Goal: Task Accomplishment & Management: Use online tool/utility

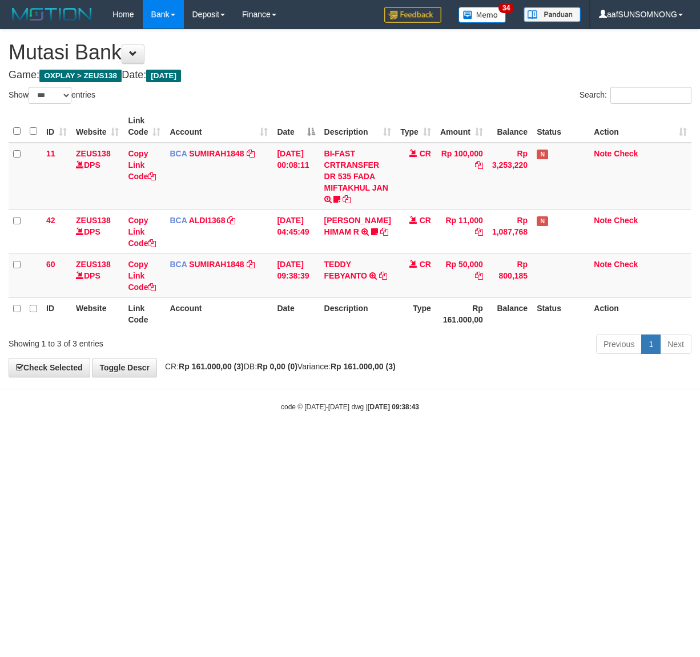
select select "***"
drag, startPoint x: 123, startPoint y: 538, endPoint x: 478, endPoint y: 517, distance: 356.3
click at [130, 441] on html "Toggle navigation Home Bank Account List Load By Website Group [OXPLAY] ZEUS138…" at bounding box center [350, 220] width 700 height 441
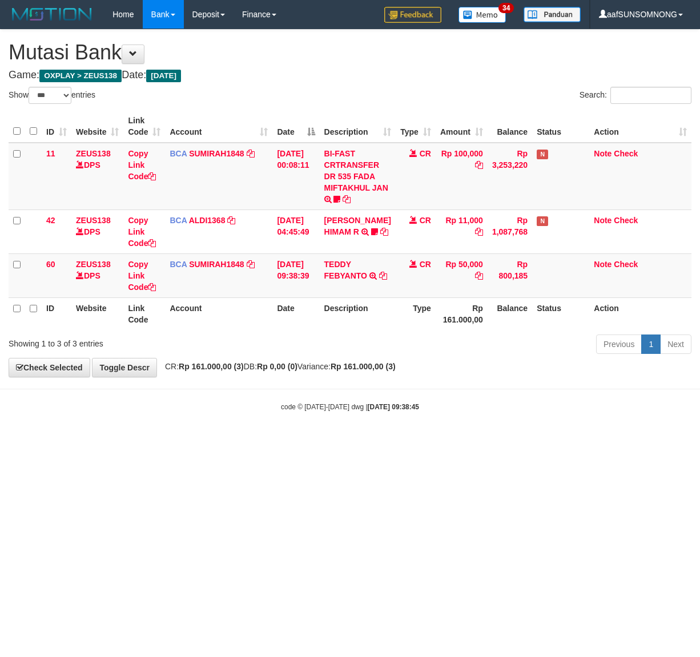
select select "***"
click at [169, 441] on html "Toggle navigation Home Bank Account List Load By Website Group [OXPLAY] ZEUS138…" at bounding box center [350, 220] width 700 height 441
drag, startPoint x: 207, startPoint y: 500, endPoint x: 230, endPoint y: 483, distance: 28.7
click at [210, 441] on html "Toggle navigation Home Bank Account List Load By Website Group [OXPLAY] ZEUS138…" at bounding box center [350, 220] width 700 height 441
click at [195, 441] on html "Toggle navigation Home Bank Account List Load By Website Group [OXPLAY] ZEUS138…" at bounding box center [350, 220] width 700 height 441
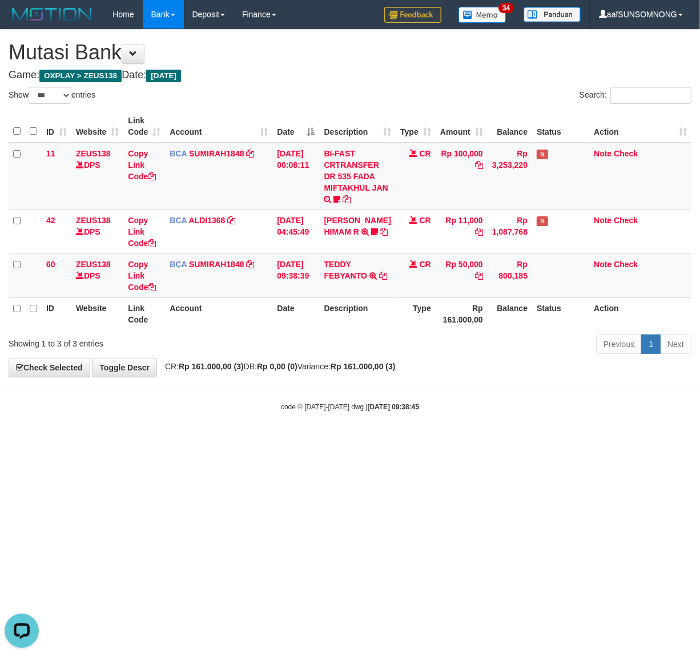
click at [240, 441] on html "Toggle navigation Home Bank Account List Load By Website Group [OXPLAY] ZEUS138…" at bounding box center [350, 220] width 700 height 441
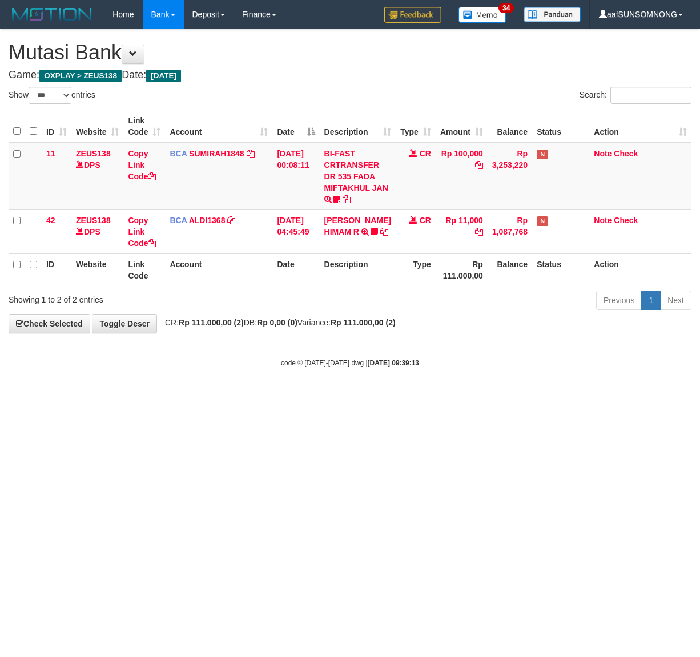
select select "***"
drag, startPoint x: 273, startPoint y: 476, endPoint x: 1, endPoint y: 545, distance: 280.5
click at [273, 397] on html "Toggle navigation Home Bank Account List Load By Website Group [OXPLAY] ZEUS138…" at bounding box center [350, 198] width 700 height 397
drag, startPoint x: 172, startPoint y: 501, endPoint x: 235, endPoint y: 460, distance: 75.5
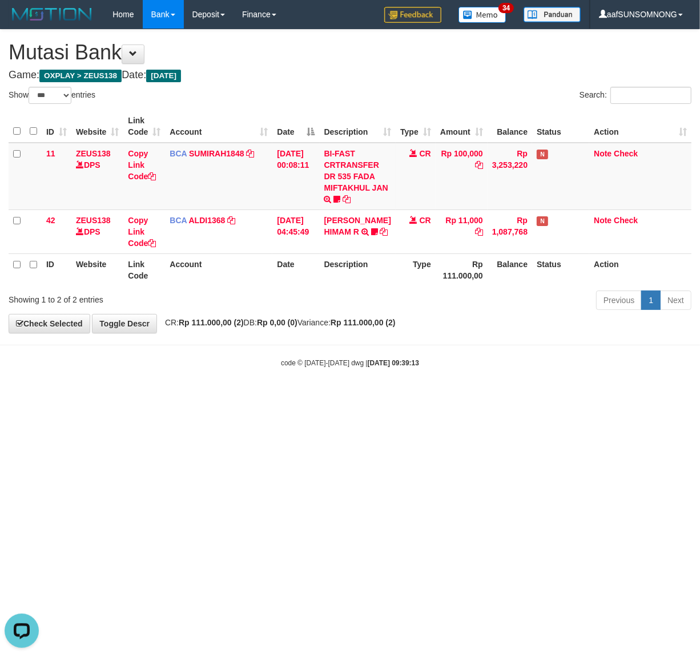
click at [176, 397] on html "Toggle navigation Home Bank Account List Load By Website Group [OXPLAY] ZEUS138…" at bounding box center [350, 198] width 700 height 397
drag, startPoint x: 272, startPoint y: 503, endPoint x: 283, endPoint y: 500, distance: 11.2
click at [273, 397] on html "Toggle navigation Home Bank Account List Load By Website Group [OXPLAY] ZEUS138…" at bounding box center [350, 198] width 700 height 397
drag, startPoint x: 272, startPoint y: 477, endPoint x: 215, endPoint y: 500, distance: 61.5
click at [271, 397] on html "Toggle navigation Home Bank Account List Load By Website Group [OXPLAY] ZEUS138…" at bounding box center [350, 198] width 700 height 397
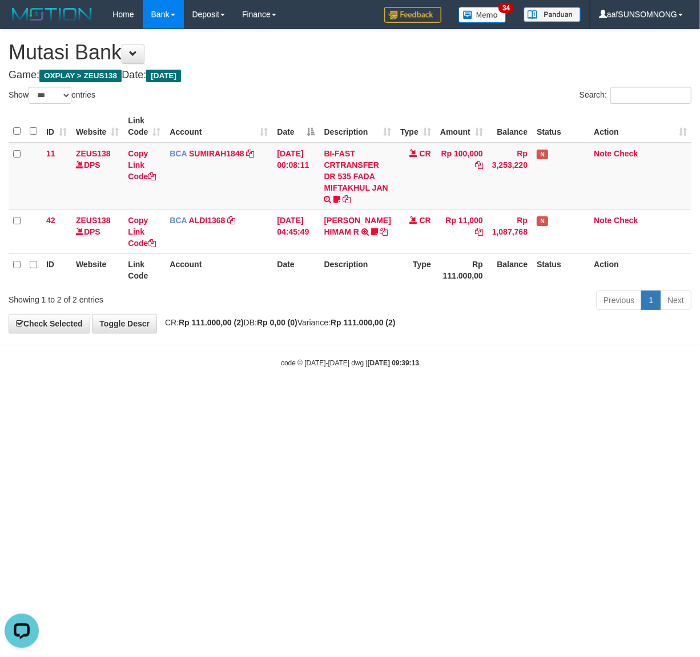
click at [263, 397] on html "Toggle navigation Home Bank Account List Load By Website Group [OXPLAY] ZEUS138…" at bounding box center [350, 198] width 700 height 397
drag, startPoint x: 264, startPoint y: 483, endPoint x: 284, endPoint y: 474, distance: 21.7
click at [264, 397] on html "Toggle navigation Home Bank Account List Load By Website Group [OXPLAY] ZEUS138…" at bounding box center [350, 198] width 700 height 397
click at [287, 397] on html "Toggle navigation Home Bank Account List Load By Website Group [OXPLAY] ZEUS138…" at bounding box center [350, 198] width 700 height 397
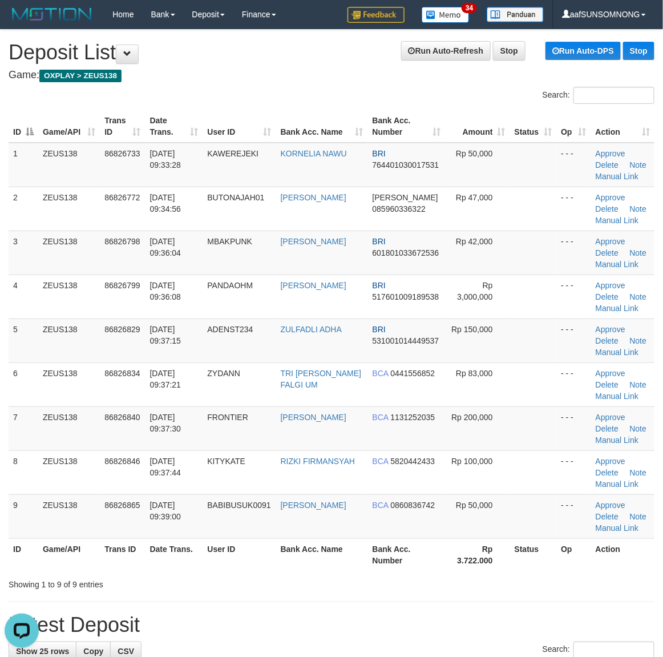
drag, startPoint x: 463, startPoint y: 605, endPoint x: 661, endPoint y: 560, distance: 203.2
drag, startPoint x: 607, startPoint y: 563, endPoint x: 612, endPoint y: 566, distance: 5.9
click at [611, 565] on th "Action" at bounding box center [622, 554] width 63 height 33
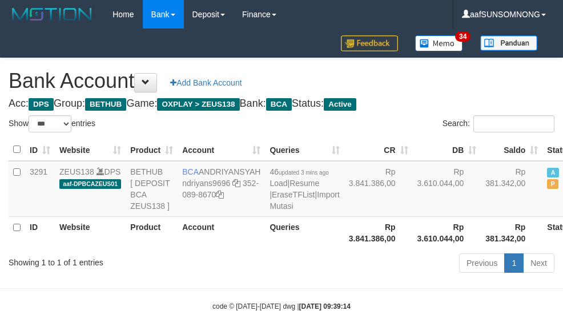
select select "***"
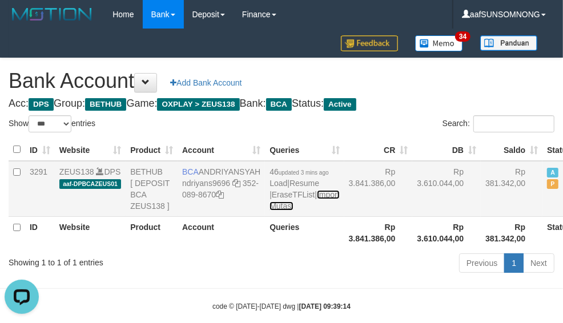
click at [269, 211] on link "Import Mutasi" at bounding box center [304, 200] width 70 height 21
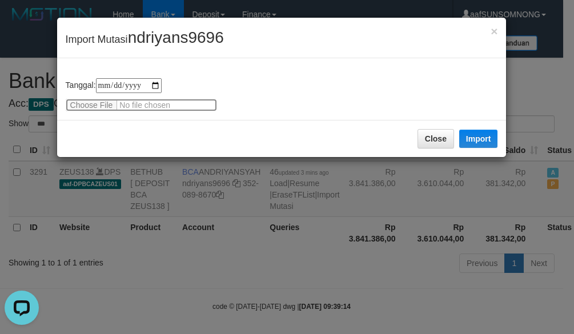
click at [96, 103] on input "file" at bounding box center [141, 105] width 151 height 13
type input "**********"
click at [167, 26] on div "× Import Mutasi ndriyans9696" at bounding box center [281, 38] width 449 height 41
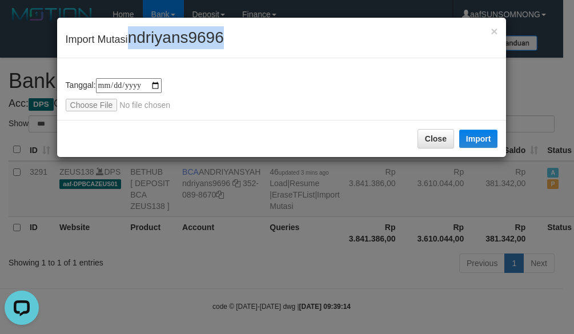
click at [167, 26] on div "× Import Mutasi ndriyans9696" at bounding box center [281, 38] width 449 height 41
copy span "ndriyans9696"
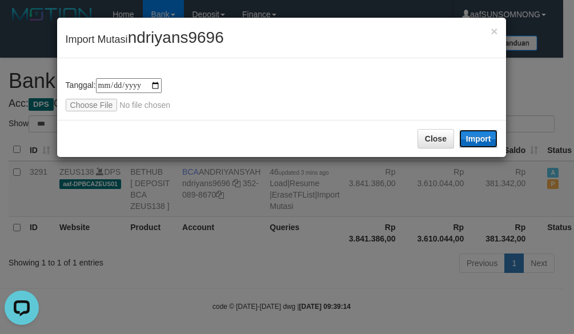
click at [484, 132] on button "Import" at bounding box center [478, 139] width 39 height 18
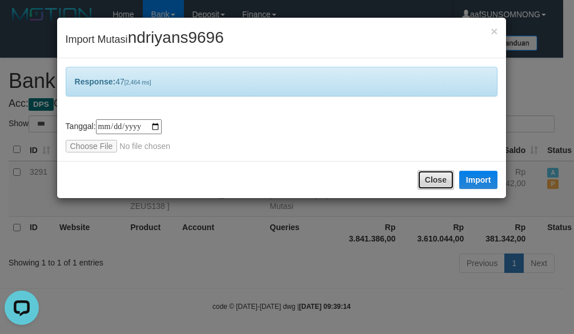
click at [426, 180] on button "Close" at bounding box center [435, 179] width 37 height 19
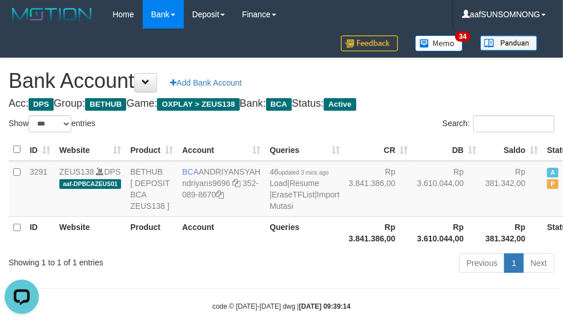
click at [218, 277] on div "Showing 1 to 1 of 1 entries Previous 1 Next" at bounding box center [281, 264] width 563 height 25
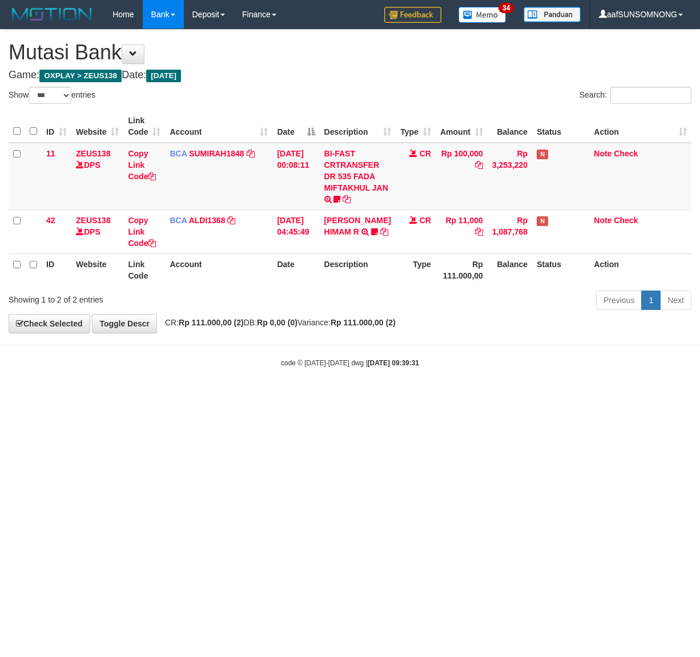
select select "***"
drag, startPoint x: 270, startPoint y: 474, endPoint x: 164, endPoint y: 509, distance: 111.2
click at [273, 397] on html "Toggle navigation Home Bank Account List Load By Website Group [OXPLAY] ZEUS138…" at bounding box center [350, 198] width 700 height 397
click at [272, 397] on html "Toggle navigation Home Bank Account List Load By Website Group [OXPLAY] ZEUS138…" at bounding box center [350, 198] width 700 height 397
drag, startPoint x: 224, startPoint y: 509, endPoint x: 232, endPoint y: 509, distance: 8.6
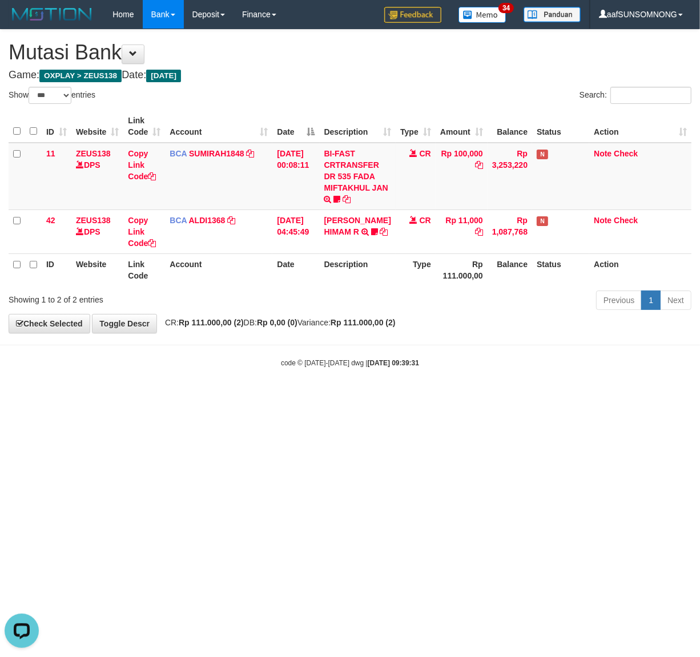
click at [232, 397] on html "Toggle navigation Home Bank Account List Load By Website Group [OXPLAY] ZEUS138…" at bounding box center [350, 198] width 700 height 397
click at [380, 397] on html "Toggle navigation Home Bank Account List Load By Website Group [OXPLAY] ZEUS138…" at bounding box center [350, 198] width 700 height 397
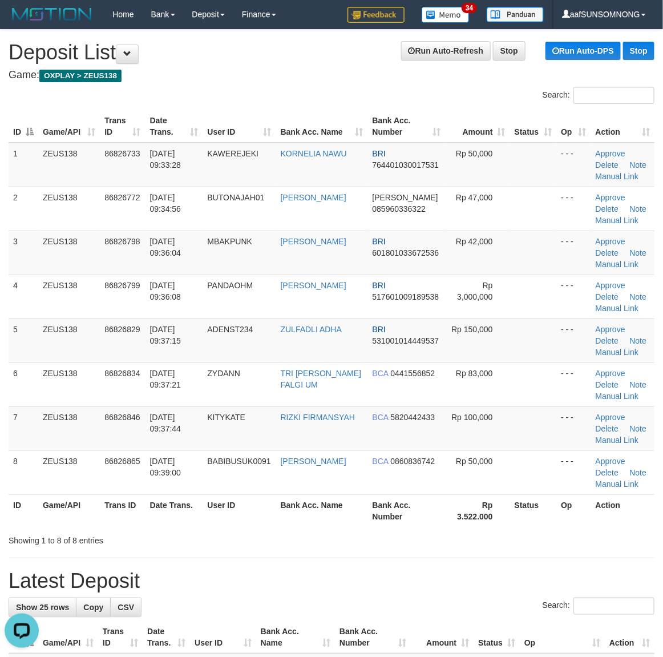
click at [440, 577] on h1 "Latest Deposit" at bounding box center [332, 581] width 646 height 23
drag, startPoint x: 420, startPoint y: 614, endPoint x: 668, endPoint y: 585, distance: 250.0
click div "Search:"
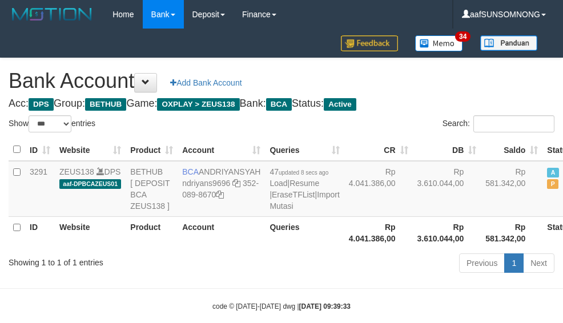
select select "***"
drag, startPoint x: 169, startPoint y: 247, endPoint x: 158, endPoint y: 218, distance: 31.1
click at [171, 217] on td "BETHUB [ DEPOSIT BCA ZEUS138 ]" at bounding box center [152, 189] width 52 height 56
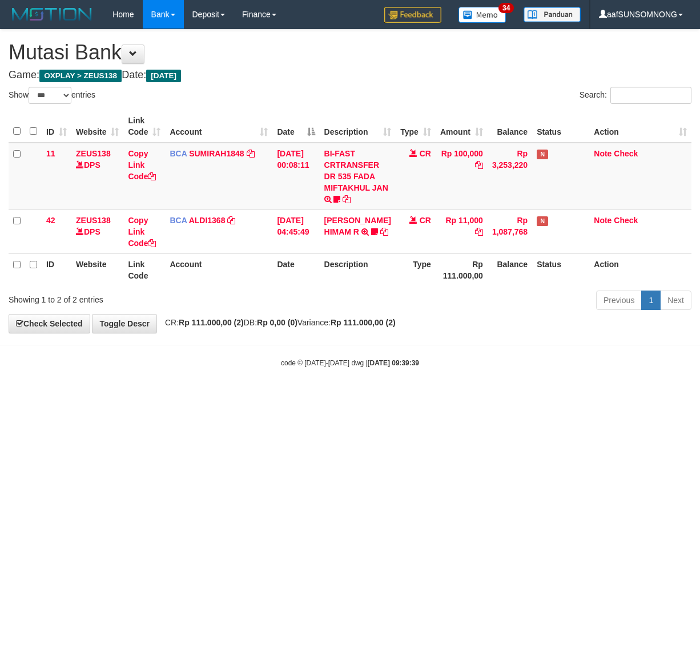
select select "***"
drag, startPoint x: 324, startPoint y: 457, endPoint x: 345, endPoint y: 463, distance: 22.0
click at [329, 397] on html "Toggle navigation Home Bank Account List Load By Website Group [OXPLAY] ZEUS138…" at bounding box center [350, 198] width 700 height 397
drag, startPoint x: 254, startPoint y: 454, endPoint x: 527, endPoint y: 429, distance: 274.0
click at [252, 397] on html "Toggle navigation Home Bank Account List Load By Website Group [OXPLAY] ZEUS138…" at bounding box center [350, 198] width 700 height 397
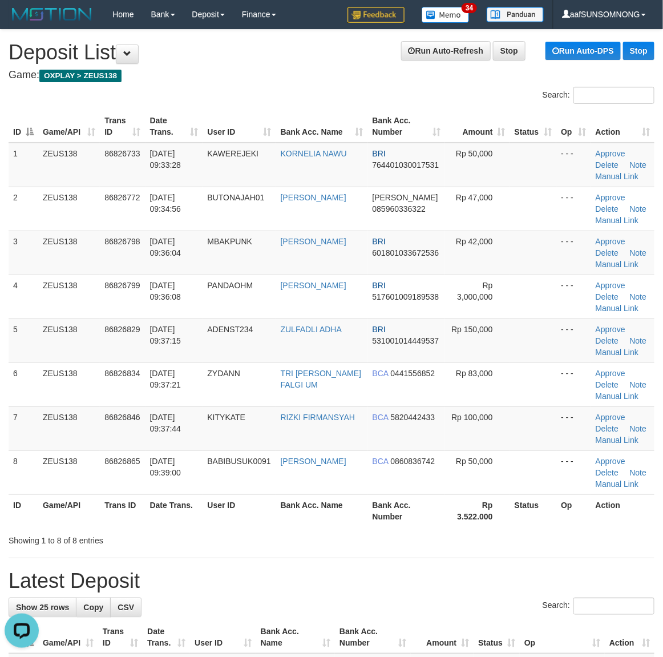
drag, startPoint x: 343, startPoint y: 566, endPoint x: 474, endPoint y: 560, distance: 131.4
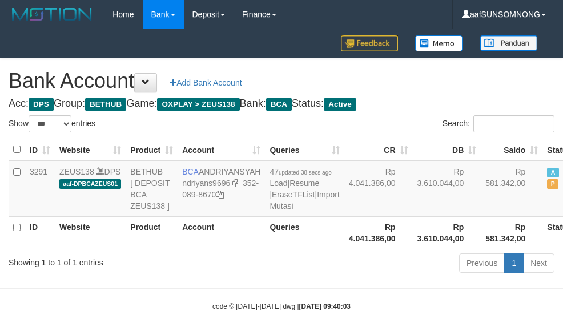
select select "***"
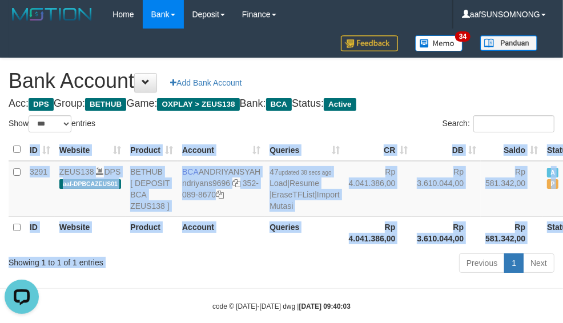
drag, startPoint x: 252, startPoint y: 287, endPoint x: 244, endPoint y: 260, distance: 27.4
click at [255, 277] on div "Show ** ** ** *** *** entries Search: ID Website Product Account Queries CR [PE…" at bounding box center [282, 196] width 546 height 162
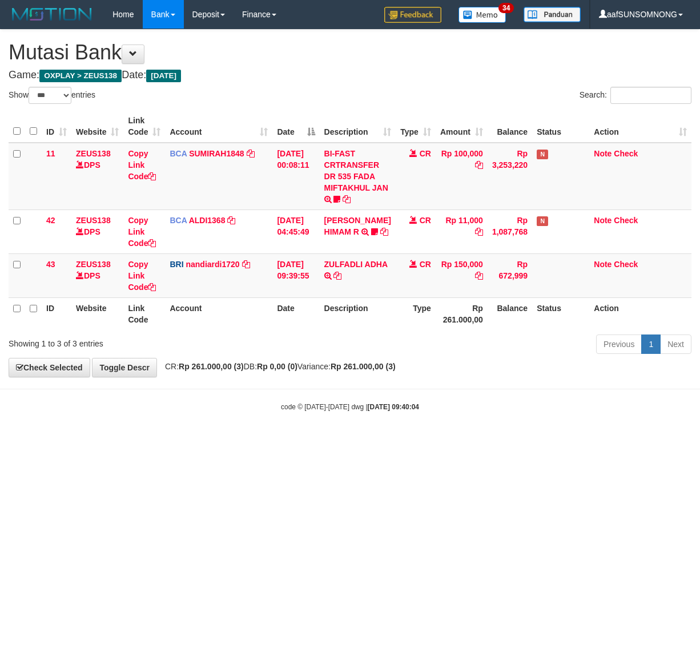
select select "***"
click at [154, 441] on html "Toggle navigation Home Bank Account List Load By Website Group [OXPLAY] ZEUS138…" at bounding box center [350, 220] width 700 height 441
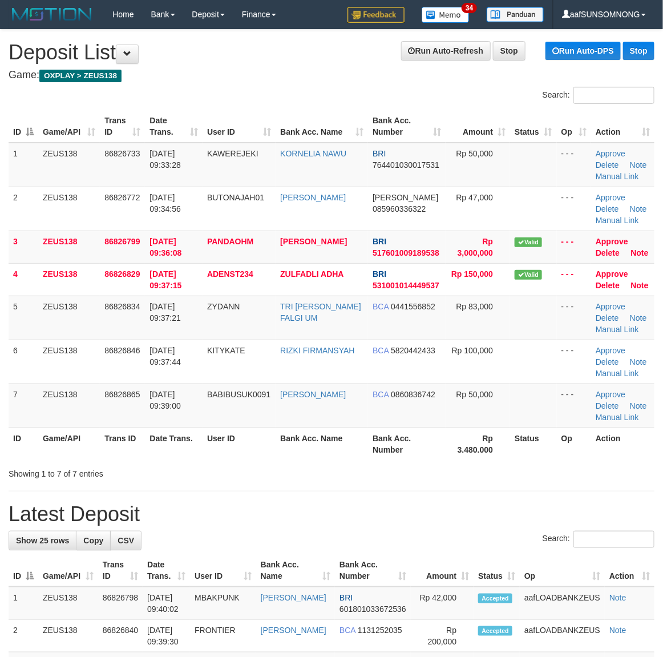
drag, startPoint x: 457, startPoint y: 541, endPoint x: 671, endPoint y: 518, distance: 215.2
click at [458, 541] on div "Search:" at bounding box center [332, 541] width 646 height 20
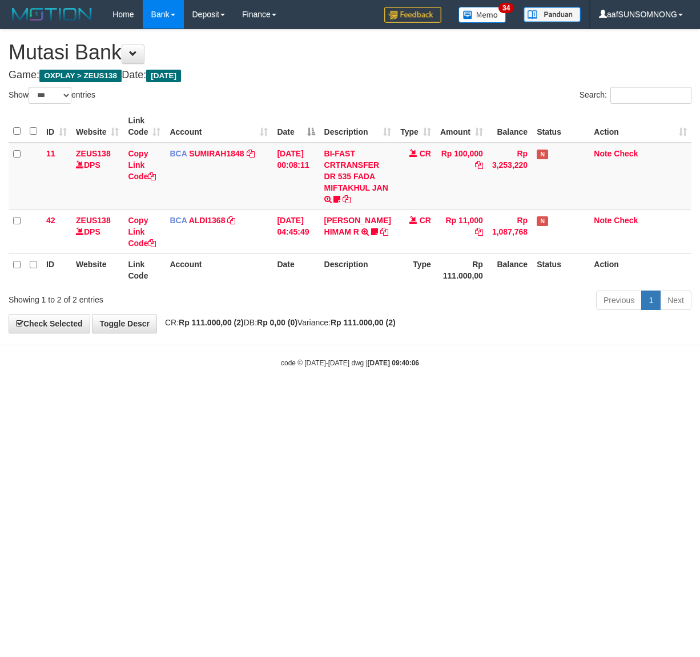
select select "***"
drag, startPoint x: 248, startPoint y: 497, endPoint x: 72, endPoint y: 487, distance: 176.1
click at [249, 397] on html "Toggle navigation Home Bank Account List Load By Website Group [OXPLAY] ZEUS138…" at bounding box center [350, 198] width 700 height 397
drag, startPoint x: 166, startPoint y: 489, endPoint x: 172, endPoint y: 487, distance: 6.5
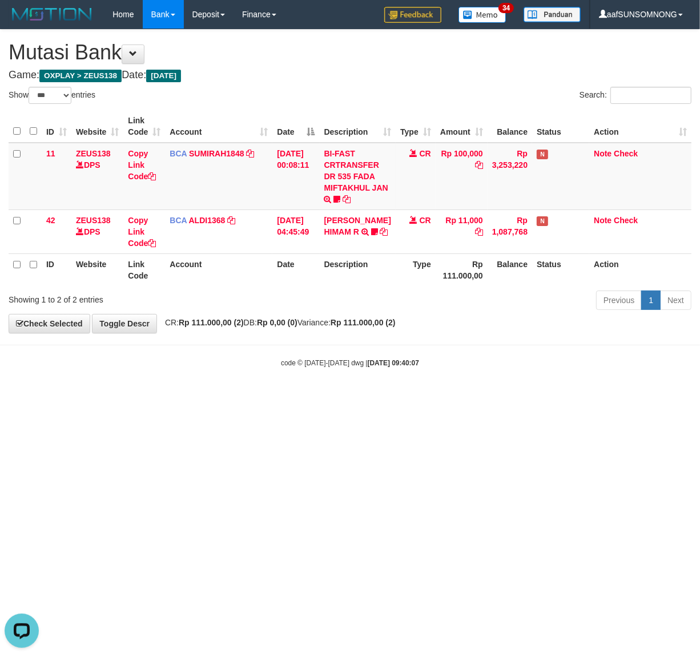
click at [167, 397] on html "Toggle navigation Home Bank Account List Load By Website Group [OXPLAY] ZEUS138…" at bounding box center [350, 198] width 700 height 397
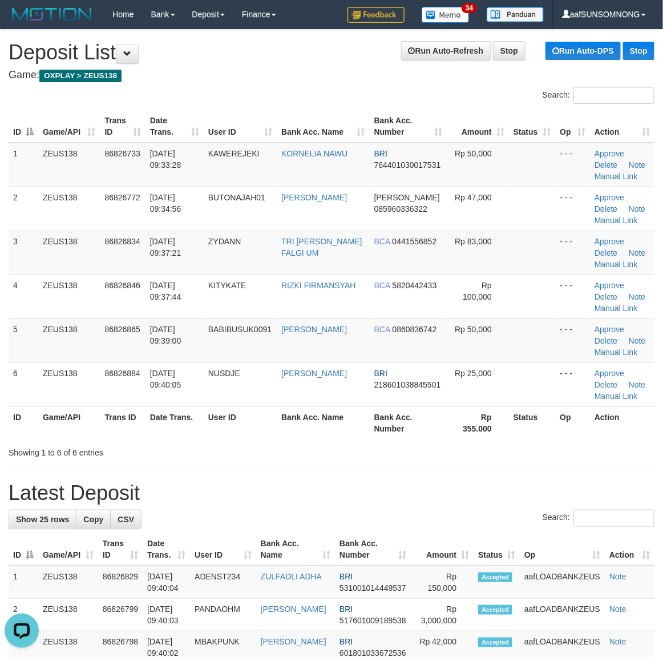
click at [446, 442] on div at bounding box center [469, 442] width 387 height 1
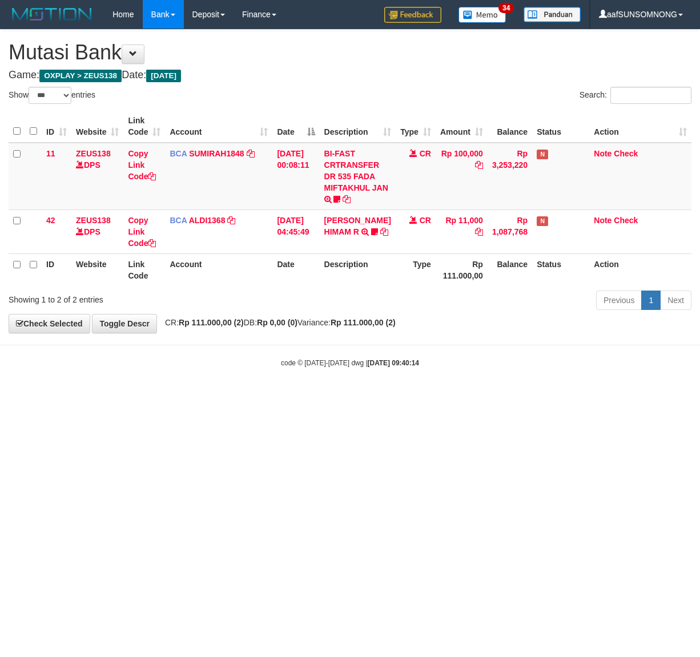
select select "***"
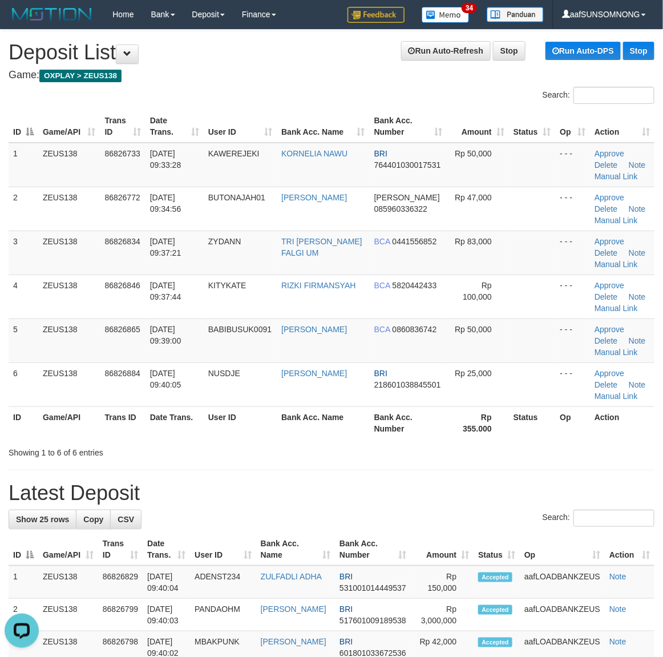
drag, startPoint x: 406, startPoint y: 476, endPoint x: 674, endPoint y: 494, distance: 268.4
drag, startPoint x: 477, startPoint y: 500, endPoint x: 546, endPoint y: 492, distance: 69.0
click at [488, 498] on h1 "Latest Deposit" at bounding box center [332, 493] width 646 height 23
drag, startPoint x: 409, startPoint y: 470, endPoint x: 528, endPoint y: 468, distance: 119.3
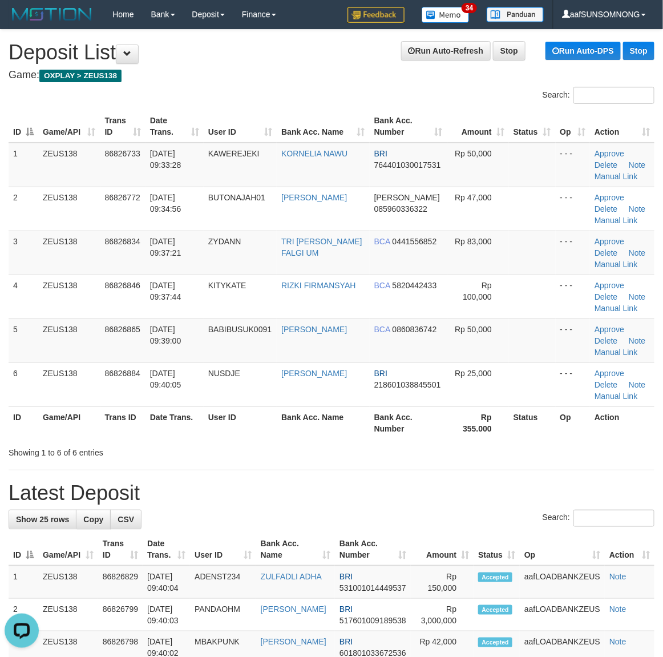
click at [421, 470] on hr at bounding box center [332, 470] width 646 height 1
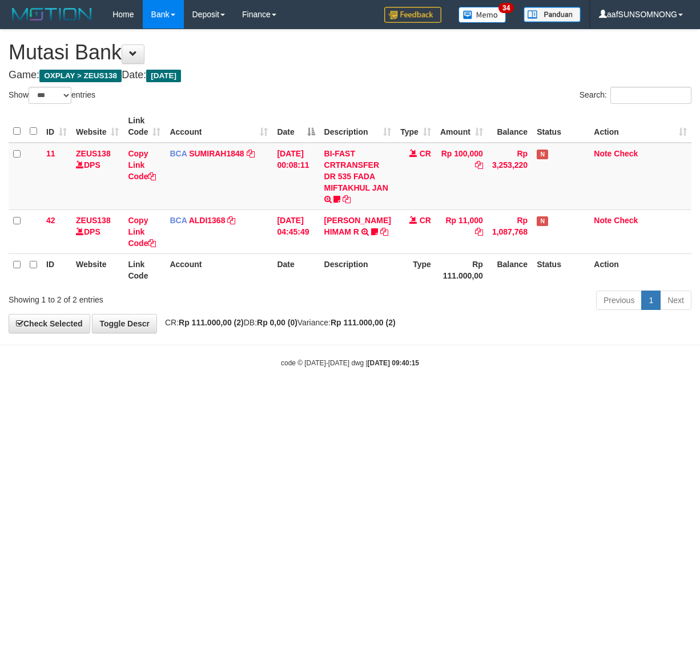
select select "***"
drag, startPoint x: 224, startPoint y: 506, endPoint x: 241, endPoint y: 506, distance: 17.1
click at [229, 397] on html "Toggle navigation Home Bank Account List Load By Website Group [OXPLAY] ZEUS138…" at bounding box center [350, 198] width 700 height 397
drag, startPoint x: 184, startPoint y: 503, endPoint x: 400, endPoint y: 539, distance: 218.9
click at [196, 397] on html "Toggle navigation Home Bank Account List Load By Website Group [OXPLAY] ZEUS138…" at bounding box center [350, 198] width 700 height 397
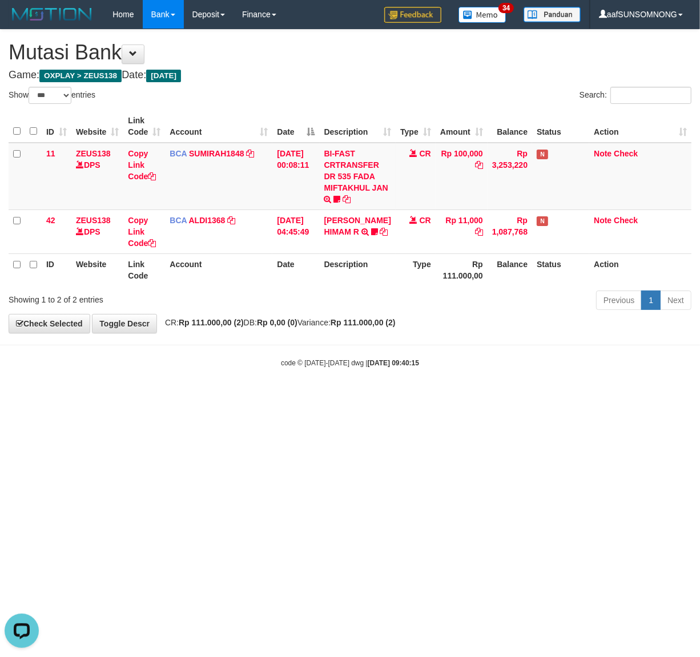
drag, startPoint x: 134, startPoint y: 509, endPoint x: 152, endPoint y: 511, distance: 18.4
click at [137, 397] on html "Toggle navigation Home Bank Account List Load By Website Group [OXPLAY] ZEUS138…" at bounding box center [350, 198] width 700 height 397
click at [272, 397] on html "Toggle navigation Home Bank Account List Load By Website Group [OXPLAY] ZEUS138…" at bounding box center [350, 198] width 700 height 397
click at [281, 397] on html "Toggle navigation Home Bank Account List Load By Website Group [OXPLAY] ZEUS138…" at bounding box center [350, 198] width 700 height 397
drag, startPoint x: 127, startPoint y: 493, endPoint x: 140, endPoint y: 493, distance: 13.7
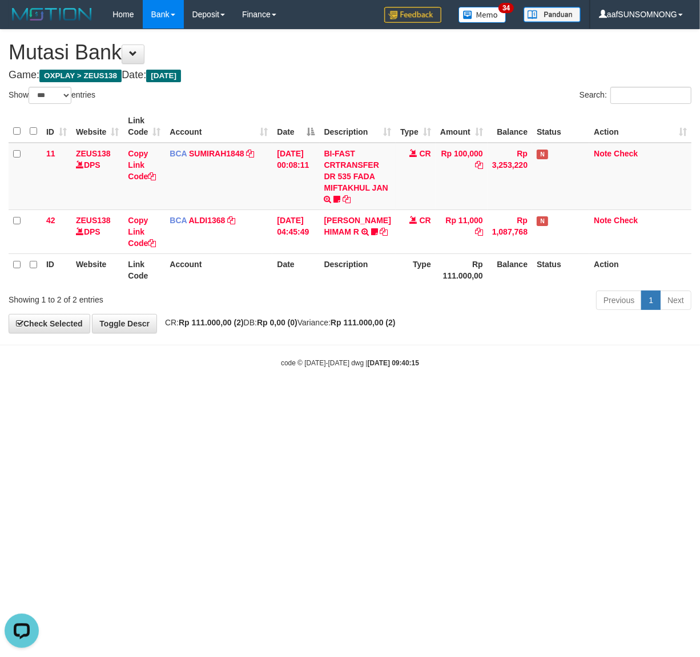
click at [130, 397] on html "Toggle navigation Home Bank Account List Load By Website Group [OXPLAY] ZEUS138…" at bounding box center [350, 198] width 700 height 397
drag, startPoint x: 141, startPoint y: 493, endPoint x: 151, endPoint y: 494, distance: 10.3
click at [150, 397] on html "Toggle navigation Home Bank Account List Load By Website Group [OXPLAY] ZEUS138…" at bounding box center [350, 198] width 700 height 397
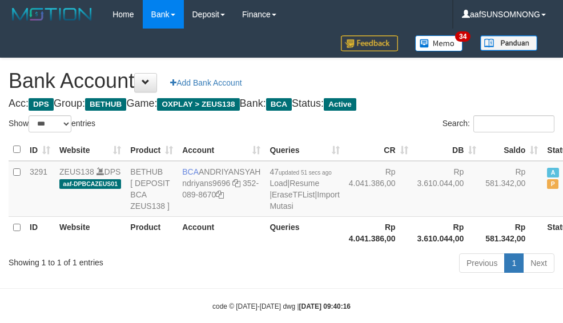
select select "***"
drag, startPoint x: 210, startPoint y: 249, endPoint x: 210, endPoint y: 255, distance: 6.3
click at [210, 249] on table "ID Website Product Account Queries CR DB Saldo Status Action 3291 ZEUS138 DPS a…" at bounding box center [310, 194] width 602 height 110
click at [234, 187] on icon at bounding box center [236, 183] width 8 height 8
click at [237, 187] on icon at bounding box center [236, 183] width 8 height 8
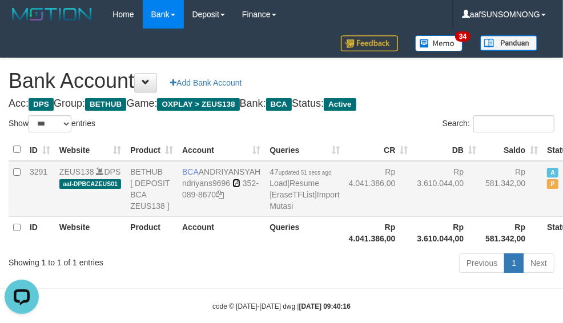
click at [237, 187] on icon at bounding box center [236, 183] width 8 height 8
select select "***"
click at [265, 217] on td "47 updated 1 min ago Load | Resume | EraseTFList | Import Mutasi" at bounding box center [304, 189] width 79 height 56
select select "***"
click at [257, 277] on div "Previous 1 Next" at bounding box center [398, 264] width 311 height 25
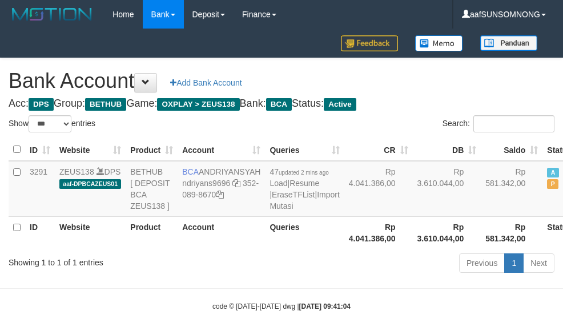
select select "***"
drag, startPoint x: 211, startPoint y: 280, endPoint x: 223, endPoint y: 266, distance: 18.2
click at [212, 249] on th "Account" at bounding box center [221, 232] width 87 height 33
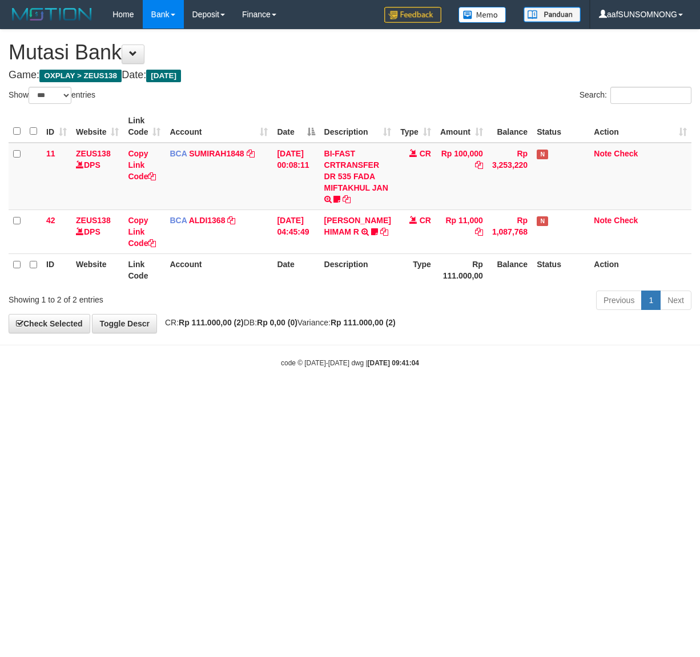
select select "***"
click at [232, 397] on html "Toggle navigation Home Bank Account List Load By Website Group [OXPLAY] ZEUS138…" at bounding box center [350, 198] width 700 height 397
drag, startPoint x: 366, startPoint y: 451, endPoint x: 381, endPoint y: 450, distance: 15.5
click at [363, 397] on html "Toggle navigation Home Bank Account List Load By Website Group [OXPLAY] ZEUS138…" at bounding box center [350, 198] width 700 height 397
click at [170, 397] on html "Toggle navigation Home Bank Account List Load By Website Group [OXPLAY] ZEUS138…" at bounding box center [350, 198] width 700 height 397
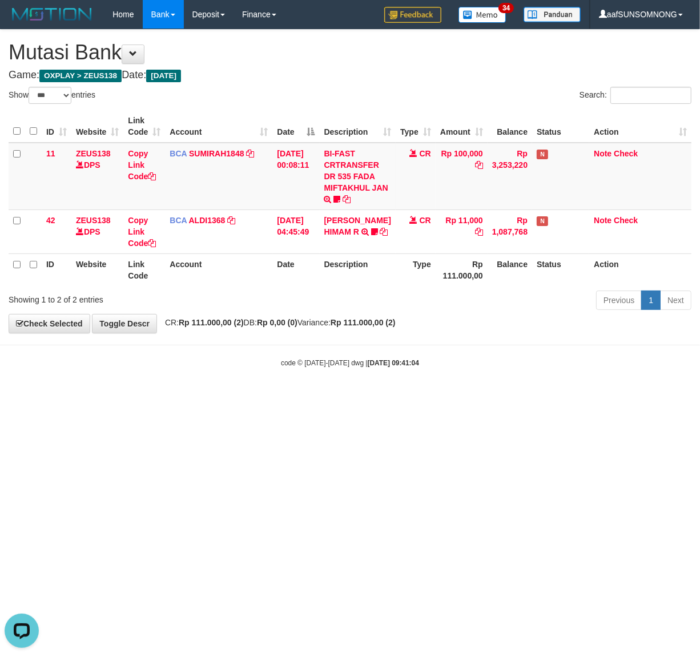
drag, startPoint x: 168, startPoint y: 457, endPoint x: 180, endPoint y: 460, distance: 11.9
click at [178, 397] on html "Toggle navigation Home Bank Account List Load By Website Group [OXPLAY] ZEUS138…" at bounding box center [350, 198] width 700 height 397
drag, startPoint x: 240, startPoint y: 472, endPoint x: 513, endPoint y: 514, distance: 276.1
click at [269, 397] on html "Toggle navigation Home Bank Account List Load By Website Group [OXPLAY] ZEUS138…" at bounding box center [350, 198] width 700 height 397
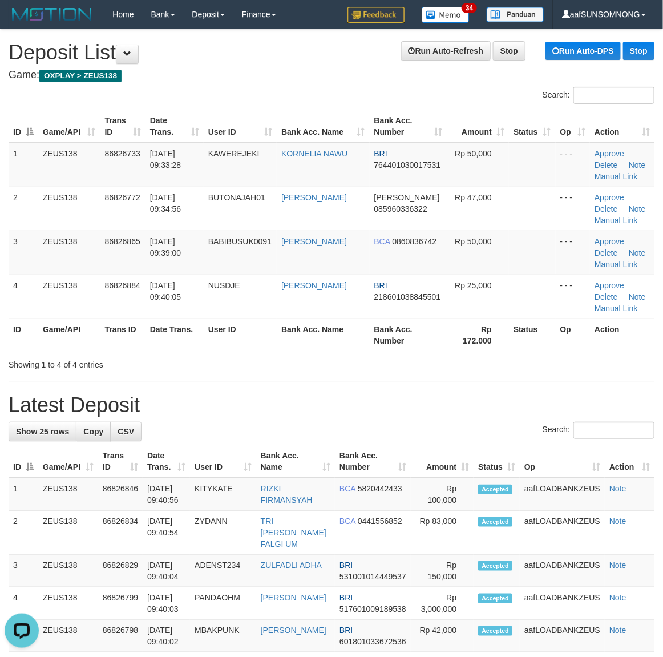
drag, startPoint x: 406, startPoint y: 391, endPoint x: 668, endPoint y: 404, distance: 262.3
drag, startPoint x: 464, startPoint y: 429, endPoint x: 671, endPoint y: 448, distance: 208.1
click at [469, 431] on div "Search:" at bounding box center [332, 432] width 646 height 20
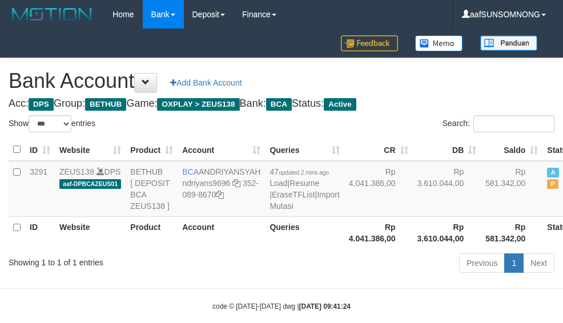
select select "***"
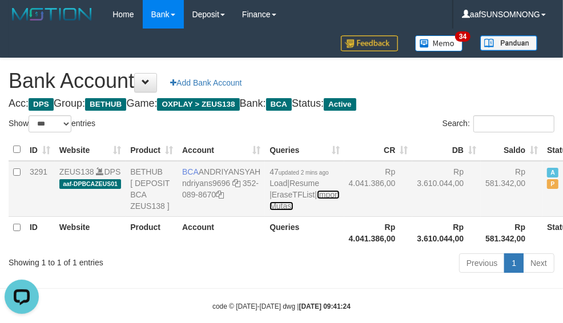
click at [269, 211] on link "Import Mutasi" at bounding box center [304, 200] width 70 height 21
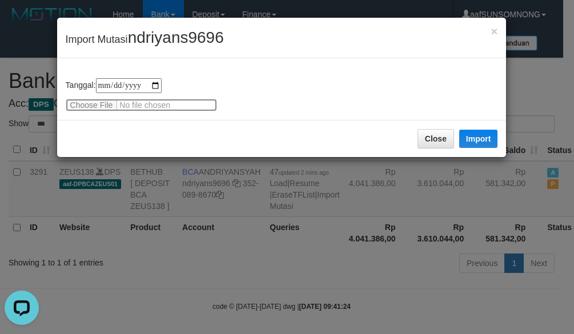
click at [101, 103] on input "file" at bounding box center [141, 105] width 151 height 13
type input "**********"
click at [192, 29] on span "ndriyans9696" at bounding box center [176, 38] width 96 height 18
click at [186, 35] on span "ndriyans9696" at bounding box center [176, 38] width 96 height 18
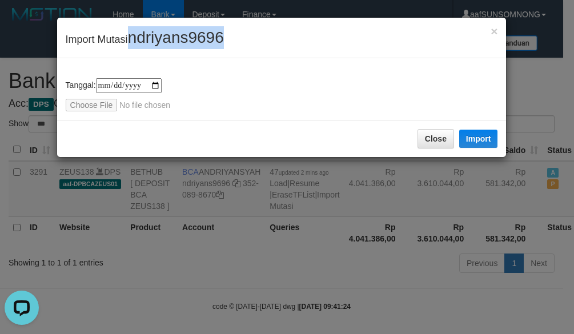
click at [186, 35] on span "ndriyans9696" at bounding box center [176, 38] width 96 height 18
copy span "ndriyans9696"
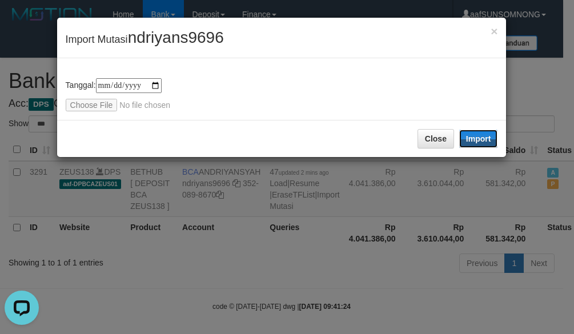
drag, startPoint x: 477, startPoint y: 137, endPoint x: 1, endPoint y: 115, distance: 477.2
click at [478, 137] on button "Import" at bounding box center [478, 139] width 39 height 18
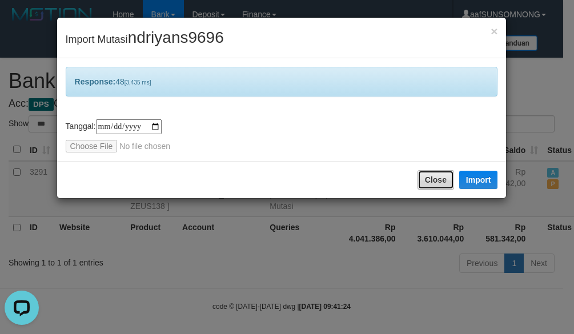
click at [437, 187] on button "Close" at bounding box center [435, 179] width 37 height 19
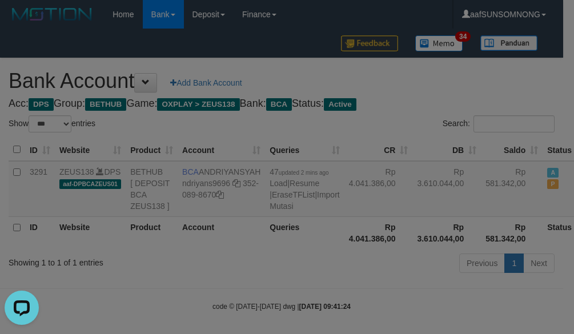
click at [249, 266] on div at bounding box center [287, 167] width 574 height 334
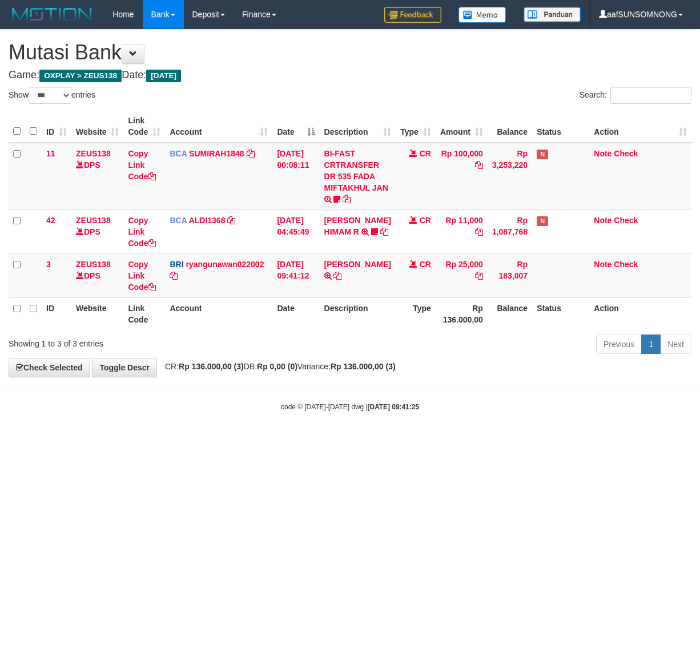
select select "***"
click at [73, 441] on html "Toggle navigation Home Bank Account List Load By Website Group [OXPLAY] ZEUS138…" at bounding box center [350, 220] width 700 height 441
drag, startPoint x: 176, startPoint y: 458, endPoint x: 698, endPoint y: 497, distance: 523.8
click at [184, 441] on html "Toggle navigation Home Bank Account List Load By Website Group [OXPLAY] ZEUS138…" at bounding box center [350, 220] width 700 height 441
drag, startPoint x: 254, startPoint y: 461, endPoint x: 327, endPoint y: 458, distance: 73.1
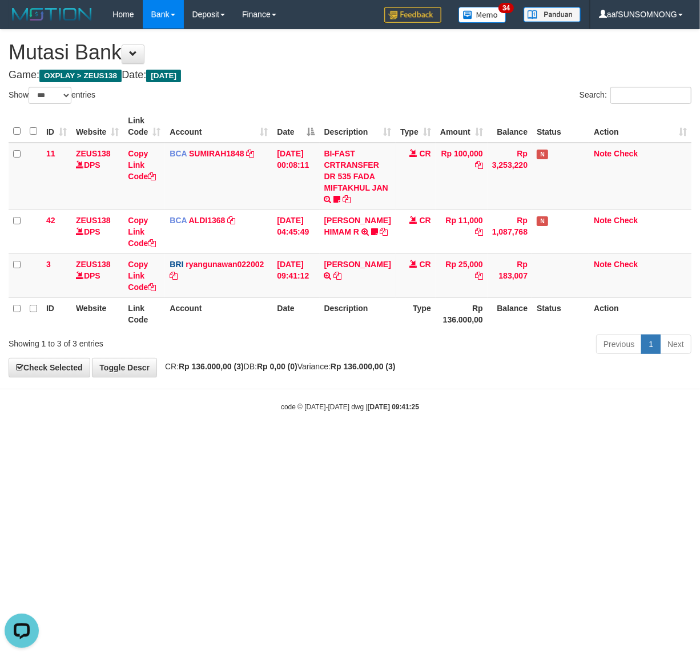
click at [284, 441] on html "Toggle navigation Home Bank Account List Load By Website Group [OXPLAY] ZEUS138…" at bounding box center [350, 220] width 700 height 441
drag, startPoint x: 244, startPoint y: 475, endPoint x: 255, endPoint y: 470, distance: 11.5
click at [243, 441] on html "Toggle navigation Home Bank Account List Load By Website Group [OXPLAY] ZEUS138…" at bounding box center [350, 220] width 700 height 441
click at [341, 277] on icon at bounding box center [337, 276] width 8 height 8
copy small "c"
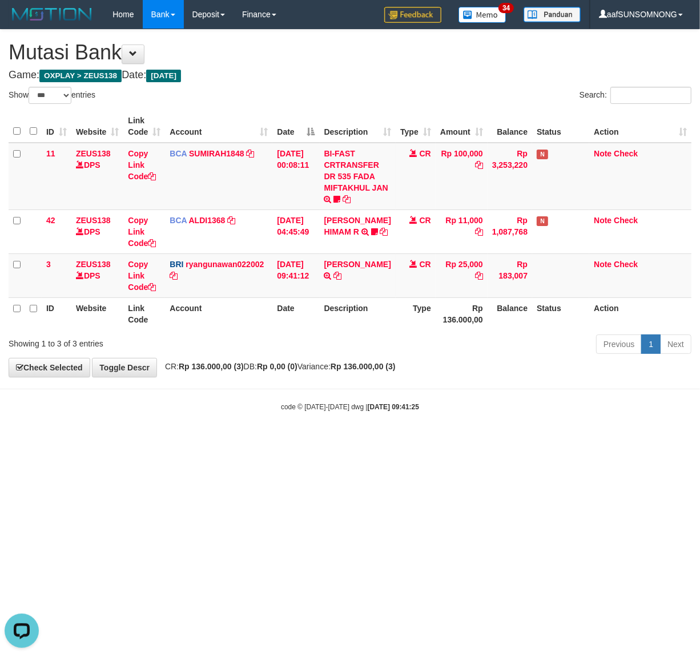
drag, startPoint x: 192, startPoint y: 468, endPoint x: 690, endPoint y: 515, distance: 499.5
click at [195, 441] on html "Toggle navigation Home Bank Account List Load By Website Group [OXPLAY] ZEUS138…" at bounding box center [350, 220] width 700 height 441
click at [252, 441] on html "Toggle navigation Home Bank Account List Load By Website Group [OXPLAY] ZEUS138…" at bounding box center [350, 220] width 700 height 441
drag, startPoint x: 50, startPoint y: 490, endPoint x: 335, endPoint y: 554, distance: 291.9
click at [63, 441] on html "Toggle navigation Home Bank Account List Load By Website Group [OXPLAY] ZEUS138…" at bounding box center [350, 220] width 700 height 441
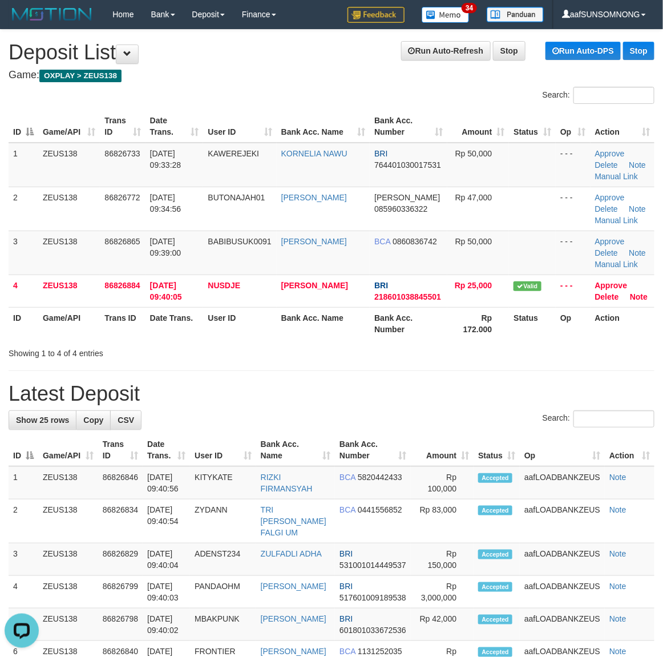
click at [520, 437] on th "Status" at bounding box center [497, 450] width 46 height 33
drag, startPoint x: 446, startPoint y: 380, endPoint x: 657, endPoint y: 398, distance: 212.0
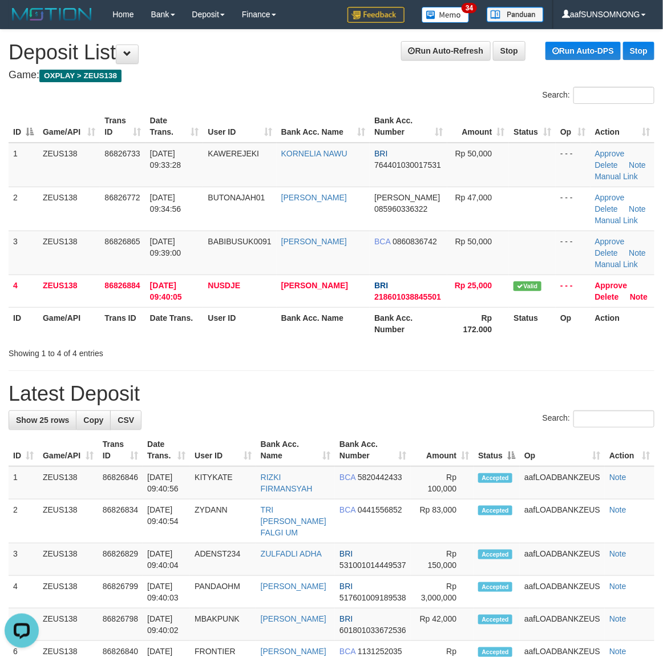
drag, startPoint x: 333, startPoint y: 432, endPoint x: 345, endPoint y: 433, distance: 12.6
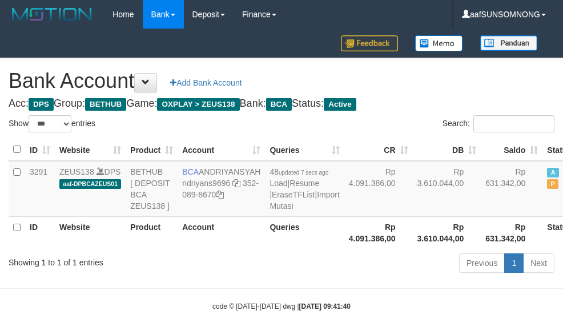
select select "***"
drag, startPoint x: 250, startPoint y: 281, endPoint x: 257, endPoint y: 281, distance: 7.4
click at [265, 249] on th "Queries" at bounding box center [304, 232] width 79 height 33
select select "***"
drag, startPoint x: 332, startPoint y: 287, endPoint x: 338, endPoint y: 280, distance: 9.7
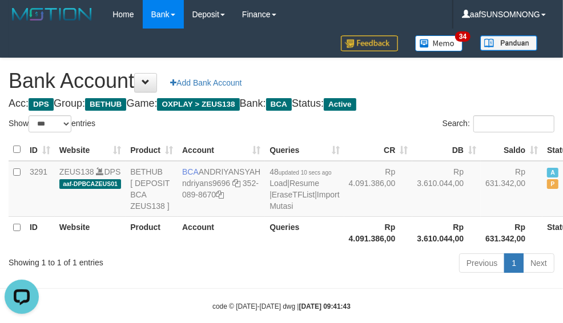
click at [332, 277] on div "Previous 1 Next" at bounding box center [398, 264] width 311 height 25
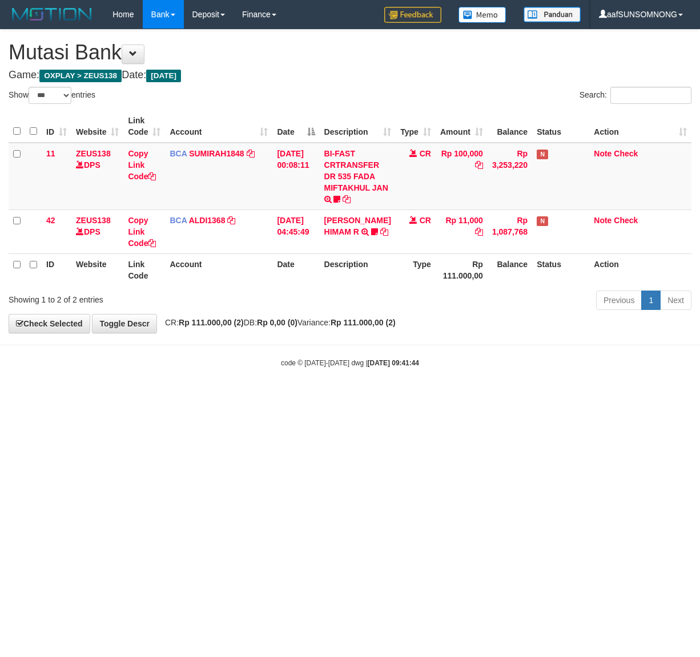
select select "***"
click at [295, 397] on html "Toggle navigation Home Bank Account List Load By Website Group [OXPLAY] ZEUS138…" at bounding box center [350, 198] width 700 height 397
drag, startPoint x: 269, startPoint y: 454, endPoint x: 357, endPoint y: 460, distance: 88.1
click at [272, 397] on html "Toggle navigation Home Bank Account List Load By Website Group [OXPLAY] ZEUS138…" at bounding box center [350, 198] width 700 height 397
drag, startPoint x: 221, startPoint y: 515, endPoint x: 256, endPoint y: 520, distance: 35.2
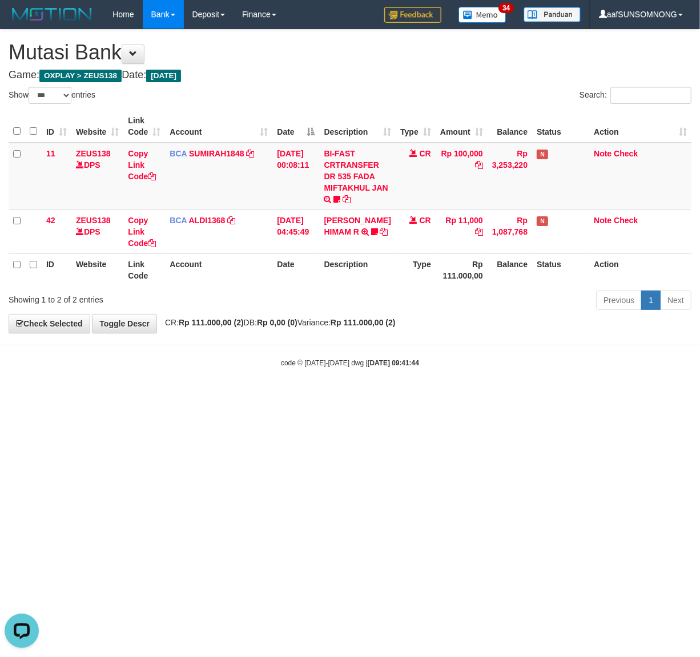
click at [231, 397] on html "Toggle navigation Home Bank Account List Load By Website Group [OXPLAY] ZEUS138…" at bounding box center [350, 198] width 700 height 397
drag, startPoint x: 178, startPoint y: 429, endPoint x: 198, endPoint y: 426, distance: 20.7
click at [191, 397] on html "Toggle navigation Home Bank Account List Load By Website Group [OXPLAY] ZEUS138…" at bounding box center [350, 198] width 700 height 397
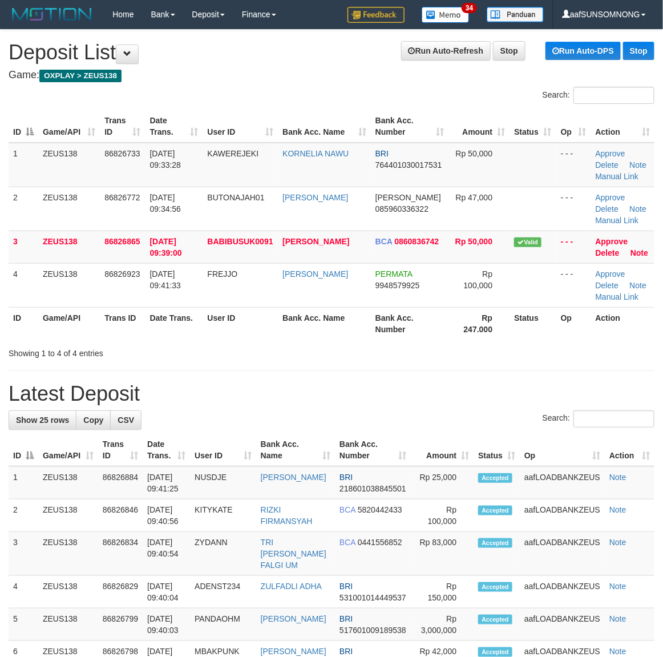
drag, startPoint x: 501, startPoint y: 324, endPoint x: 535, endPoint y: 337, distance: 37.0
click at [517, 329] on tr "ID Game/API Trans ID Date Trans. User ID Bank Acc. Name Bank Acc. Number Rp 247…" at bounding box center [332, 323] width 646 height 33
drag, startPoint x: 431, startPoint y: 377, endPoint x: 549, endPoint y: 375, distance: 117.6
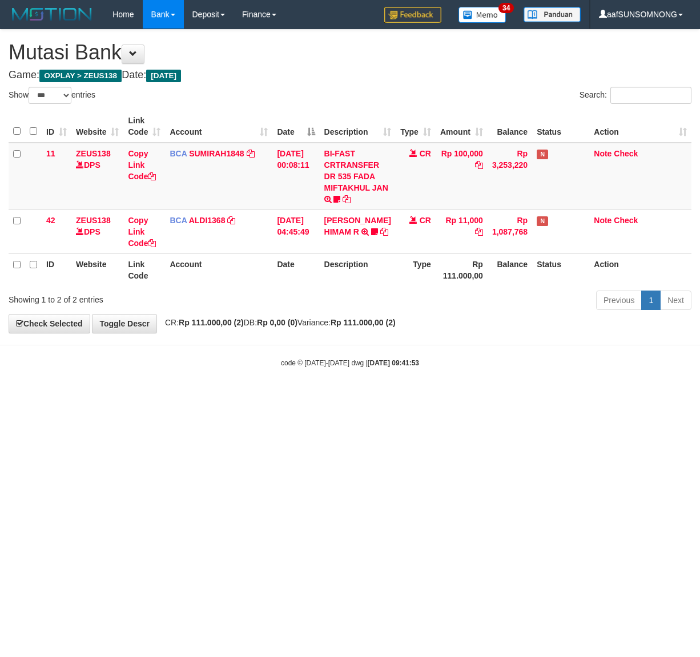
select select "***"
click at [186, 397] on html "Toggle navigation Home Bank Account List Load By Website Group [OXPLAY] ZEUS138…" at bounding box center [350, 198] width 700 height 397
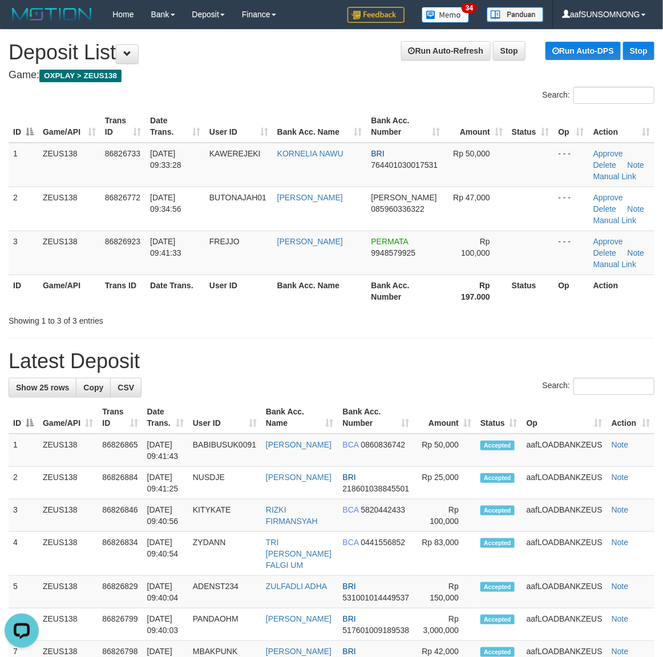
drag, startPoint x: 277, startPoint y: 340, endPoint x: 670, endPoint y: 394, distance: 395.8
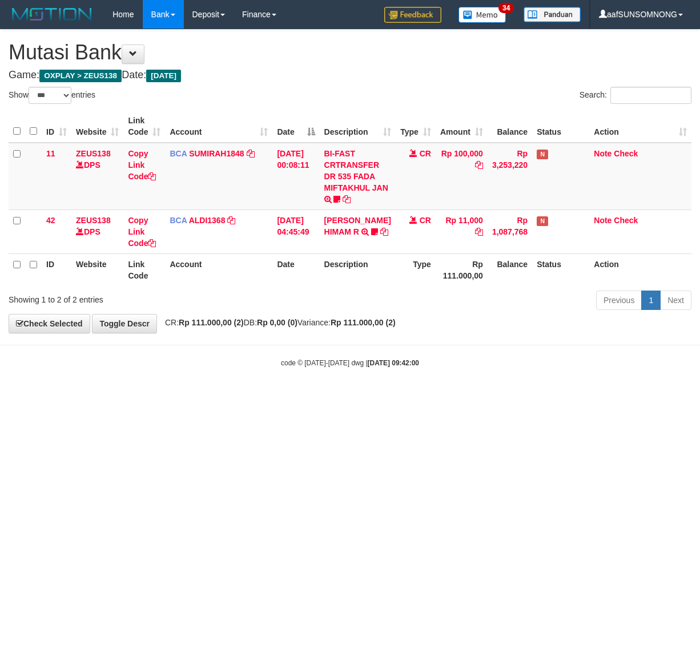
select select "***"
drag, startPoint x: 198, startPoint y: 545, endPoint x: 198, endPoint y: 531, distance: 13.7
click at [198, 397] on html "Toggle navigation Home Bank Account List Load By Website Group [OXPLAY] ZEUS138…" at bounding box center [350, 198] width 700 height 397
drag, startPoint x: 209, startPoint y: 534, endPoint x: 199, endPoint y: 540, distance: 12.0
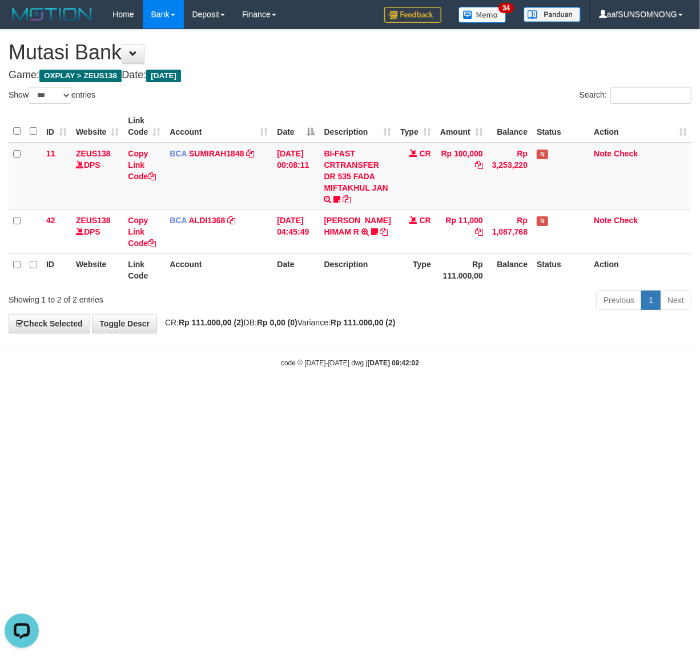
click at [207, 397] on html "Toggle navigation Home Bank Account List Load By Website Group [OXPLAY] ZEUS138…" at bounding box center [350, 198] width 700 height 397
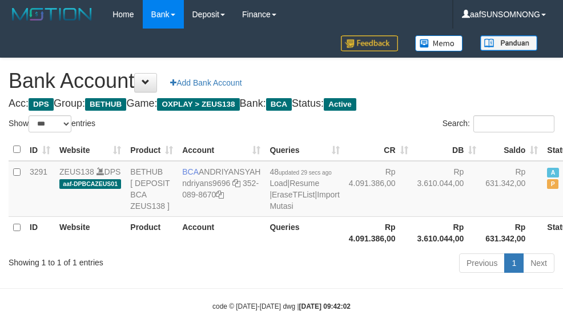
select select "***"
drag, startPoint x: 247, startPoint y: 277, endPoint x: 247, endPoint y: 272, distance: 5.7
click at [247, 249] on tr "ID Website Product Account Queries Rp 4.091.386,00 Rp 3.610.044,00 Rp 631.342,0…" at bounding box center [310, 232] width 602 height 33
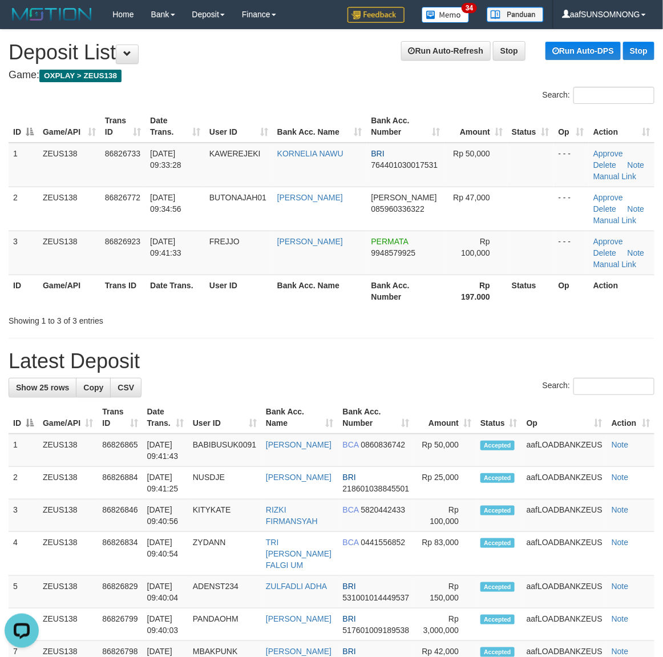
drag, startPoint x: 345, startPoint y: 369, endPoint x: 481, endPoint y: 405, distance: 140.5
click at [350, 371] on h1 "Latest Deposit" at bounding box center [332, 361] width 646 height 23
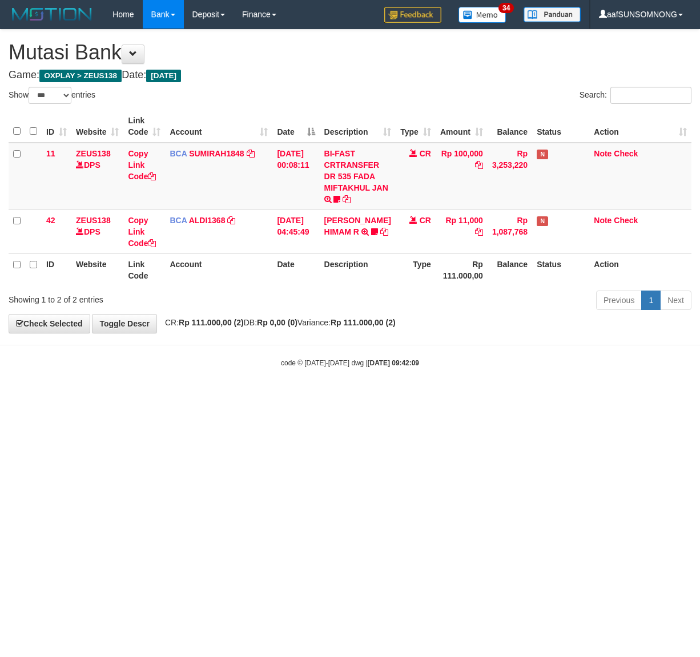
select select "***"
drag, startPoint x: 195, startPoint y: 478, endPoint x: 184, endPoint y: 478, distance: 11.4
click at [196, 397] on html "Toggle navigation Home Bank Account List Load By Website Group [OXPLAY] ZEUS138…" at bounding box center [350, 198] width 700 height 397
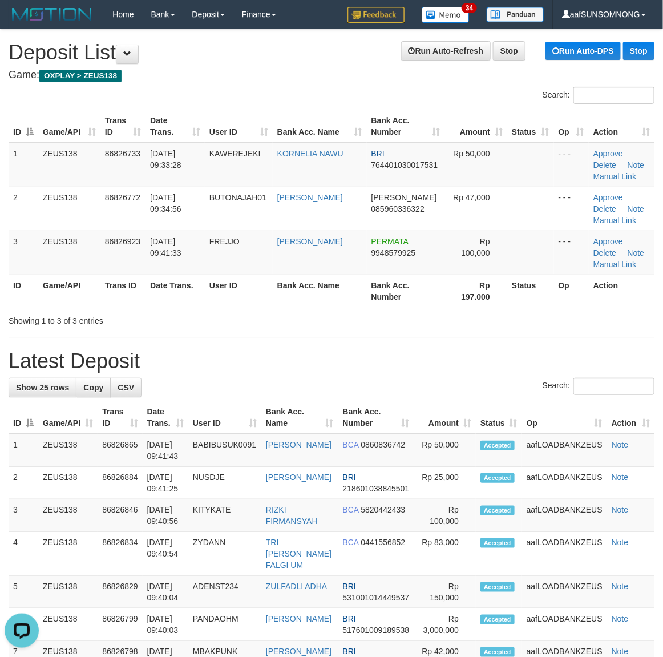
drag, startPoint x: 308, startPoint y: 350, endPoint x: 331, endPoint y: 352, distance: 22.9
click at [329, 351] on h1 "Latest Deposit" at bounding box center [332, 361] width 646 height 23
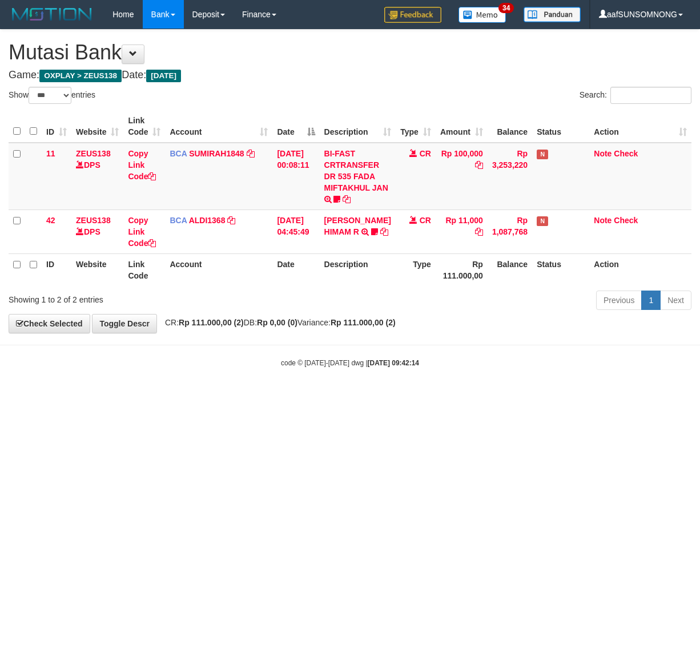
select select "***"
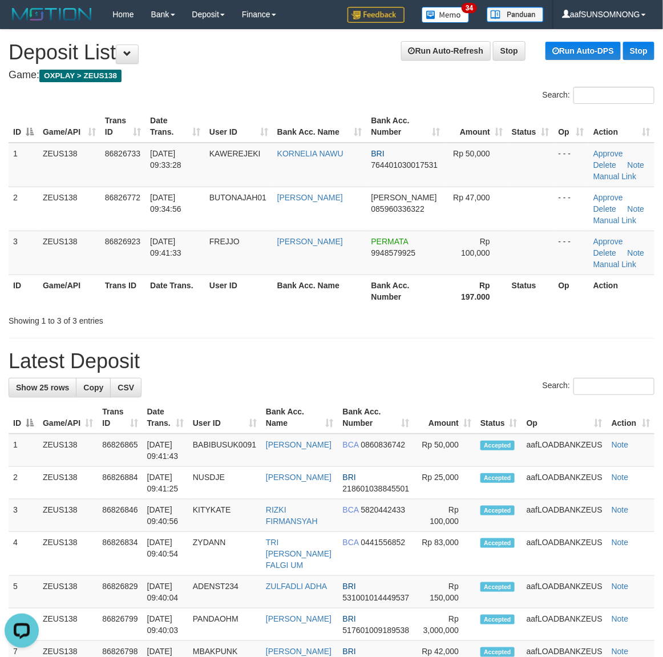
drag, startPoint x: 474, startPoint y: 343, endPoint x: 600, endPoint y: 350, distance: 125.8
drag, startPoint x: 504, startPoint y: 339, endPoint x: 664, endPoint y: 359, distance: 161.1
drag, startPoint x: 425, startPoint y: 327, endPoint x: 672, endPoint y: 357, distance: 249.0
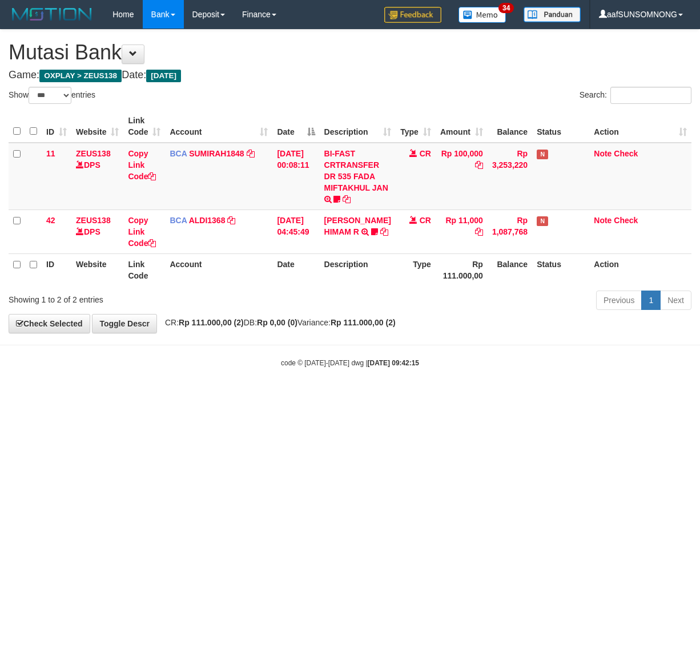
select select "***"
drag, startPoint x: 270, startPoint y: 389, endPoint x: 277, endPoint y: 394, distance: 9.4
click at [269, 390] on body "Toggle navigation Home Bank Account List Load By Website Group [OXPLAY] ZEUS138…" at bounding box center [350, 198] width 700 height 397
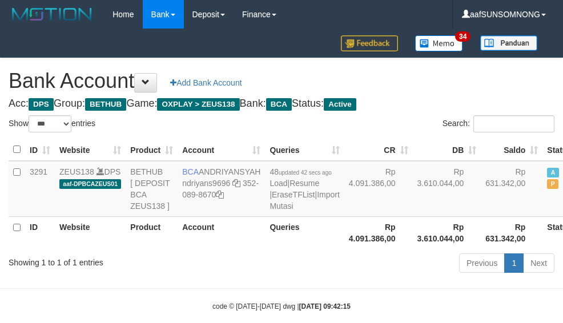
select select "***"
click at [215, 249] on th "Account" at bounding box center [221, 232] width 87 height 33
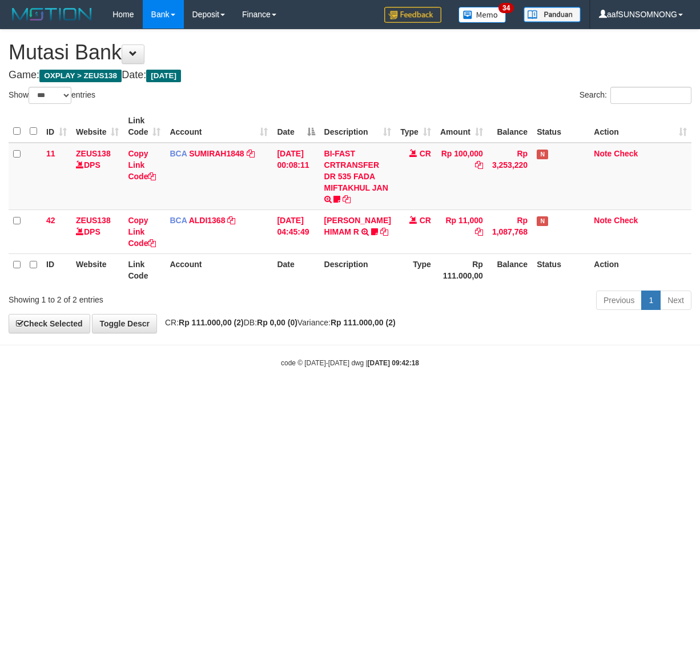
select select "***"
click at [261, 397] on html "Toggle navigation Home Bank Account List Load By Website Group [OXPLAY] ZEUS138…" at bounding box center [350, 198] width 700 height 397
select select "***"
click at [316, 397] on html "Toggle navigation Home Bank Account List Load By Website Group [OXPLAY] ZEUS138…" at bounding box center [350, 198] width 700 height 397
drag, startPoint x: 238, startPoint y: 432, endPoint x: 314, endPoint y: 440, distance: 76.4
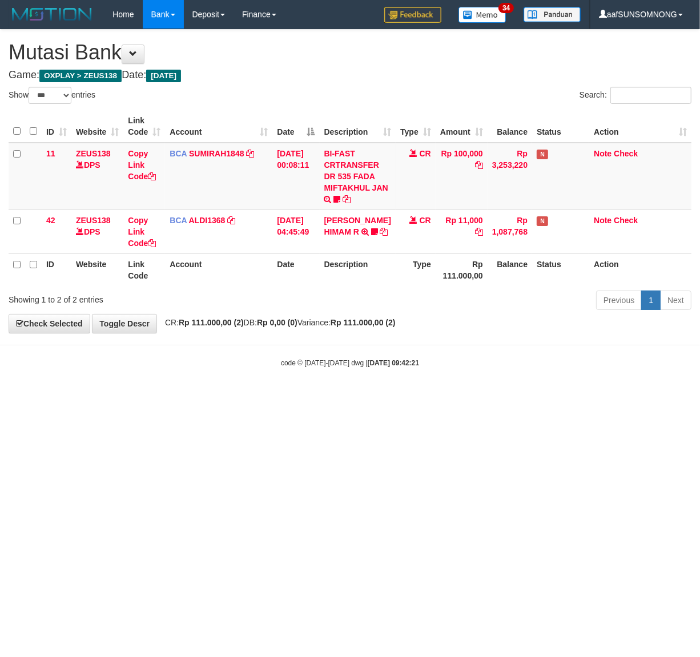
click at [241, 397] on html "Toggle navigation Home Bank Account List Load By Website Group [OXPLAY] ZEUS138…" at bounding box center [350, 198] width 700 height 397
drag, startPoint x: 220, startPoint y: 460, endPoint x: 234, endPoint y: 464, distance: 14.7
click at [229, 397] on html "Toggle navigation Home Bank Account List Load By Website Group [OXPLAY] ZEUS138…" at bounding box center [350, 198] width 700 height 397
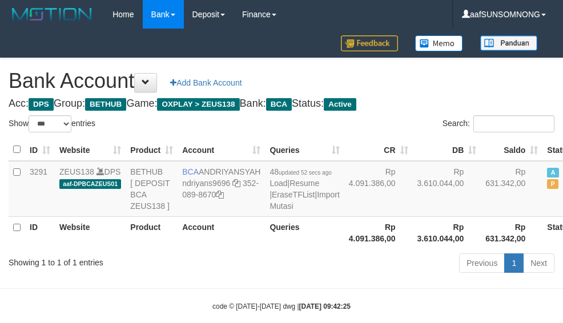
select select "***"
drag, startPoint x: 303, startPoint y: 283, endPoint x: 286, endPoint y: 198, distance: 87.3
click at [307, 252] on div "ID Website Product Account Queries CR [PERSON_NAME] Status Action 3291 ZEUS138 …" at bounding box center [281, 193] width 563 height 117
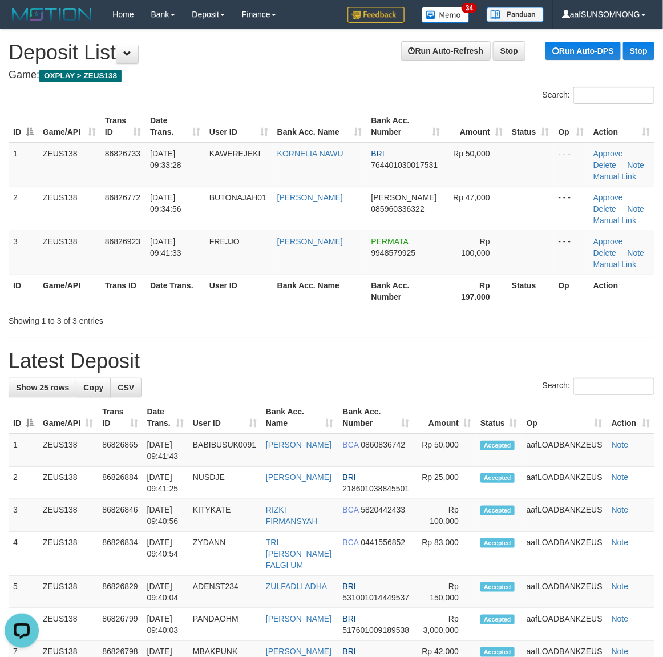
drag, startPoint x: 289, startPoint y: 377, endPoint x: 317, endPoint y: 380, distance: 28.1
click at [310, 380] on div "Search:" at bounding box center [332, 388] width 646 height 20
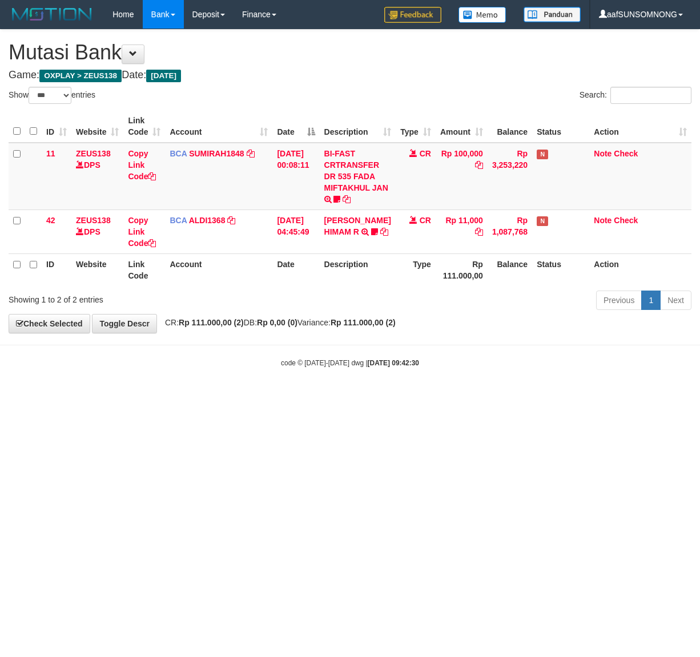
select select "***"
drag, startPoint x: 254, startPoint y: 463, endPoint x: 272, endPoint y: 461, distance: 17.8
click at [263, 397] on html "Toggle navigation Home Bank Account List Load By Website Group [OXPLAY] ZEUS138…" at bounding box center [350, 198] width 700 height 397
click at [318, 397] on html "Toggle navigation Home Bank Account List Load By Website Group [OXPLAY] ZEUS138…" at bounding box center [350, 198] width 700 height 397
select select "***"
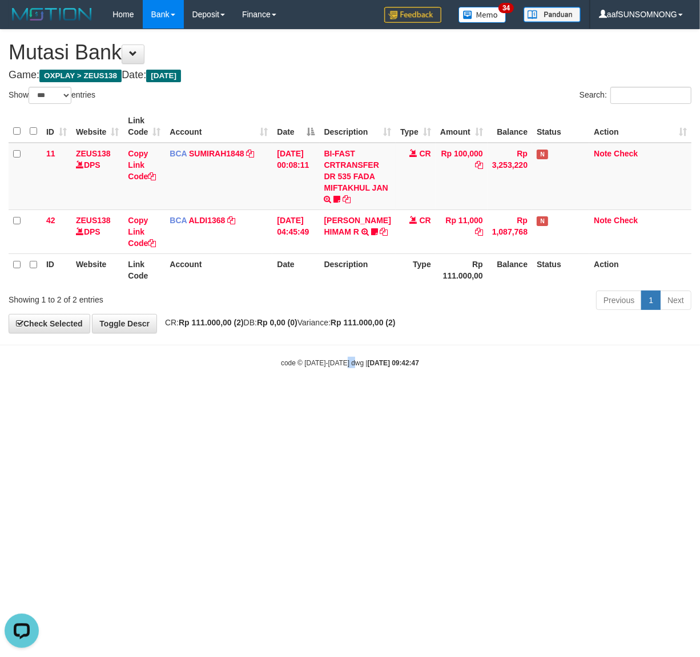
drag, startPoint x: 349, startPoint y: 481, endPoint x: 364, endPoint y: 483, distance: 15.6
click at [356, 397] on html "Toggle navigation Home Bank Account List Load By Website Group [OXPLAY] ZEUS138…" at bounding box center [350, 198] width 700 height 397
click at [369, 397] on html "Toggle navigation Home Bank Account List Load By Website Group [OXPLAY] ZEUS138…" at bounding box center [350, 198] width 700 height 397
drag, startPoint x: 356, startPoint y: 489, endPoint x: 689, endPoint y: 514, distance: 334.3
click at [360, 397] on html "Toggle navigation Home Bank Account List Load By Website Group [OXPLAY] ZEUS138…" at bounding box center [350, 198] width 700 height 397
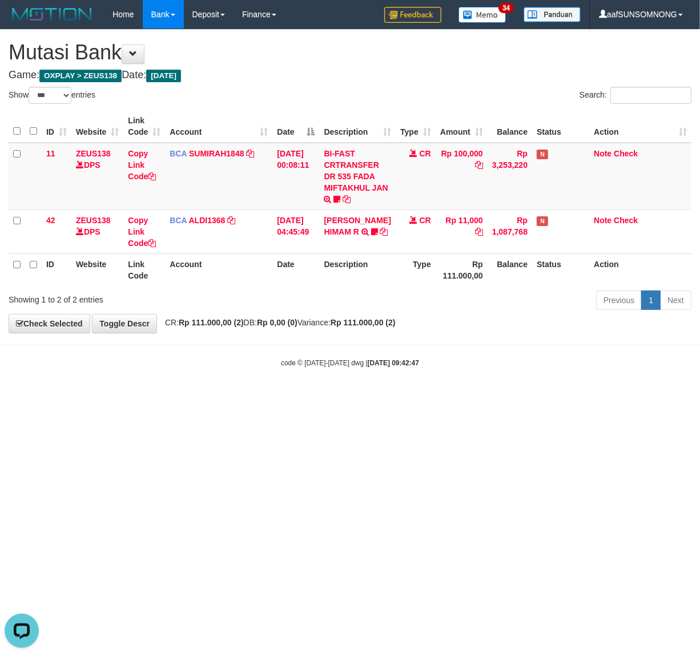
drag, startPoint x: 257, startPoint y: 435, endPoint x: 271, endPoint y: 429, distance: 14.8
click at [263, 397] on html "Toggle navigation Home Bank Account List Load By Website Group [OXPLAY] ZEUS138…" at bounding box center [350, 198] width 700 height 397
drag, startPoint x: 168, startPoint y: 464, endPoint x: 178, endPoint y: 461, distance: 9.4
click at [175, 397] on html "Toggle navigation Home Bank Account List Load By Website Group [OXPLAY] ZEUS138…" at bounding box center [350, 198] width 700 height 397
drag, startPoint x: 178, startPoint y: 461, endPoint x: 190, endPoint y: 461, distance: 12.6
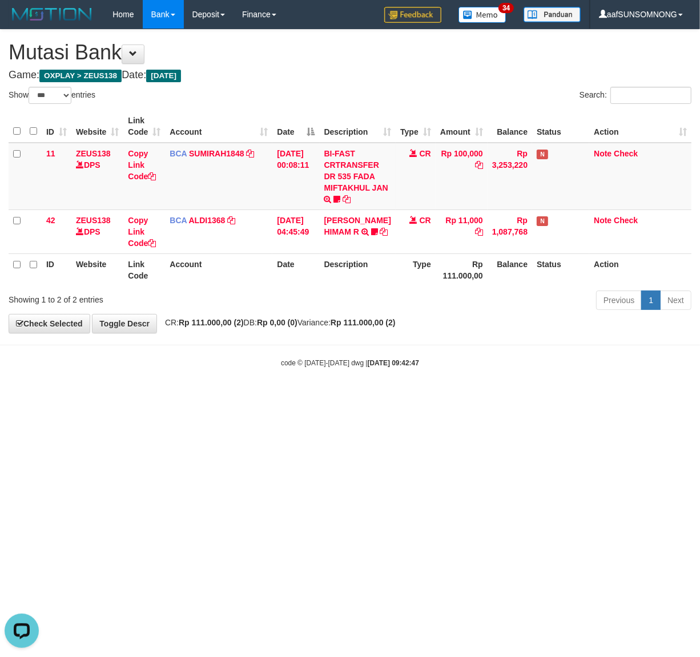
click at [186, 397] on html "Toggle navigation Home Bank Account List Load By Website Group [OXPLAY] ZEUS138…" at bounding box center [350, 198] width 700 height 397
drag, startPoint x: 188, startPoint y: 461, endPoint x: 198, endPoint y: 465, distance: 10.7
click at [197, 397] on html "Toggle navigation Home Bank Account List Load By Website Group [OXPLAY] ZEUS138…" at bounding box center [350, 198] width 700 height 397
drag, startPoint x: 191, startPoint y: 438, endPoint x: 204, endPoint y: 446, distance: 14.6
click at [198, 397] on html "Toggle navigation Home Bank Account List Load By Website Group [OXPLAY] ZEUS138…" at bounding box center [350, 198] width 700 height 397
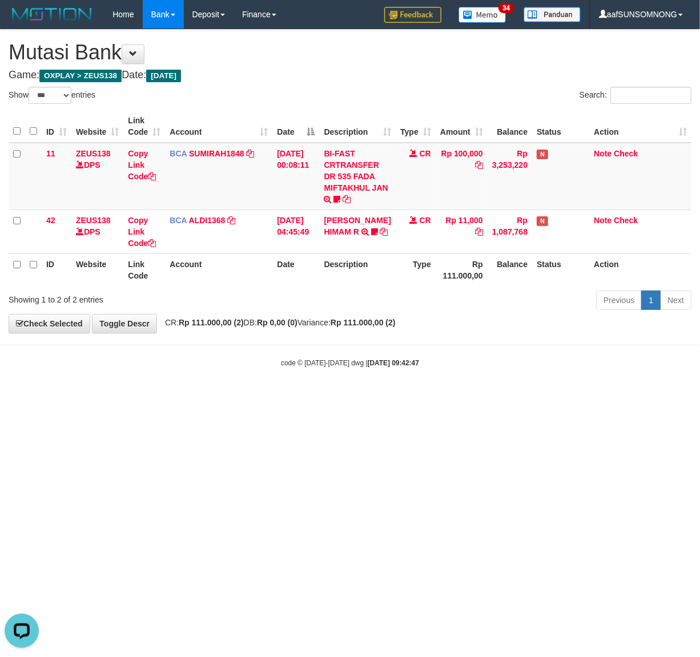
drag, startPoint x: 175, startPoint y: 569, endPoint x: 212, endPoint y: 555, distance: 38.8
click at [183, 397] on html "Toggle navigation Home Bank Account List Load By Website Group [OXPLAY] ZEUS138…" at bounding box center [350, 198] width 700 height 397
drag, startPoint x: 198, startPoint y: 477, endPoint x: 429, endPoint y: 503, distance: 232.8
click at [210, 397] on html "Toggle navigation Home Bank Account List Load By Website Group [OXPLAY] ZEUS138…" at bounding box center [350, 198] width 700 height 397
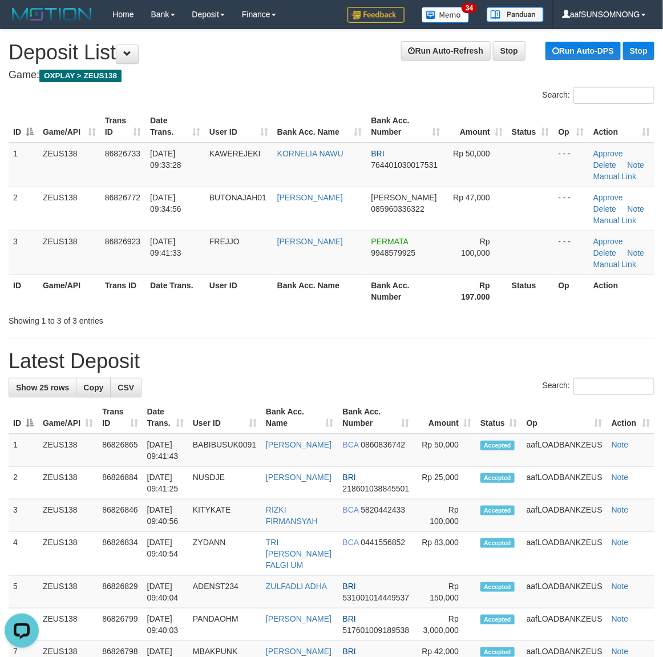
drag, startPoint x: 364, startPoint y: 312, endPoint x: 388, endPoint y: 317, distance: 24.4
click at [374, 313] on div "Showing 1 to 3 of 3 entries" at bounding box center [331, 319] width 663 height 16
drag, startPoint x: 300, startPoint y: 317, endPoint x: 562, endPoint y: 370, distance: 267.9
click at [335, 318] on div "Showing 1 to 3 of 3 entries" at bounding box center [331, 319] width 663 height 16
drag, startPoint x: 382, startPoint y: 348, endPoint x: 671, endPoint y: 375, distance: 289.5
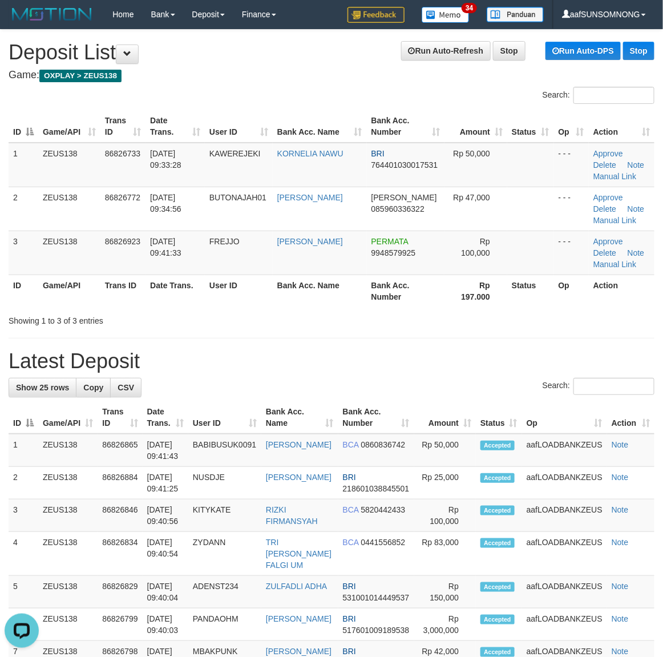
drag, startPoint x: 375, startPoint y: 361, endPoint x: 528, endPoint y: 369, distance: 153.2
click at [397, 360] on h1 "Latest Deposit" at bounding box center [332, 361] width 646 height 23
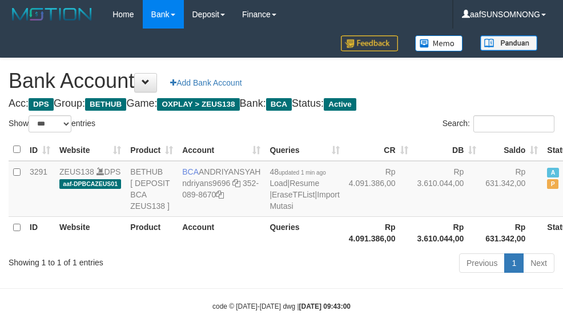
select select "***"
click at [199, 268] on div "Showing 1 to 1 of 1 entries" at bounding box center [117, 260] width 217 height 16
select select "***"
drag, startPoint x: 182, startPoint y: 294, endPoint x: 192, endPoint y: 287, distance: 12.8
click at [187, 268] on div "Showing 1 to 1 of 1 entries" at bounding box center [117, 260] width 217 height 16
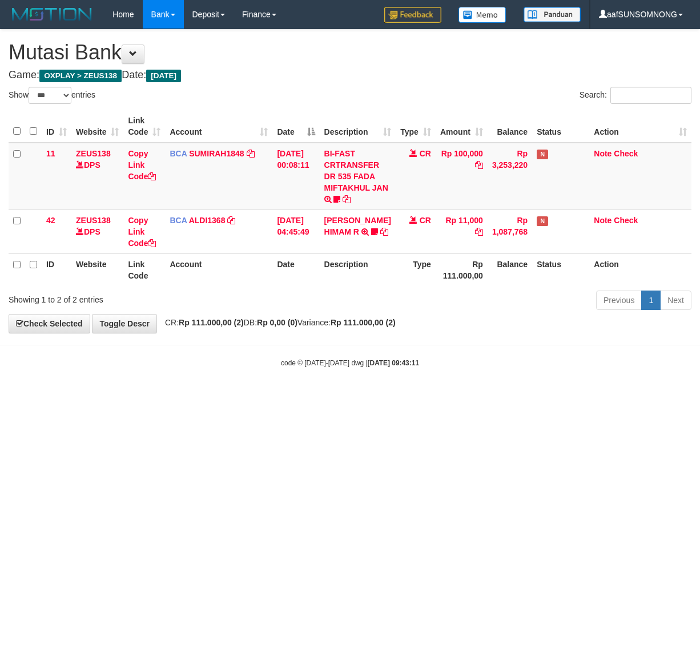
select select "***"
drag, startPoint x: 426, startPoint y: 426, endPoint x: 696, endPoint y: 477, distance: 274.7
click at [427, 397] on html "Toggle navigation Home Bank Account List Load By Website Group [OXPLAY] ZEUS138…" at bounding box center [350, 198] width 700 height 397
drag, startPoint x: 109, startPoint y: 617, endPoint x: 176, endPoint y: 577, distance: 78.1
click at [120, 397] on html "Toggle navigation Home Bank Account List Load By Website Group [OXPLAY] ZEUS138…" at bounding box center [350, 198] width 700 height 397
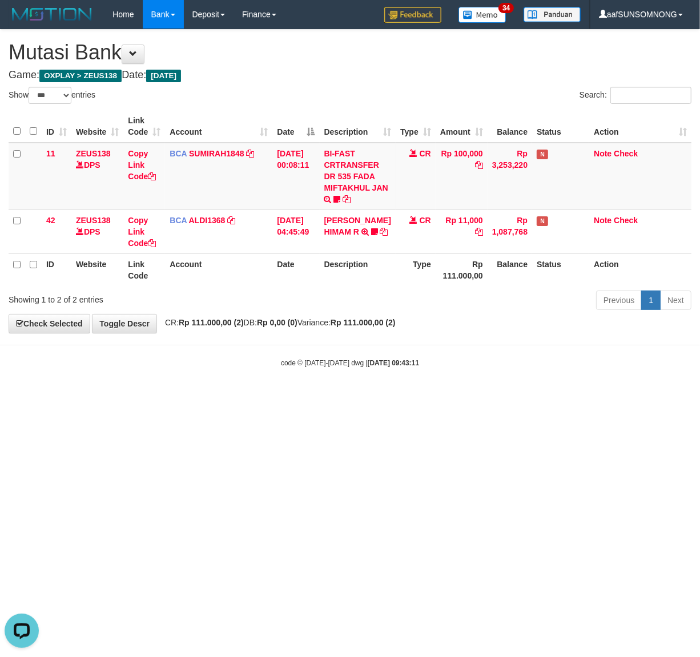
drag, startPoint x: 284, startPoint y: 471, endPoint x: 278, endPoint y: 506, distance: 35.9
click at [286, 397] on html "Toggle navigation Home Bank Account List Load By Website Group [OXPLAY] ZEUS138…" at bounding box center [350, 198] width 700 height 397
drag, startPoint x: 229, startPoint y: 425, endPoint x: 240, endPoint y: 426, distance: 11.5
click at [240, 397] on html "Toggle navigation Home Bank Account List Load By Website Group [OXPLAY] ZEUS138…" at bounding box center [350, 198] width 700 height 397
drag, startPoint x: 290, startPoint y: 471, endPoint x: 309, endPoint y: 470, distance: 19.4
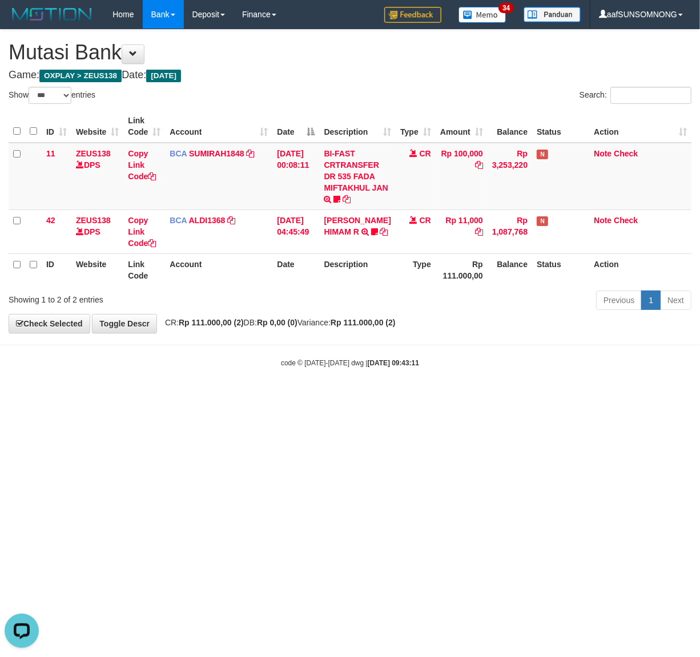
click at [304, 397] on html "Toggle navigation Home Bank Account List Load By Website Group [OXPLAY] ZEUS138…" at bounding box center [350, 198] width 700 height 397
drag, startPoint x: 203, startPoint y: 414, endPoint x: 213, endPoint y: 414, distance: 10.3
click at [212, 397] on html "Toggle navigation Home Bank Account List Load By Website Group [OXPLAY] ZEUS138…" at bounding box center [350, 198] width 700 height 397
drag, startPoint x: 248, startPoint y: 409, endPoint x: 267, endPoint y: 414, distance: 18.8
click at [263, 397] on html "Toggle navigation Home Bank Account List Load By Website Group [OXPLAY] ZEUS138…" at bounding box center [350, 198] width 700 height 397
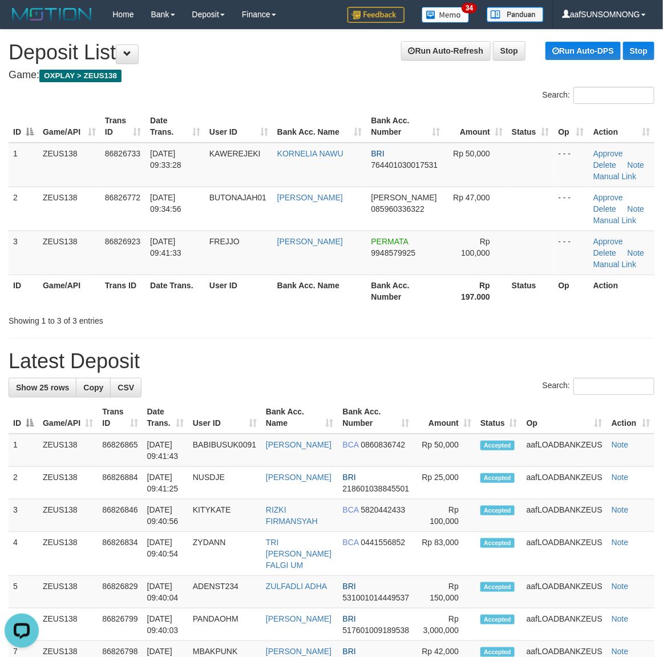
drag, startPoint x: 327, startPoint y: 354, endPoint x: 355, endPoint y: 359, distance: 28.3
click at [346, 357] on h1 "Latest Deposit" at bounding box center [332, 361] width 646 height 23
drag, startPoint x: 515, startPoint y: 362, endPoint x: 560, endPoint y: 368, distance: 44.9
click at [523, 364] on h1 "Latest Deposit" at bounding box center [332, 361] width 646 height 23
drag, startPoint x: 343, startPoint y: 331, endPoint x: 495, endPoint y: 366, distance: 156.5
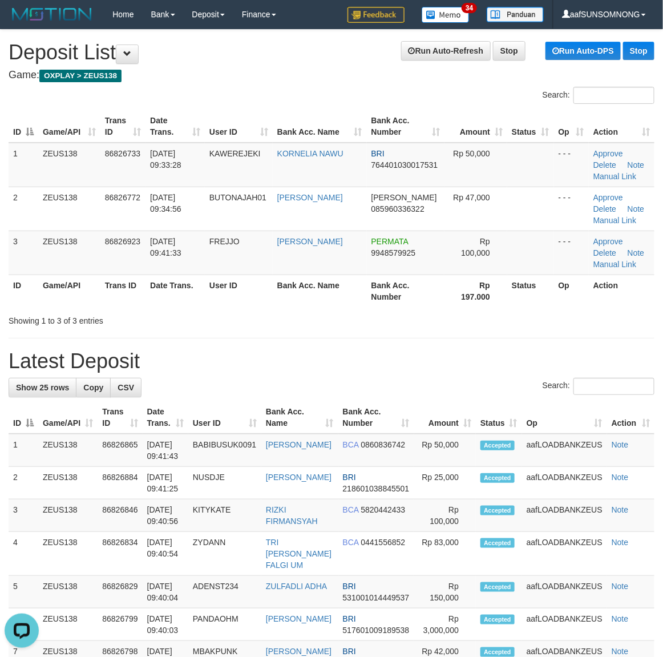
drag, startPoint x: 469, startPoint y: 386, endPoint x: 500, endPoint y: 384, distance: 30.3
click at [490, 384] on div "Search:" at bounding box center [332, 388] width 646 height 20
drag, startPoint x: 528, startPoint y: 386, endPoint x: 595, endPoint y: 396, distance: 67.4
click at [555, 392] on label "Search:" at bounding box center [599, 386] width 112 height 17
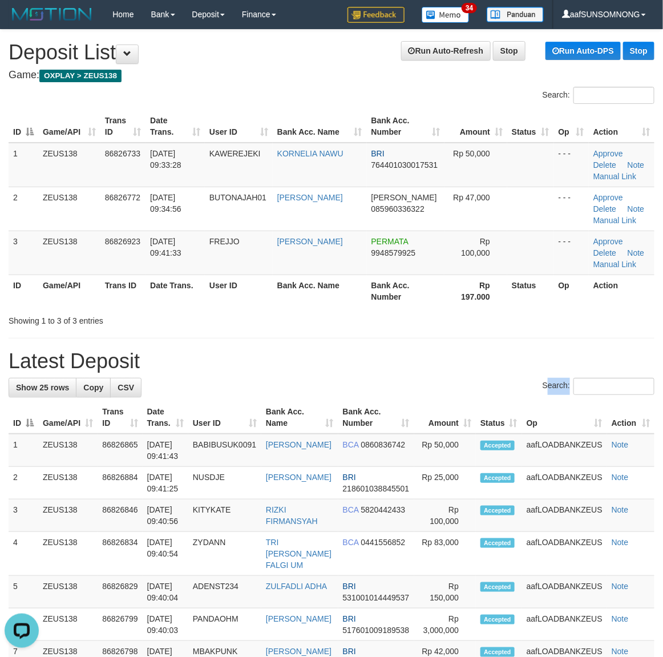
drag, startPoint x: 489, startPoint y: 403, endPoint x: 615, endPoint y: 400, distance: 126.2
click at [500, 401] on th "Status" at bounding box center [499, 417] width 46 height 33
click at [430, 354] on h1 "Latest Deposit" at bounding box center [332, 361] width 646 height 23
drag, startPoint x: 411, startPoint y: 394, endPoint x: 429, endPoint y: 394, distance: 18.3
click at [429, 394] on div "Search:" at bounding box center [332, 388] width 646 height 20
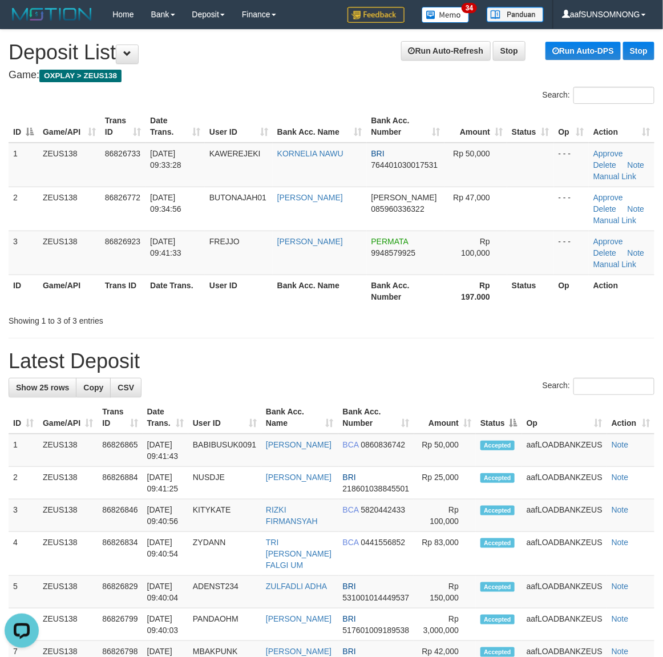
drag, startPoint x: 448, startPoint y: 341, endPoint x: 674, endPoint y: 366, distance: 226.9
drag, startPoint x: 457, startPoint y: 330, endPoint x: 471, endPoint y: 333, distance: 14.0
drag, startPoint x: 343, startPoint y: 330, endPoint x: 357, endPoint y: 333, distance: 14.6
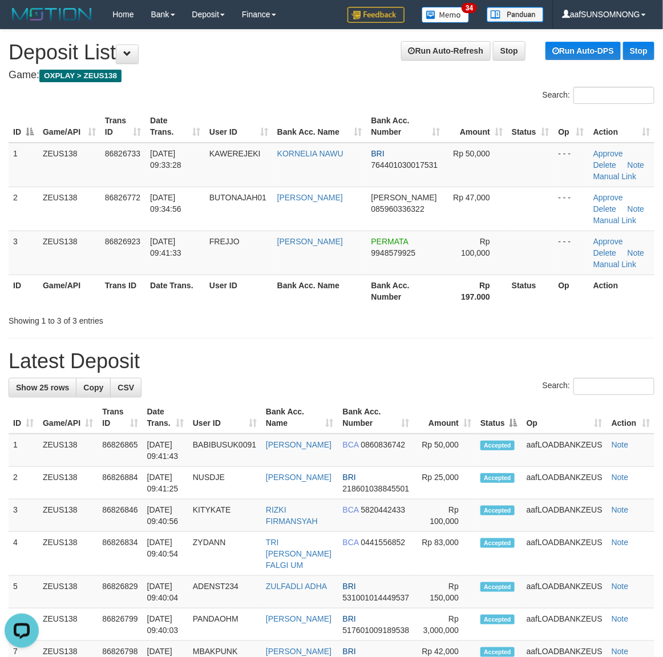
drag, startPoint x: 483, startPoint y: 323, endPoint x: 671, endPoint y: 369, distance: 193.4
click at [488, 321] on div "Showing 1 to 3 of 3 entries" at bounding box center [331, 319] width 663 height 16
drag, startPoint x: 321, startPoint y: 332, endPoint x: 400, endPoint y: 362, distance: 85.1
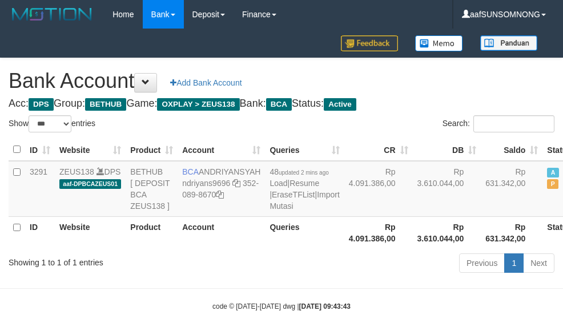
select select "***"
drag, startPoint x: 241, startPoint y: 287, endPoint x: 247, endPoint y: 280, distance: 9.3
click at [243, 277] on div "Previous 1 Next" at bounding box center [398, 264] width 311 height 25
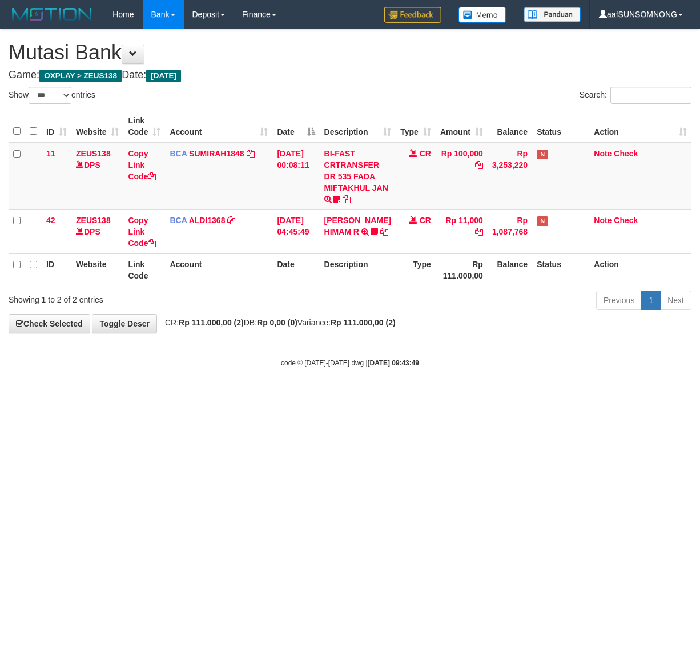
select select "***"
drag, startPoint x: 373, startPoint y: 452, endPoint x: 532, endPoint y: 466, distance: 160.0
click at [382, 397] on html "Toggle navigation Home Bank Account List Load By Website Group [OXPLAY] ZEUS138…" at bounding box center [350, 198] width 700 height 397
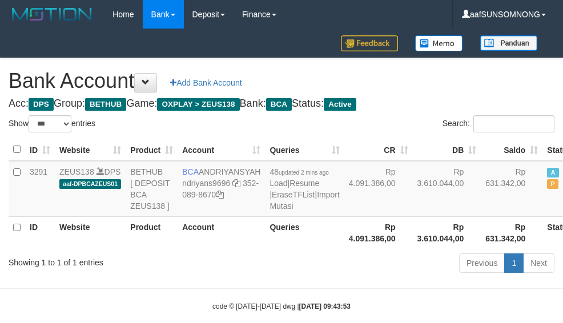
select select "***"
drag, startPoint x: 241, startPoint y: 287, endPoint x: 249, endPoint y: 287, distance: 8.6
click at [248, 277] on div "Previous 1 Next" at bounding box center [399, 264] width 328 height 25
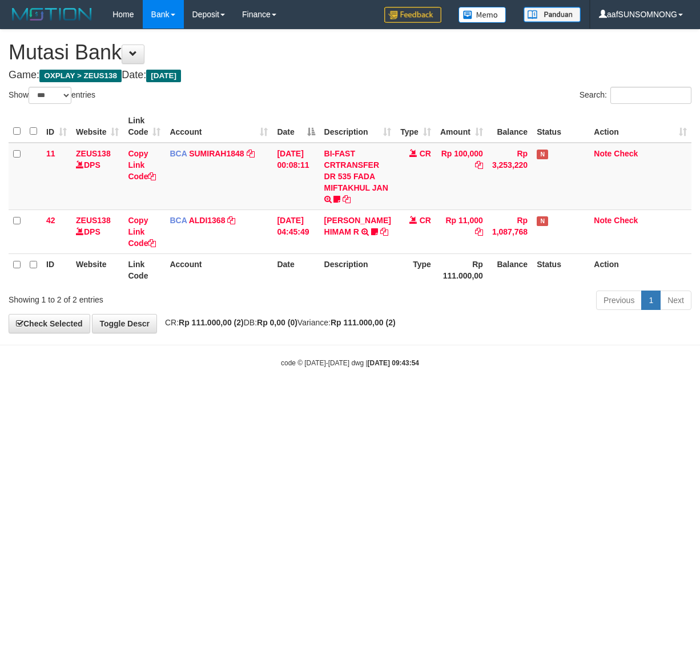
select select "***"
drag, startPoint x: 280, startPoint y: 489, endPoint x: 296, endPoint y: 478, distance: 19.2
click at [293, 397] on html "Toggle navigation Home Bank Account List Load By Website Group [OXPLAY] ZEUS138…" at bounding box center [350, 198] width 700 height 397
drag, startPoint x: 394, startPoint y: 434, endPoint x: 406, endPoint y: 434, distance: 12.0
click at [400, 397] on html "Toggle navigation Home Bank Account List Load By Website Group [OXPLAY] ZEUS138…" at bounding box center [350, 198] width 700 height 397
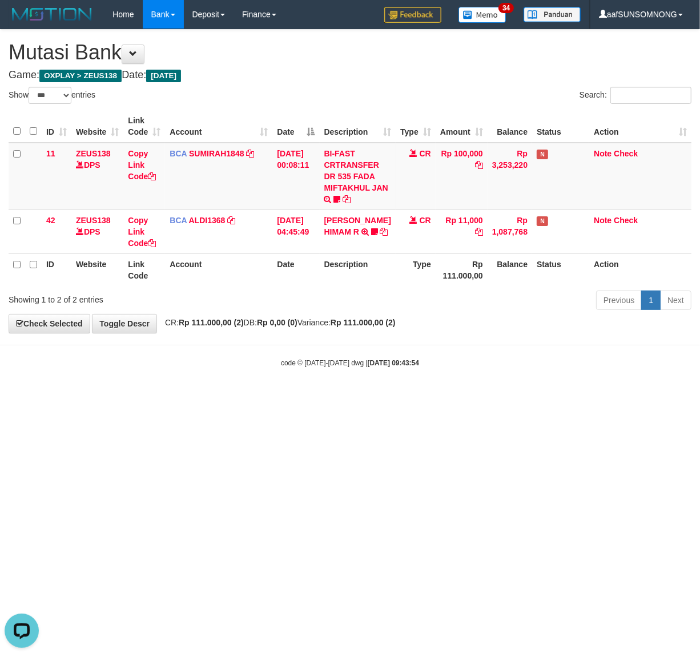
drag, startPoint x: 280, startPoint y: 445, endPoint x: 287, endPoint y: 445, distance: 6.9
click at [284, 397] on html "Toggle navigation Home Bank Account List Load By Website Group [OXPLAY] ZEUS138…" at bounding box center [350, 198] width 700 height 397
drag, startPoint x: 308, startPoint y: 511, endPoint x: 315, endPoint y: 514, distance: 7.2
click at [314, 397] on html "Toggle navigation Home Bank Account List Load By Website Group [OXPLAY] ZEUS138…" at bounding box center [350, 198] width 700 height 397
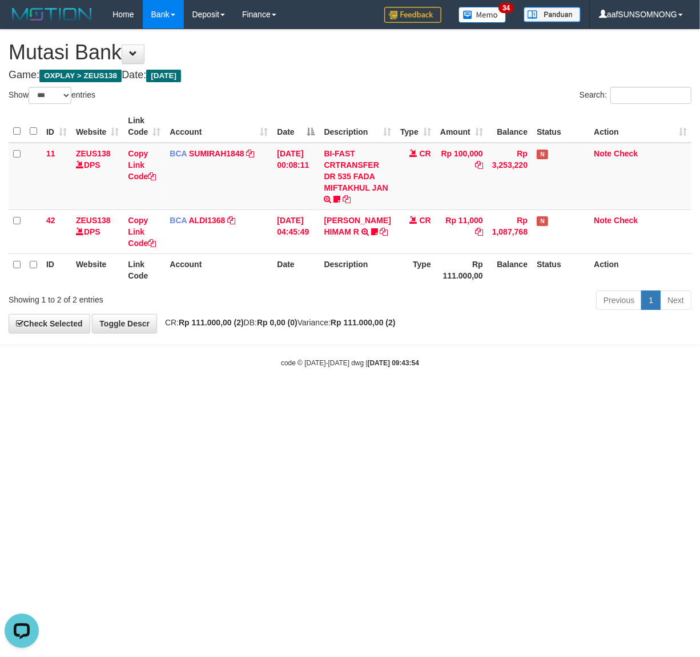
drag, startPoint x: 320, startPoint y: 514, endPoint x: 340, endPoint y: 515, distance: 20.0
click at [332, 397] on html "Toggle navigation Home Bank Account List Load By Website Group [OXPLAY] ZEUS138…" at bounding box center [350, 198] width 700 height 397
drag, startPoint x: 324, startPoint y: 438, endPoint x: 450, endPoint y: 457, distance: 127.6
click at [324, 397] on html "Toggle navigation Home Bank Account List Load By Website Group [OXPLAY] ZEUS138…" at bounding box center [350, 198] width 700 height 397
drag, startPoint x: 233, startPoint y: 397, endPoint x: 243, endPoint y: 395, distance: 9.9
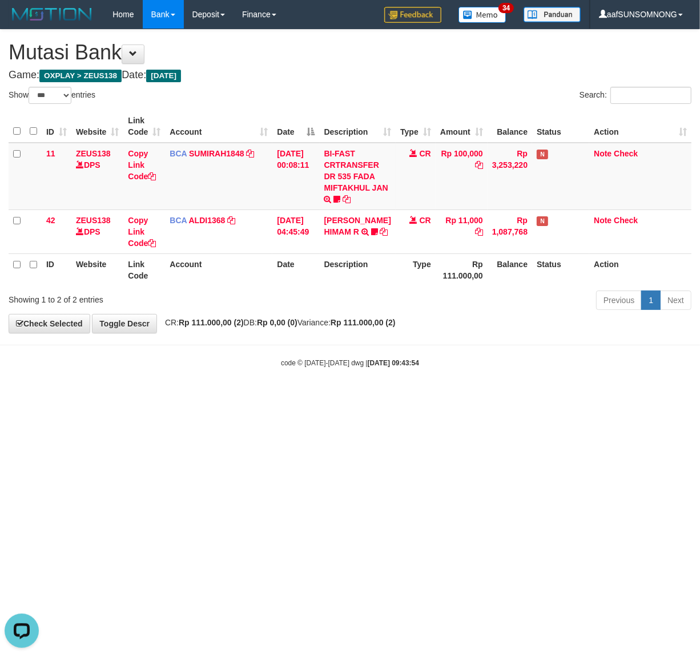
click at [241, 396] on body "Toggle navigation Home Bank Account List Load By Website Group [OXPLAY] ZEUS138…" at bounding box center [350, 198] width 700 height 397
drag, startPoint x: 213, startPoint y: 438, endPoint x: 221, endPoint y: 438, distance: 8.6
click at [215, 397] on html "Toggle navigation Home Bank Account List Load By Website Group [OXPLAY] ZEUS138…" at bounding box center [350, 198] width 700 height 397
drag, startPoint x: 257, startPoint y: 474, endPoint x: 251, endPoint y: 473, distance: 6.5
click at [251, 397] on html "Toggle navigation Home Bank Account List Load By Website Group [OXPLAY] ZEUS138…" at bounding box center [350, 198] width 700 height 397
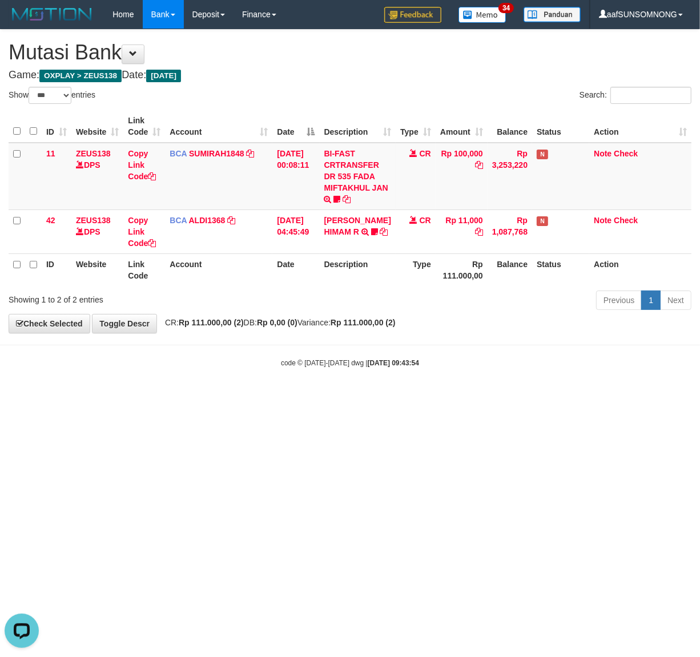
drag, startPoint x: 191, startPoint y: 466, endPoint x: 170, endPoint y: 458, distance: 23.1
click at [198, 397] on html "Toggle navigation Home Bank Account List Load By Website Group [OXPLAY] ZEUS138…" at bounding box center [350, 198] width 700 height 397
drag, startPoint x: 384, startPoint y: 496, endPoint x: 692, endPoint y: 528, distance: 310.5
click at [412, 397] on html "Toggle navigation Home Bank Account List Load By Website Group [OXPLAY] ZEUS138…" at bounding box center [350, 198] width 700 height 397
drag, startPoint x: 223, startPoint y: 408, endPoint x: 234, endPoint y: 410, distance: 11.0
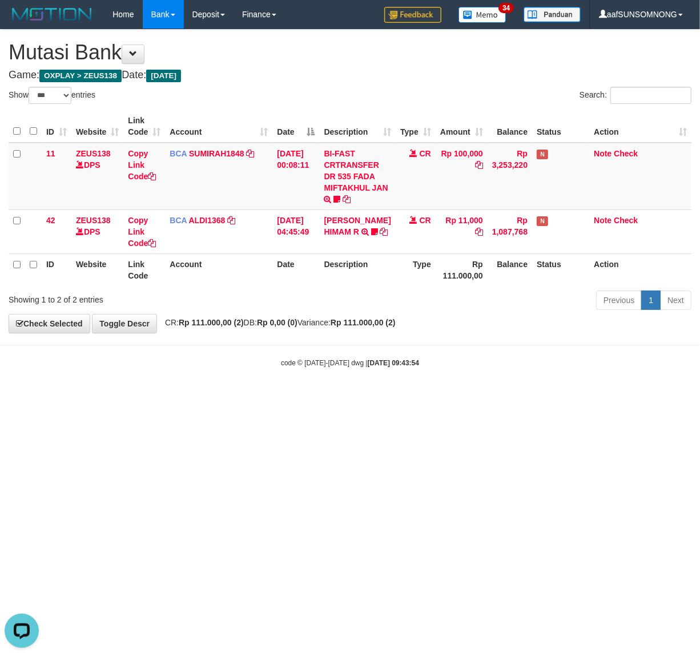
click at [230, 397] on html "Toggle navigation Home Bank Account List Load By Website Group [OXPLAY] ZEUS138…" at bounding box center [350, 198] width 700 height 397
drag, startPoint x: 306, startPoint y: 426, endPoint x: 358, endPoint y: 433, distance: 52.3
click at [304, 397] on html "Toggle navigation Home Bank Account List Load By Website Group [OXPLAY] ZEUS138…" at bounding box center [350, 198] width 700 height 397
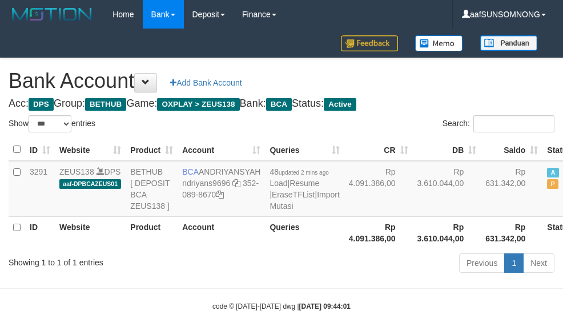
select select "***"
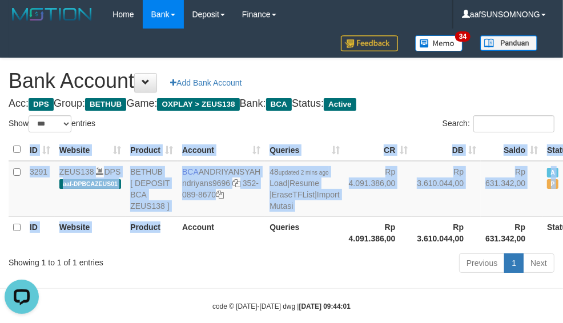
click at [166, 252] on div "ID Website Product Account Queries CR [PERSON_NAME] Status Action 3291 ZEUS138 …" at bounding box center [281, 193] width 563 height 117
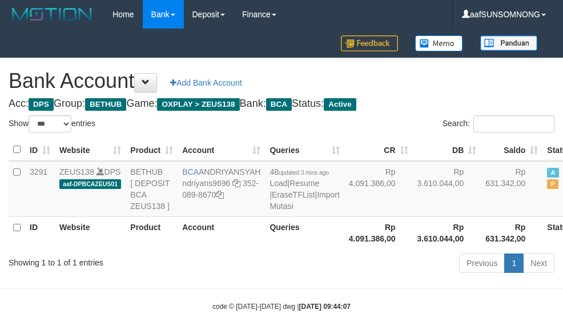
select select "***"
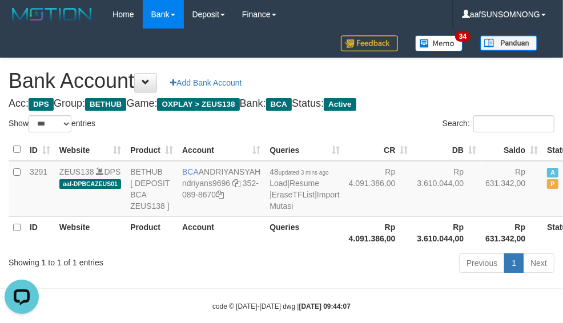
drag, startPoint x: 240, startPoint y: 280, endPoint x: 256, endPoint y: 274, distance: 16.6
click at [248, 249] on tr "ID Website Product Account Queries Rp 4.091.386,00 Rp 3.610.044,00 Rp 631.342,0…" at bounding box center [310, 232] width 602 height 33
select select "***"
click at [152, 249] on th "Product" at bounding box center [152, 232] width 52 height 33
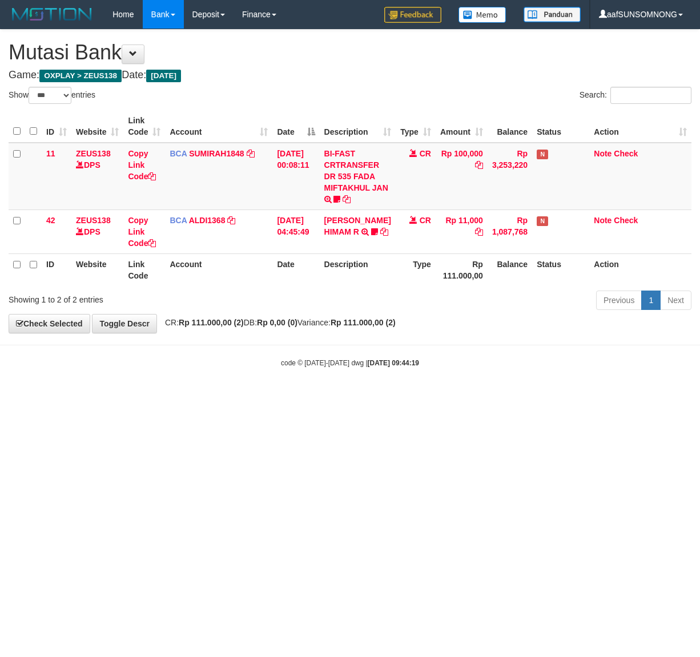
select select "***"
click at [280, 397] on html "Toggle navigation Home Bank Account List Load By Website Group [OXPLAY] ZEUS138…" at bounding box center [350, 198] width 700 height 397
click at [318, 397] on html "Toggle navigation Home Bank Account List Load By Website Group [OXPLAY] ZEUS138…" at bounding box center [350, 198] width 700 height 397
select select "***"
drag, startPoint x: 192, startPoint y: 489, endPoint x: 204, endPoint y: 486, distance: 12.3
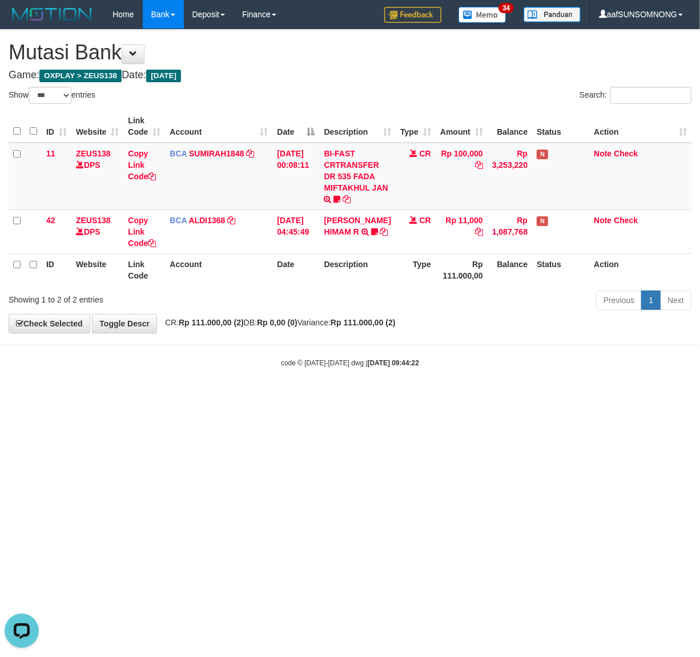
click at [200, 397] on html "Toggle navigation Home Bank Account List Load By Website Group [OXPLAY] ZEUS138…" at bounding box center [350, 198] width 700 height 397
drag, startPoint x: 257, startPoint y: 494, endPoint x: 211, endPoint y: 531, distance: 58.9
click at [259, 397] on html "Toggle navigation Home Bank Account List Load By Website Group [OXPLAY] ZEUS138…" at bounding box center [350, 198] width 700 height 397
click at [233, 397] on html "Toggle navigation Home Bank Account List Load By Website Group [OXPLAY] ZEUS138…" at bounding box center [350, 198] width 700 height 397
click at [187, 397] on html "Toggle navigation Home Bank Account List Load By Website Group [OXPLAY] ZEUS138…" at bounding box center [350, 198] width 700 height 397
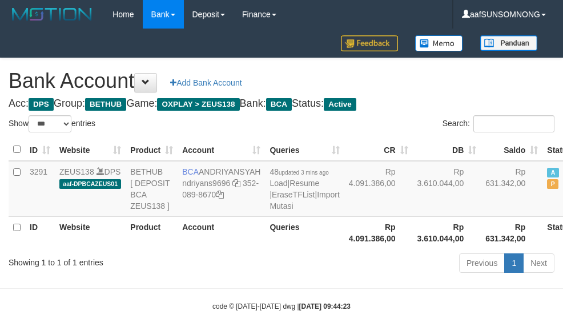
select select "***"
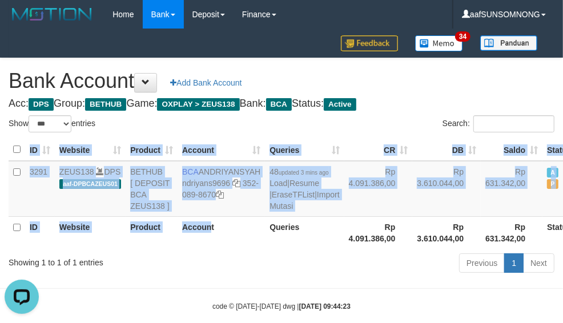
click at [210, 252] on div "ID Website Product Account Queries CR DB Saldo Status Action 3291 ZEUS138 DPS a…" at bounding box center [281, 193] width 563 height 117
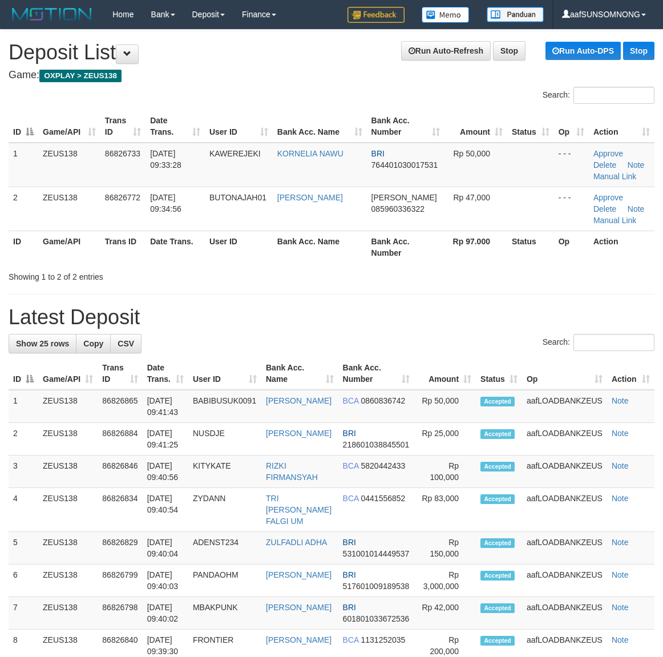
click at [326, 336] on div "Search:" at bounding box center [332, 344] width 646 height 20
click at [393, 320] on h1 "Latest Deposit" at bounding box center [332, 317] width 646 height 23
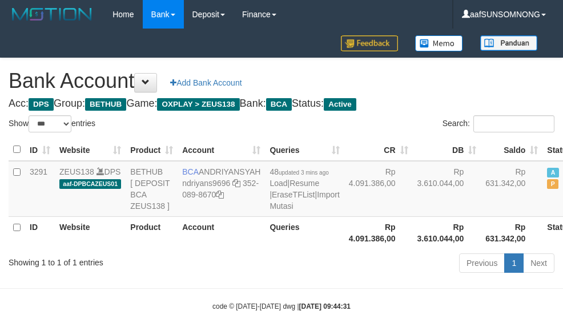
select select "***"
drag, startPoint x: 235, startPoint y: 290, endPoint x: 246, endPoint y: 257, distance: 34.5
click at [239, 277] on div "Previous 1 Next" at bounding box center [399, 264] width 328 height 25
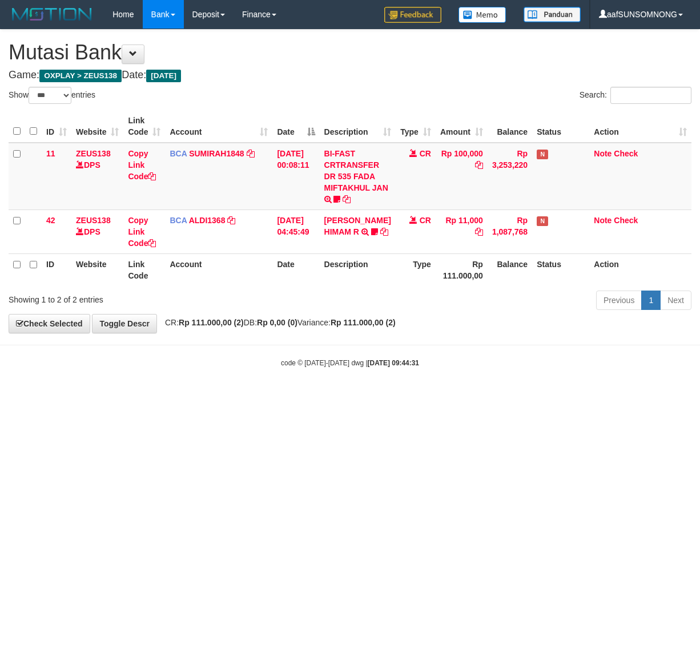
select select "***"
drag, startPoint x: 230, startPoint y: 494, endPoint x: 236, endPoint y: 495, distance: 5.8
click at [235, 397] on html "Toggle navigation Home Bank Account List Load By Website Group [OXPLAY] ZEUS138…" at bounding box center [350, 198] width 700 height 397
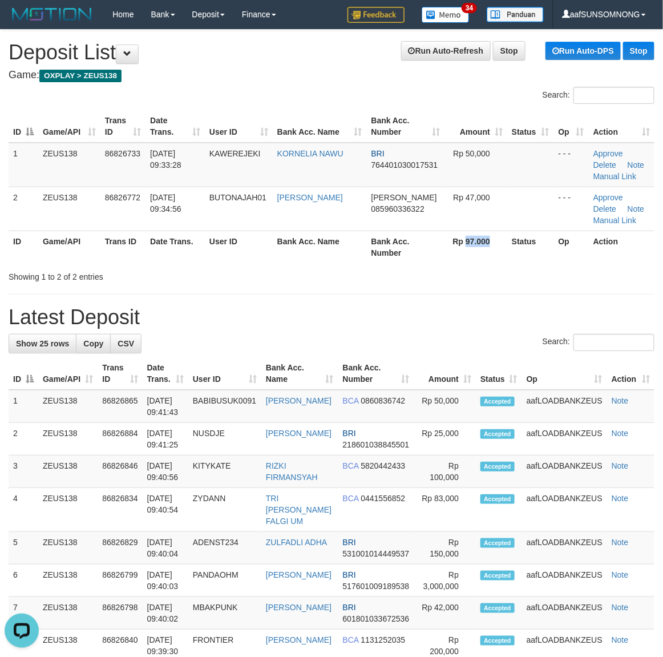
drag, startPoint x: 462, startPoint y: 256, endPoint x: 501, endPoint y: 264, distance: 39.6
click at [497, 263] on div "ID Game/API Trans ID Date Trans. User ID Bank Acc. Name Bank Acc. Number Amount…" at bounding box center [331, 187] width 663 height 160
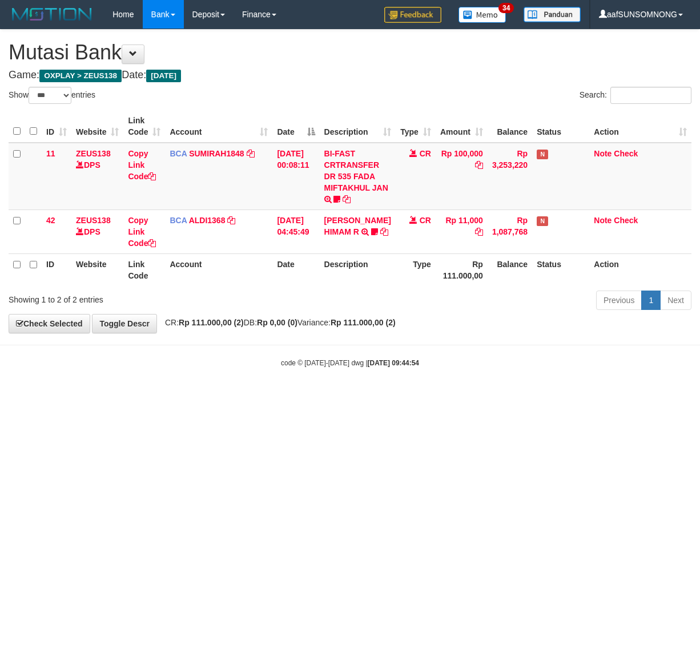
select select "***"
drag, startPoint x: 305, startPoint y: 458, endPoint x: 139, endPoint y: 378, distance: 184.9
click at [307, 397] on html "Toggle navigation Home Bank Account List Load By Website Group [OXPLAY] ZEUS138…" at bounding box center [350, 198] width 700 height 397
drag, startPoint x: 319, startPoint y: 466, endPoint x: 680, endPoint y: 523, distance: 365.8
click at [339, 397] on html "Toggle navigation Home Bank Account List Load By Website Group [OXPLAY] ZEUS138…" at bounding box center [350, 198] width 700 height 397
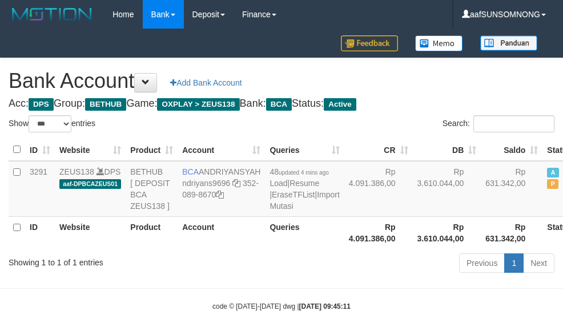
select select "***"
click at [269, 277] on div "Previous 1 Next" at bounding box center [398, 264] width 311 height 25
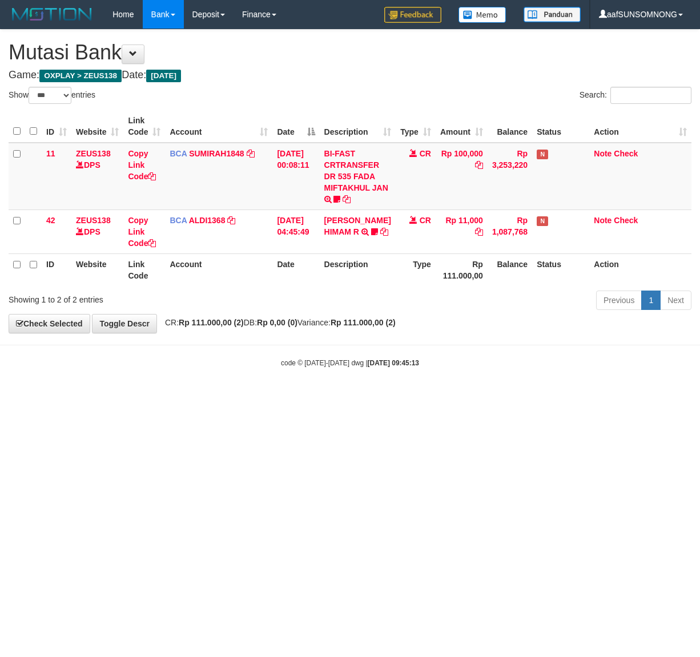
select select "***"
drag, startPoint x: 171, startPoint y: 569, endPoint x: 192, endPoint y: 567, distance: 20.7
click at [167, 397] on html "Toggle navigation Home Bank Account List Load By Website Group [OXPLAY] ZEUS138…" at bounding box center [350, 198] width 700 height 397
drag, startPoint x: 198, startPoint y: 564, endPoint x: 208, endPoint y: 557, distance: 12.3
click at [200, 397] on html "Toggle navigation Home Bank Account List Load By Website Group [OXPLAY] ZEUS138…" at bounding box center [350, 198] width 700 height 397
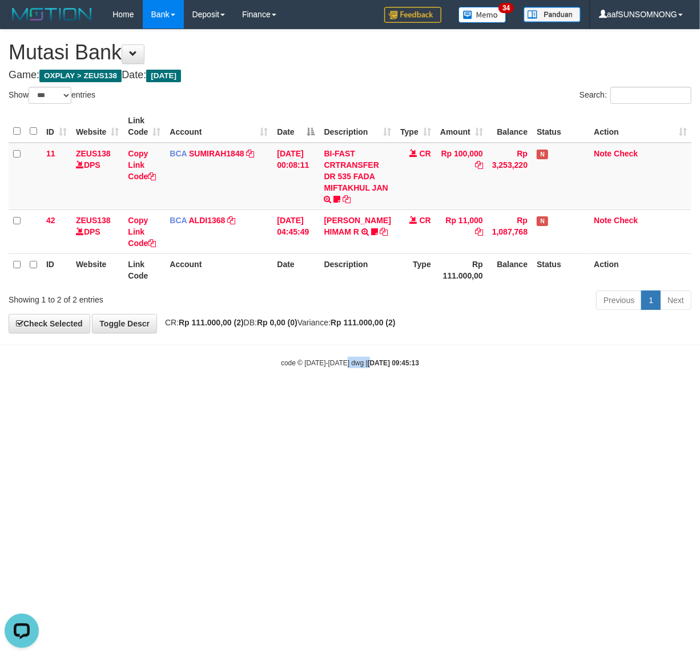
click at [365, 397] on html "Toggle navigation Home Bank Account List Load By Website Group [OXPLAY] ZEUS138…" at bounding box center [350, 198] width 700 height 397
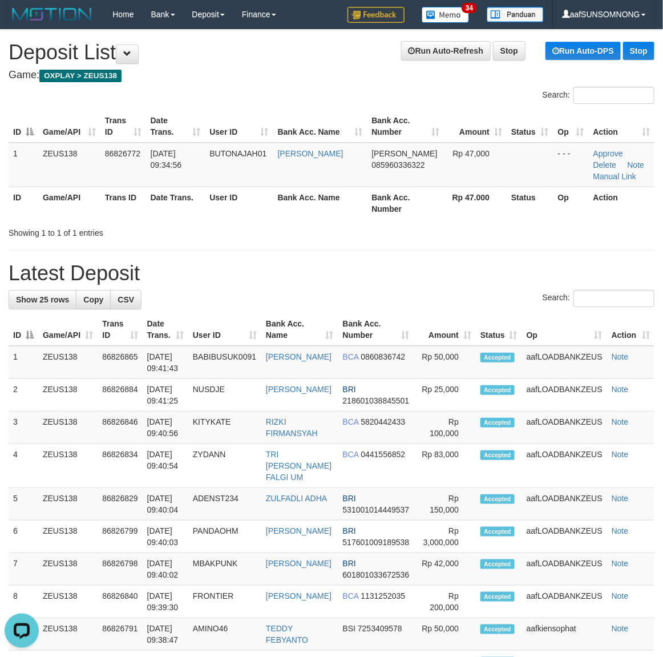
drag, startPoint x: 370, startPoint y: 337, endPoint x: 656, endPoint y: 380, distance: 289.8
click at [377, 337] on th "Bank Acc. Number" at bounding box center [377, 329] width 76 height 33
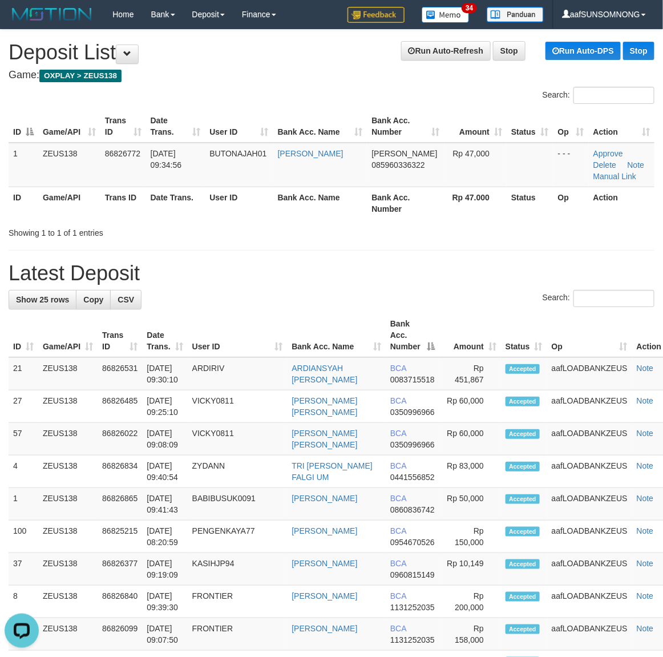
drag, startPoint x: 424, startPoint y: 277, endPoint x: 437, endPoint y: 278, distance: 12.6
click at [434, 278] on h1 "Latest Deposit" at bounding box center [332, 273] width 646 height 23
drag, startPoint x: 394, startPoint y: 277, endPoint x: 666, endPoint y: 337, distance: 278.1
click at [404, 281] on h1 "Latest Deposit" at bounding box center [332, 273] width 646 height 23
click at [440, 323] on th "Amount" at bounding box center [471, 335] width 62 height 44
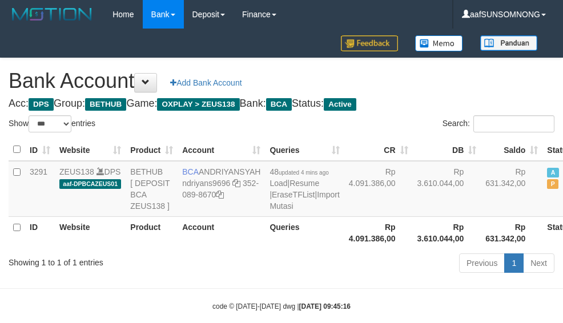
select select "***"
drag, startPoint x: 200, startPoint y: 275, endPoint x: 220, endPoint y: 249, distance: 33.0
click at [201, 249] on th "Account" at bounding box center [221, 232] width 87 height 33
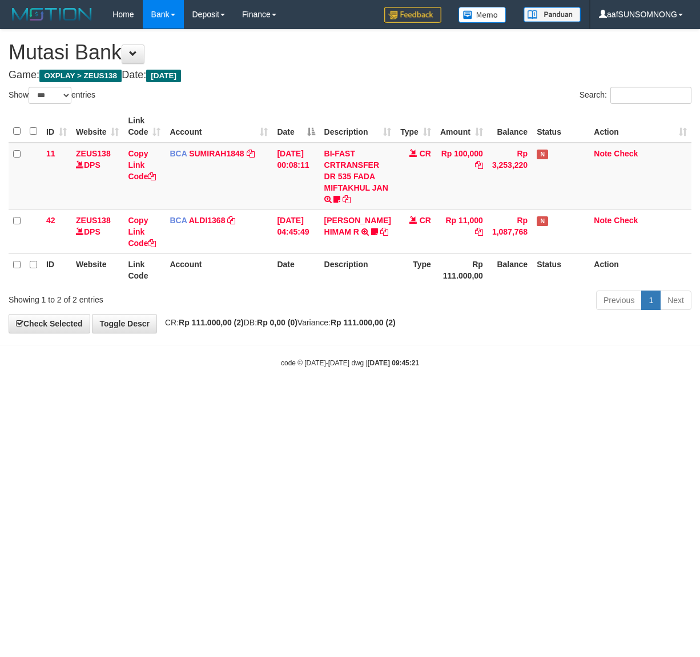
select select "***"
click at [269, 397] on html "Toggle navigation Home Bank Account List Load By Website Group [OXPLAY] ZEUS138…" at bounding box center [350, 198] width 700 height 397
click at [249, 397] on html "Toggle navigation Home Bank Account List Load By Website Group [OXPLAY] ZEUS138…" at bounding box center [350, 198] width 700 height 397
drag, startPoint x: 245, startPoint y: 433, endPoint x: 255, endPoint y: 444, distance: 14.2
click at [250, 397] on html "Toggle navigation Home Bank Account List Load By Website Group [OXPLAY] ZEUS138…" at bounding box center [350, 198] width 700 height 397
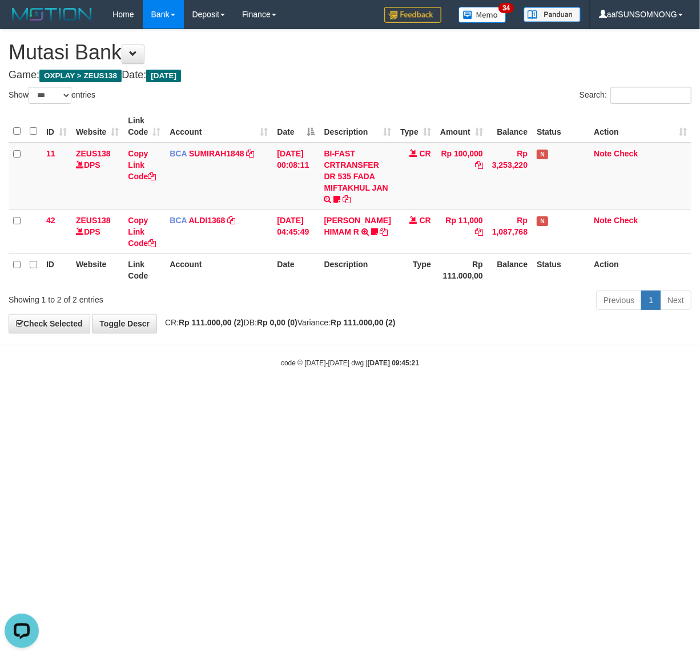
drag, startPoint x: 246, startPoint y: 456, endPoint x: 258, endPoint y: 458, distance: 12.3
click at [255, 397] on html "Toggle navigation Home Bank Account List Load By Website Group [OXPLAY] ZEUS138…" at bounding box center [350, 198] width 700 height 397
click at [295, 397] on html "Toggle navigation Home Bank Account List Load By Website Group [OXPLAY] ZEUS138…" at bounding box center [350, 198] width 700 height 397
click at [346, 397] on html "Toggle navigation Home Bank Account List Load By Website Group [OXPLAY] ZEUS138…" at bounding box center [350, 198] width 700 height 397
drag, startPoint x: 299, startPoint y: 532, endPoint x: 343, endPoint y: 531, distance: 44.0
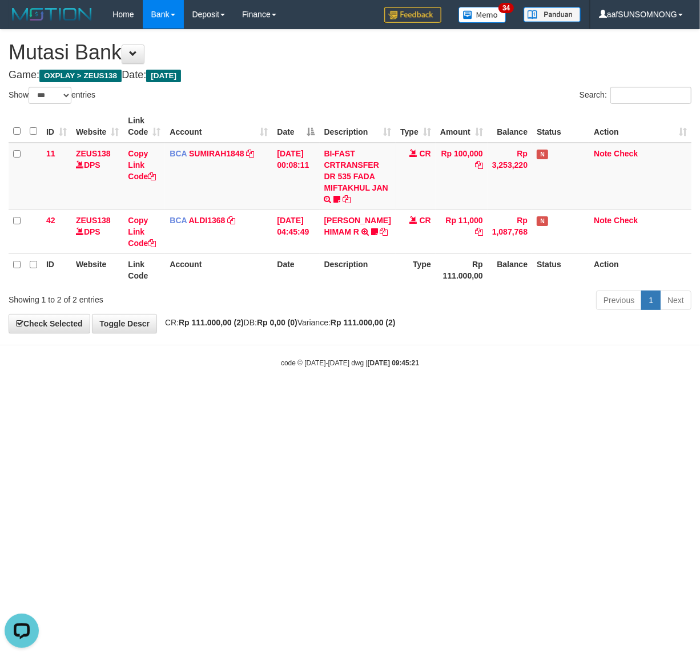
click at [301, 397] on html "Toggle navigation Home Bank Account List Load By Website Group [OXPLAY] ZEUS138…" at bounding box center [350, 198] width 700 height 397
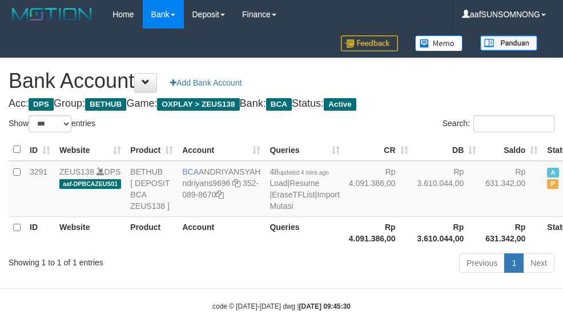
select select "***"
click at [214, 249] on th "Account" at bounding box center [221, 232] width 87 height 33
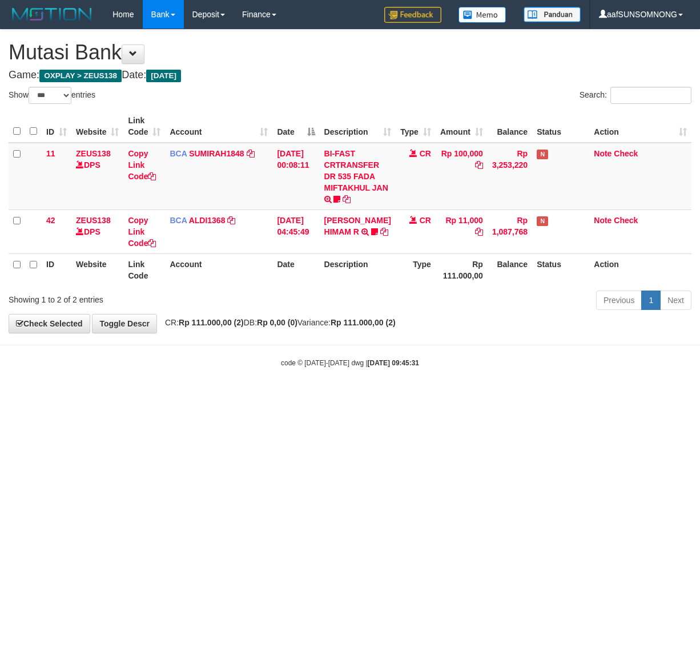
select select "***"
drag, startPoint x: 418, startPoint y: 359, endPoint x: 424, endPoint y: 355, distance: 6.7
click at [424, 360] on div "code © 2012-2018 dwg | 2025/08/31 09:45:31" at bounding box center [350, 362] width 700 height 11
click at [271, 397] on html "Toggle navigation Home Bank Account List Load By Website Group [OXPLAY] ZEUS138…" at bounding box center [350, 198] width 700 height 397
click at [268, 397] on html "Toggle navigation Home Bank Account List Load By Website Group [OXPLAY] ZEUS138…" at bounding box center [350, 198] width 700 height 397
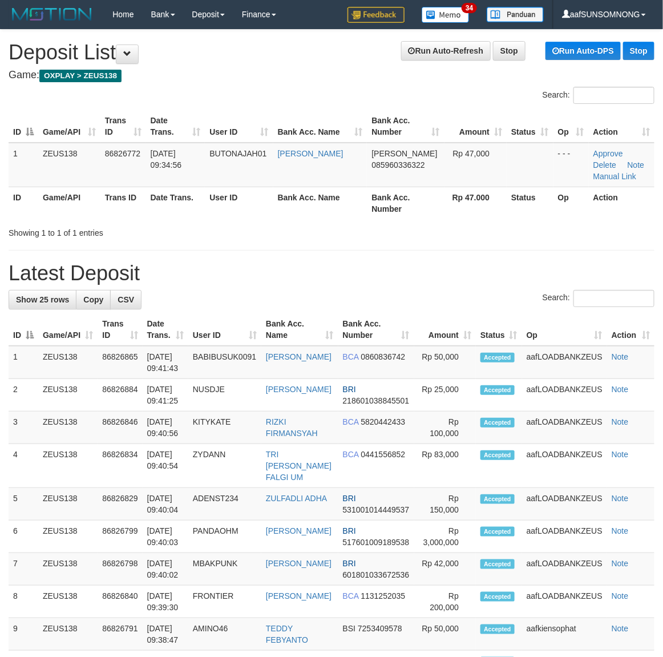
drag, startPoint x: 581, startPoint y: 276, endPoint x: 674, endPoint y: 310, distance: 99.2
click at [584, 276] on h1 "Latest Deposit" at bounding box center [332, 273] width 646 height 23
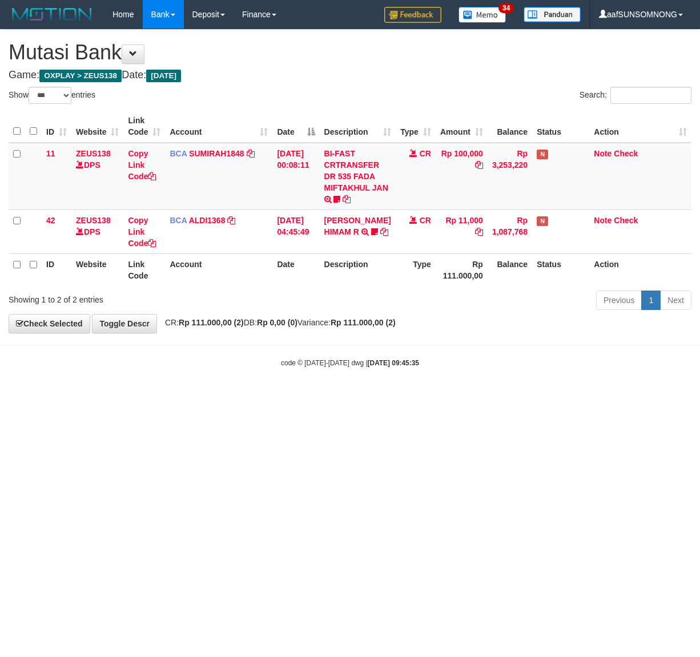
select select "***"
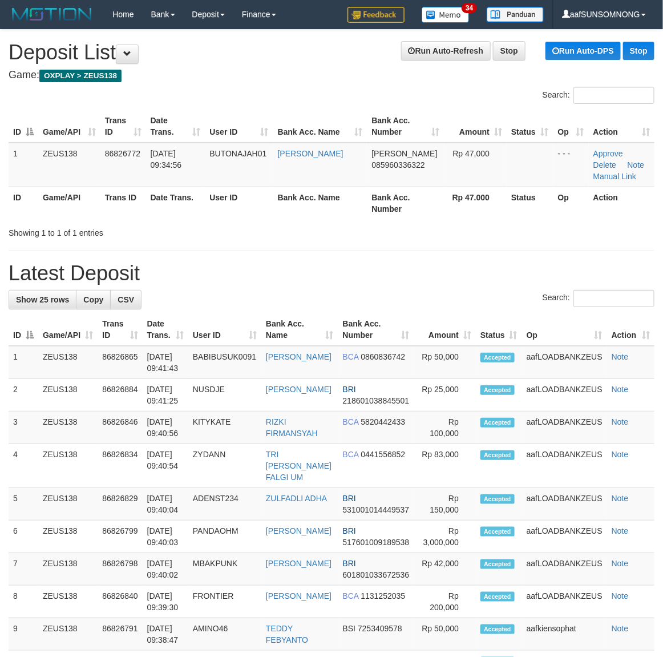
drag, startPoint x: 478, startPoint y: 255, endPoint x: 498, endPoint y: 256, distance: 19.4
click at [495, 255] on div "**********" at bounding box center [331, 639] width 663 height 1218
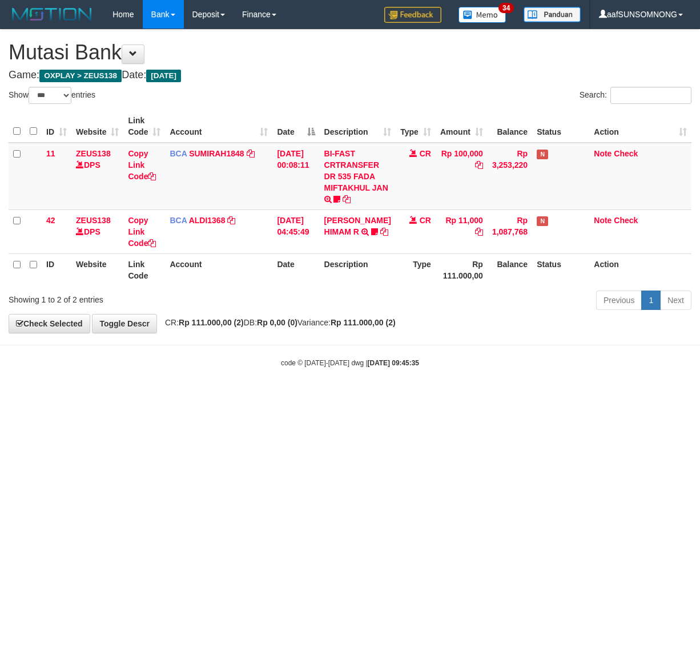
select select "***"
click at [247, 377] on body "Toggle navigation Home Bank Account List Load By Website Group [OXPLAY] ZEUS138…" at bounding box center [350, 198] width 700 height 397
click at [210, 397] on html "Toggle navigation Home Bank Account List Load By Website Group [OXPLAY] ZEUS138…" at bounding box center [350, 198] width 700 height 397
select select "***"
drag, startPoint x: 300, startPoint y: 469, endPoint x: 306, endPoint y: 470, distance: 6.4
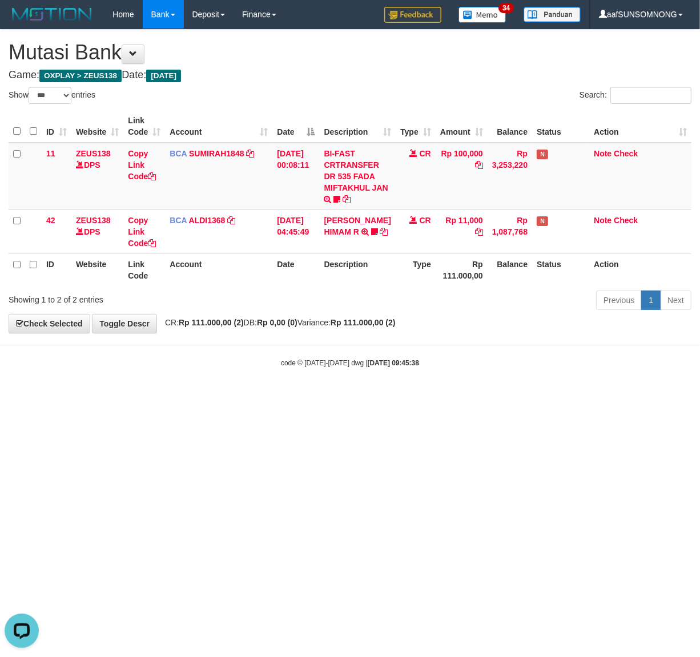
click at [306, 397] on html "Toggle navigation Home Bank Account List Load By Website Group [OXPLAY] ZEUS138…" at bounding box center [350, 198] width 700 height 397
click at [243, 397] on html "Toggle navigation Home Bank Account List Load By Website Group [OXPLAY] ZEUS138…" at bounding box center [350, 198] width 700 height 397
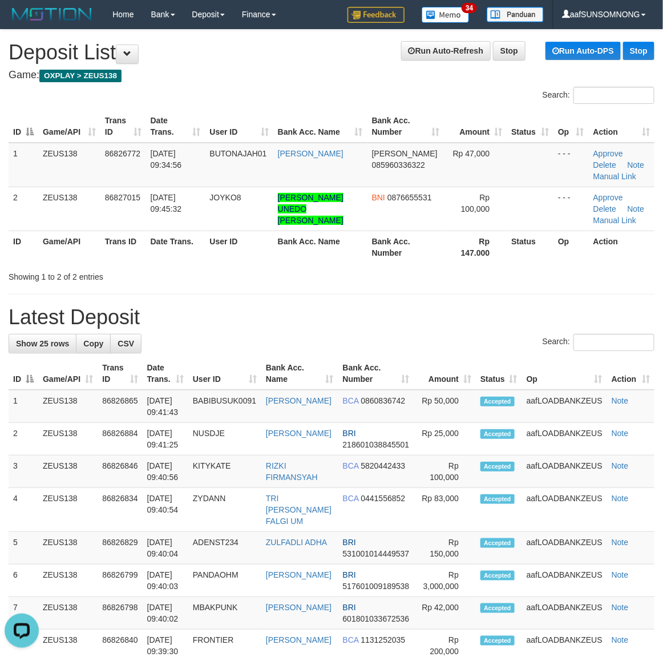
drag, startPoint x: 426, startPoint y: 272, endPoint x: 527, endPoint y: 317, distance: 110.6
click at [440, 275] on div "Showing 1 to 2 of 2 entries" at bounding box center [331, 275] width 663 height 16
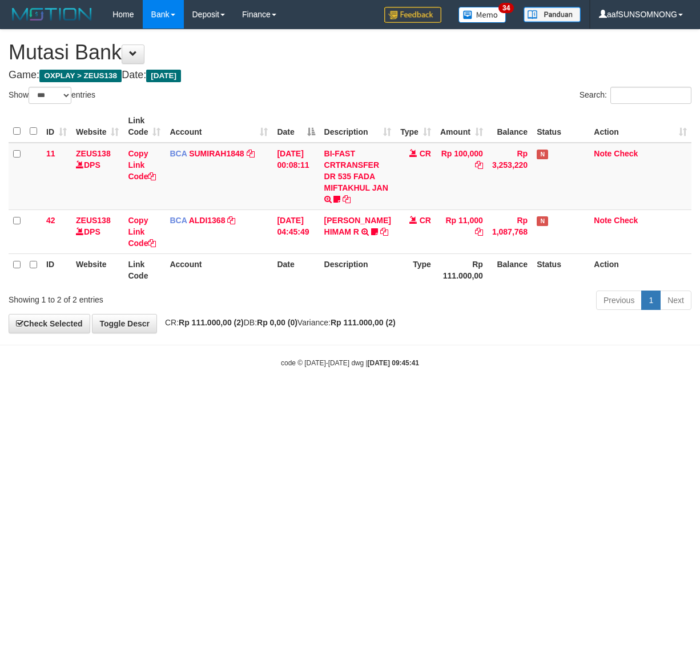
select select "***"
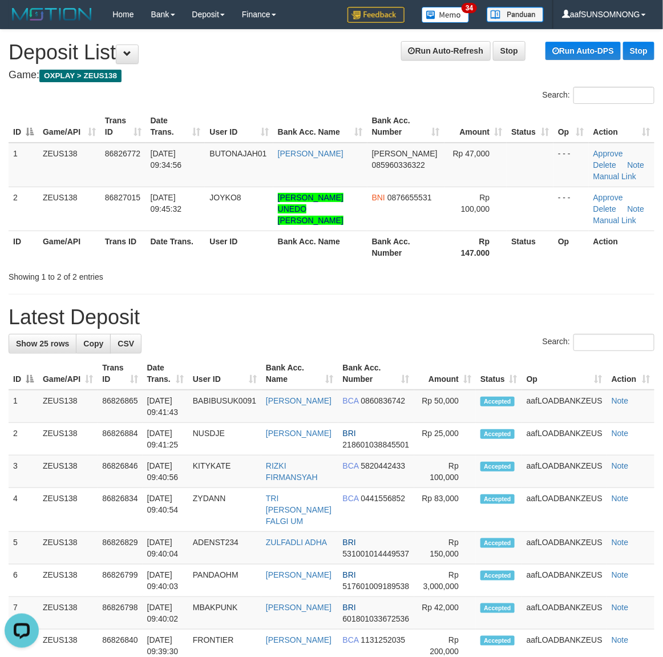
drag, startPoint x: 340, startPoint y: 301, endPoint x: 674, endPoint y: 376, distance: 342.1
click at [347, 301] on div "**********" at bounding box center [331, 661] width 663 height 1262
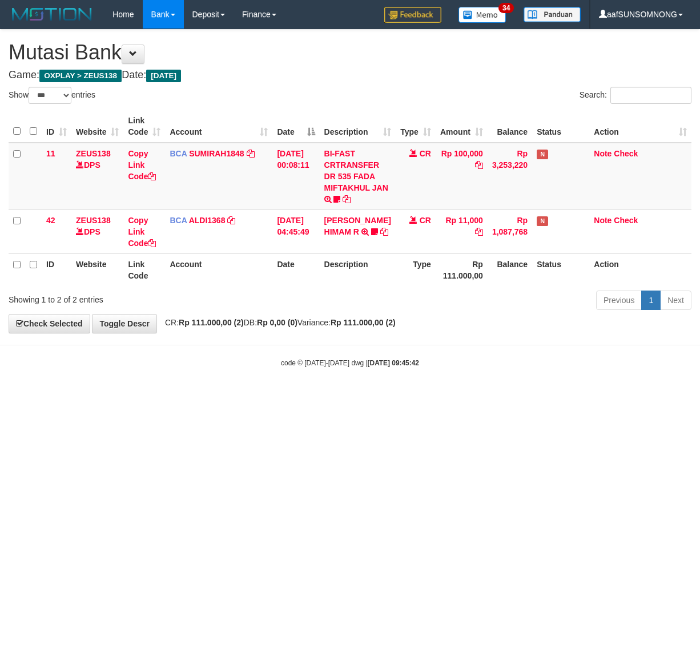
select select "***"
drag, startPoint x: 196, startPoint y: 443, endPoint x: 203, endPoint y: 444, distance: 6.9
click at [201, 397] on html "Toggle navigation Home Bank Account List Load By Website Group [OXPLAY] ZEUS138…" at bounding box center [350, 198] width 700 height 397
select select "***"
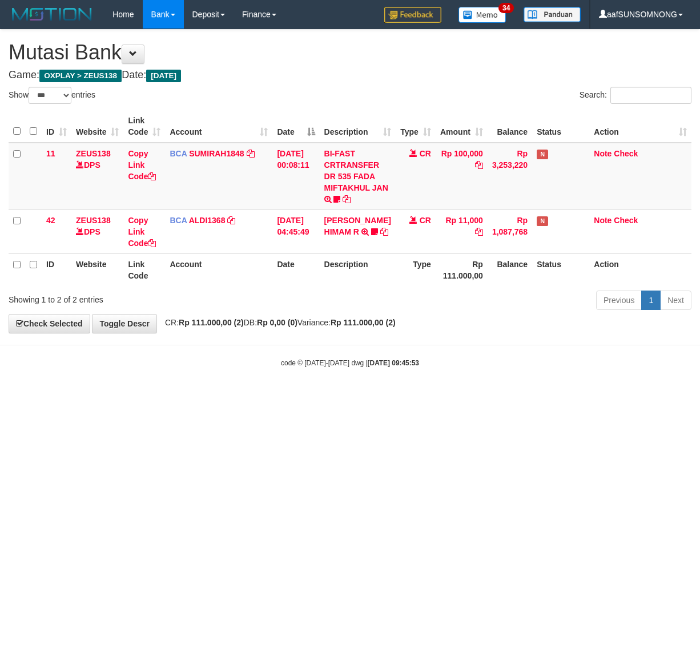
select select "***"
drag, startPoint x: 340, startPoint y: 486, endPoint x: 163, endPoint y: 481, distance: 176.5
click at [361, 397] on html "Toggle navigation Home Bank Account List Load By Website Group [OXPLAY] ZEUS138…" at bounding box center [350, 198] width 700 height 397
drag, startPoint x: 267, startPoint y: 454, endPoint x: 694, endPoint y: 413, distance: 428.4
click at [289, 397] on html "Toggle navigation Home Bank Account List Load By Website Group [OXPLAY] ZEUS138…" at bounding box center [350, 198] width 700 height 397
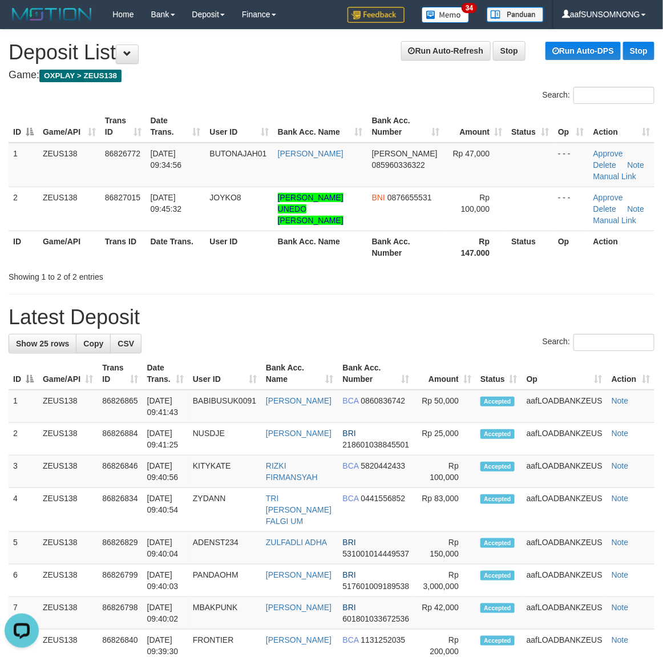
drag, startPoint x: 423, startPoint y: 335, endPoint x: 671, endPoint y: 394, distance: 254.6
click at [451, 341] on div "Search:" at bounding box center [332, 344] width 646 height 20
drag, startPoint x: 410, startPoint y: 312, endPoint x: 624, endPoint y: 355, distance: 218.3
click at [421, 312] on h1 "Latest Deposit" at bounding box center [332, 317] width 646 height 23
drag, startPoint x: 431, startPoint y: 349, endPoint x: 500, endPoint y: 356, distance: 68.8
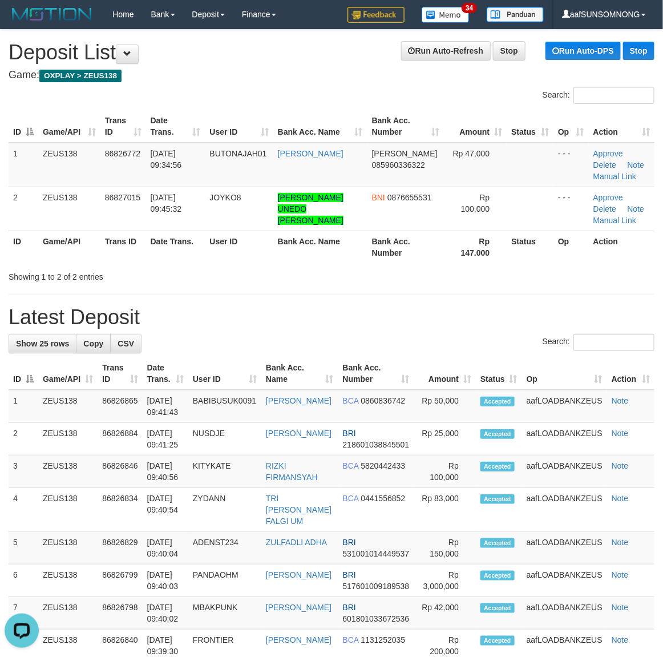
click at [440, 352] on div "Search:" at bounding box center [332, 344] width 646 height 20
drag, startPoint x: 385, startPoint y: 304, endPoint x: 580, endPoint y: 334, distance: 196.9
click at [387, 304] on div "**********" at bounding box center [331, 661] width 663 height 1262
drag, startPoint x: 410, startPoint y: 267, endPoint x: 423, endPoint y: 269, distance: 13.4
click at [421, 269] on div "Showing 1 to 2 of 2 entries" at bounding box center [331, 275] width 663 height 16
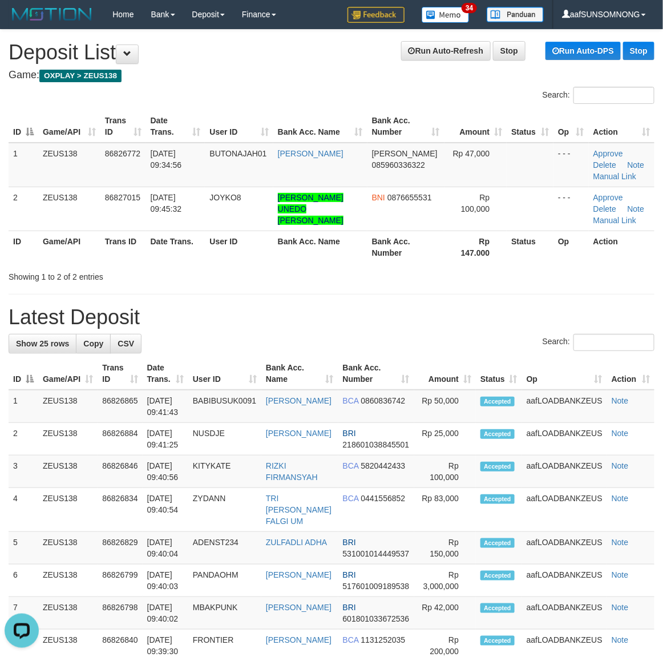
drag, startPoint x: 434, startPoint y: 313, endPoint x: 668, endPoint y: 359, distance: 239.0
click at [437, 313] on h1 "Latest Deposit" at bounding box center [332, 317] width 646 height 23
drag, startPoint x: 515, startPoint y: 294, endPoint x: 671, endPoint y: 344, distance: 163.7
click at [523, 294] on hr at bounding box center [332, 294] width 646 height 1
drag, startPoint x: 403, startPoint y: 317, endPoint x: 672, endPoint y: 384, distance: 277.0
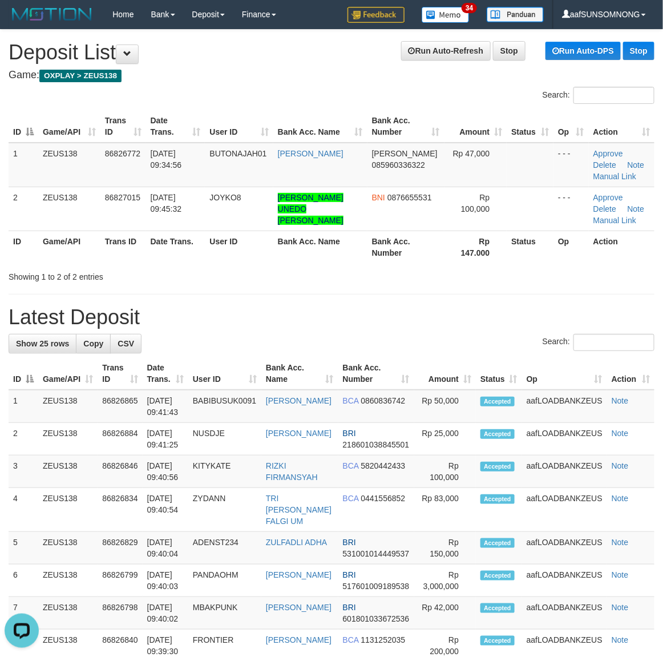
click at [407, 317] on h1 "Latest Deposit" at bounding box center [332, 317] width 646 height 23
drag, startPoint x: 388, startPoint y: 247, endPoint x: 417, endPoint y: 253, distance: 29.7
click at [411, 252] on th "Bank Acc. Number" at bounding box center [406, 247] width 77 height 33
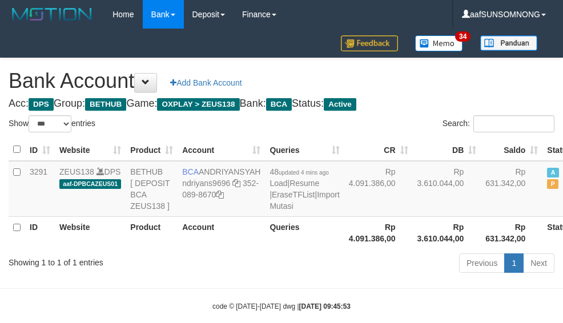
select select "***"
click at [227, 252] on div "ID Website Product Account Queries CR DB Saldo Status Action 3291 ZEUS138 DPS a…" at bounding box center [281, 193] width 563 height 117
select select "***"
click at [250, 277] on div "Previous 1 Next" at bounding box center [398, 264] width 311 height 25
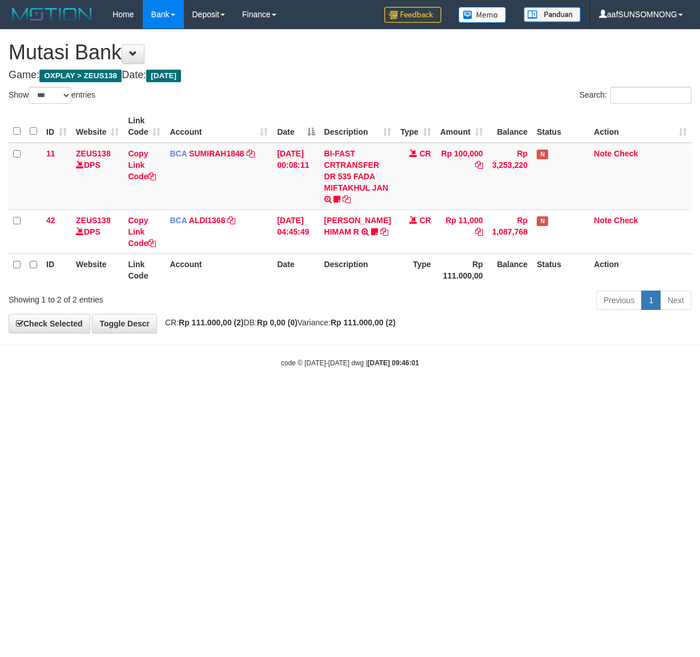
select select "***"
drag, startPoint x: 150, startPoint y: 436, endPoint x: 147, endPoint y: 423, distance: 12.9
click at [152, 397] on html "Toggle navigation Home Bank Account List Load By Website Group [OXPLAY] ZEUS138…" at bounding box center [350, 198] width 700 height 397
drag, startPoint x: 207, startPoint y: 442, endPoint x: 697, endPoint y: 457, distance: 490.0
click at [212, 397] on html "Toggle navigation Home Bank Account List Load By Website Group [OXPLAY] ZEUS138…" at bounding box center [350, 198] width 700 height 397
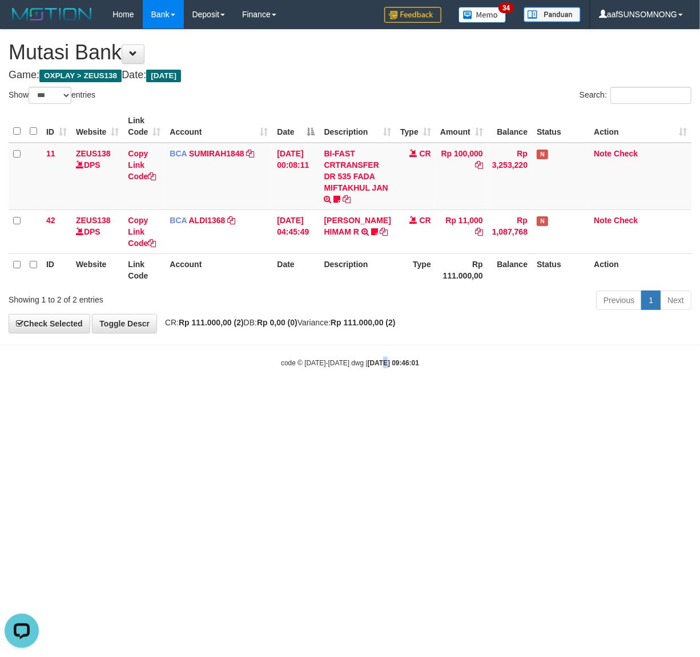
click at [374, 397] on html "Toggle navigation Home Bank Account List Load By Website Group [OXPLAY] ZEUS138…" at bounding box center [350, 198] width 700 height 397
drag, startPoint x: 213, startPoint y: 447, endPoint x: 198, endPoint y: 441, distance: 15.9
click at [214, 397] on html "Toggle navigation Home Bank Account List Load By Website Group [OXPLAY] ZEUS138…" at bounding box center [350, 198] width 700 height 397
click at [207, 397] on html "Toggle navigation Home Bank Account List Load By Website Group [OXPLAY] ZEUS138…" at bounding box center [350, 198] width 700 height 397
click at [192, 397] on html "Toggle navigation Home Bank Account List Load By Website Group [OXPLAY] ZEUS138…" at bounding box center [350, 198] width 700 height 397
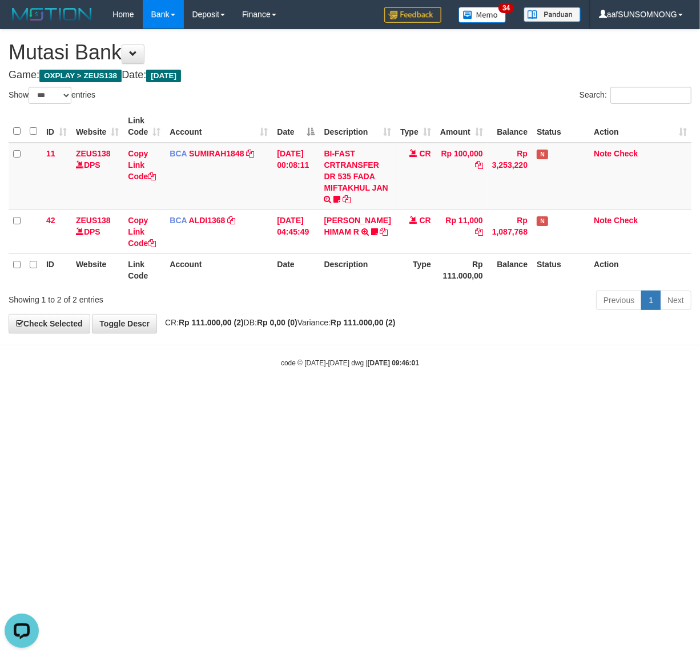
click at [204, 397] on html "Toggle navigation Home Bank Account List Load By Website Group [OXPLAY] ZEUS138…" at bounding box center [350, 198] width 700 height 397
drag, startPoint x: 206, startPoint y: 449, endPoint x: 216, endPoint y: 449, distance: 10.3
click at [212, 397] on html "Toggle navigation Home Bank Account List Load By Website Group [OXPLAY] ZEUS138…" at bounding box center [350, 198] width 700 height 397
drag, startPoint x: 206, startPoint y: 465, endPoint x: 344, endPoint y: 489, distance: 140.1
click at [206, 397] on html "Toggle navigation Home Bank Account List Load By Website Group [OXPLAY] ZEUS138…" at bounding box center [350, 198] width 700 height 397
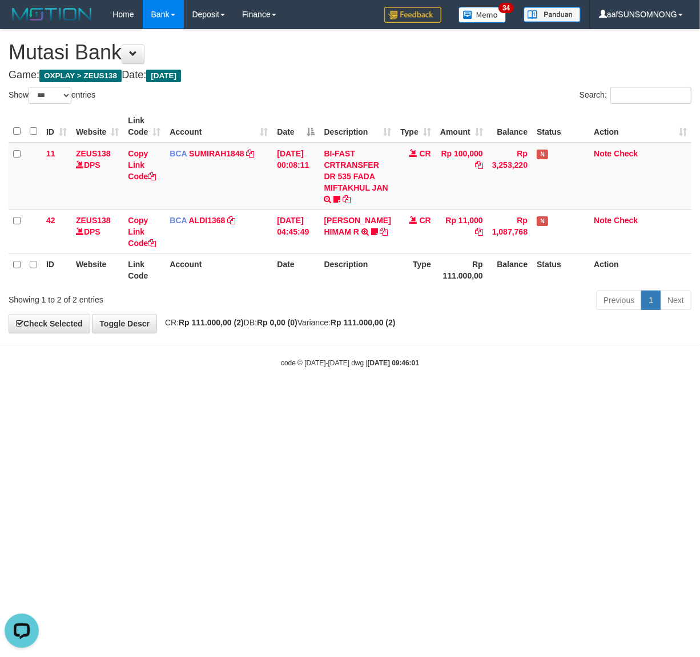
click at [361, 397] on html "Toggle navigation Home Bank Account List Load By Website Group [OXPLAY] ZEUS138…" at bounding box center [350, 198] width 700 height 397
click at [324, 397] on html "Toggle navigation Home Bank Account List Load By Website Group [OXPLAY] ZEUS138…" at bounding box center [350, 198] width 700 height 397
drag, startPoint x: 281, startPoint y: 434, endPoint x: 288, endPoint y: 434, distance: 7.4
click at [285, 397] on html "Toggle navigation Home Bank Account List Load By Website Group [OXPLAY] ZEUS138…" at bounding box center [350, 198] width 700 height 397
click at [271, 397] on html "Toggle navigation Home Bank Account List Load By Website Group [OXPLAY] ZEUS138…" at bounding box center [350, 198] width 700 height 397
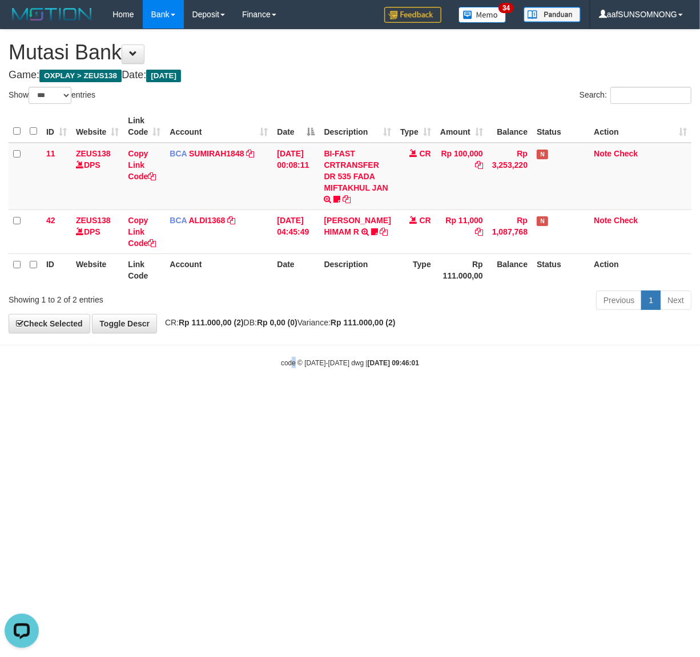
click at [292, 397] on html "Toggle navigation Home Bank Account List Load By Website Group [OXPLAY] ZEUS138…" at bounding box center [350, 198] width 700 height 397
click at [288, 397] on html "Toggle navigation Home Bank Account List Load By Website Group [OXPLAY] ZEUS138…" at bounding box center [350, 198] width 700 height 397
click at [247, 397] on html "Toggle navigation Home Bank Account List Load By Website Group [OXPLAY] ZEUS138…" at bounding box center [350, 198] width 700 height 397
click at [198, 397] on html "Toggle navigation Home Bank Account List Load By Website Group [OXPLAY] ZEUS138…" at bounding box center [350, 198] width 700 height 397
click at [220, 397] on html "Toggle navigation Home Bank Account List Load By Website Group [OXPLAY] ZEUS138…" at bounding box center [350, 198] width 700 height 397
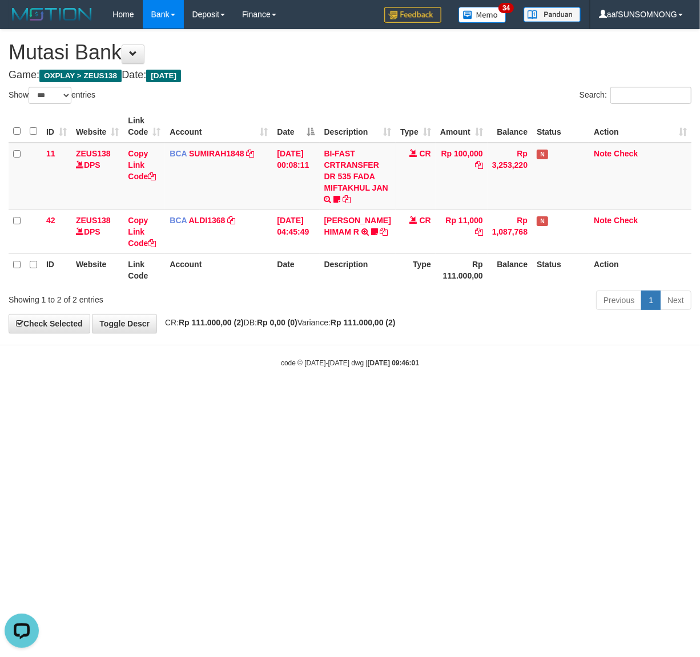
click at [212, 386] on body "Toggle navigation Home Bank Account List Load By Website Group [OXPLAY] ZEUS138…" at bounding box center [350, 198] width 700 height 397
click at [163, 397] on html "Toggle navigation Home Bank Account List Load By Website Group [OXPLAY] ZEUS138…" at bounding box center [350, 198] width 700 height 397
drag, startPoint x: 190, startPoint y: 440, endPoint x: 210, endPoint y: 427, distance: 23.6
click at [207, 397] on html "Toggle navigation Home Bank Account List Load By Website Group [OXPLAY] ZEUS138…" at bounding box center [350, 198] width 700 height 397
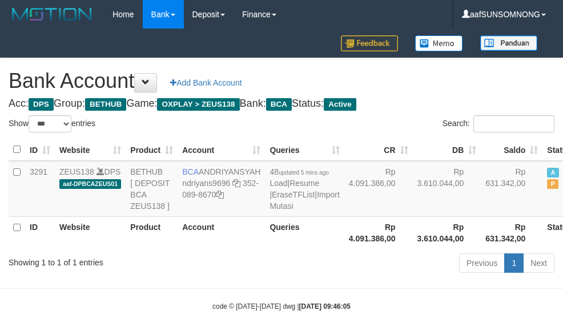
select select "***"
click at [283, 277] on div "Previous 1 Next" at bounding box center [398, 264] width 311 height 25
select select "***"
click at [301, 277] on div "Previous 1 Next" at bounding box center [398, 264] width 311 height 25
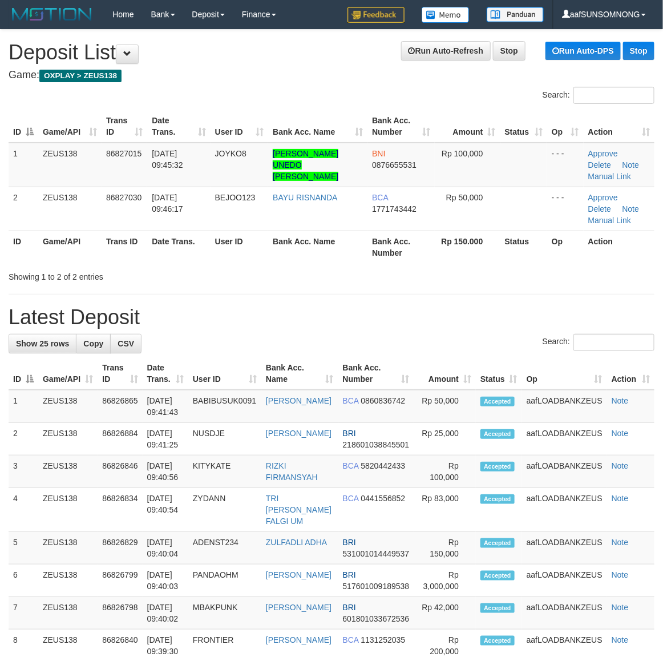
drag, startPoint x: 463, startPoint y: 275, endPoint x: 466, endPoint y: 267, distance: 8.5
click at [463, 272] on div "Showing 1 to 2 of 2 entries" at bounding box center [331, 275] width 663 height 16
drag, startPoint x: 401, startPoint y: 298, endPoint x: 670, endPoint y: 382, distance: 281.8
click at [405, 299] on div "**********" at bounding box center [331, 661] width 663 height 1262
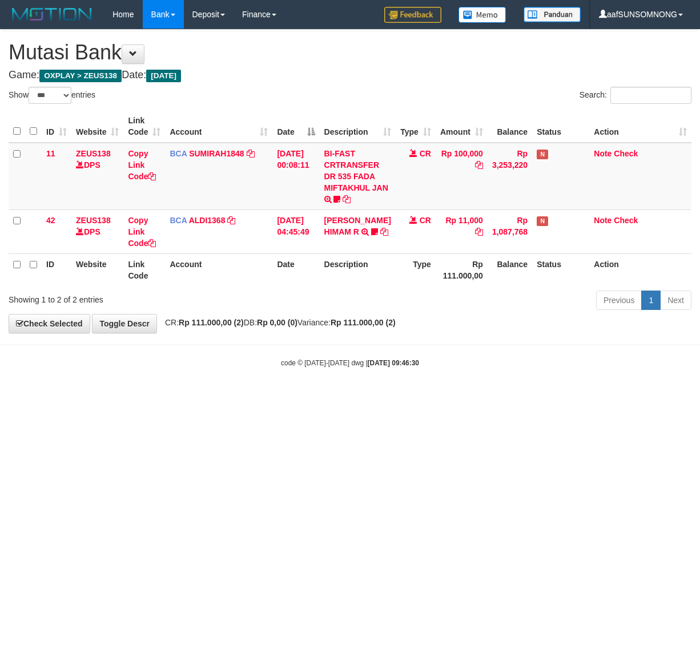
select select "***"
drag, startPoint x: 157, startPoint y: 442, endPoint x: 168, endPoint y: 441, distance: 11.5
click at [163, 397] on html "Toggle navigation Home Bank Account List Load By Website Group [OXPLAY] ZEUS138…" at bounding box center [350, 198] width 700 height 397
select select "***"
drag, startPoint x: 234, startPoint y: 500, endPoint x: 240, endPoint y: 500, distance: 6.3
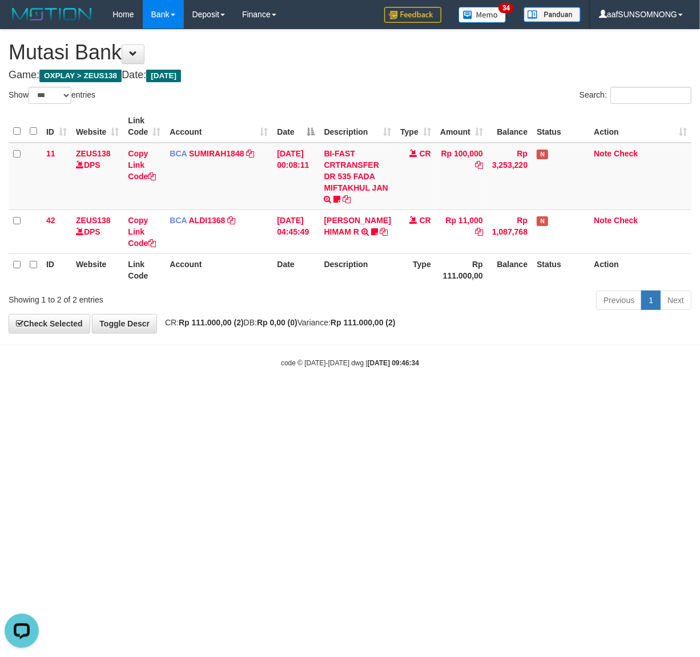
click at [236, 397] on html "Toggle navigation Home Bank Account List Load By Website Group [OXPLAY] ZEUS138…" at bounding box center [350, 198] width 700 height 397
click at [223, 397] on html "Toggle navigation Home Bank Account List Load By Website Group [OXPLAY] ZEUS138…" at bounding box center [350, 198] width 700 height 397
click at [209, 397] on html "Toggle navigation Home Bank Account List Load By Website Group [OXPLAY] ZEUS138…" at bounding box center [350, 198] width 700 height 397
drag, startPoint x: 184, startPoint y: 460, endPoint x: 194, endPoint y: 460, distance: 9.7
click at [190, 397] on html "Toggle navigation Home Bank Account List Load By Website Group [OXPLAY] ZEUS138…" at bounding box center [350, 198] width 700 height 397
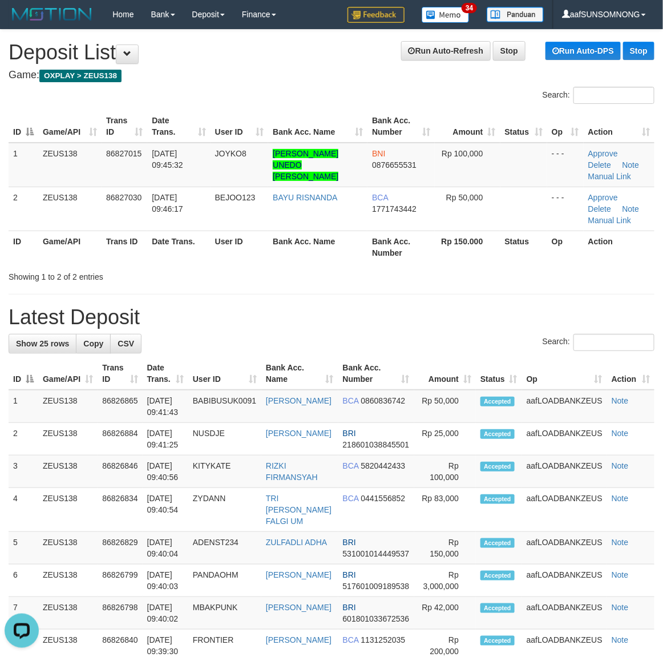
drag, startPoint x: 370, startPoint y: 337, endPoint x: 672, endPoint y: 390, distance: 307.2
click at [406, 344] on div "Search:" at bounding box center [332, 344] width 646 height 20
drag, startPoint x: 412, startPoint y: 285, endPoint x: 541, endPoint y: 319, distance: 133.2
click at [422, 285] on div "**********" at bounding box center [331, 661] width 663 height 1262
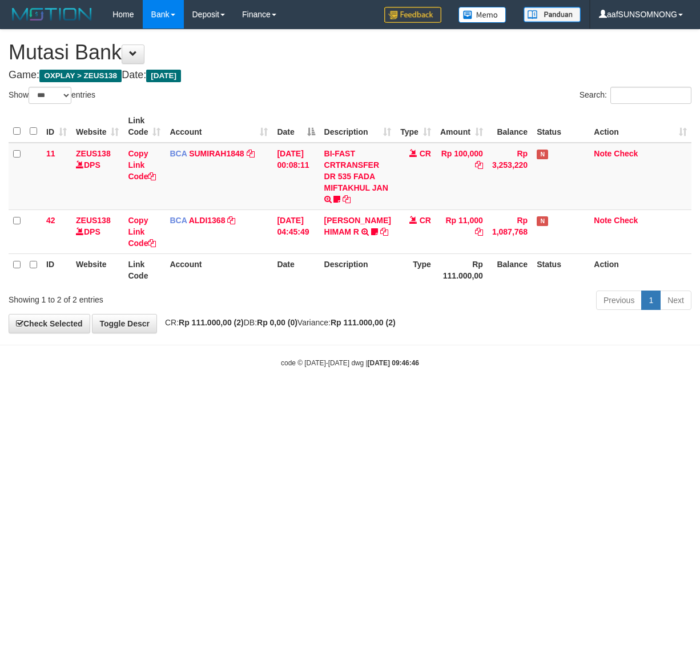
select select "***"
drag, startPoint x: 263, startPoint y: 460, endPoint x: 192, endPoint y: 424, distance: 78.6
click at [267, 397] on html "Toggle navigation Home Bank Account List Load By Website Group [OXPLAY] ZEUS138…" at bounding box center [350, 198] width 700 height 397
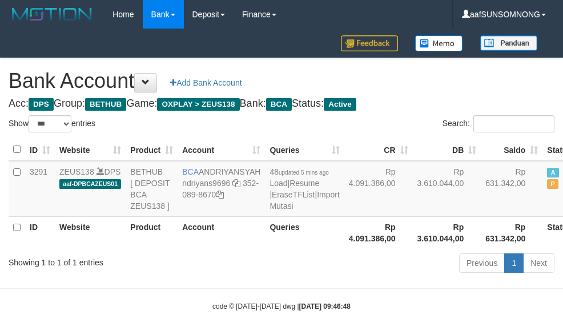
select select "***"
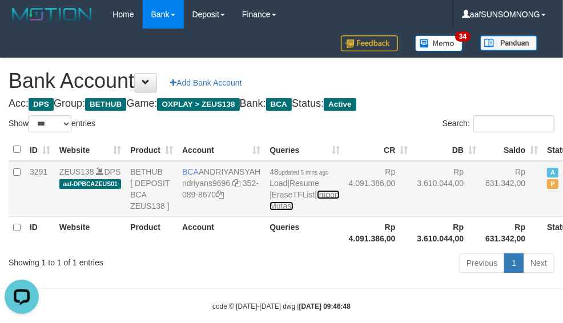
click at [269, 211] on link "Import Mutasi" at bounding box center [304, 200] width 70 height 21
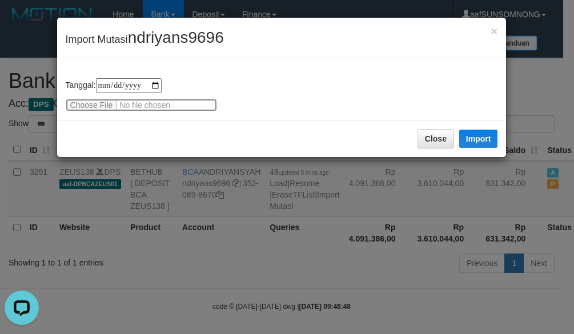
click at [111, 102] on input "file" at bounding box center [141, 105] width 151 height 13
type input "**********"
click at [172, 38] on span "ndriyans9696" at bounding box center [176, 38] width 96 height 18
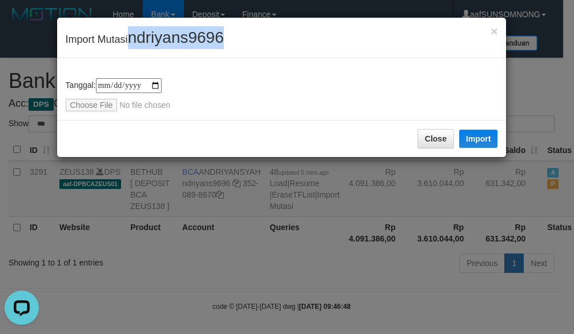
click at [172, 38] on span "ndriyans9696" at bounding box center [176, 38] width 96 height 18
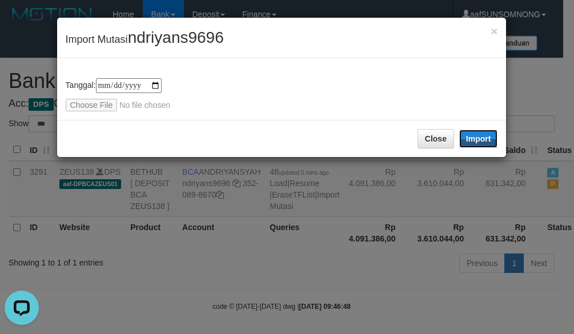
drag, startPoint x: 469, startPoint y: 138, endPoint x: 170, endPoint y: 40, distance: 314.8
click at [469, 138] on button "Import" at bounding box center [478, 139] width 39 height 18
click at [170, 40] on span "ndriyans9696" at bounding box center [176, 38] width 96 height 18
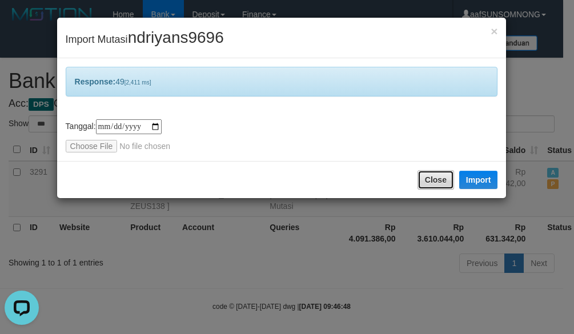
click at [426, 184] on button "Close" at bounding box center [435, 179] width 37 height 19
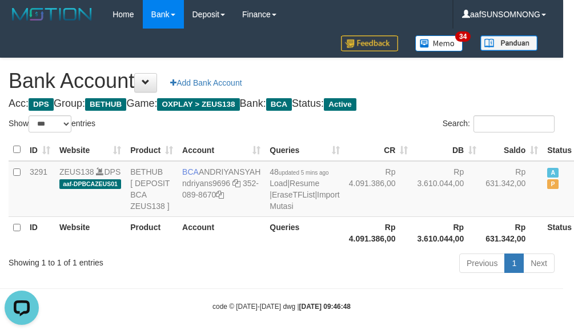
drag, startPoint x: 244, startPoint y: 281, endPoint x: 255, endPoint y: 266, distance: 18.8
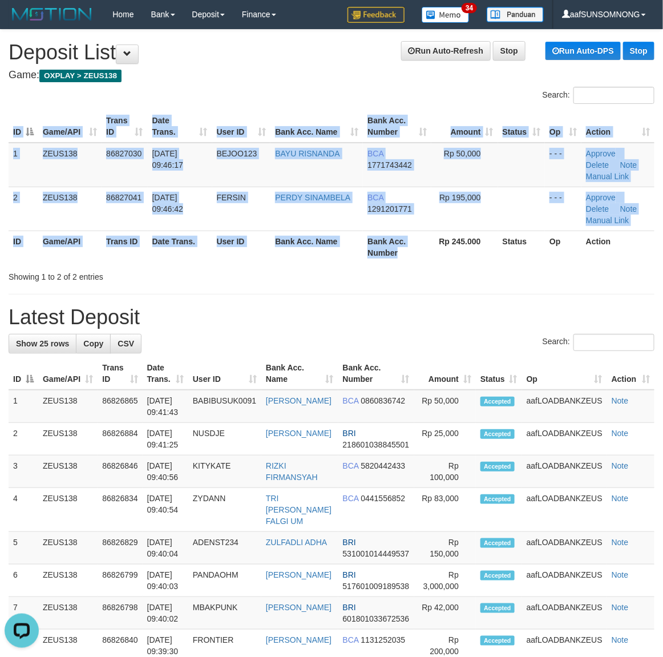
drag, startPoint x: 406, startPoint y: 263, endPoint x: 669, endPoint y: 328, distance: 270.7
click at [424, 265] on div "ID Game/API Trans ID Date Trans. User ID Bank Acc. Name Bank Acc. Number Amount…" at bounding box center [331, 187] width 663 height 160
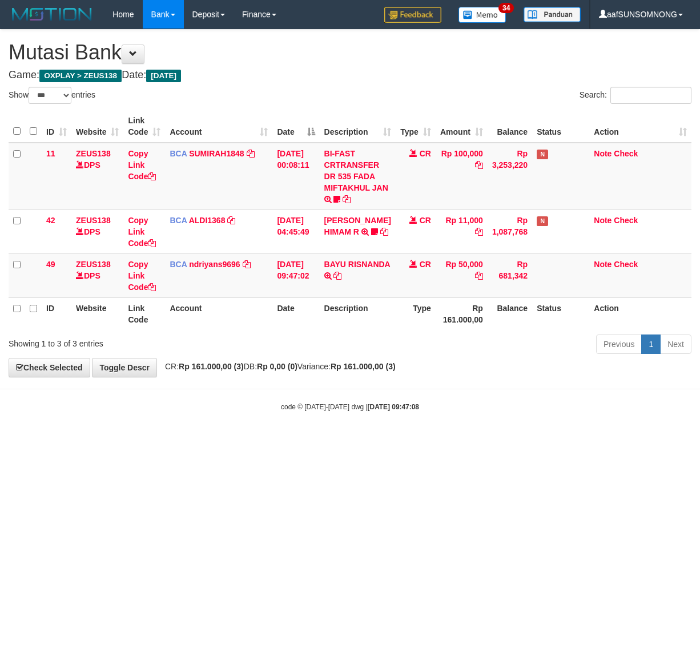
select select "***"
click at [333, 280] on icon at bounding box center [337, 276] width 8 height 8
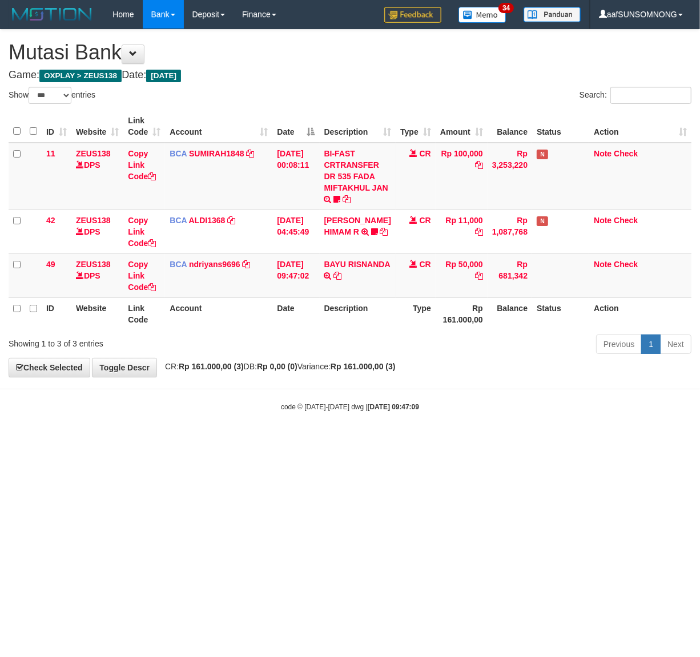
drag, startPoint x: 258, startPoint y: 471, endPoint x: 699, endPoint y: 521, distance: 444.1
click at [275, 441] on html "Toggle navigation Home Bank Account List Load By Website Group [OXPLAY] ZEUS138…" at bounding box center [350, 220] width 700 height 441
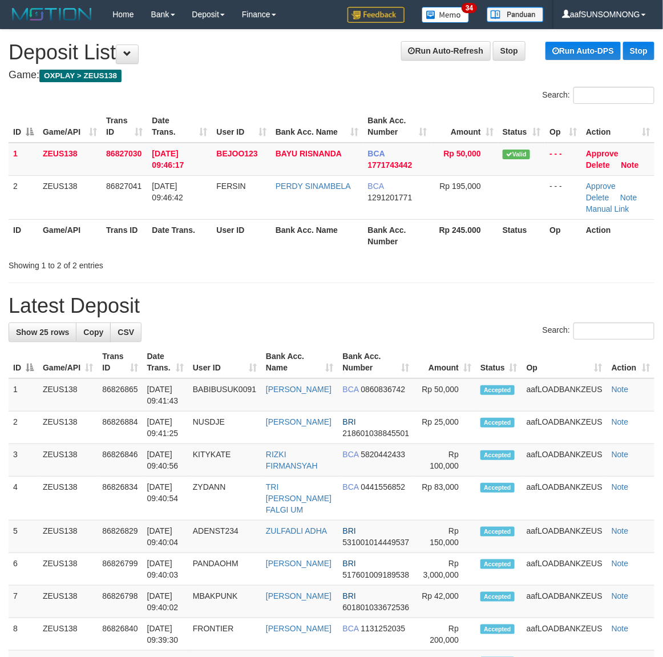
click at [384, 328] on div "Search:" at bounding box center [332, 333] width 646 height 20
drag, startPoint x: 449, startPoint y: 367, endPoint x: 460, endPoint y: 365, distance: 10.4
click at [455, 366] on th "Amount" at bounding box center [445, 362] width 62 height 33
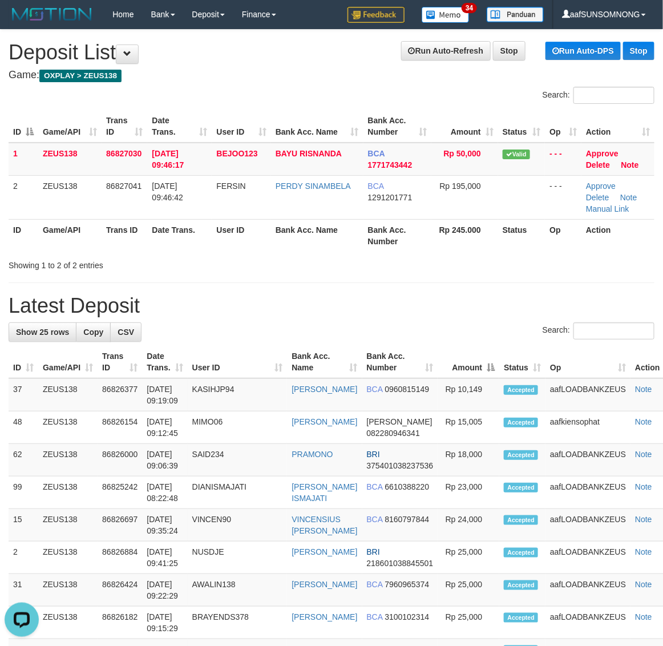
drag, startPoint x: 454, startPoint y: 309, endPoint x: 492, endPoint y: 315, distance: 38.0
click at [464, 310] on h1 "Latest Deposit" at bounding box center [332, 306] width 646 height 23
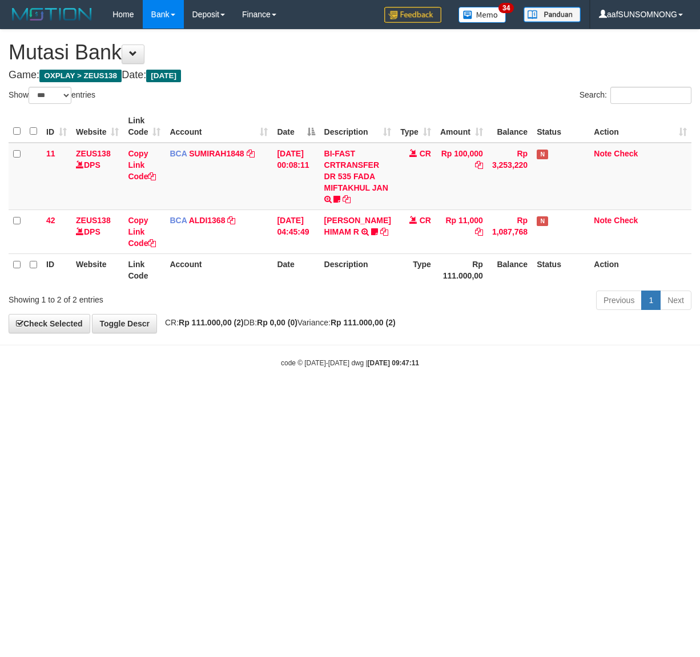
select select "***"
drag, startPoint x: 290, startPoint y: 492, endPoint x: 220, endPoint y: 461, distance: 76.7
click at [294, 397] on html "Toggle navigation Home Bank Account List Load By Website Group [OXPLAY] ZEUS138…" at bounding box center [350, 198] width 700 height 397
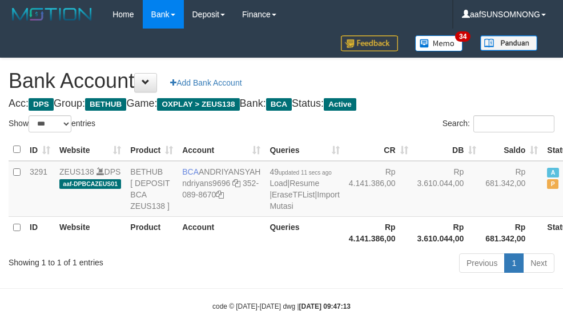
select select "***"
click at [172, 268] on div "Showing 1 to 1 of 1 entries" at bounding box center [117, 260] width 217 height 16
select select "***"
click at [232, 268] on div "Showing 1 to 1 of 1 entries" at bounding box center [117, 260] width 235 height 16
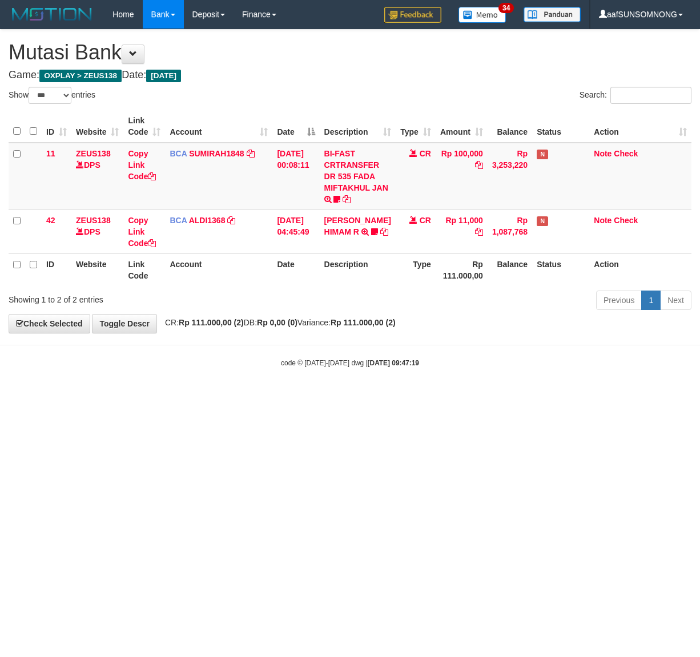
select select "***"
drag, startPoint x: 398, startPoint y: 485, endPoint x: 425, endPoint y: 484, distance: 27.4
click at [412, 397] on html "Toggle navigation Home Bank Account List Load By Website Group [OXPLAY] ZEUS138…" at bounding box center [350, 198] width 700 height 397
select select "***"
drag, startPoint x: 158, startPoint y: 523, endPoint x: 167, endPoint y: 524, distance: 9.2
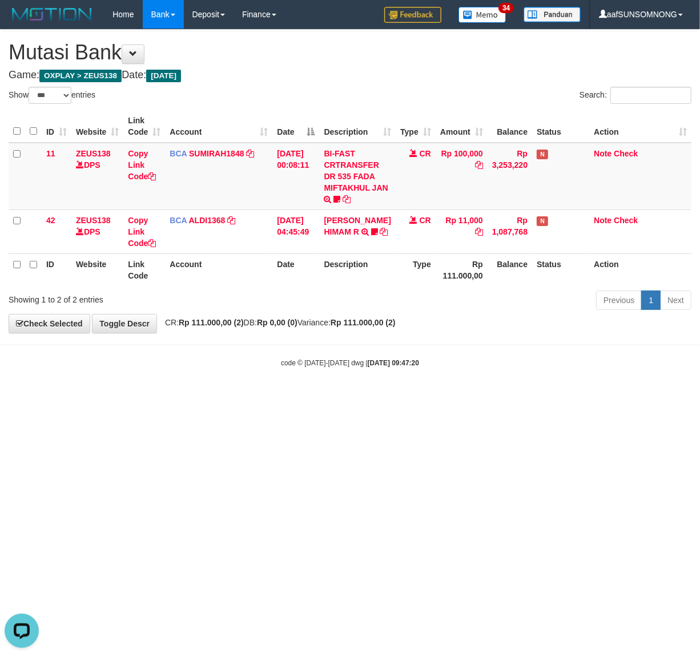
click at [167, 397] on html "Toggle navigation Home Bank Account List Load By Website Group [OXPLAY] ZEUS138…" at bounding box center [350, 198] width 700 height 397
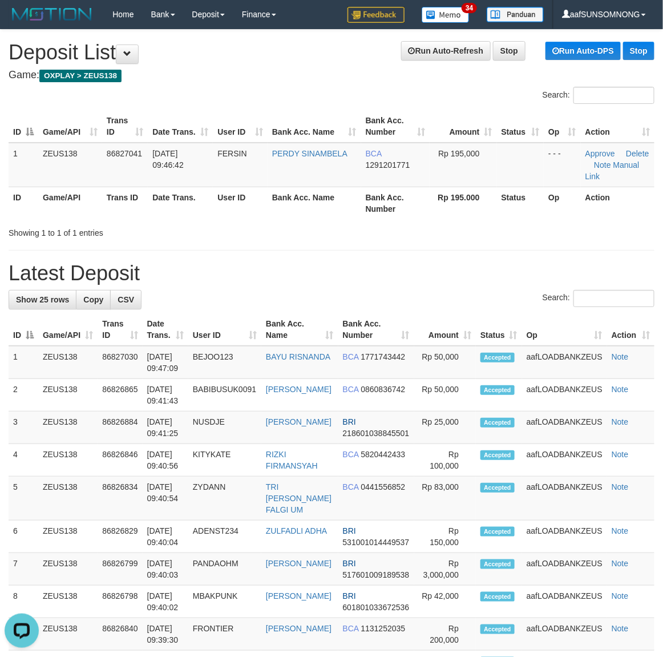
drag, startPoint x: 324, startPoint y: 246, endPoint x: 562, endPoint y: 325, distance: 250.9
click at [347, 250] on div "**********" at bounding box center [331, 639] width 663 height 1218
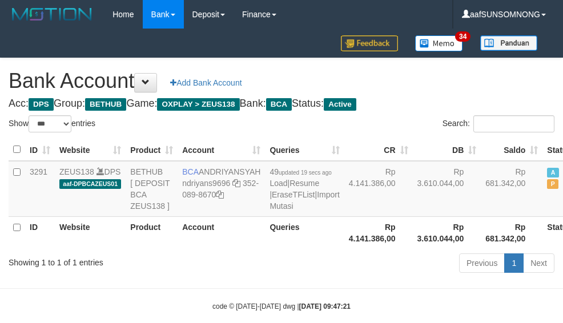
select select "***"
click at [258, 277] on div "Previous 1 Next" at bounding box center [398, 264] width 311 height 25
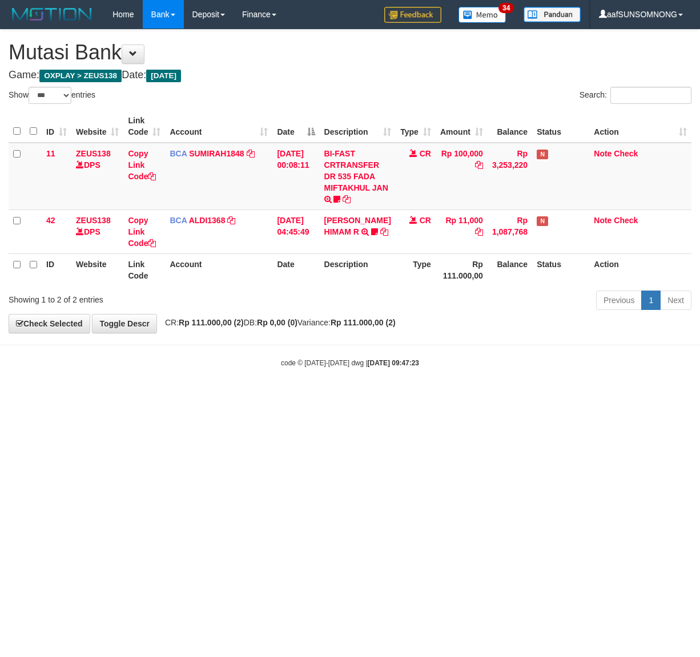
select select "***"
click at [263, 397] on html "Toggle navigation Home Bank Account List Load By Website Group [OXPLAY] ZEUS138…" at bounding box center [350, 198] width 700 height 397
select select "***"
drag, startPoint x: 150, startPoint y: 487, endPoint x: 123, endPoint y: 433, distance: 60.5
click at [166, 397] on html "Toggle navigation Home Bank Account List Load By Website Group [OXPLAY] ZEUS138…" at bounding box center [350, 198] width 700 height 397
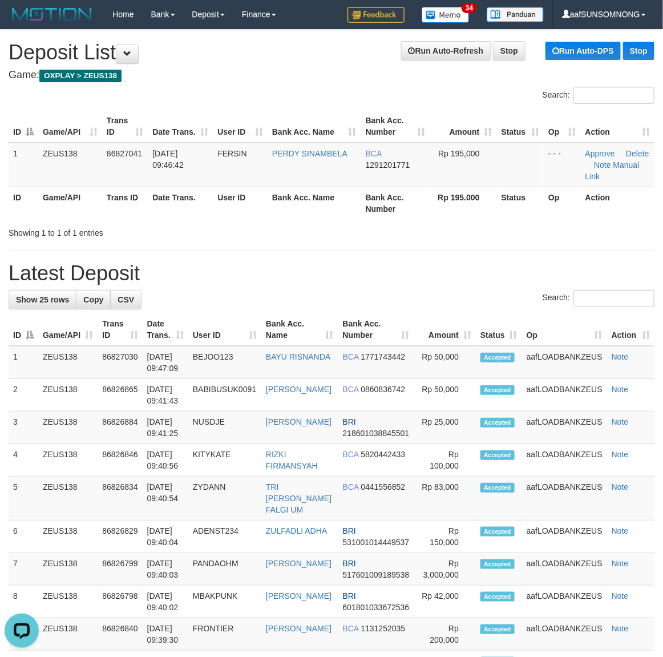
click at [434, 247] on div "**********" at bounding box center [331, 639] width 663 height 1218
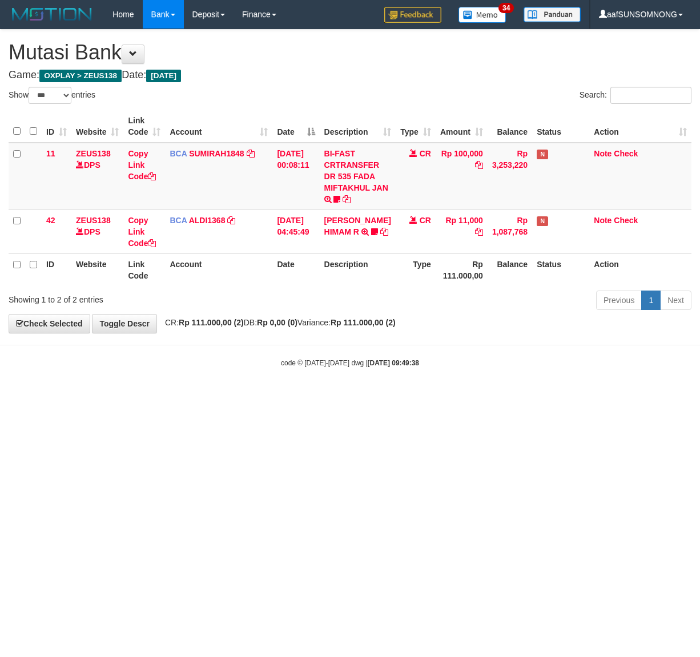
select select "***"
click at [237, 386] on body "Toggle navigation Home Bank Account List Load By Website Group [OXPLAY] ZEUS138…" at bounding box center [350, 198] width 700 height 397
drag, startPoint x: 255, startPoint y: 418, endPoint x: 260, endPoint y: 424, distance: 7.7
click at [260, 397] on html "Toggle navigation Home Bank Account List Load By Website Group [OXPLAY] ZEUS138…" at bounding box center [350, 198] width 700 height 397
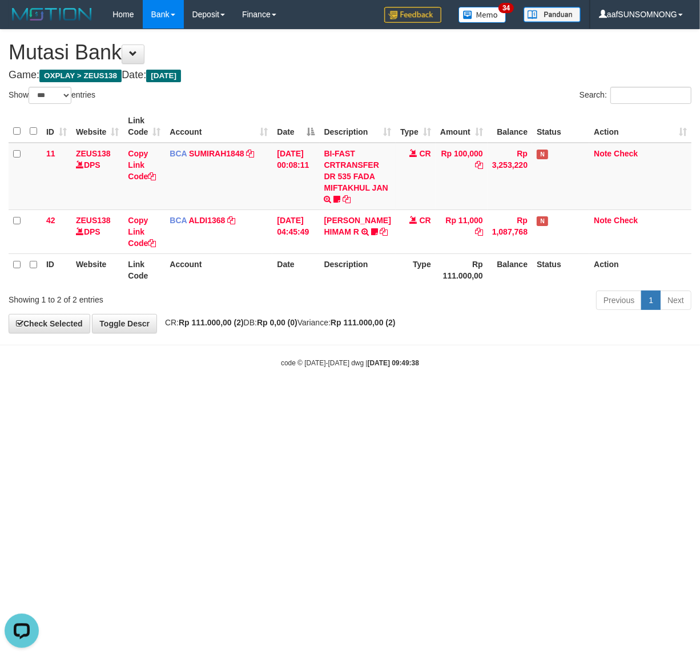
drag, startPoint x: 272, startPoint y: 466, endPoint x: 278, endPoint y: 466, distance: 6.3
click at [277, 397] on html "Toggle navigation Home Bank Account List Load By Website Group [OXPLAY] ZEUS138…" at bounding box center [350, 198] width 700 height 397
drag, startPoint x: 225, startPoint y: 453, endPoint x: 503, endPoint y: 515, distance: 285.0
click at [232, 397] on html "Toggle navigation Home Bank Account List Load By Website Group [OXPLAY] ZEUS138…" at bounding box center [350, 198] width 700 height 397
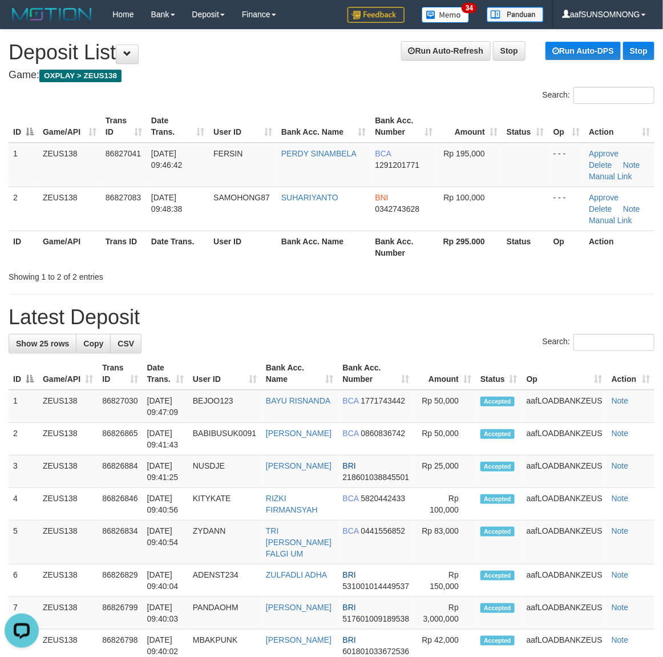
drag, startPoint x: 406, startPoint y: 277, endPoint x: 670, endPoint y: 336, distance: 269.5
click at [437, 283] on div "**********" at bounding box center [331, 661] width 663 height 1262
drag, startPoint x: 521, startPoint y: 329, endPoint x: 532, endPoint y: 327, distance: 11.8
click at [531, 327] on div "**********" at bounding box center [331, 661] width 663 height 1262
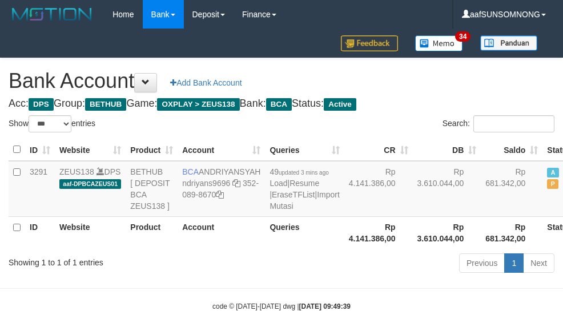
select select "***"
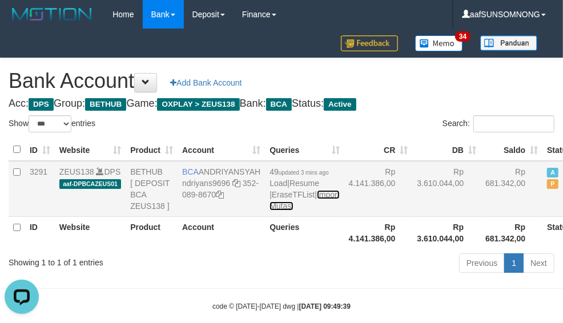
click at [269, 211] on link "Import Mutasi" at bounding box center [304, 200] width 70 height 21
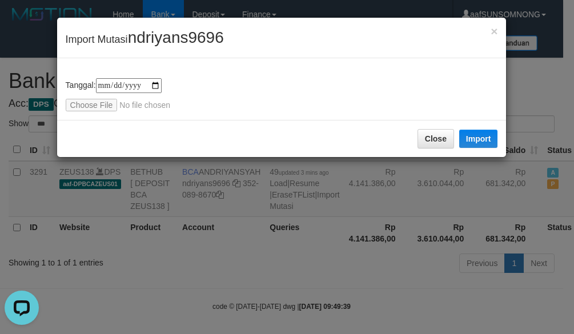
click at [88, 97] on div "**********" at bounding box center [282, 94] width 432 height 33
click at [88, 106] on input "file" at bounding box center [141, 105] width 151 height 13
type input "**********"
click at [172, 33] on span "ndriyans9696" at bounding box center [176, 38] width 96 height 18
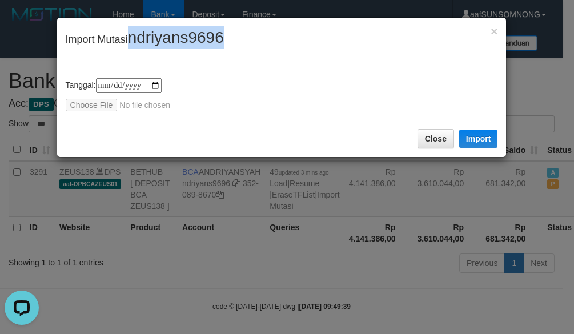
click at [172, 33] on span "ndriyans9696" at bounding box center [176, 38] width 96 height 18
copy span "ndriyans9696"
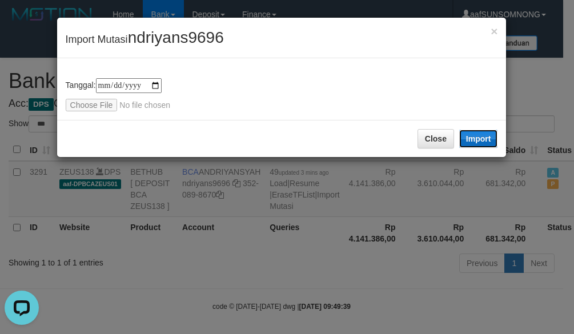
click at [481, 138] on button "Import" at bounding box center [478, 139] width 39 height 18
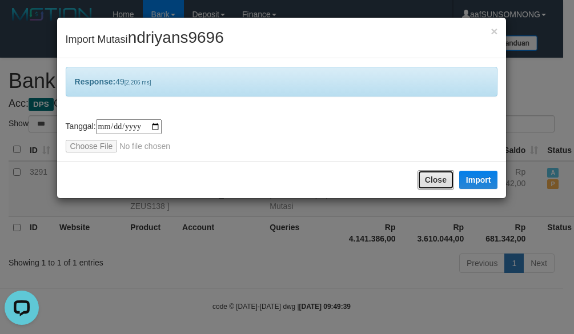
drag, startPoint x: 424, startPoint y: 180, endPoint x: 331, endPoint y: 246, distance: 113.4
click at [424, 180] on button "Close" at bounding box center [435, 179] width 37 height 19
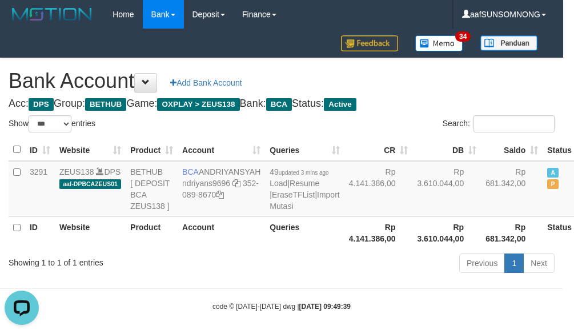
click at [260, 285] on div at bounding box center [287, 167] width 574 height 334
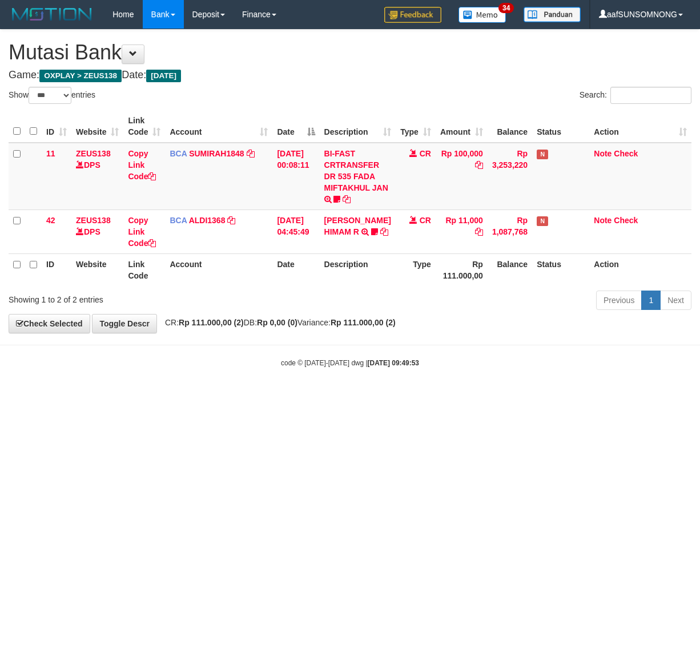
select select "***"
drag, startPoint x: 325, startPoint y: 426, endPoint x: 321, endPoint y: 417, distance: 10.0
click at [333, 397] on html "Toggle navigation Home Bank Account List Load By Website Group [OXPLAY] ZEUS138…" at bounding box center [350, 198] width 700 height 397
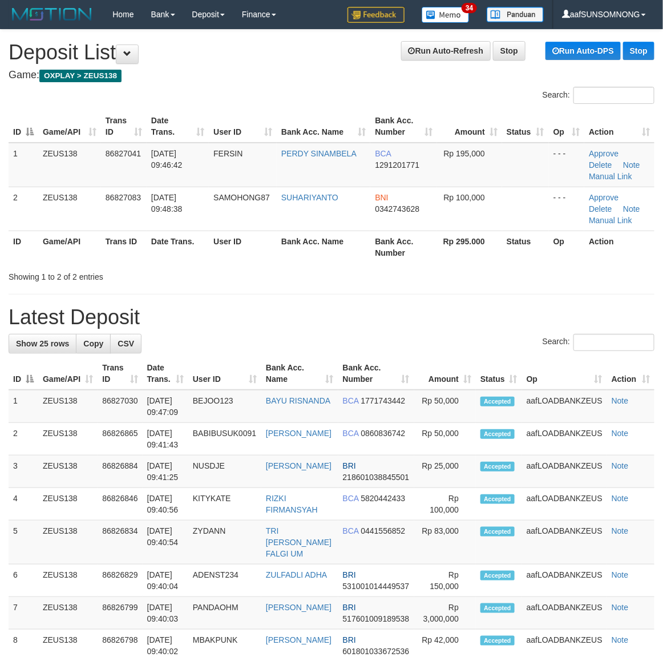
drag, startPoint x: 469, startPoint y: 317, endPoint x: 485, endPoint y: 323, distance: 17.2
click at [475, 320] on h1 "Latest Deposit" at bounding box center [332, 317] width 646 height 23
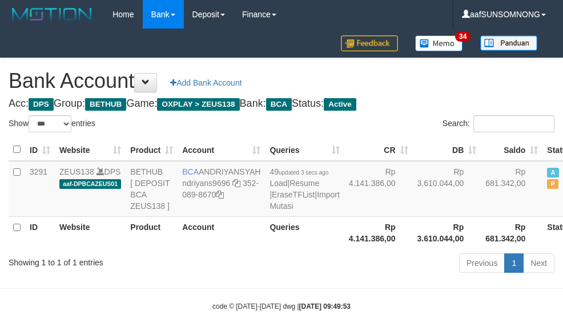
select select "***"
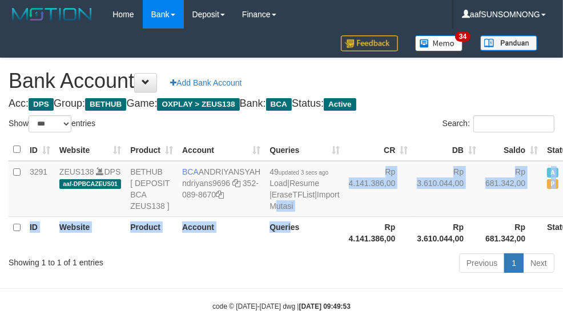
drag, startPoint x: 261, startPoint y: 247, endPoint x: 276, endPoint y: 250, distance: 15.1
click at [275, 249] on table "ID Website Product Account Queries CR DB Saldo Status Action 3291 ZEUS138 DPS a…" at bounding box center [310, 194] width 602 height 110
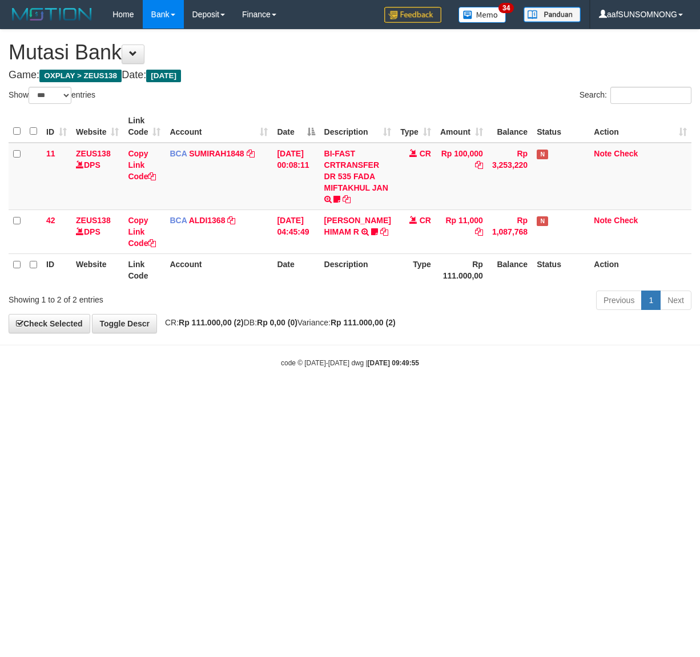
select select "***"
click at [307, 397] on html "Toggle navigation Home Bank Account List Load By Website Group [OXPLAY] ZEUS138…" at bounding box center [350, 198] width 700 height 397
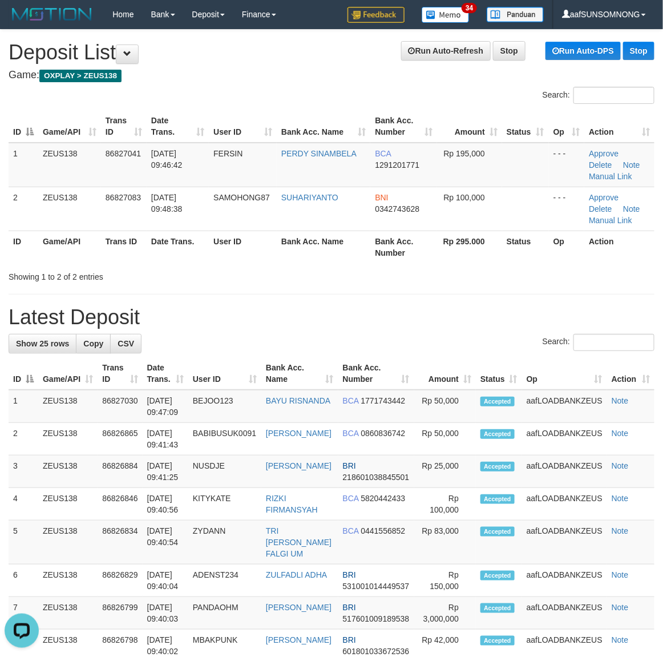
drag, startPoint x: 495, startPoint y: 323, endPoint x: 514, endPoint y: 323, distance: 19.4
click at [507, 321] on h1 "Latest Deposit" at bounding box center [332, 317] width 646 height 23
drag, startPoint x: 361, startPoint y: 328, endPoint x: 454, endPoint y: 341, distance: 93.9
click at [391, 332] on div "**********" at bounding box center [331, 661] width 663 height 1262
drag, startPoint x: 468, startPoint y: 359, endPoint x: 658, endPoint y: 400, distance: 193.9
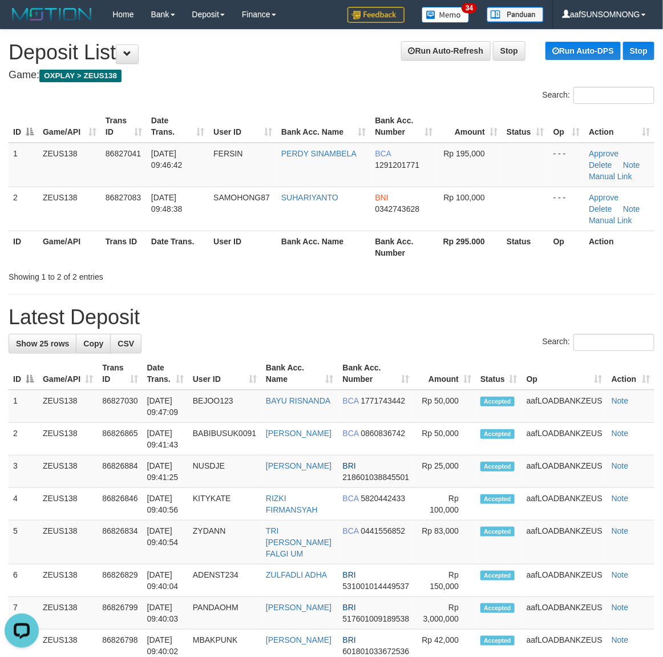
click at [484, 360] on tr "ID Game/API Trans ID Date Trans. User ID Bank Acc. Name Bank Acc. Number Amount…" at bounding box center [332, 373] width 646 height 33
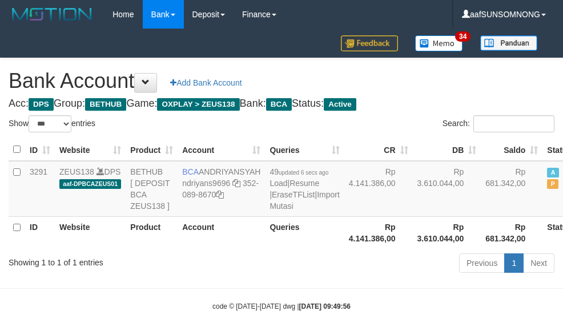
select select "***"
click at [265, 249] on th "Queries" at bounding box center [304, 232] width 79 height 33
select select "***"
drag, startPoint x: 204, startPoint y: 260, endPoint x: 183, endPoint y: 104, distance: 156.8
click at [207, 249] on th "Account" at bounding box center [221, 232] width 87 height 33
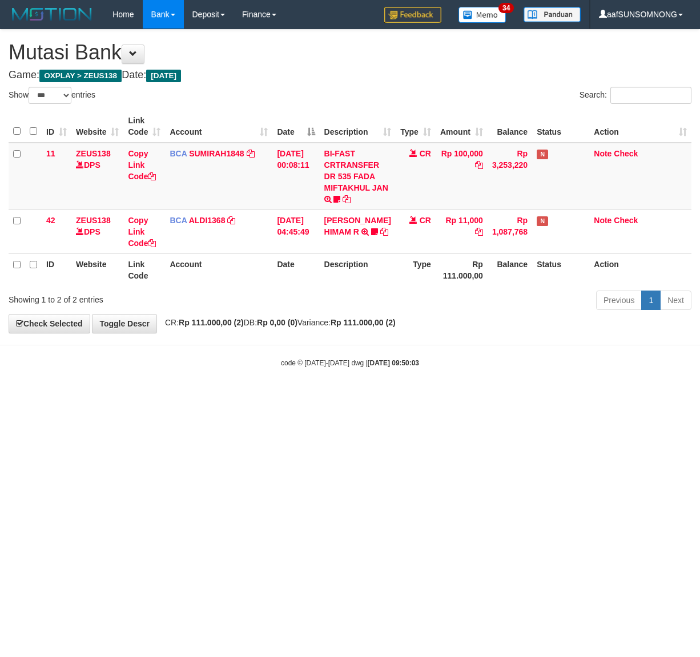
select select "***"
drag, startPoint x: 336, startPoint y: 448, endPoint x: 186, endPoint y: 412, distance: 154.5
click at [338, 397] on html "Toggle navigation Home Bank Account List Load By Website Group [OXPLAY] ZEUS138…" at bounding box center [350, 198] width 700 height 397
drag, startPoint x: 315, startPoint y: 466, endPoint x: 335, endPoint y: 472, distance: 20.9
click at [321, 397] on html "Toggle navigation Home Bank Account List Load By Website Group [OXPLAY] ZEUS138…" at bounding box center [350, 198] width 700 height 397
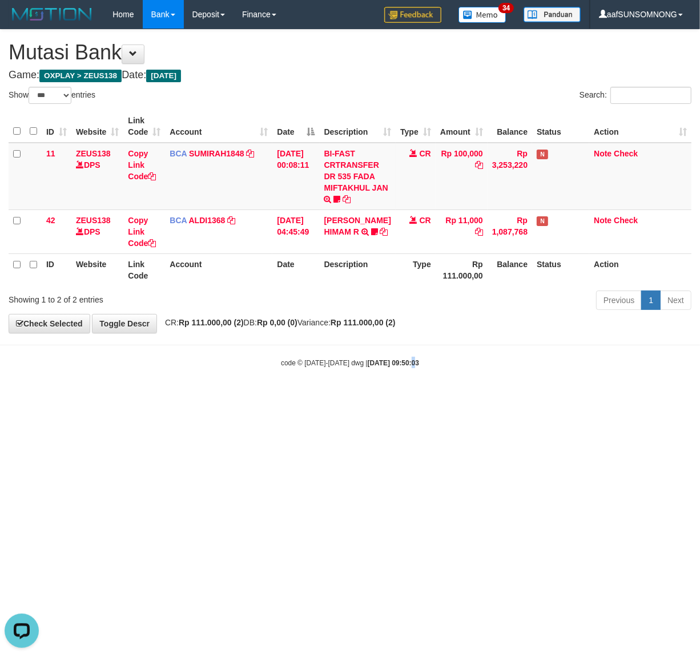
drag, startPoint x: 400, startPoint y: 403, endPoint x: 313, endPoint y: 401, distance: 86.8
click at [409, 397] on html "Toggle navigation Home Bank Account List Load By Website Group [OXPLAY] ZEUS138…" at bounding box center [350, 198] width 700 height 397
drag, startPoint x: 175, startPoint y: 447, endPoint x: 183, endPoint y: 449, distance: 7.6
click at [181, 397] on html "Toggle navigation Home Bank Account List Load By Website Group [OXPLAY] ZEUS138…" at bounding box center [350, 198] width 700 height 397
click at [194, 397] on html "Toggle navigation Home Bank Account List Load By Website Group [OXPLAY] ZEUS138…" at bounding box center [350, 198] width 700 height 397
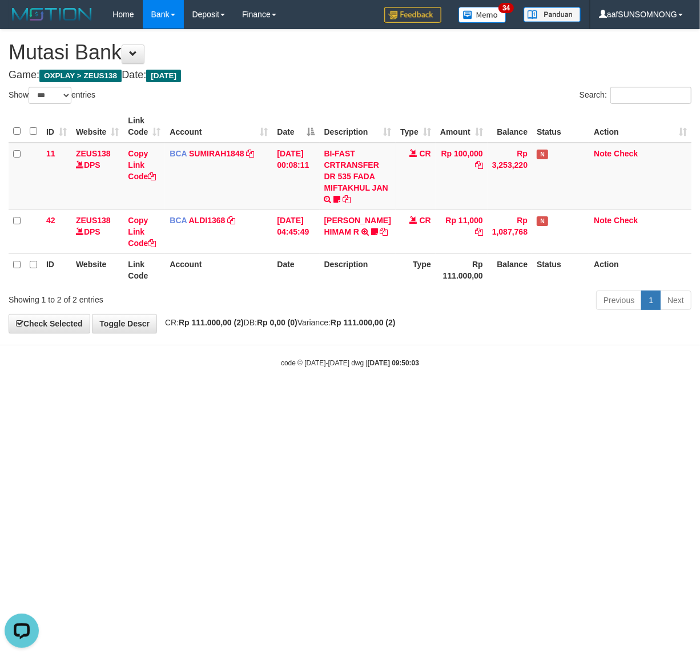
click at [366, 397] on html "Toggle navigation Home Bank Account List Load By Website Group [OXPLAY] ZEUS138…" at bounding box center [350, 198] width 700 height 397
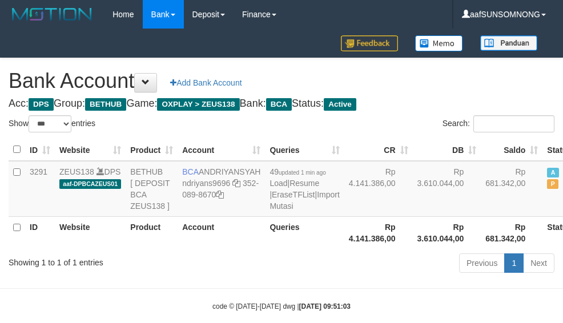
select select "***"
click at [329, 277] on div "Previous 1 Next" at bounding box center [398, 264] width 311 height 25
select select "***"
click at [303, 277] on div "Previous 1 Next" at bounding box center [398, 264] width 311 height 25
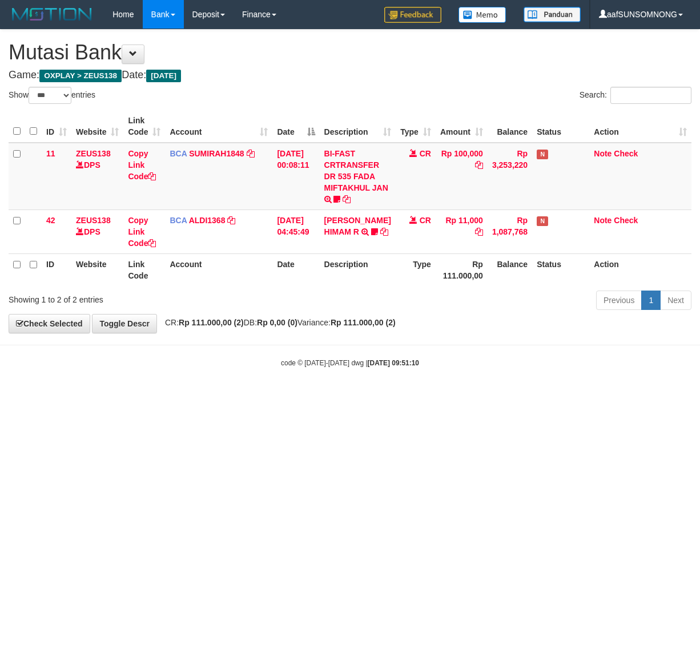
select select "***"
click at [144, 397] on html "Toggle navigation Home Bank Account List Load By Website Group [OXPLAY] ZEUS138…" at bounding box center [350, 198] width 700 height 397
drag, startPoint x: 204, startPoint y: 345, endPoint x: 228, endPoint y: 340, distance: 25.2
click at [223, 341] on body "Toggle navigation Home Bank Account List Load By Website Group [OXPLAY] ZEUS138…" at bounding box center [350, 198] width 700 height 397
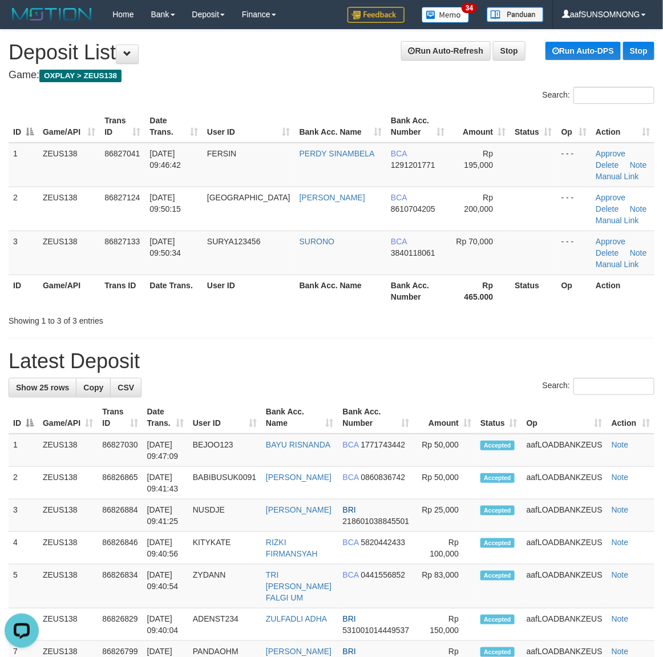
drag, startPoint x: 466, startPoint y: 369, endPoint x: 670, endPoint y: 401, distance: 206.3
click at [480, 371] on h1 "Latest Deposit" at bounding box center [332, 361] width 646 height 23
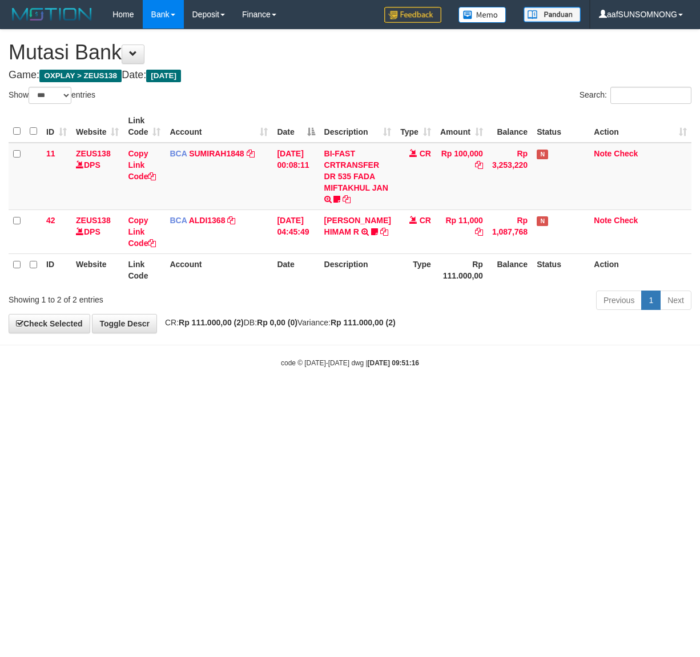
select select "***"
click at [238, 397] on html "Toggle navigation Home Bank Account List Load By Website Group [OXPLAY] ZEUS138…" at bounding box center [350, 198] width 700 height 397
drag, startPoint x: 380, startPoint y: 465, endPoint x: 697, endPoint y: 494, distance: 318.2
click at [386, 397] on html "Toggle navigation Home Bank Account List Load By Website Group [OXPLAY] ZEUS138…" at bounding box center [350, 198] width 700 height 397
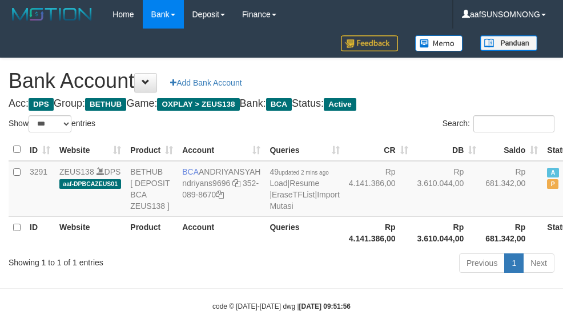
select select "***"
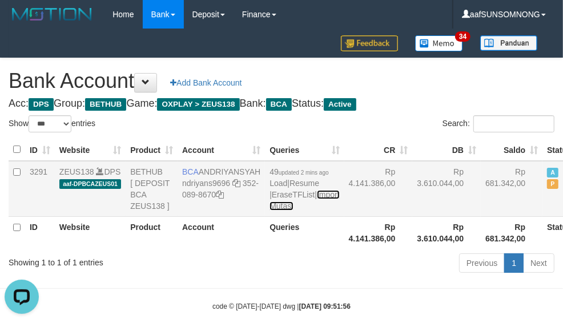
click at [269, 211] on link "Import Mutasi" at bounding box center [304, 200] width 70 height 21
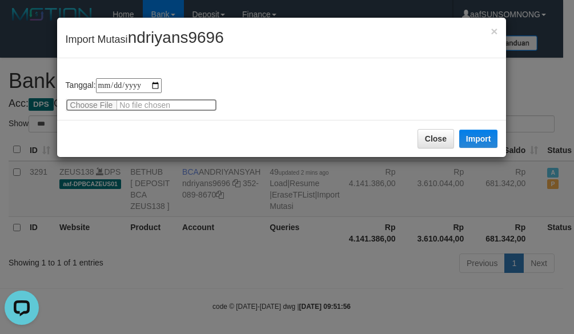
click at [107, 107] on input "file" at bounding box center [141, 105] width 151 height 13
type input "**********"
click at [186, 38] on span "ndriyans9696" at bounding box center [176, 38] width 96 height 18
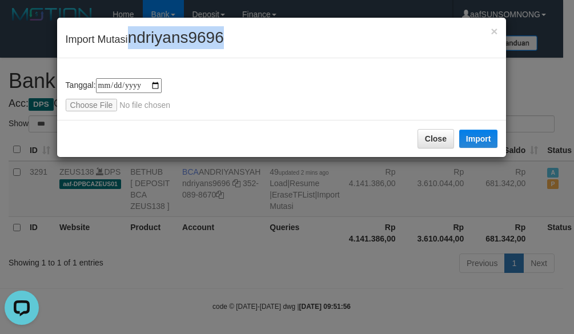
click at [186, 38] on span "ndriyans9696" at bounding box center [176, 38] width 96 height 18
copy span "ndriyans9696"
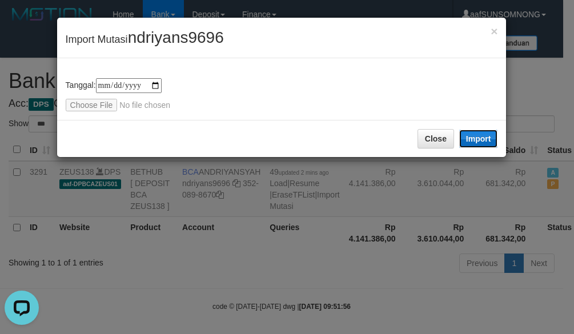
click at [471, 131] on button "Import" at bounding box center [478, 139] width 39 height 18
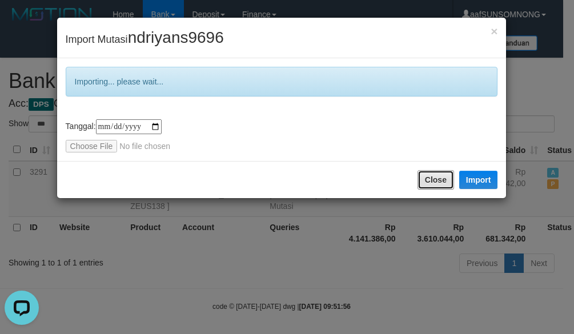
click at [431, 178] on button "Close" at bounding box center [435, 179] width 37 height 19
click at [362, 267] on div "**********" at bounding box center [287, 167] width 574 height 334
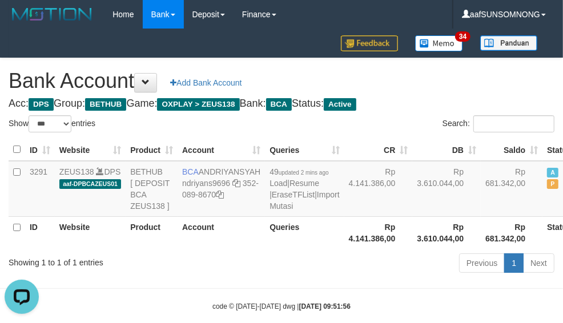
click at [271, 277] on div "Previous 1 Next" at bounding box center [398, 264] width 311 height 25
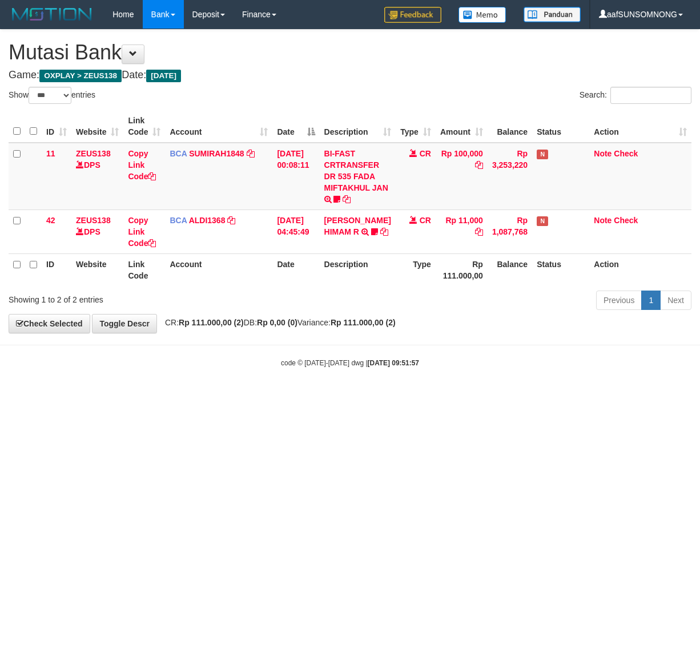
select select "***"
drag, startPoint x: 301, startPoint y: 454, endPoint x: 323, endPoint y: 458, distance: 21.5
click at [320, 397] on html "Toggle navigation Home Bank Account List Load By Website Group [OXPLAY] ZEUS138…" at bounding box center [350, 198] width 700 height 397
drag, startPoint x: 167, startPoint y: 446, endPoint x: 225, endPoint y: 435, distance: 59.9
click at [180, 397] on html "Toggle navigation Home Bank Account List Load By Website Group [OXPLAY] ZEUS138…" at bounding box center [350, 198] width 700 height 397
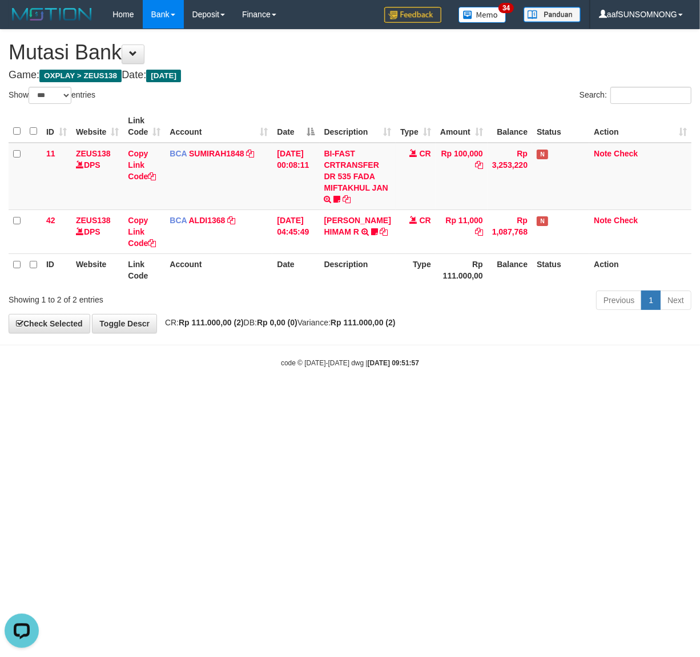
drag, startPoint x: 303, startPoint y: 423, endPoint x: 317, endPoint y: 418, distance: 14.4
click at [306, 397] on html "Toggle navigation Home Bank Account List Load By Website Group [OXPLAY] ZEUS138…" at bounding box center [350, 198] width 700 height 397
drag, startPoint x: 321, startPoint y: 365, endPoint x: 330, endPoint y: 369, distance: 9.8
click at [328, 368] on div "code © 2012-2018 dwg | 2025/08/31 09:51:57" at bounding box center [350, 362] width 700 height 11
drag, startPoint x: 193, startPoint y: 440, endPoint x: 690, endPoint y: 451, distance: 496.8
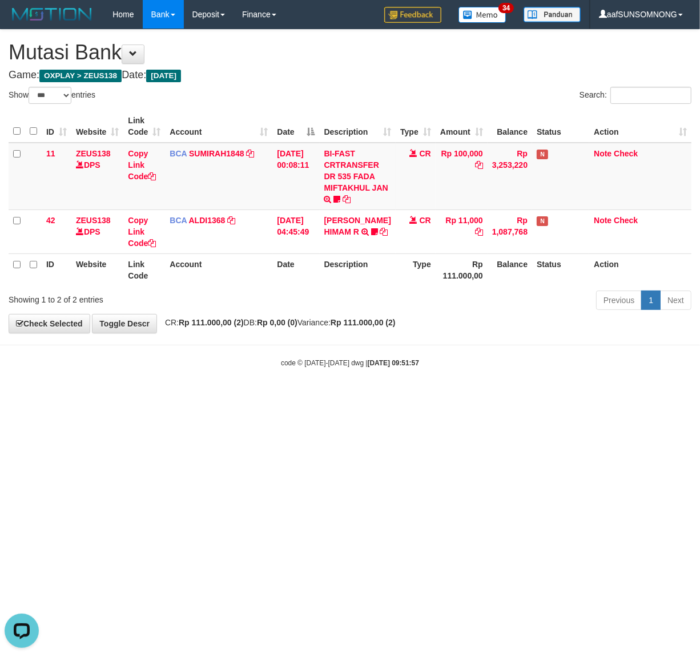
click at [212, 397] on html "Toggle navigation Home Bank Account List Load By Website Group [OXPLAY] ZEUS138…" at bounding box center [350, 198] width 700 height 397
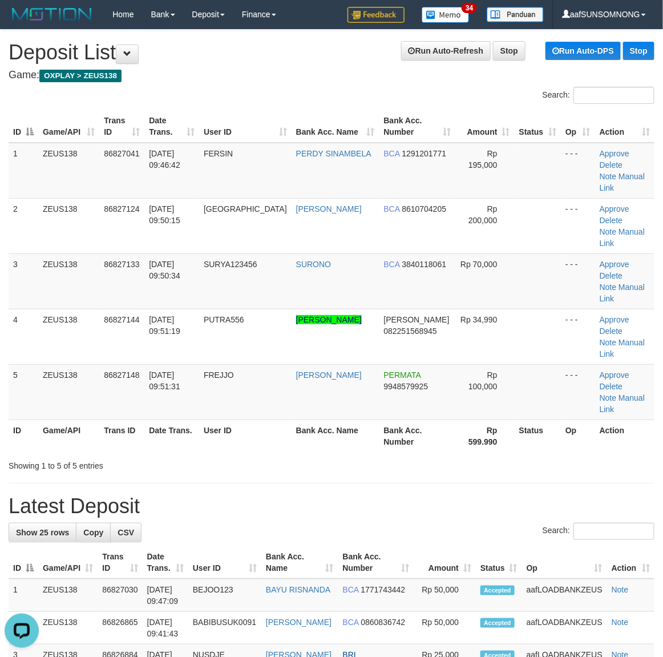
drag, startPoint x: 275, startPoint y: 445, endPoint x: 532, endPoint y: 441, distance: 256.9
click at [310, 495] on h1 "Latest Deposit" at bounding box center [332, 506] width 646 height 23
drag, startPoint x: 356, startPoint y: 425, endPoint x: 668, endPoint y: 432, distance: 312.9
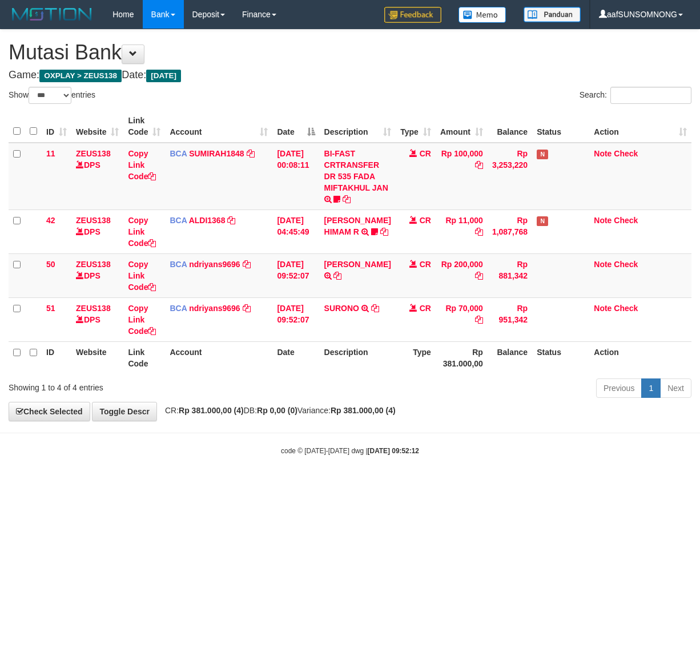
select select "***"
drag, startPoint x: 319, startPoint y: 457, endPoint x: 343, endPoint y: 451, distance: 24.6
click at [325, 458] on body "Toggle navigation Home Bank Account List Load By Website Group [OXPLAY] ZEUS138…" at bounding box center [350, 242] width 700 height 485
drag, startPoint x: 209, startPoint y: 500, endPoint x: 291, endPoint y: 492, distance: 82.6
click at [220, 485] on html "Toggle navigation Home Bank Account List Load By Website Group [OXPLAY] ZEUS138…" at bounding box center [350, 242] width 700 height 485
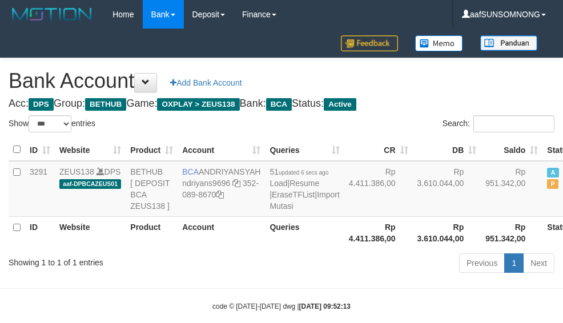
select select "***"
drag, startPoint x: 228, startPoint y: 299, endPoint x: 236, endPoint y: 274, distance: 25.6
click at [229, 268] on div "Showing 1 to 1 of 1 entries" at bounding box center [117, 260] width 235 height 16
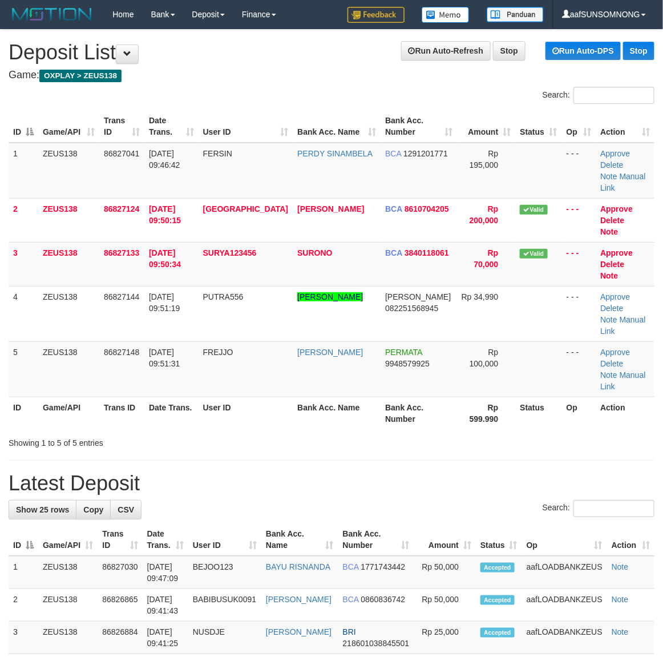
drag, startPoint x: 458, startPoint y: 472, endPoint x: 501, endPoint y: 470, distance: 42.9
click at [468, 523] on th "Amount" at bounding box center [445, 539] width 62 height 33
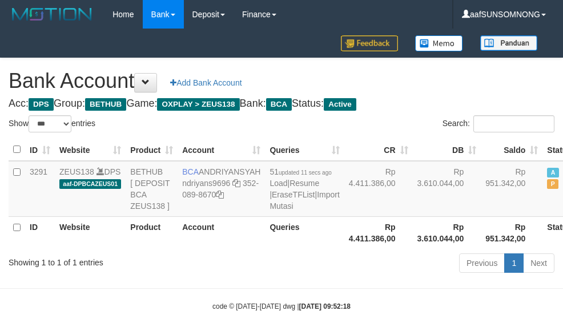
select select "***"
drag, startPoint x: 252, startPoint y: 289, endPoint x: 259, endPoint y: 290, distance: 6.9
click at [258, 277] on div "Previous 1 Next" at bounding box center [398, 264] width 311 height 25
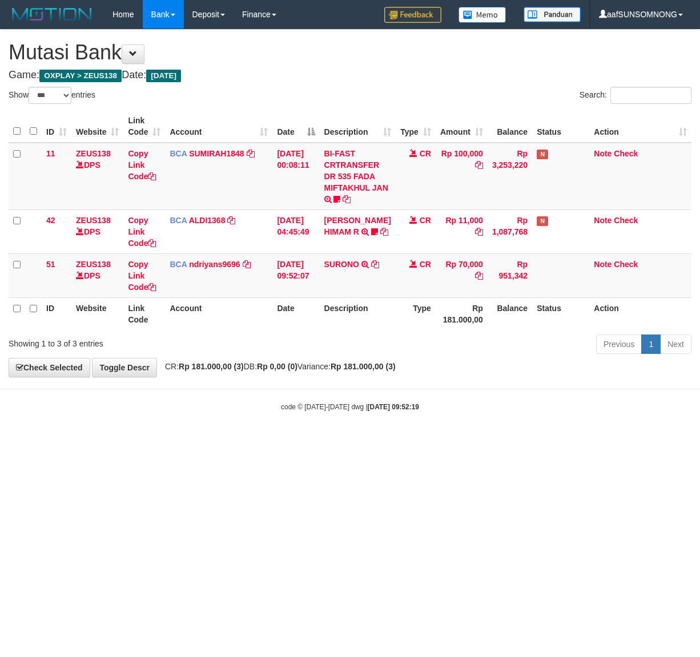
select select "***"
drag, startPoint x: 330, startPoint y: 421, endPoint x: 309, endPoint y: 418, distance: 20.7
click at [341, 424] on body "Toggle navigation Home Bank Account List Load By Website Group [OXPLAY] ZEUS138…" at bounding box center [350, 220] width 700 height 441
drag, startPoint x: 190, startPoint y: 480, endPoint x: 207, endPoint y: 481, distance: 17.2
click at [199, 441] on html "Toggle navigation Home Bank Account List Load By Website Group [OXPLAY] ZEUS138…" at bounding box center [350, 220] width 700 height 441
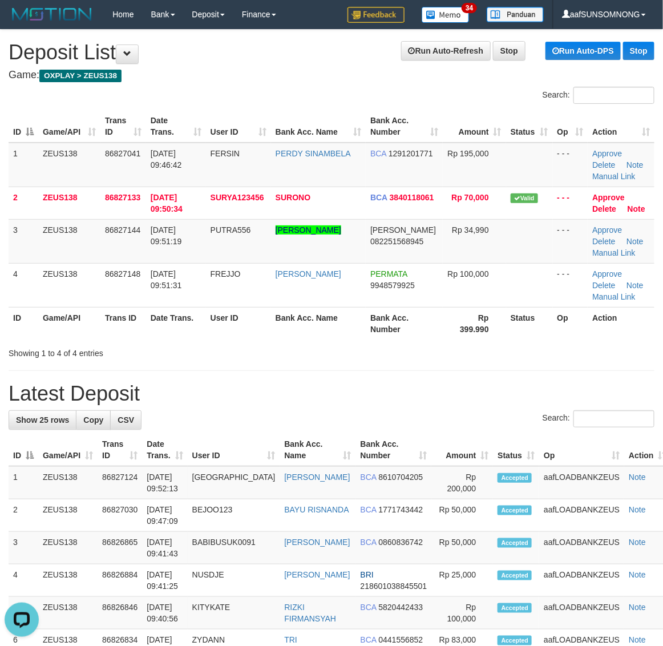
drag, startPoint x: 392, startPoint y: 378, endPoint x: 671, endPoint y: 432, distance: 284.7
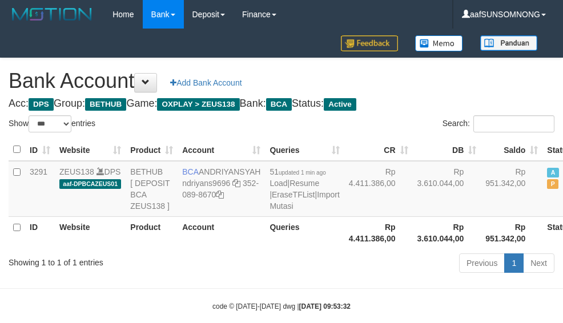
select select "***"
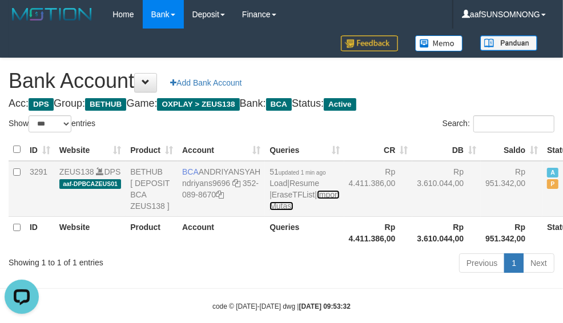
click at [269, 211] on link "Import Mutasi" at bounding box center [304, 200] width 70 height 21
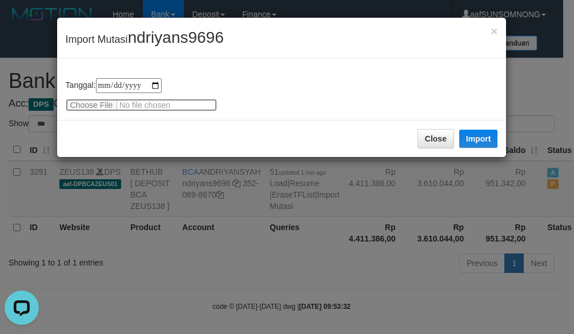
click at [104, 104] on input "file" at bounding box center [141, 105] width 151 height 13
type input "**********"
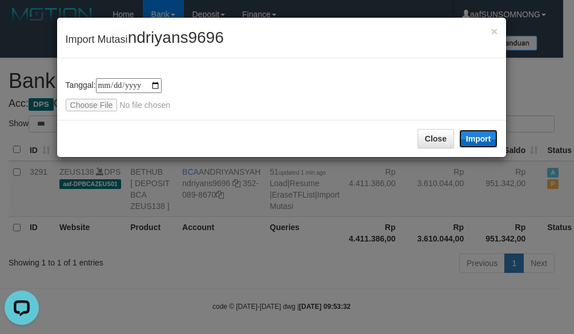
click at [468, 138] on button "Import" at bounding box center [478, 139] width 39 height 18
click at [418, 148] on button "Close" at bounding box center [435, 138] width 37 height 19
click at [283, 273] on div "**********" at bounding box center [287, 167] width 574 height 334
click at [420, 148] on button "Close" at bounding box center [435, 138] width 37 height 19
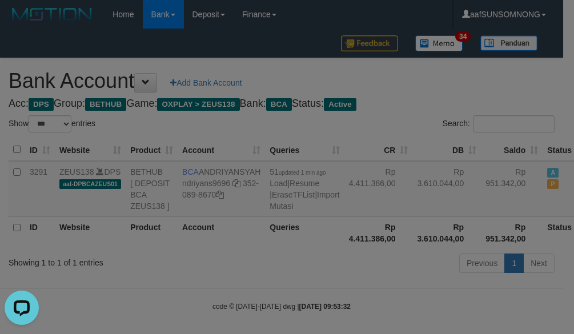
drag, startPoint x: 263, startPoint y: 257, endPoint x: 71, endPoint y: 299, distance: 196.3
click at [268, 257] on body "Toggle navigation Home Bank Account List Load By Website Group [OXPLAY] ZEUS138…" at bounding box center [287, 170] width 574 height 340
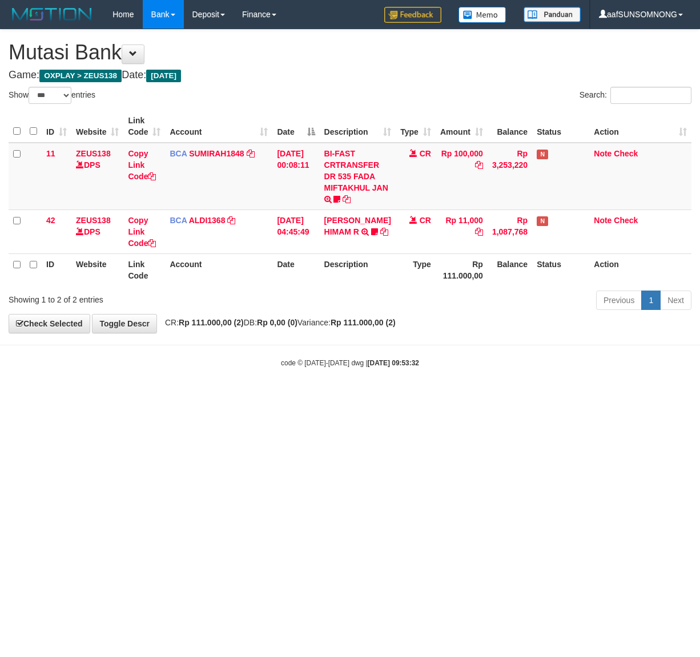
select select "***"
drag, startPoint x: 321, startPoint y: 428, endPoint x: 338, endPoint y: 428, distance: 17.1
click at [338, 397] on html "Toggle navigation Home Bank Account List Load By Website Group [OXPLAY] ZEUS138…" at bounding box center [350, 198] width 700 height 397
drag, startPoint x: 243, startPoint y: 461, endPoint x: 692, endPoint y: 522, distance: 454.0
click at [263, 397] on html "Toggle navigation Home Bank Account List Load By Website Group [OXPLAY] ZEUS138…" at bounding box center [350, 198] width 700 height 397
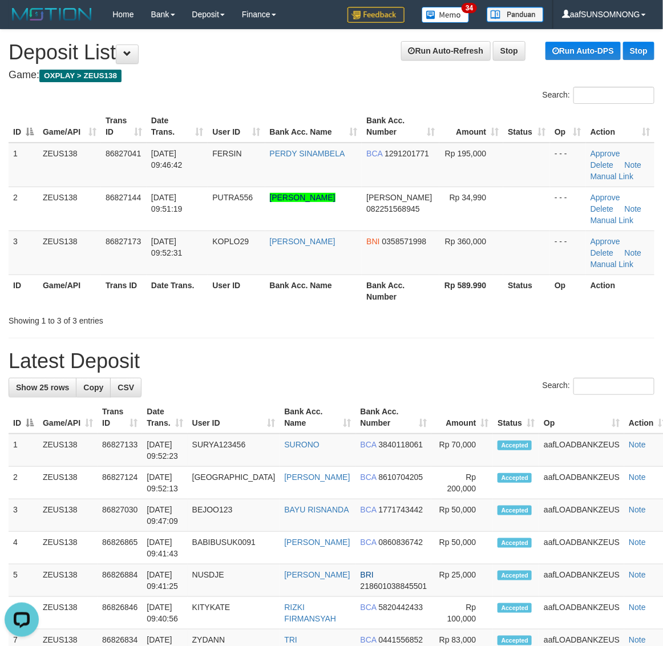
drag, startPoint x: 401, startPoint y: 334, endPoint x: 671, endPoint y: 406, distance: 279.0
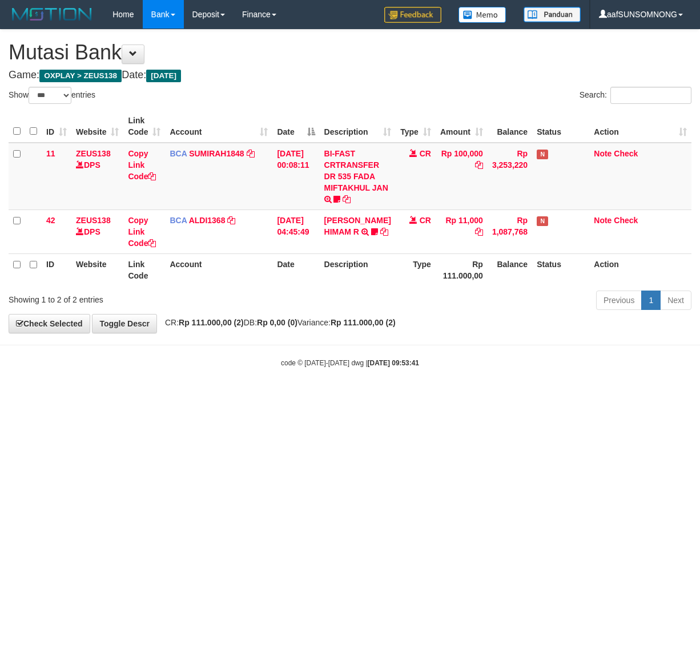
select select "***"
click at [357, 397] on html "Toggle navigation Home Bank Account List Load By Website Group [OXPLAY] ZEUS138…" at bounding box center [350, 198] width 700 height 397
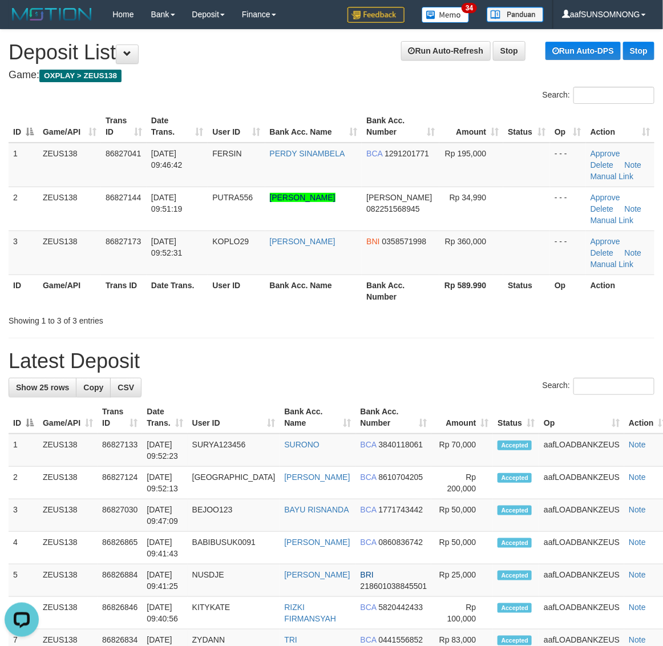
drag, startPoint x: 464, startPoint y: 394, endPoint x: 503, endPoint y: 393, distance: 38.9
click at [472, 393] on div "Search:" at bounding box center [332, 388] width 646 height 20
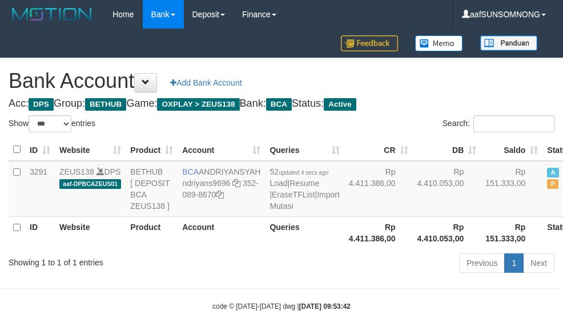
select select "***"
click at [287, 277] on div "Previous 1 Next" at bounding box center [398, 264] width 311 height 25
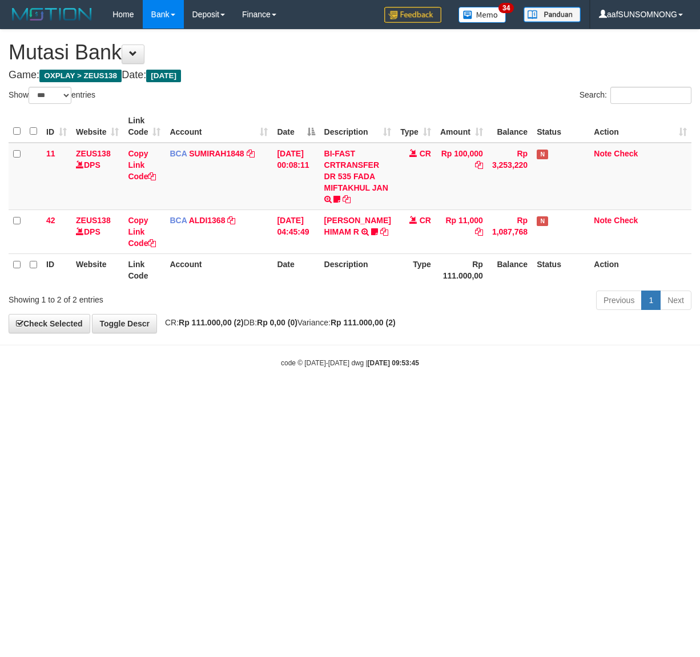
select select "***"
drag, startPoint x: 311, startPoint y: 424, endPoint x: 307, endPoint y: 420, distance: 6.1
click at [311, 397] on html "Toggle navigation Home Bank Account List Load By Website Group [OXPLAY] ZEUS138…" at bounding box center [350, 198] width 700 height 397
drag, startPoint x: 146, startPoint y: 415, endPoint x: 698, endPoint y: 453, distance: 552.7
click at [167, 397] on html "Toggle navigation Home Bank Account List Load By Website Group [OXPLAY] ZEUS138…" at bounding box center [350, 198] width 700 height 397
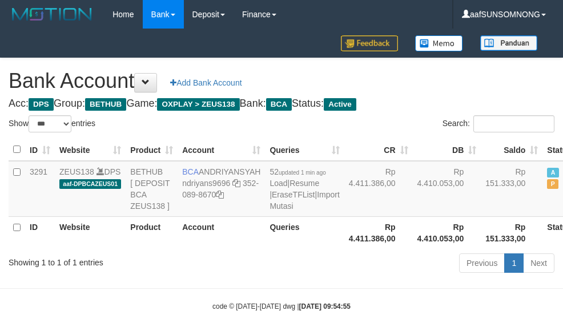
select select "***"
drag, startPoint x: 253, startPoint y: 283, endPoint x: 261, endPoint y: 284, distance: 8.1
click at [255, 252] on div "ID Website Product Account Queries CR [PERSON_NAME] Status Action 3291 ZEUS138 …" at bounding box center [281, 193] width 563 height 117
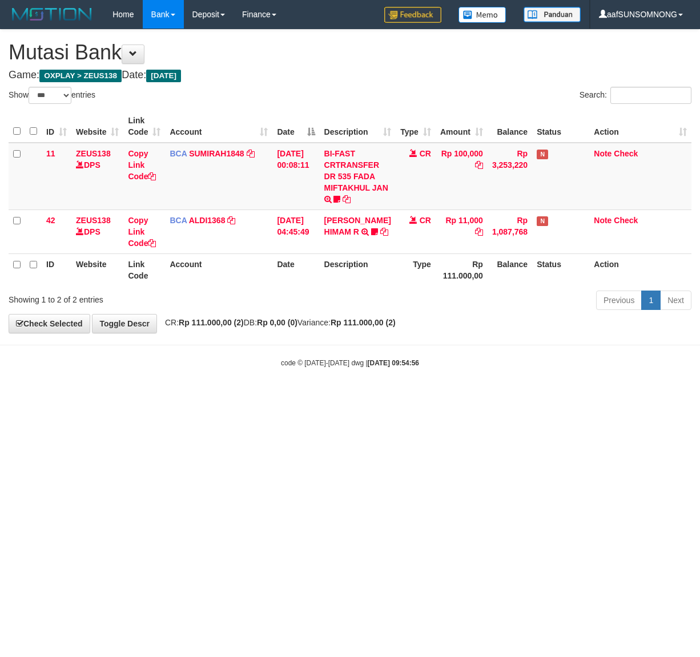
select select "***"
drag, startPoint x: 277, startPoint y: 511, endPoint x: 121, endPoint y: 441, distance: 170.9
click at [283, 397] on html "Toggle navigation Home Bank Account List Load By Website Group [OXPLAY] ZEUS138…" at bounding box center [350, 198] width 700 height 397
click at [451, 397] on html "Toggle navigation Home Bank Account List Load By Website Group [OXPLAY] ZEUS138…" at bounding box center [350, 198] width 700 height 397
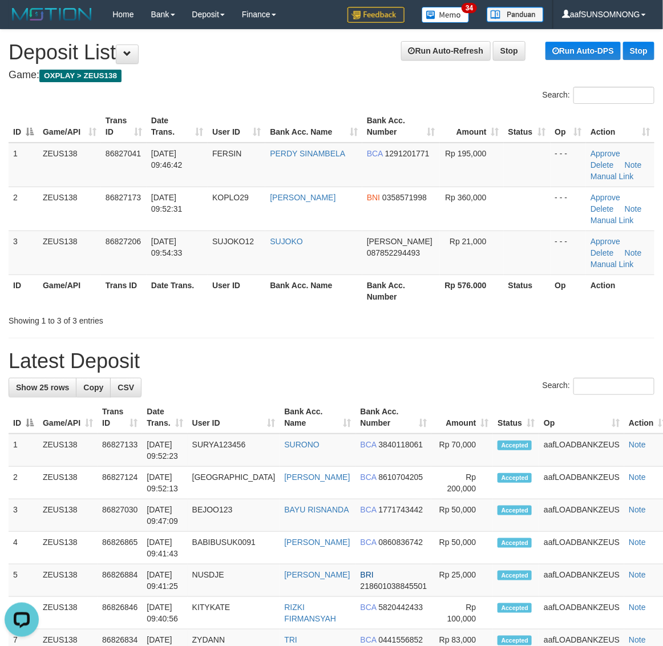
drag, startPoint x: 461, startPoint y: 366, endPoint x: 664, endPoint y: 388, distance: 203.8
click at [474, 369] on h1 "Latest Deposit" at bounding box center [332, 361] width 646 height 23
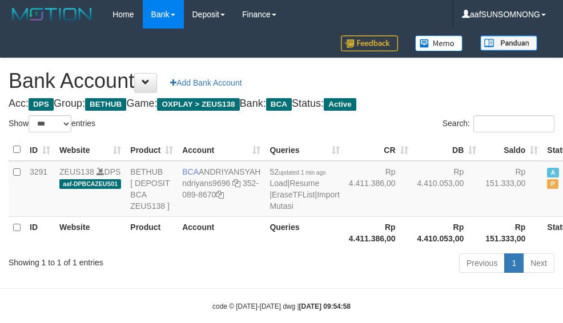
select select "***"
click at [215, 315] on body "Toggle navigation Home Bank Account List Load By Website Group [OXPLAY] ZEUS138…" at bounding box center [281, 170] width 563 height 340
select select "***"
click at [245, 277] on div "Previous 1 Next" at bounding box center [398, 264] width 311 height 25
click at [236, 277] on div "Previous 1 Next" at bounding box center [399, 264] width 328 height 25
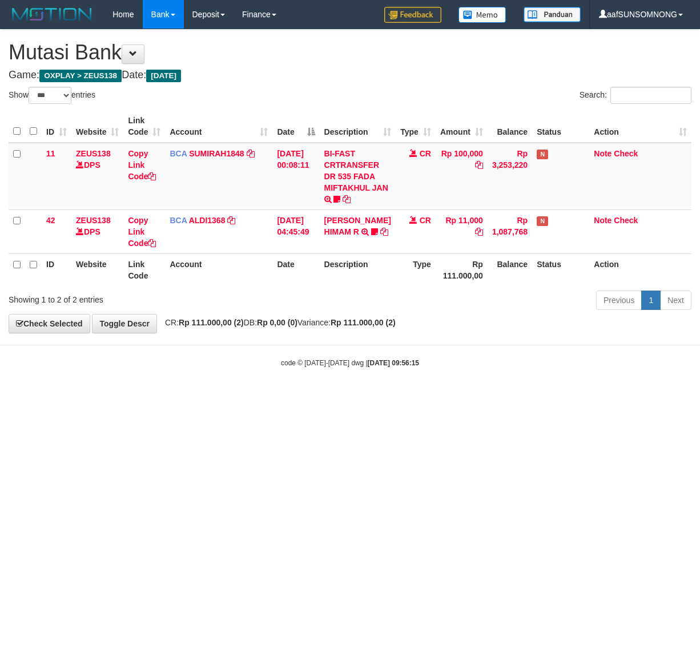
select select "***"
drag, startPoint x: 33, startPoint y: 433, endPoint x: 67, endPoint y: 437, distance: 35.1
click at [49, 397] on html "Toggle navigation Home Bank Account List Load By Website Group [OXPLAY] ZEUS138…" at bounding box center [350, 198] width 700 height 397
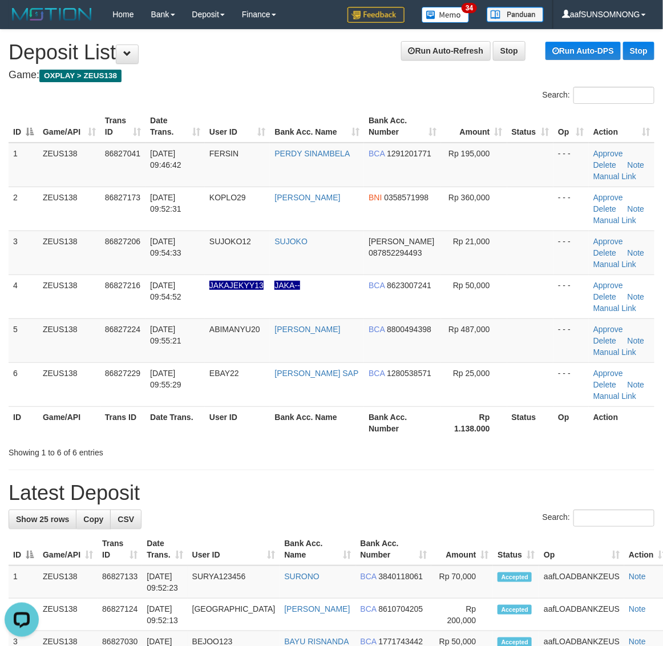
drag, startPoint x: 416, startPoint y: 503, endPoint x: 669, endPoint y: 500, distance: 253.5
click at [429, 503] on h1 "Latest Deposit" at bounding box center [332, 493] width 646 height 23
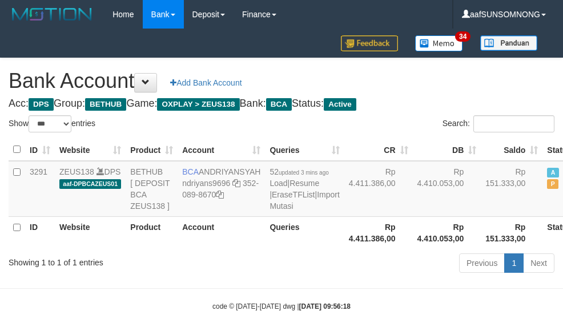
select select "***"
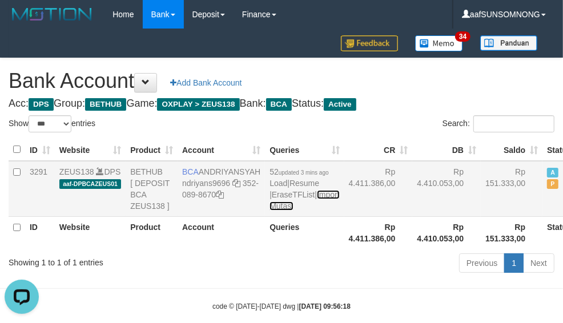
click at [269, 211] on link "Import Mutasi" at bounding box center [304, 200] width 70 height 21
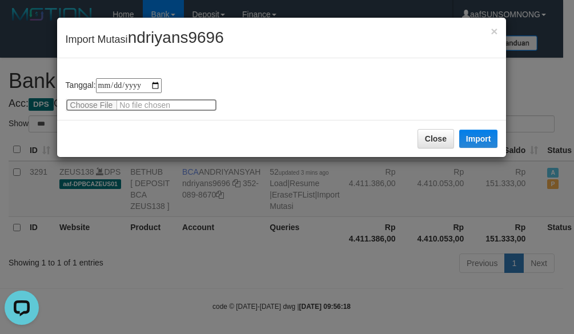
click at [84, 101] on input "file" at bounding box center [141, 105] width 151 height 13
type input "**********"
click at [152, 40] on span "ndriyans9696" at bounding box center [176, 38] width 96 height 18
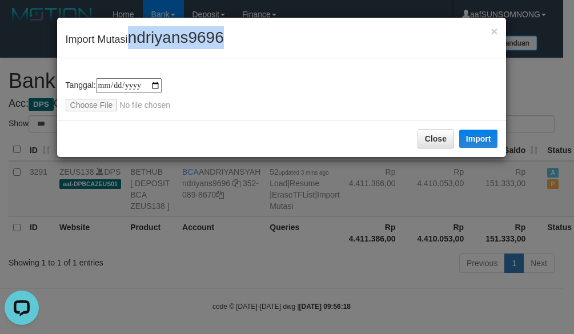
click at [152, 40] on span "ndriyans9696" at bounding box center [176, 38] width 96 height 18
copy span "ndriyans9696"
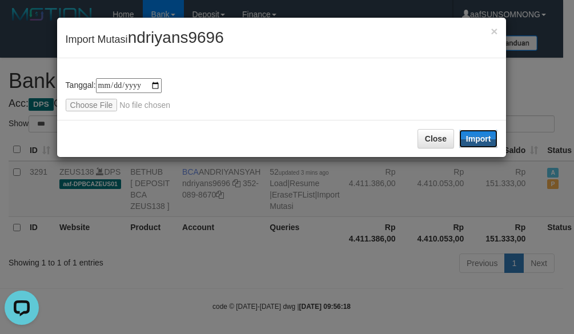
drag, startPoint x: 474, startPoint y: 136, endPoint x: 7, endPoint y: 91, distance: 469.7
click at [474, 136] on button "Import" at bounding box center [478, 139] width 39 height 18
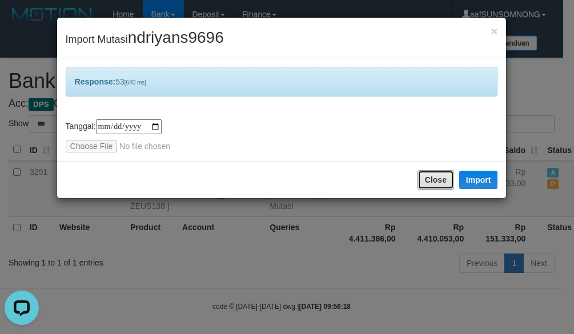
drag, startPoint x: 444, startPoint y: 174, endPoint x: 437, endPoint y: 188, distance: 15.6
click at [443, 174] on button "Close" at bounding box center [435, 179] width 37 height 19
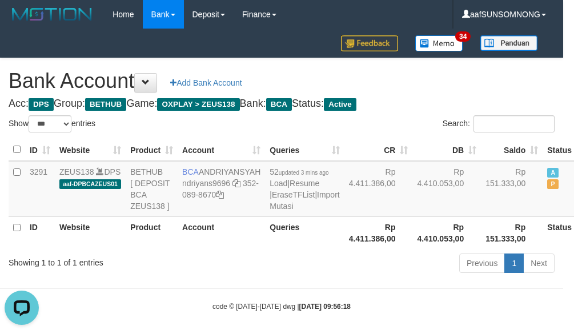
drag, startPoint x: 372, startPoint y: 251, endPoint x: 377, endPoint y: 255, distance: 6.5
click at [374, 252] on div at bounding box center [287, 167] width 574 height 334
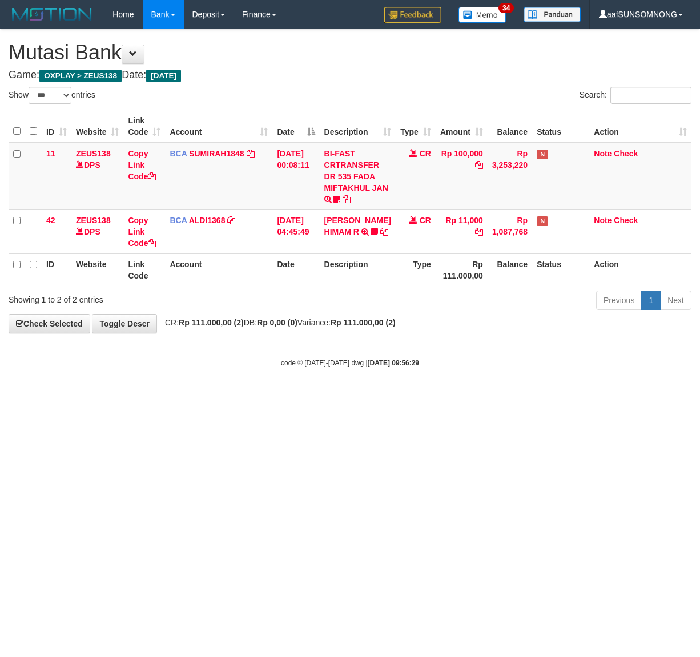
select select "***"
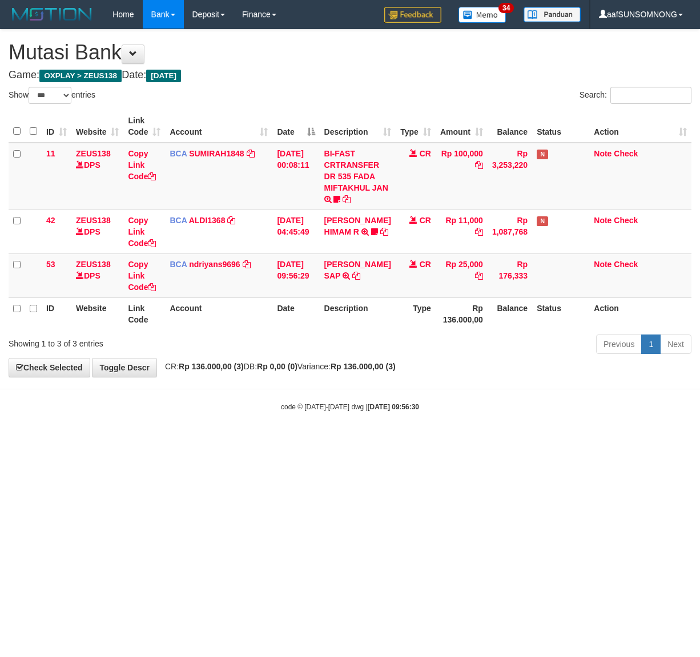
select select "***"
drag, startPoint x: 340, startPoint y: 469, endPoint x: 372, endPoint y: 447, distance: 39.0
click at [353, 441] on html "Toggle navigation Home Bank Account List Load By Website Group [OXPLAY] ZEUS138…" at bounding box center [350, 220] width 700 height 441
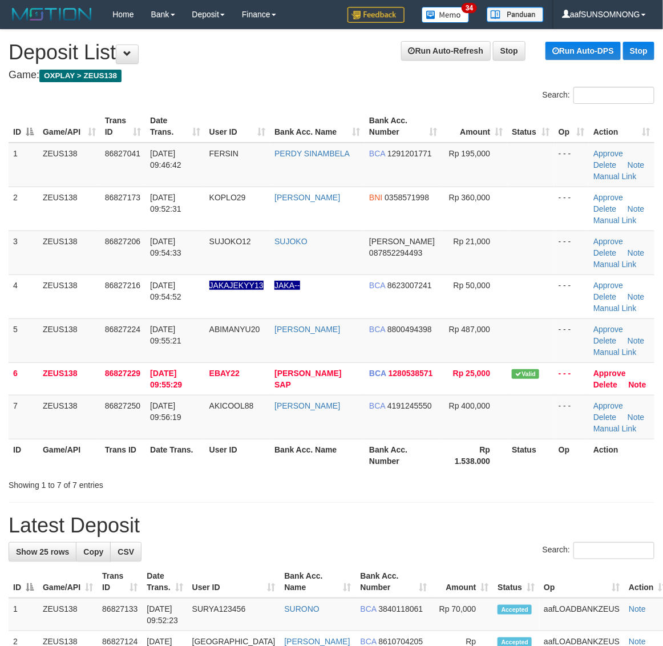
click at [337, 567] on th "Bank Acc. Name" at bounding box center [318, 582] width 76 height 33
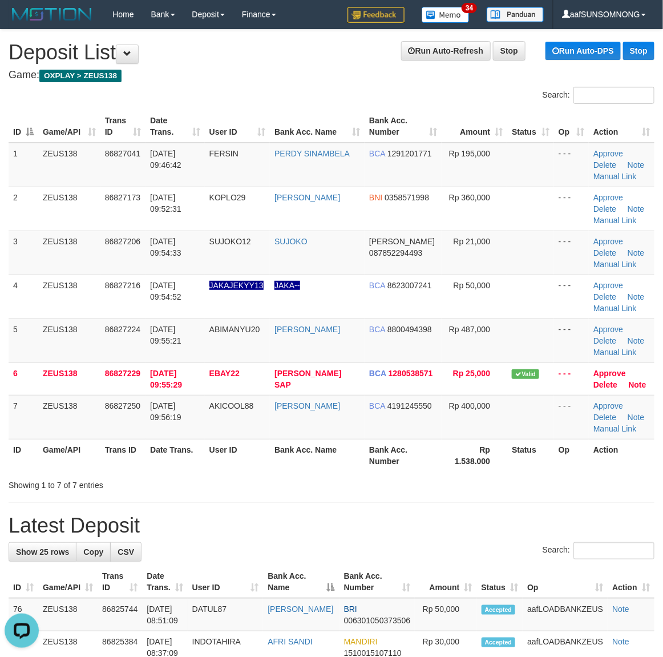
drag, startPoint x: 423, startPoint y: 489, endPoint x: 670, endPoint y: 489, distance: 246.6
click at [426, 491] on div "Showing 1 to 7 of 7 entries" at bounding box center [331, 483] width 663 height 16
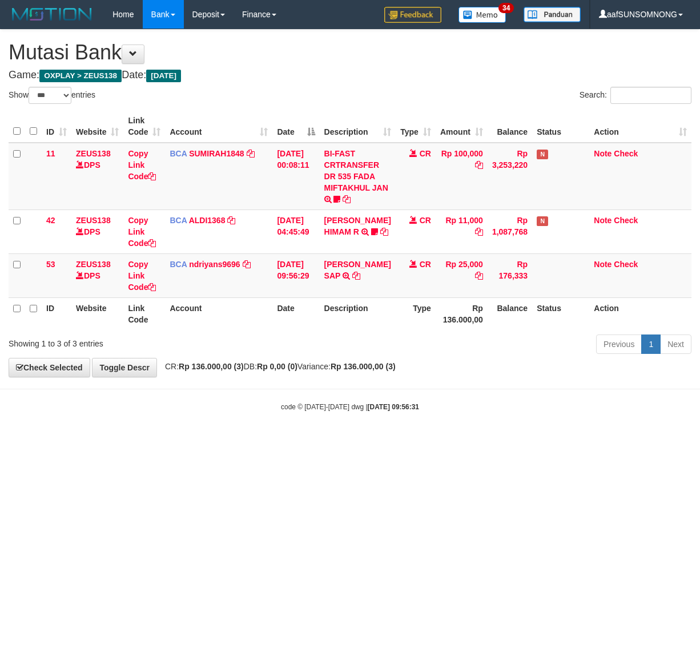
select select "***"
click at [352, 280] on icon at bounding box center [356, 276] width 8 height 8
drag, startPoint x: 304, startPoint y: 514, endPoint x: 377, endPoint y: 530, distance: 74.8
click at [308, 441] on html "Toggle navigation Home Bank Account List Load By Website Group [OXPLAY] ZEUS138…" at bounding box center [350, 220] width 700 height 441
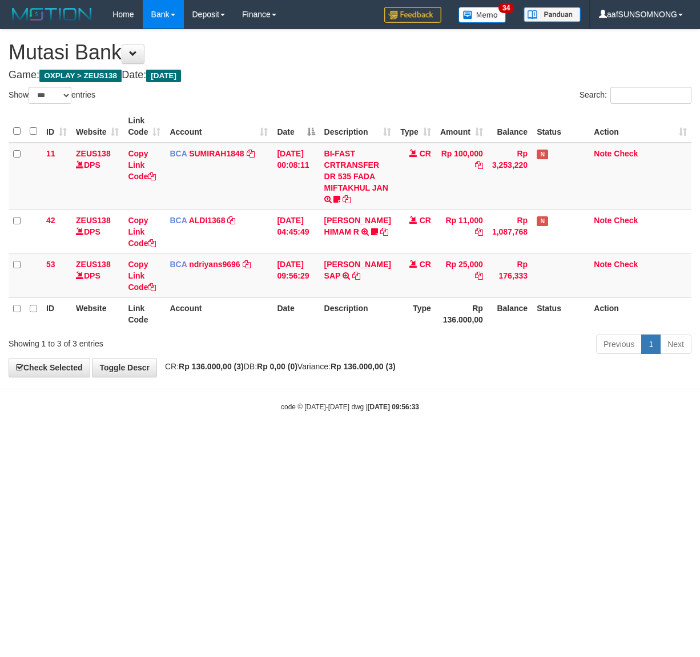
select select "***"
drag, startPoint x: 264, startPoint y: 444, endPoint x: 246, endPoint y: 460, distance: 23.8
click at [264, 441] on html "Toggle navigation Home Bank Account List Load By Website Group [OXPLAY] ZEUS138…" at bounding box center [350, 220] width 700 height 441
drag, startPoint x: 172, startPoint y: 489, endPoint x: 698, endPoint y: 500, distance: 525.9
click at [186, 441] on html "Toggle navigation Home Bank Account List Load By Website Group [OXPLAY] ZEUS138…" at bounding box center [350, 220] width 700 height 441
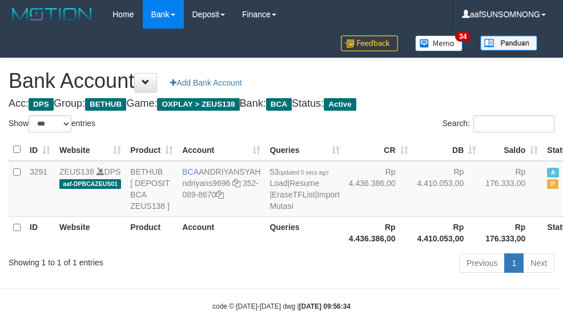
select select "***"
click at [233, 249] on th "Account" at bounding box center [221, 232] width 87 height 33
click at [237, 249] on th "Account" at bounding box center [221, 232] width 87 height 33
select select "***"
click at [227, 249] on th "Account" at bounding box center [221, 232] width 87 height 33
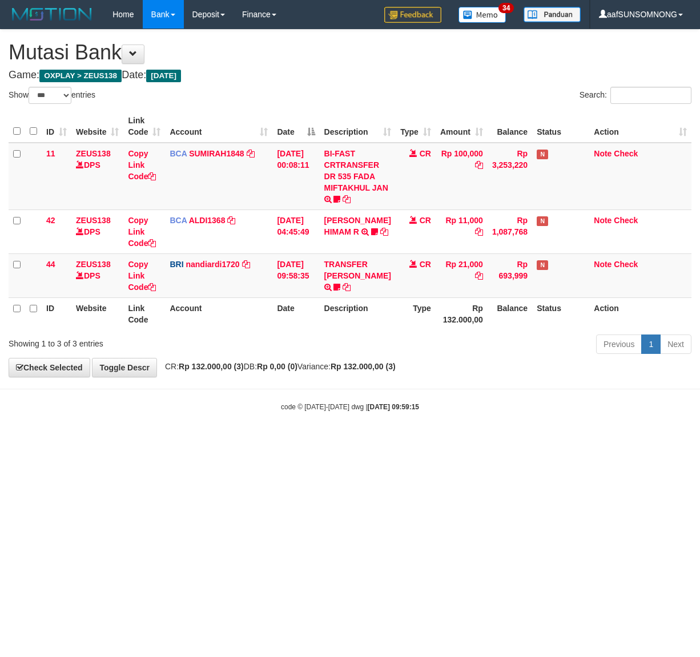
select select "***"
click at [67, 441] on html "Toggle navigation Home Bank Account List Load By Website Group [OXPLAY] ZEUS138…" at bounding box center [350, 220] width 700 height 441
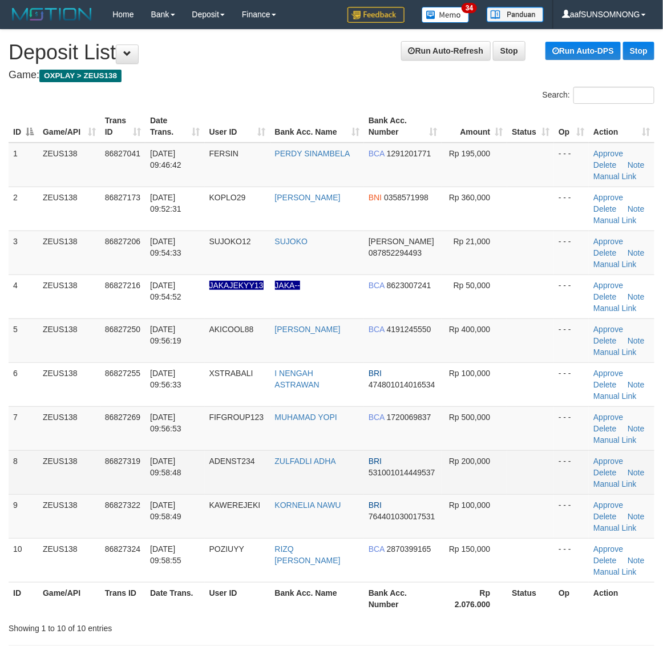
click at [345, 482] on td "ZULFADLI ADHA" at bounding box center [318, 472] width 94 height 44
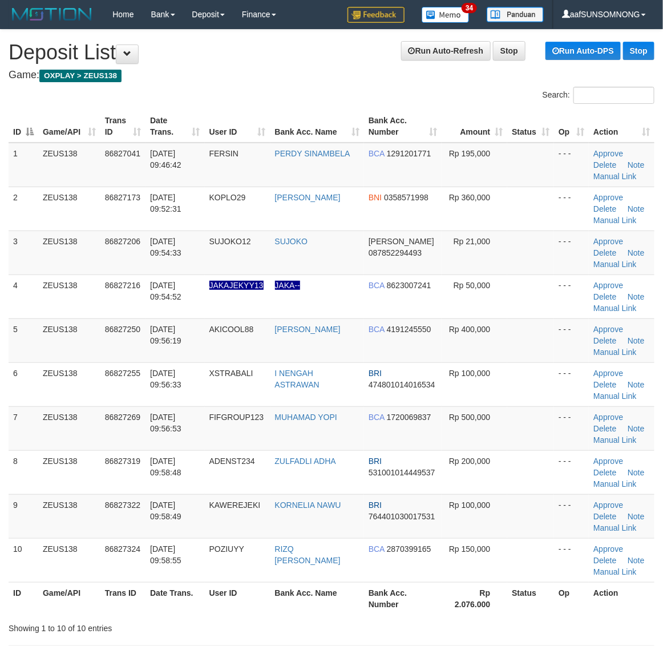
drag, startPoint x: 500, startPoint y: 489, endPoint x: 674, endPoint y: 484, distance: 174.2
click at [508, 489] on tr "8 ZEUS138 86827319 [DATE] 09:58:48 ADENST234 ZULFADLI ADHA BRI 531001014449537 …" at bounding box center [332, 472] width 646 height 44
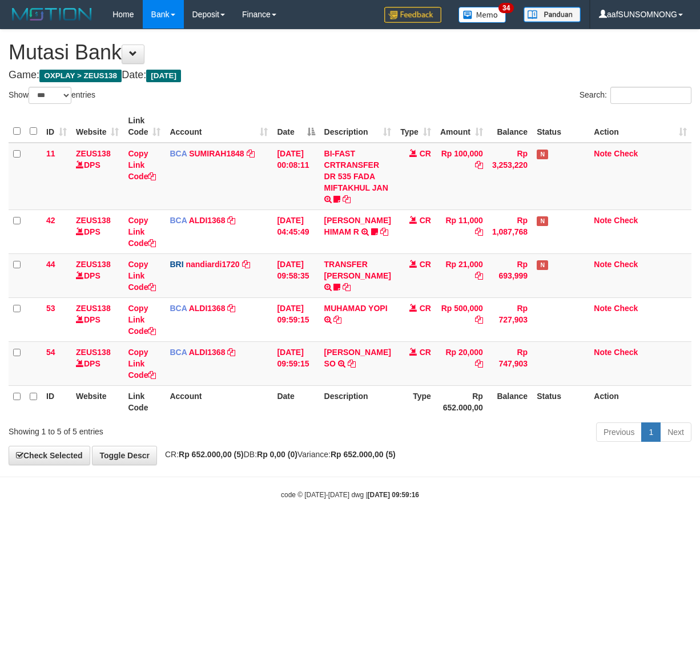
select select "***"
click at [224, 482] on body "Toggle navigation Home Bank Account List Load By Website Group [OXPLAY] ZEUS138…" at bounding box center [350, 264] width 700 height 529
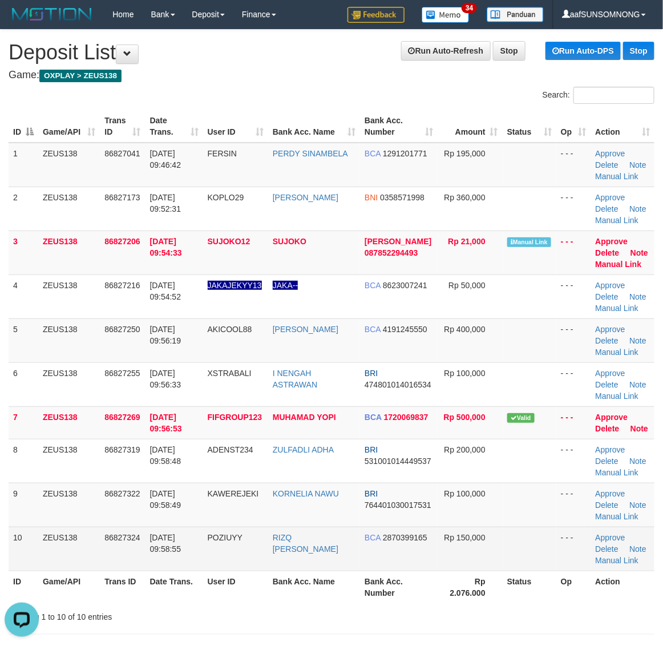
click at [541, 543] on td at bounding box center [530, 549] width 54 height 44
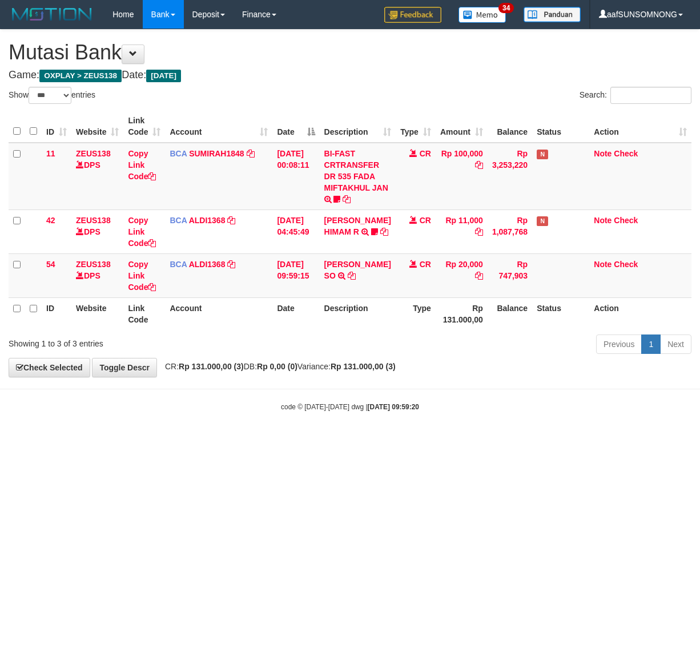
select select "***"
click at [231, 441] on html "Toggle navigation Home Bank Account List Load By Website Group [OXPLAY] ZEUS138…" at bounding box center [350, 220] width 700 height 441
drag, startPoint x: 203, startPoint y: 522, endPoint x: 698, endPoint y: 522, distance: 494.9
click at [213, 441] on html "Toggle navigation Home Bank Account List Load By Website Group [OXPLAY] ZEUS138…" at bounding box center [350, 220] width 700 height 441
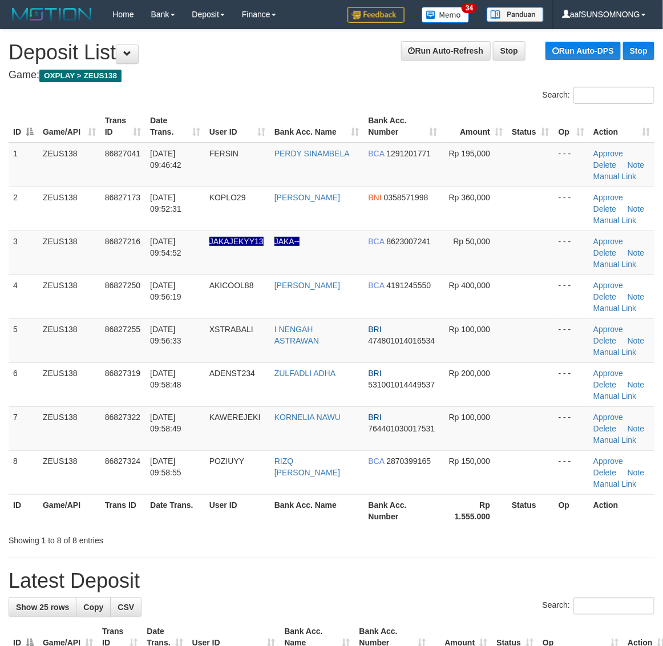
drag, startPoint x: 393, startPoint y: 559, endPoint x: 674, endPoint y: 546, distance: 281.2
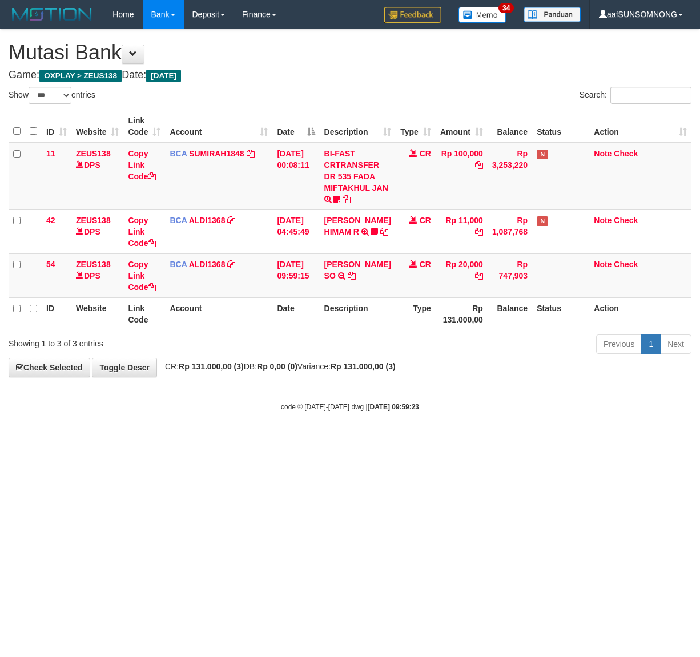
select select "***"
click at [243, 441] on html "Toggle navigation Home Bank Account List Load By Website Group [OXPLAY] ZEUS138…" at bounding box center [350, 220] width 700 height 441
drag, startPoint x: 260, startPoint y: 541, endPoint x: 697, endPoint y: 567, distance: 437.5
click at [266, 441] on html "Toggle navigation Home Bank Account List Load By Website Group [OXPLAY] ZEUS138…" at bounding box center [350, 220] width 700 height 441
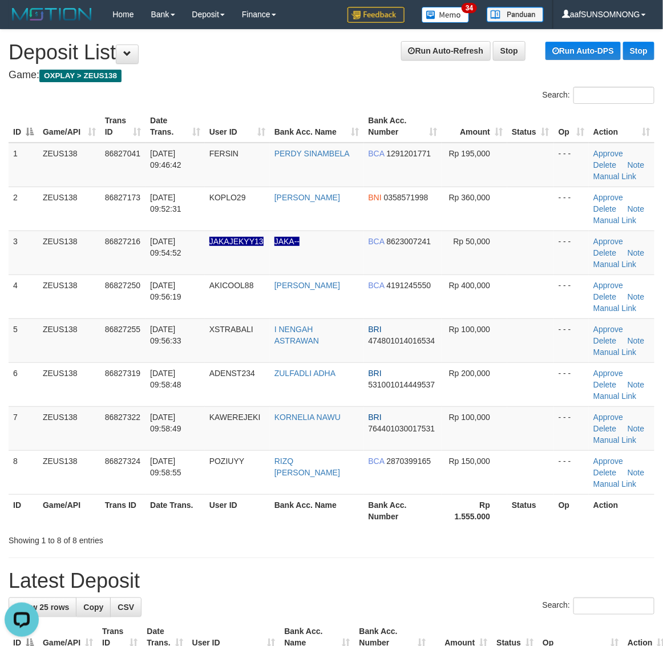
drag, startPoint x: 506, startPoint y: 558, endPoint x: 594, endPoint y: 562, distance: 88.0
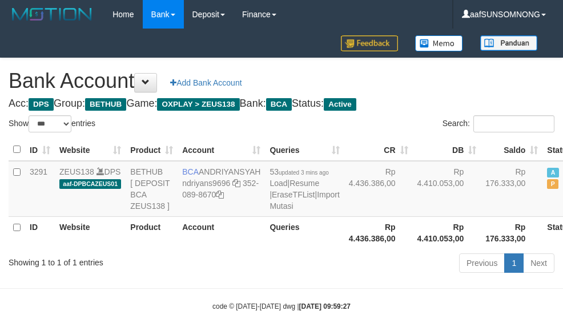
select select "***"
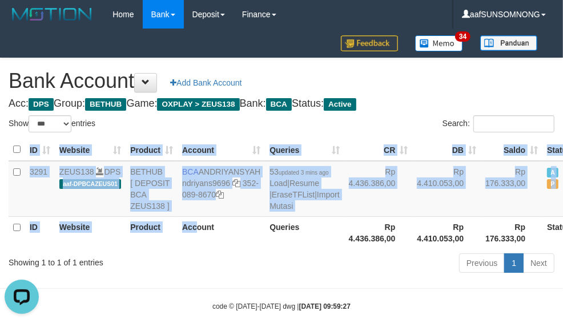
drag, startPoint x: 197, startPoint y: 284, endPoint x: 224, endPoint y: 47, distance: 238.4
click at [198, 252] on div "ID Website Product Account Queries CR DB Saldo Status Action 3291 ZEUS138 DPS a…" at bounding box center [281, 193] width 563 height 117
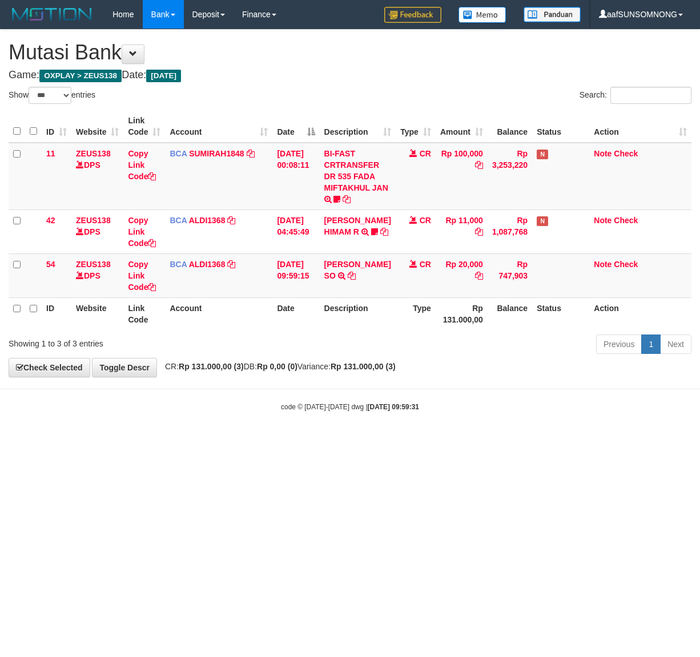
select select "***"
drag, startPoint x: 469, startPoint y: 532, endPoint x: 117, endPoint y: 557, distance: 353.1
click at [470, 441] on html "Toggle navigation Home Bank Account List Load By Website Group [OXPLAY] ZEUS138…" at bounding box center [350, 220] width 700 height 441
click at [255, 441] on html "Toggle navigation Home Bank Account List Load By Website Group [OXPLAY] ZEUS138…" at bounding box center [350, 220] width 700 height 441
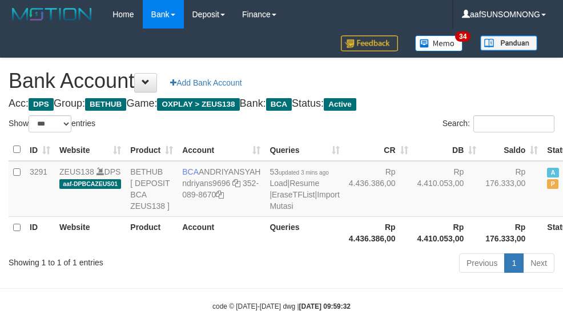
select select "***"
drag, startPoint x: 193, startPoint y: 264, endPoint x: 200, endPoint y: 257, distance: 9.7
click at [194, 249] on th "Account" at bounding box center [221, 232] width 87 height 33
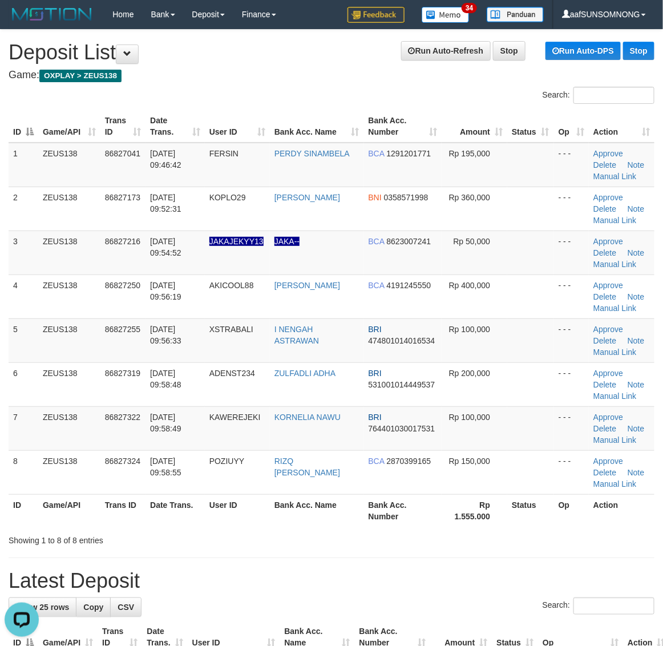
drag, startPoint x: 425, startPoint y: 557, endPoint x: 671, endPoint y: 550, distance: 246.1
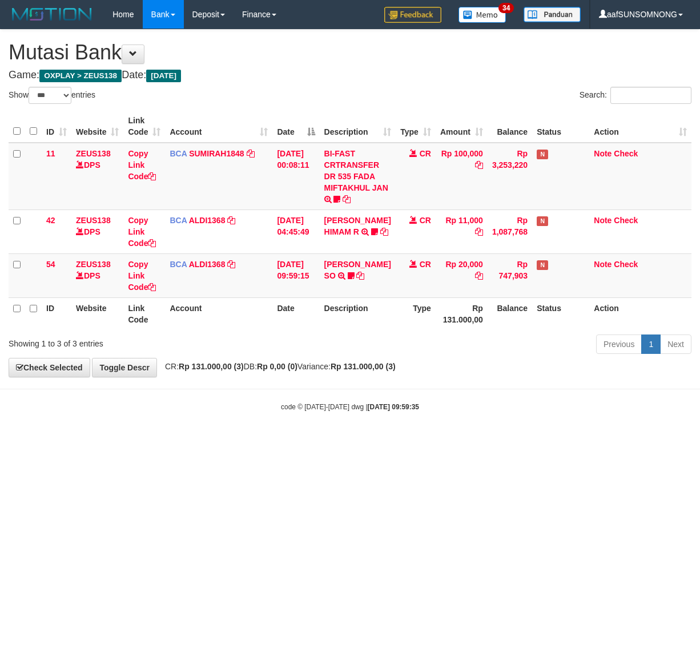
select select "***"
drag, startPoint x: 318, startPoint y: 585, endPoint x: 96, endPoint y: 568, distance: 222.7
click at [320, 441] on html "Toggle navigation Home Bank Account List Load By Website Group [OXPLAY] ZEUS138…" at bounding box center [350, 220] width 700 height 441
drag, startPoint x: 569, startPoint y: 563, endPoint x: 580, endPoint y: 559, distance: 11.6
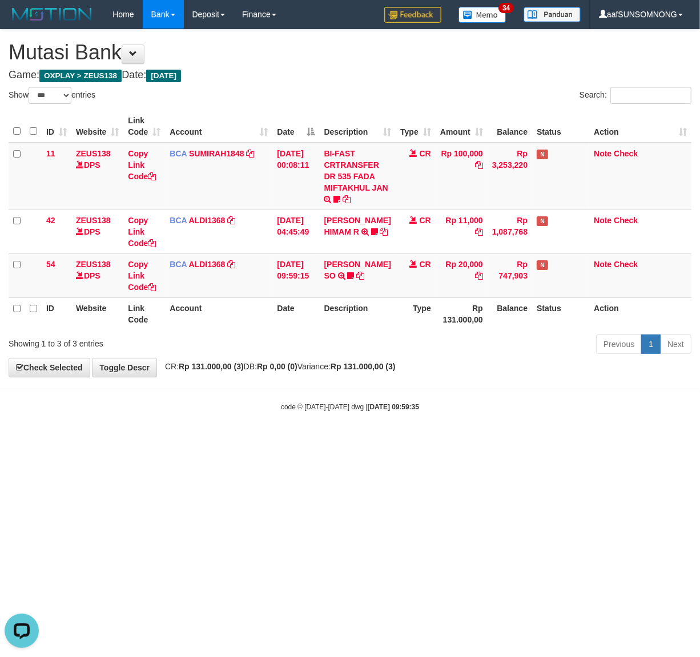
click at [574, 441] on html "Toggle navigation Home Bank Account List Load By Website Group [OXPLAY] ZEUS138…" at bounding box center [350, 220] width 700 height 441
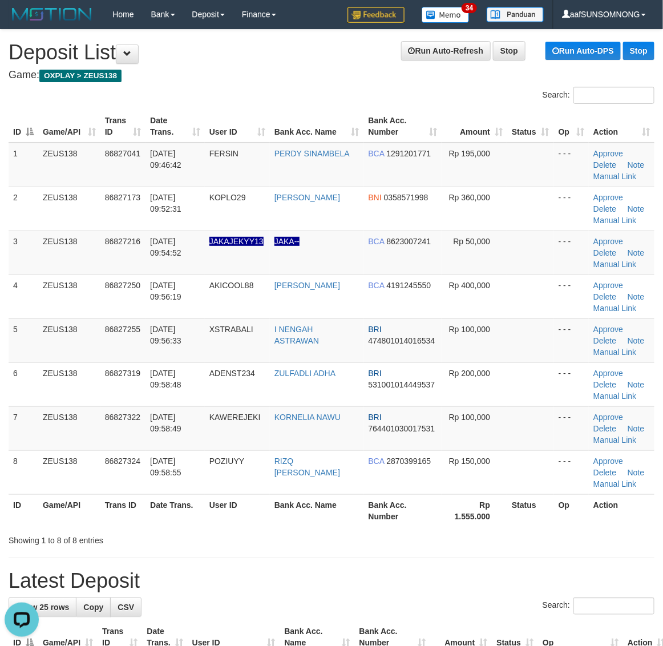
drag, startPoint x: 485, startPoint y: 594, endPoint x: 671, endPoint y: 610, distance: 186.2
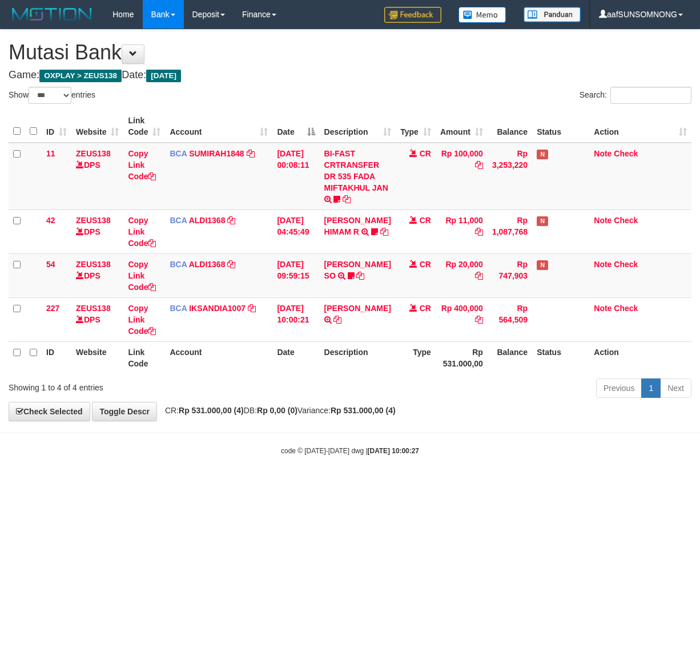
select select "***"
drag, startPoint x: 397, startPoint y: 489, endPoint x: 404, endPoint y: 492, distance: 8.2
click at [401, 485] on html "Toggle navigation Home Bank Account List Load By Website Group [OXPLAY] ZEUS138…" at bounding box center [350, 242] width 700 height 485
drag, startPoint x: 74, startPoint y: 533, endPoint x: 227, endPoint y: 488, distance: 158.8
click at [80, 485] on html "Toggle navigation Home Bank Account List Load By Website Group [OXPLAY] ZEUS138…" at bounding box center [350, 242] width 700 height 485
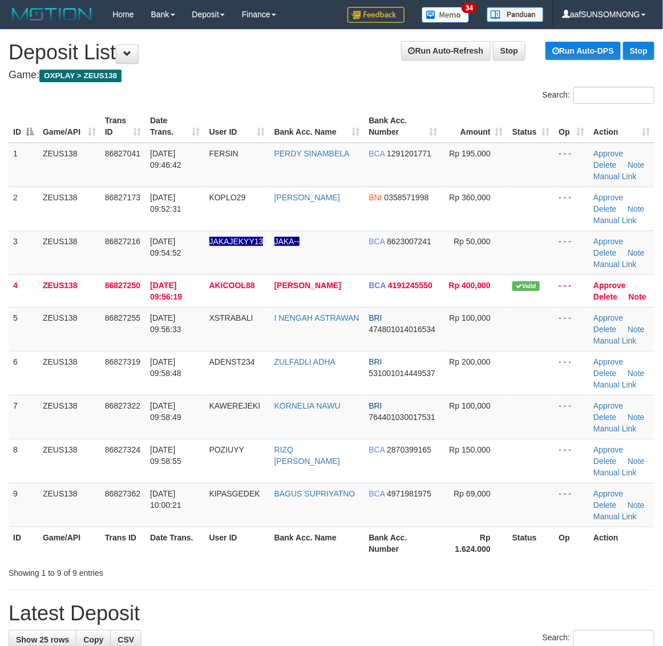
drag, startPoint x: 361, startPoint y: 600, endPoint x: 529, endPoint y: 584, distance: 168.6
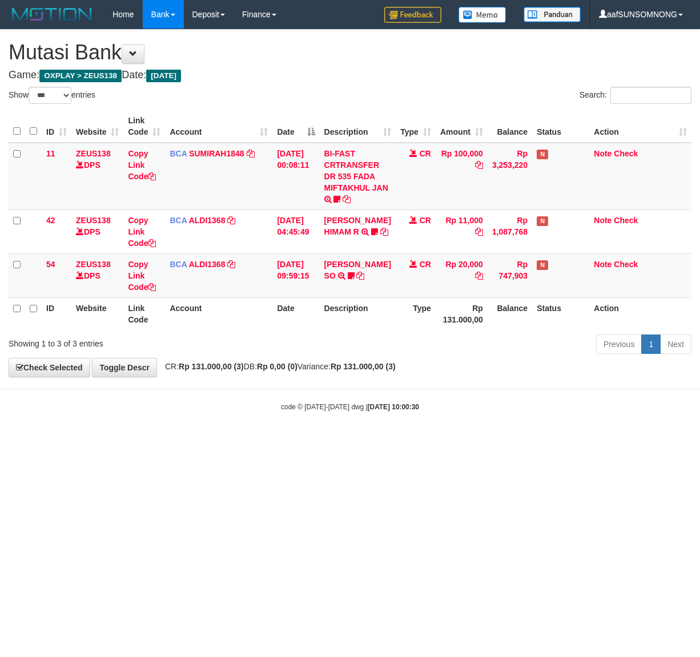
select select "***"
drag, startPoint x: 144, startPoint y: 534, endPoint x: 691, endPoint y: 523, distance: 547.0
click at [152, 441] on html "Toggle navigation Home Bank Account List Load By Website Group [OXPLAY] ZEUS138…" at bounding box center [350, 220] width 700 height 441
select select "***"
drag, startPoint x: 162, startPoint y: 478, endPoint x: 177, endPoint y: 492, distance: 21.0
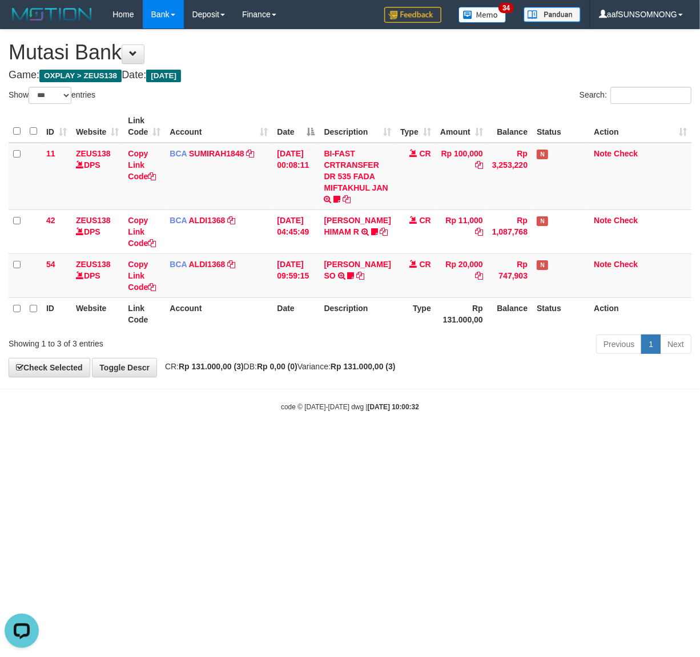
click at [172, 441] on html "Toggle navigation Home Bank Account List Load By Website Group [OXPLAY] ZEUS138…" at bounding box center [350, 220] width 700 height 441
drag, startPoint x: 83, startPoint y: 523, endPoint x: 696, endPoint y: 546, distance: 613.6
click at [101, 441] on html "Toggle navigation Home Bank Account List Load By Website Group [OXPLAY] ZEUS138…" at bounding box center [350, 220] width 700 height 441
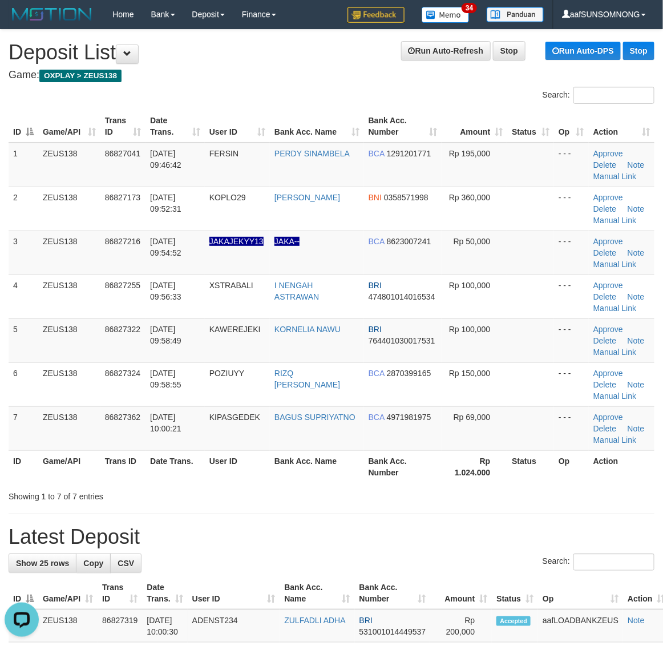
drag, startPoint x: 393, startPoint y: 531, endPoint x: 637, endPoint y: 527, distance: 244.4
click at [411, 535] on h1 "Latest Deposit" at bounding box center [332, 537] width 646 height 23
drag, startPoint x: 509, startPoint y: 525, endPoint x: 634, endPoint y: 524, distance: 125.0
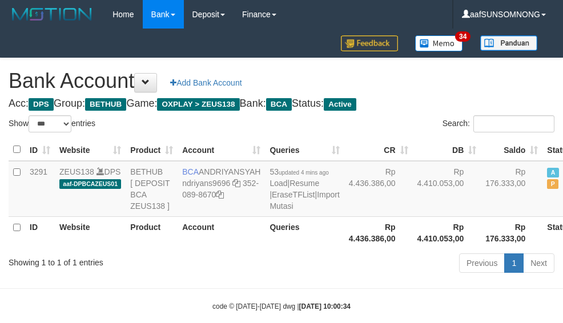
select select "***"
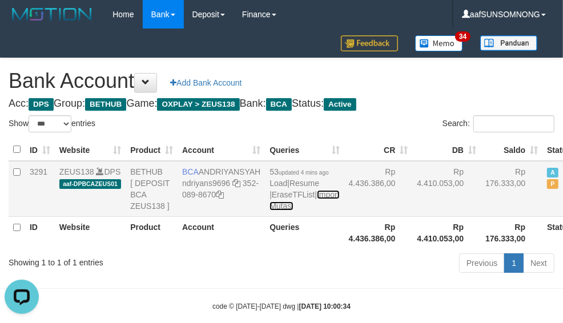
click at [269, 211] on link "Import Mutasi" at bounding box center [304, 200] width 70 height 21
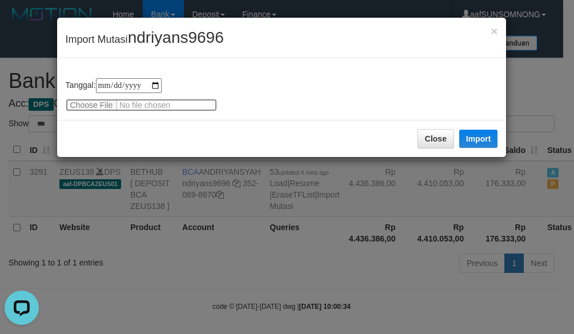
click at [90, 106] on input "file" at bounding box center [141, 105] width 151 height 13
type input "**********"
click at [167, 35] on span "ndriyans9696" at bounding box center [176, 38] width 96 height 18
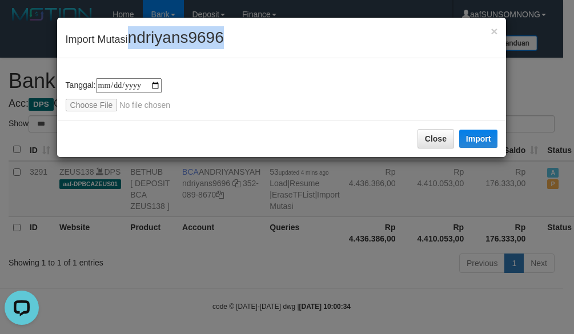
click at [167, 35] on span "ndriyans9696" at bounding box center [176, 38] width 96 height 18
copy span "ndriyans9696"
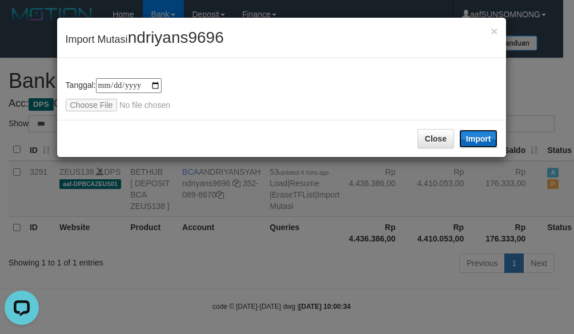
click at [480, 138] on button "Import" at bounding box center [478, 139] width 39 height 18
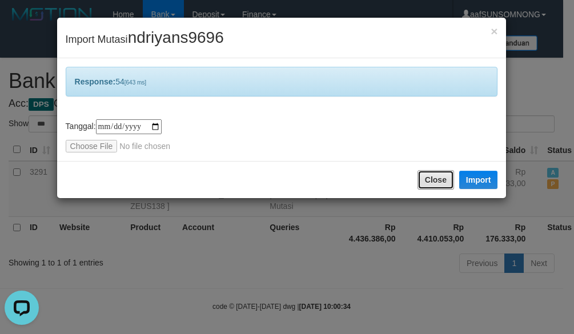
click at [431, 183] on button "Close" at bounding box center [435, 179] width 37 height 19
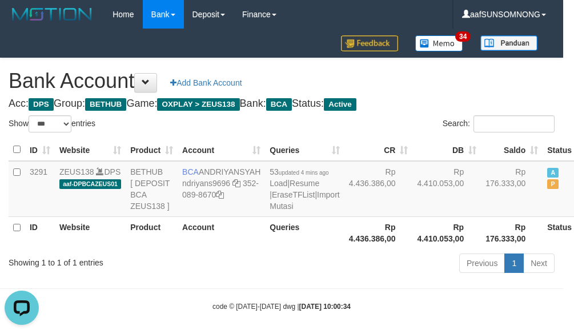
drag, startPoint x: 252, startPoint y: 281, endPoint x: 259, endPoint y: 273, distance: 11.0
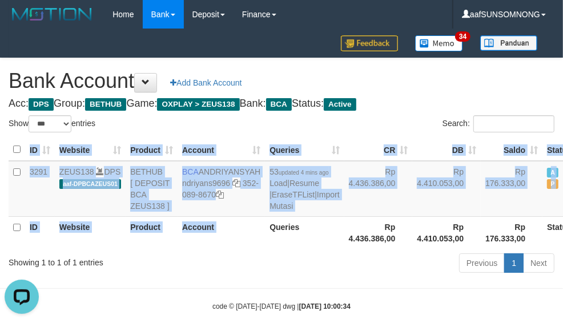
drag, startPoint x: 257, startPoint y: 283, endPoint x: 248, endPoint y: 283, distance: 8.6
click at [254, 252] on div "ID Website Product Account Queries CR DB Saldo Status Action 3291 ZEUS138 DPS a…" at bounding box center [281, 193] width 563 height 117
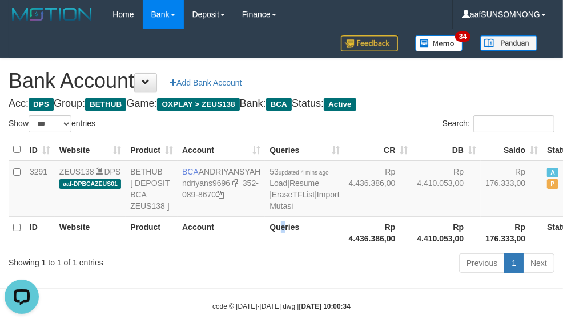
click at [266, 249] on th "Queries" at bounding box center [304, 232] width 79 height 33
click at [258, 277] on div "Previous 1 Next" at bounding box center [398, 264] width 311 height 25
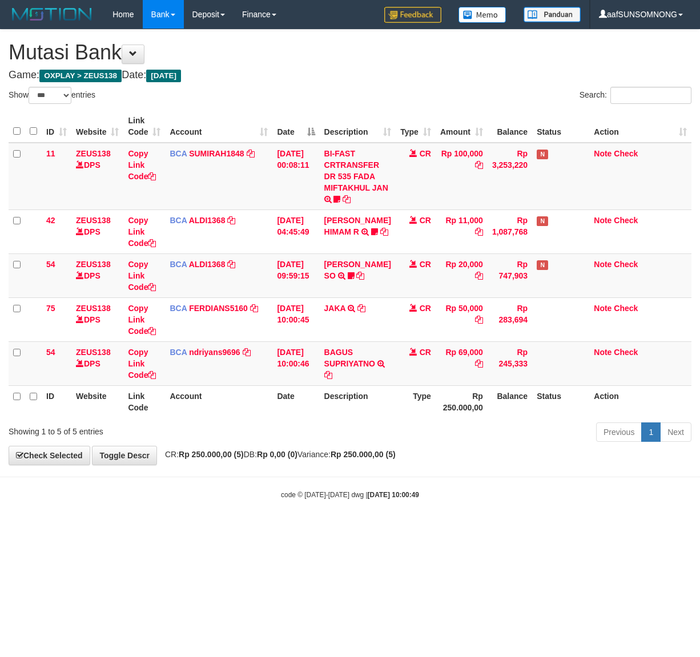
select select "***"
click at [261, 529] on html "Toggle navigation Home Bank Account List Load By Website Group [OXPLAY] ZEUS138…" at bounding box center [350, 264] width 700 height 529
drag, startPoint x: 256, startPoint y: 535, endPoint x: 264, endPoint y: 535, distance: 8.6
click at [258, 529] on html "Toggle navigation Home Bank Account List Load By Website Group [OXPLAY] ZEUS138…" at bounding box center [350, 264] width 700 height 529
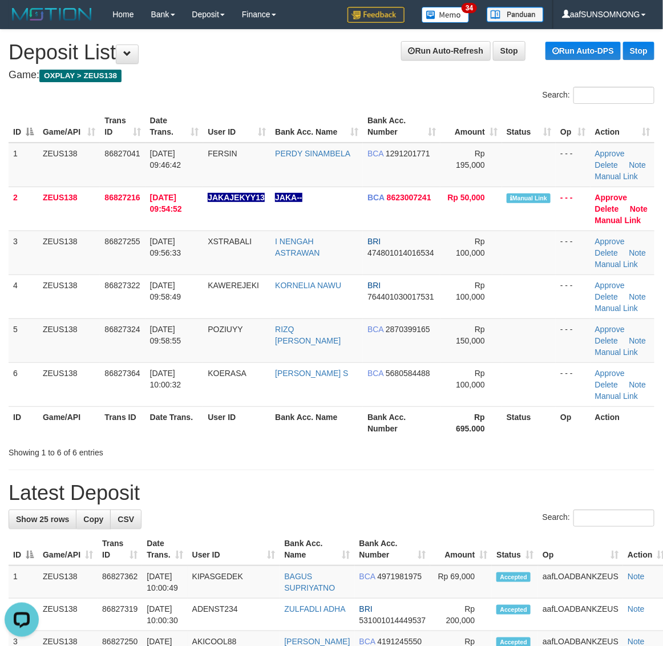
drag, startPoint x: 446, startPoint y: 475, endPoint x: 506, endPoint y: 481, distance: 60.8
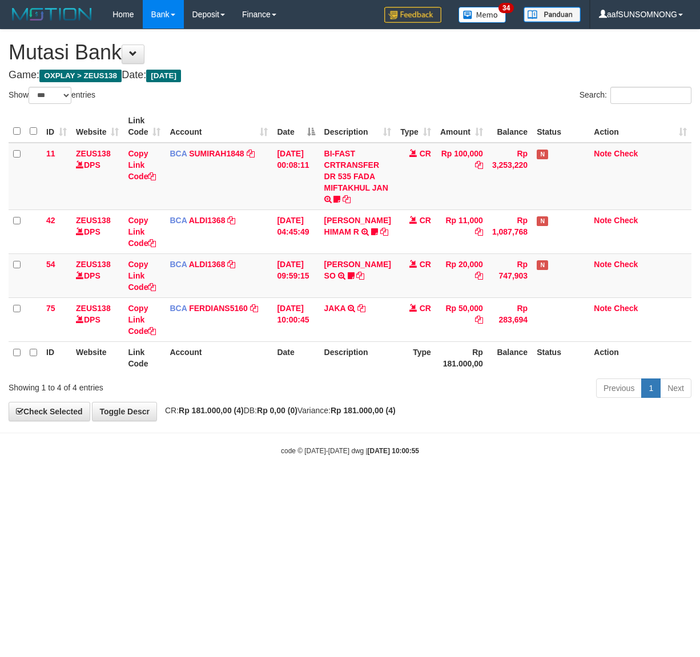
select select "***"
drag, startPoint x: 353, startPoint y: 587, endPoint x: 349, endPoint y: 566, distance: 20.9
click at [374, 485] on html "Toggle navigation Home Bank Account List Load By Website Group [OXPLAY] ZEUS138…" at bounding box center [350, 242] width 700 height 485
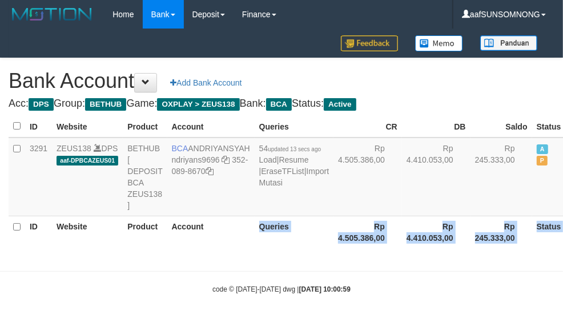
click at [248, 283] on body "Toggle navigation Home Bank Account List Load By Website Group [OXPLAY] ZEUS138…" at bounding box center [281, 161] width 563 height 323
select select "***"
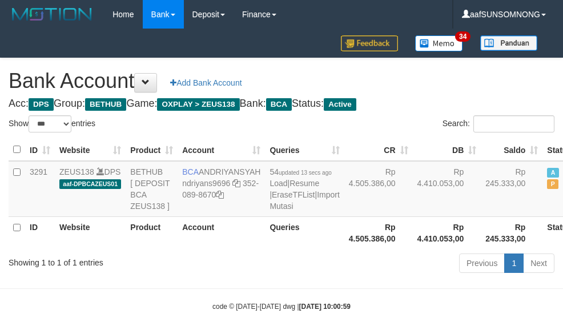
select select "***"
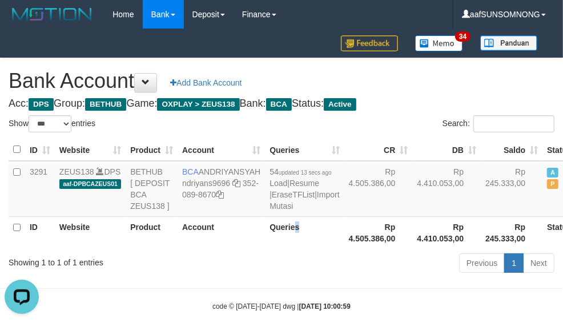
click th "Queries"
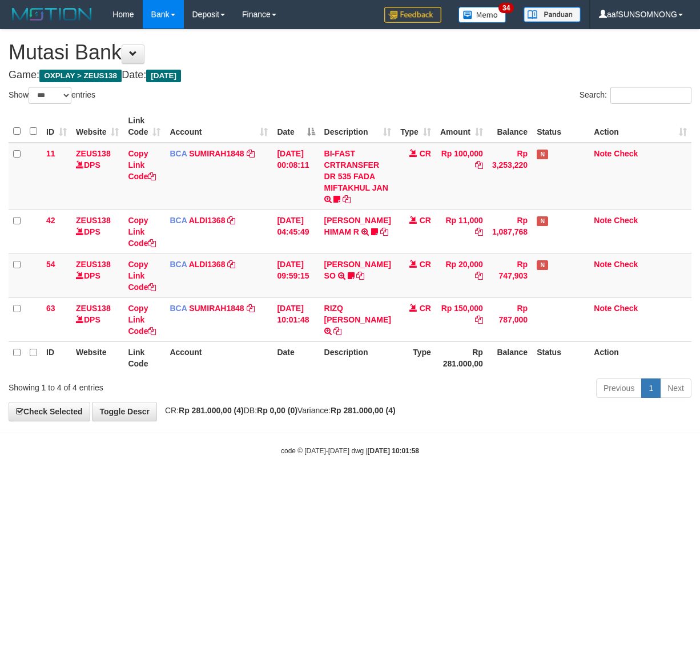
select select "***"
drag, startPoint x: 363, startPoint y: 518, endPoint x: 372, endPoint y: 517, distance: 8.6
click at [370, 485] on html "Toggle navigation Home Bank Account List Load By Website Group [OXPLAY] ZEUS138…" at bounding box center [350, 242] width 700 height 485
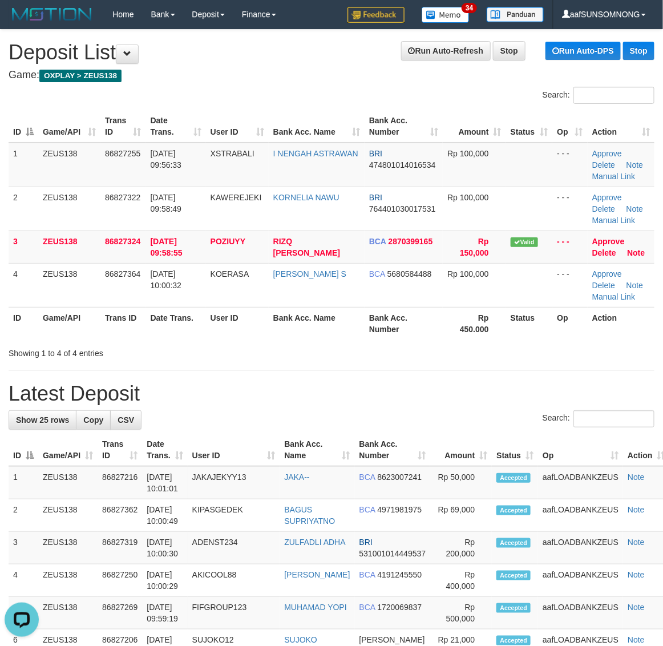
drag, startPoint x: 484, startPoint y: 398, endPoint x: 509, endPoint y: 403, distance: 25.0
click at [492, 398] on h1 "Latest Deposit" at bounding box center [332, 393] width 646 height 23
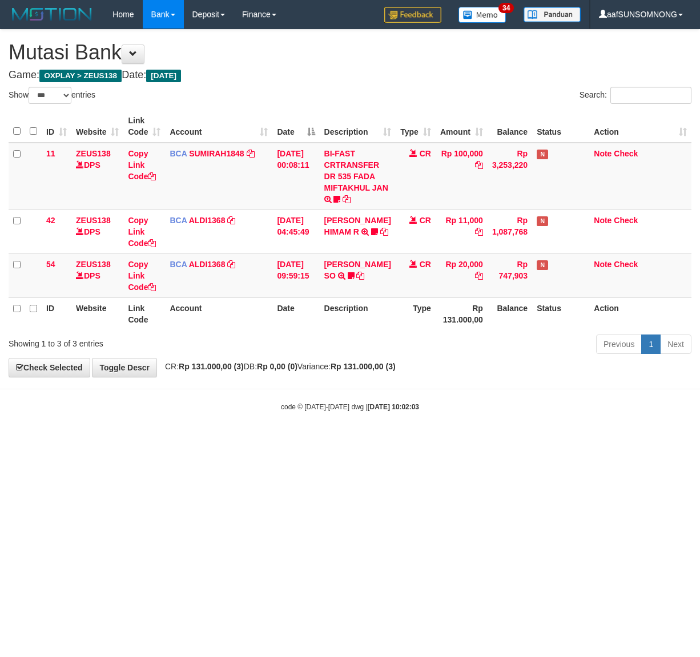
select select "***"
drag, startPoint x: 121, startPoint y: 460, endPoint x: 150, endPoint y: 467, distance: 30.0
click at [121, 441] on html "Toggle navigation Home Bank Account List Load By Website Group [OXPLAY] ZEUS138…" at bounding box center [350, 220] width 700 height 441
drag, startPoint x: 244, startPoint y: 478, endPoint x: 227, endPoint y: 461, distance: 23.8
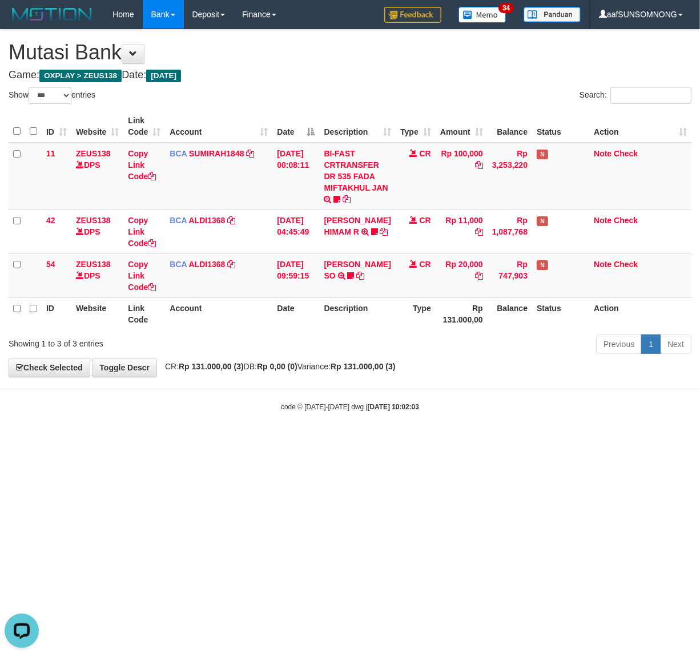
click at [248, 441] on html "Toggle navigation Home Bank Account List Load By Website Group [OXPLAY] ZEUS138…" at bounding box center [350, 220] width 700 height 441
drag, startPoint x: 394, startPoint y: 490, endPoint x: 694, endPoint y: 506, distance: 300.1
click at [400, 441] on html "Toggle navigation Home Bank Account List Load By Website Group [OXPLAY] ZEUS138…" at bounding box center [350, 220] width 700 height 441
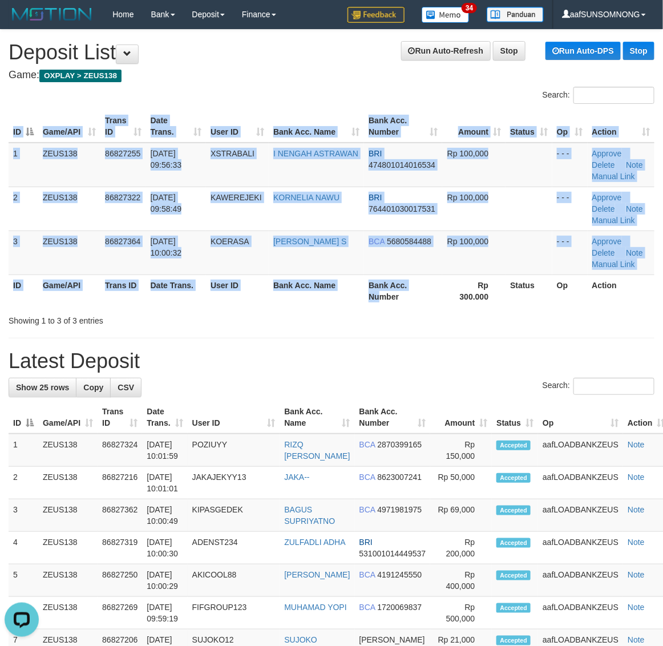
drag, startPoint x: 377, startPoint y: 307, endPoint x: 667, endPoint y: 355, distance: 293.4
click at [381, 309] on div "ID Game/API Trans ID Date Trans. User ID Bank Acc. Name Bank Acc. Number Amount…" at bounding box center [331, 209] width 663 height 204
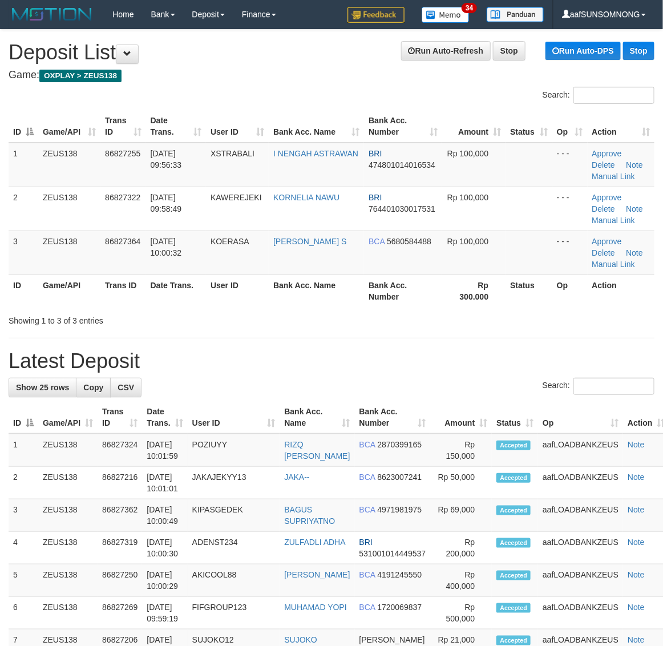
drag, startPoint x: 473, startPoint y: 335, endPoint x: 668, endPoint y: 361, distance: 197.6
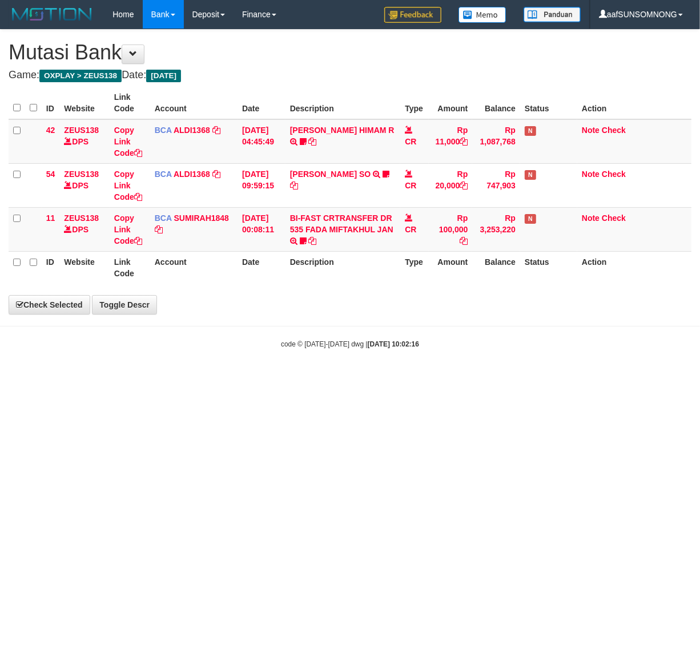
drag, startPoint x: 60, startPoint y: 484, endPoint x: 119, endPoint y: 468, distance: 60.9
click at [67, 378] on html "Toggle navigation Home Bank Account List Load By Website Group [OXPLAY] ZEUS138…" at bounding box center [350, 189] width 700 height 378
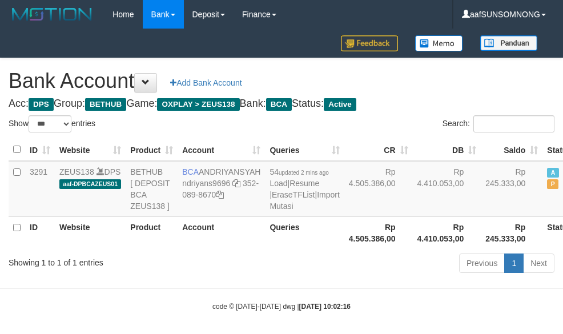
select select "***"
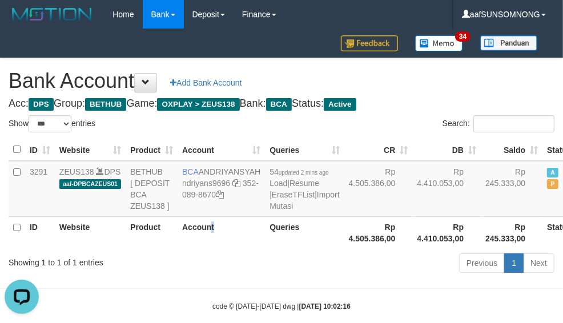
click at [212, 249] on th "Account" at bounding box center [221, 232] width 87 height 33
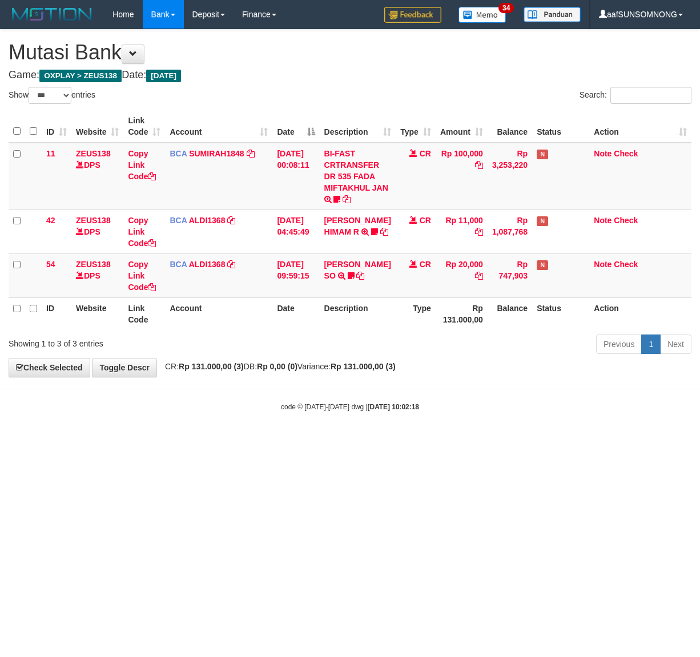
select select "***"
click at [207, 441] on html "Toggle navigation Home Bank Account List Load By Website Group [OXPLAY] ZEUS138…" at bounding box center [350, 220] width 700 height 441
click at [128, 441] on html "Toggle navigation Home Bank Account List Load By Website Group [OXPLAY] ZEUS138…" at bounding box center [350, 220] width 700 height 441
select select "***"
drag, startPoint x: 319, startPoint y: 436, endPoint x: 95, endPoint y: 400, distance: 226.6
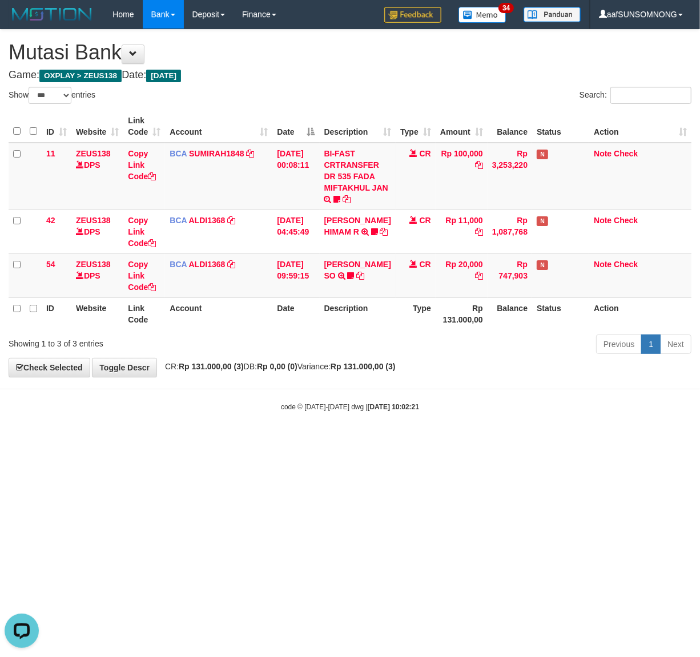
click at [321, 436] on body "Toggle navigation Home Bank Account List Load By Website Group [OXPLAY] ZEUS138…" at bounding box center [350, 220] width 700 height 441
drag, startPoint x: 163, startPoint y: 475, endPoint x: 172, endPoint y: 473, distance: 8.9
click at [164, 441] on html "Toggle navigation Home Bank Account List Load By Website Group [OXPLAY] ZEUS138…" at bounding box center [350, 220] width 700 height 441
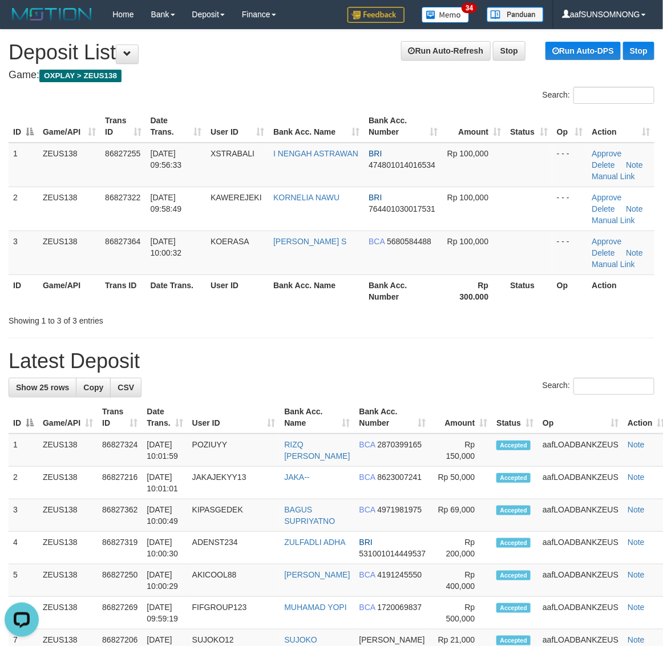
drag, startPoint x: 446, startPoint y: 349, endPoint x: 652, endPoint y: 414, distance: 216.7
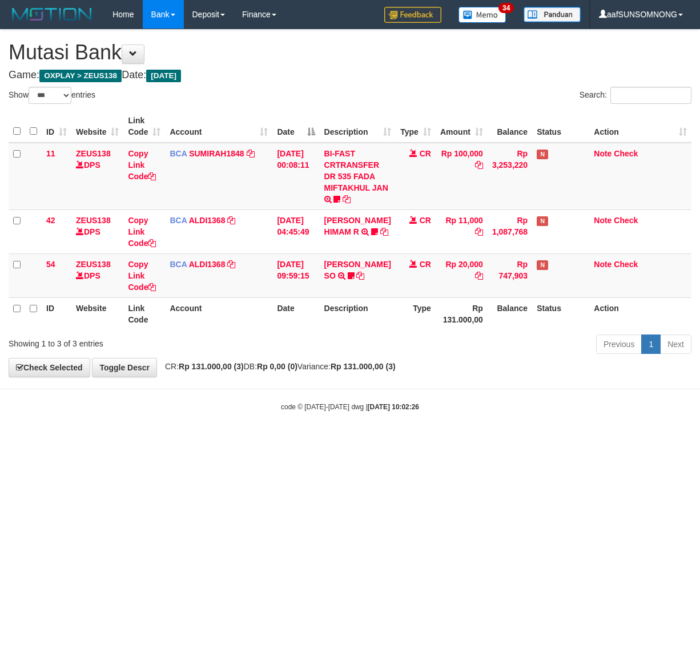
select select "***"
drag, startPoint x: 307, startPoint y: 441, endPoint x: 241, endPoint y: 416, distance: 69.8
click at [347, 431] on body "Toggle navigation Home Bank Account List Load By Website Group [OXPLAY] ZEUS138…" at bounding box center [350, 220] width 700 height 441
drag, startPoint x: 358, startPoint y: 432, endPoint x: 692, endPoint y: 448, distance: 334.4
click at [361, 432] on body "Toggle navigation Home Bank Account List Load By Website Group [OXPLAY] ZEUS138…" at bounding box center [350, 220] width 700 height 441
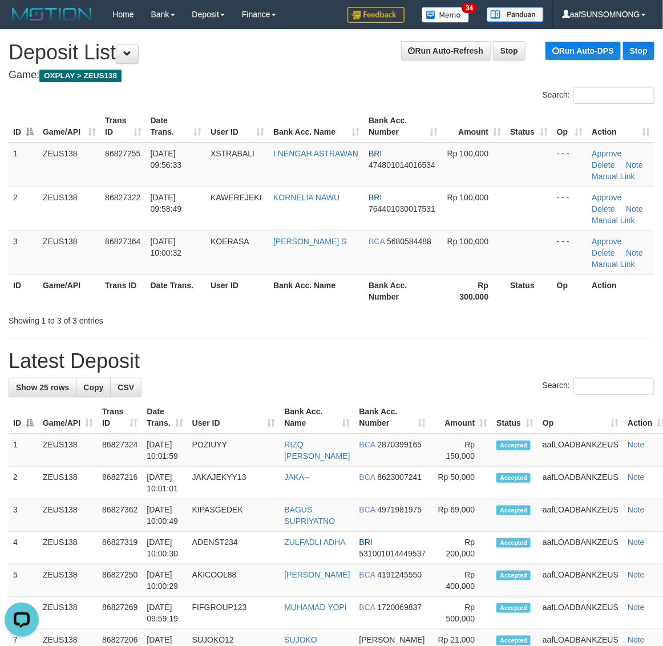
drag, startPoint x: 418, startPoint y: 352, endPoint x: 668, endPoint y: 374, distance: 251.1
click at [442, 354] on h1 "Latest Deposit" at bounding box center [332, 361] width 646 height 23
drag, startPoint x: 350, startPoint y: 332, endPoint x: 674, endPoint y: 381, distance: 327.3
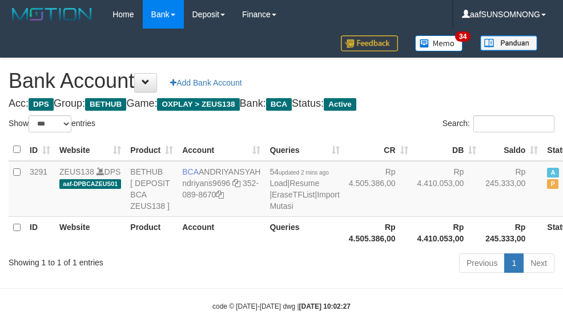
select select "***"
drag, startPoint x: 257, startPoint y: 260, endPoint x: 267, endPoint y: 260, distance: 9.7
click at [265, 249] on th "Queries" at bounding box center [304, 232] width 79 height 33
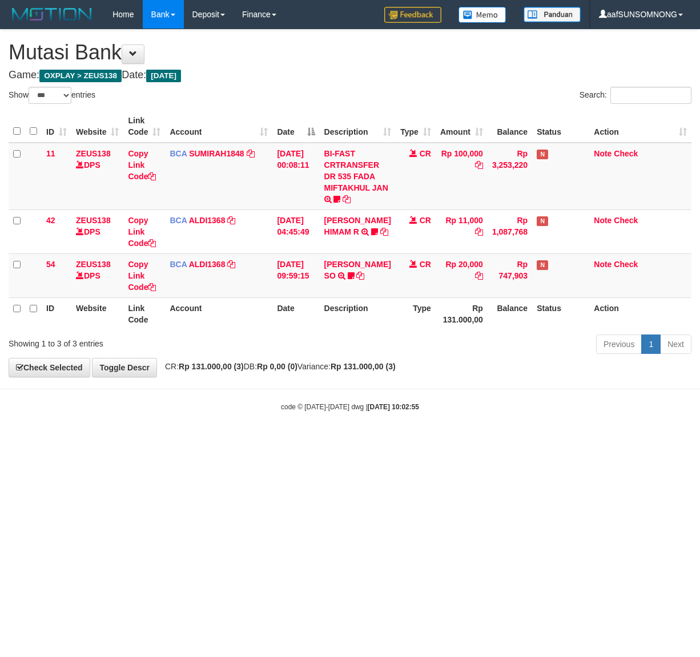
select select "***"
click at [117, 441] on html "Toggle navigation Home Bank Account List Load By Website Group [OXPLAY] ZEUS138…" at bounding box center [350, 220] width 700 height 441
drag, startPoint x: 372, startPoint y: 444, endPoint x: 655, endPoint y: 466, distance: 284.6
click at [377, 441] on html "Toggle navigation Home Bank Account List Load By Website Group [OXPLAY] ZEUS138…" at bounding box center [350, 220] width 700 height 441
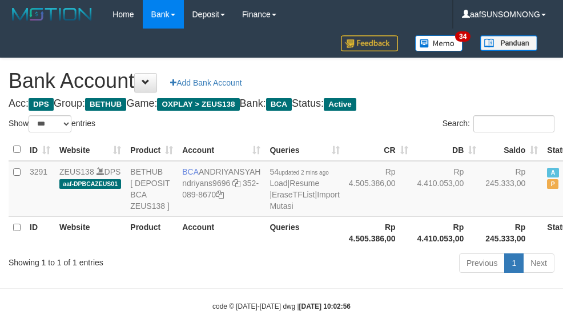
select select "***"
click at [344, 249] on th "Rp 4.505.386,00" at bounding box center [378, 232] width 69 height 33
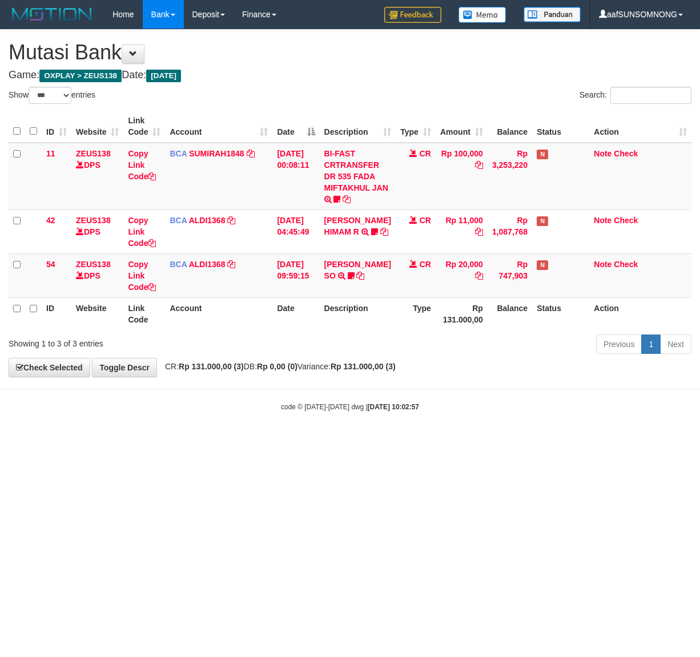
select select "***"
drag, startPoint x: 401, startPoint y: 412, endPoint x: 355, endPoint y: 410, distance: 46.3
click at [409, 413] on body "Toggle navigation Home Bank Account List Load By Website Group [OXPLAY] ZEUS138…" at bounding box center [350, 220] width 700 height 441
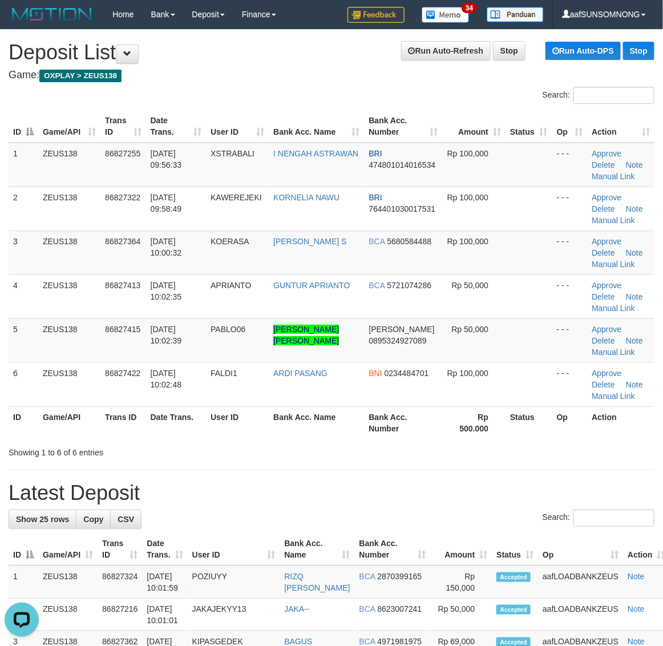
drag, startPoint x: 413, startPoint y: 443, endPoint x: 670, endPoint y: 484, distance: 260.1
click at [443, 452] on div "Showing 1 to 6 of 6 entries" at bounding box center [331, 450] width 663 height 16
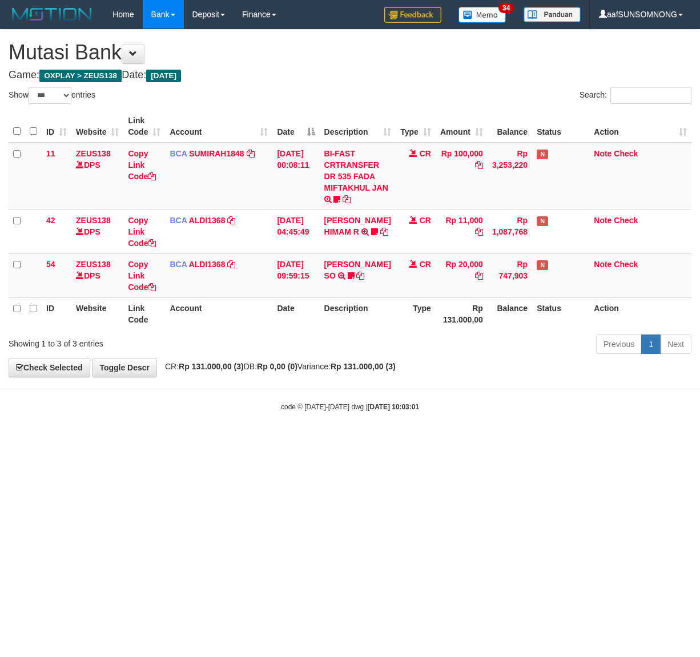
select select "***"
drag, startPoint x: 144, startPoint y: 500, endPoint x: 111, endPoint y: 498, distance: 32.6
click at [157, 441] on html "Toggle navigation Home Bank Account List Load By Website Group [OXPLAY] ZEUS138…" at bounding box center [350, 220] width 700 height 441
drag, startPoint x: 158, startPoint y: 457, endPoint x: 291, endPoint y: 466, distance: 133.9
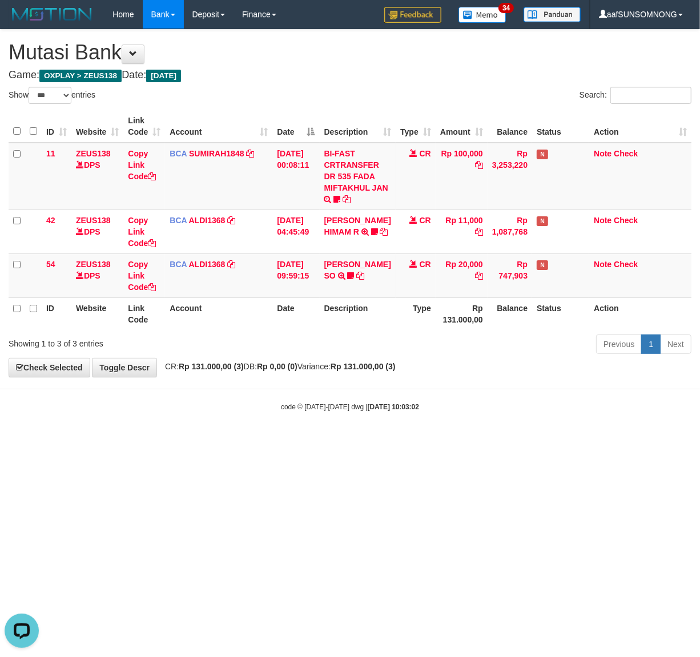
click at [152, 441] on html "Toggle navigation Home Bank Account List Load By Website Group [OXPLAY] ZEUS138…" at bounding box center [350, 220] width 700 height 441
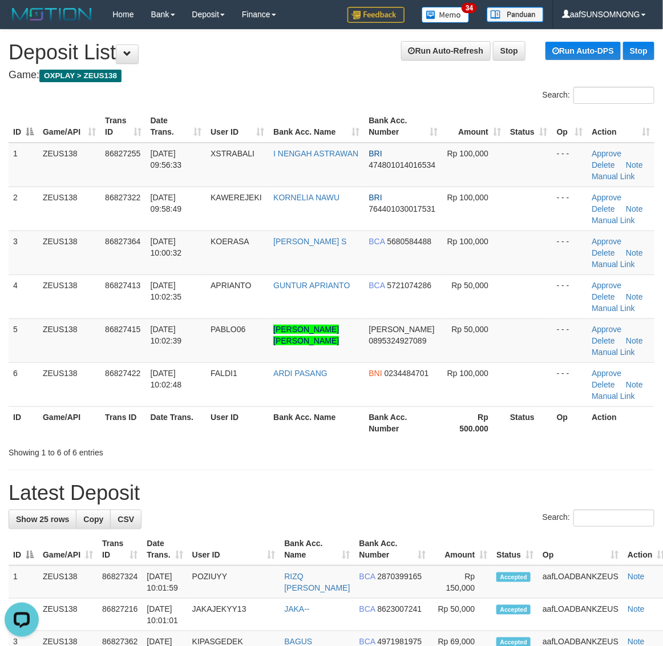
drag, startPoint x: 350, startPoint y: 469, endPoint x: 362, endPoint y: 468, distance: 12.6
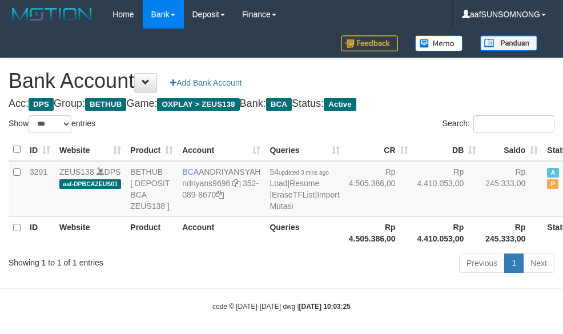
select select "***"
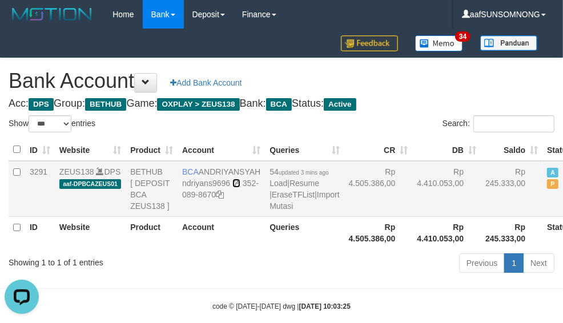
click at [233, 187] on icon at bounding box center [236, 183] width 8 height 8
click at [235, 187] on icon at bounding box center [236, 183] width 8 height 8
click at [237, 187] on icon at bounding box center [236, 183] width 8 height 8
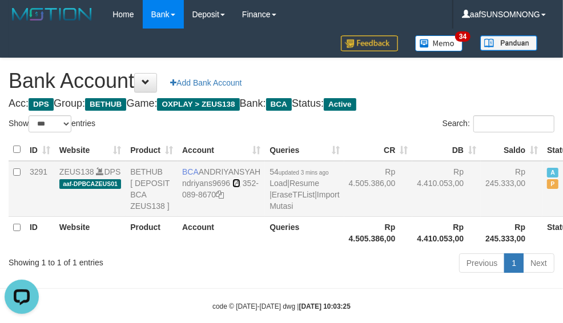
click at [237, 187] on icon at bounding box center [236, 183] width 8 height 8
click at [269, 211] on link "Import Mutasi" at bounding box center [304, 200] width 70 height 21
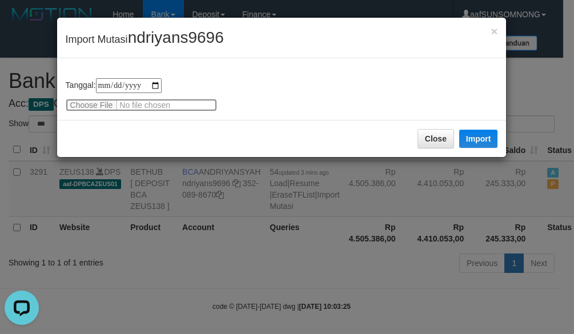
click at [86, 99] on input "file" at bounding box center [141, 105] width 151 height 13
type input "**********"
click at [189, 35] on span "ndriyans9696" at bounding box center [176, 38] width 96 height 18
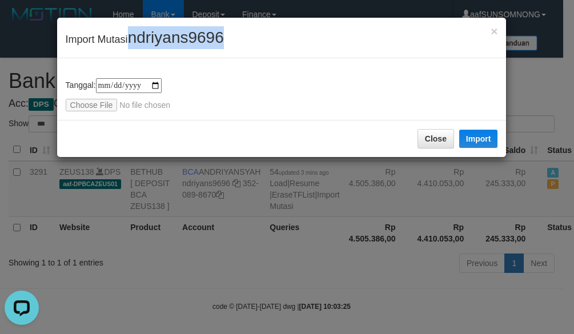
click at [189, 35] on span "ndriyans9696" at bounding box center [176, 38] width 96 height 18
copy span "ndriyans9696"
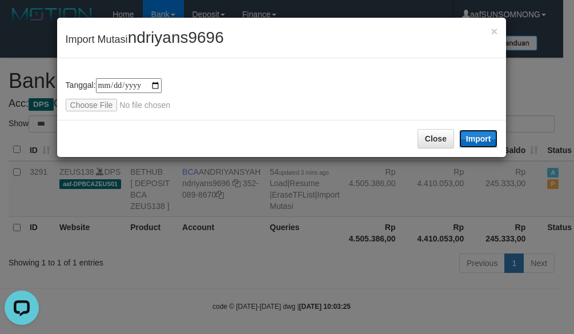
click at [478, 138] on button "Import" at bounding box center [478, 139] width 39 height 18
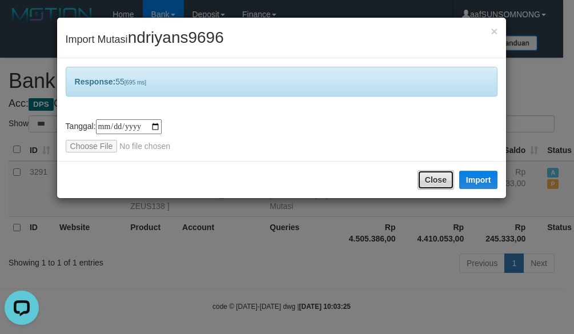
click at [420, 180] on button "Close" at bounding box center [435, 179] width 37 height 19
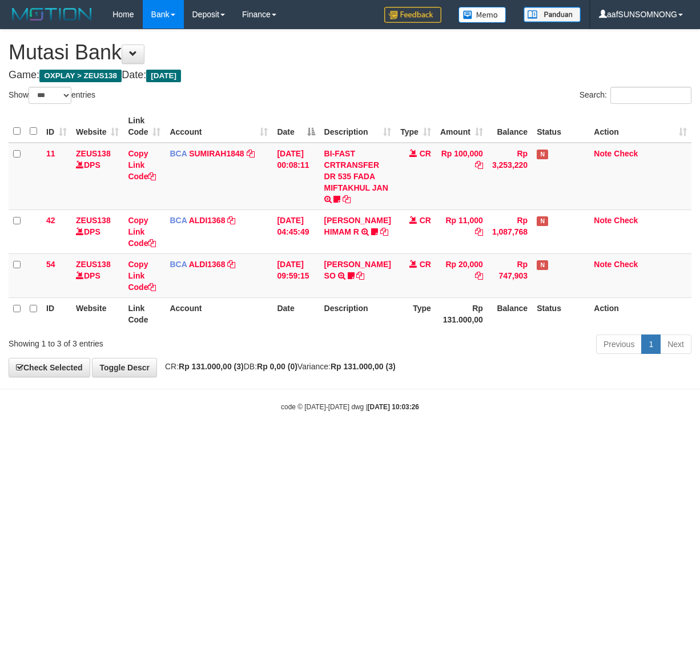
select select "***"
click at [285, 441] on html "Toggle navigation Home Bank Account List Load By Website Group [OXPLAY] ZEUS138…" at bounding box center [350, 220] width 700 height 441
drag, startPoint x: 173, startPoint y: 518, endPoint x: 310, endPoint y: 509, distance: 137.3
click at [172, 441] on html "Toggle navigation Home Bank Account List Load By Website Group [OXPLAY] ZEUS138…" at bounding box center [350, 220] width 700 height 441
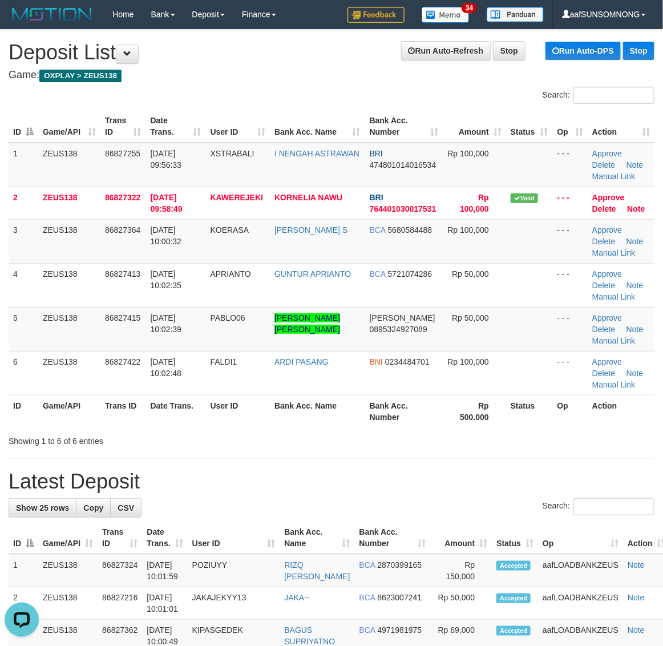
drag, startPoint x: 442, startPoint y: 442, endPoint x: 674, endPoint y: 481, distance: 234.4
click at [454, 443] on div "Showing 1 to 6 of 6 entries" at bounding box center [331, 439] width 663 height 16
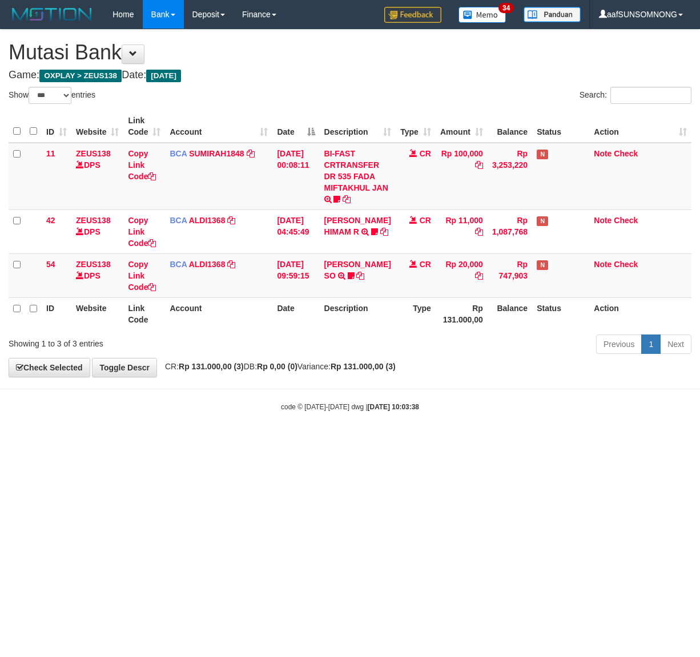
select select "***"
drag, startPoint x: 174, startPoint y: 563, endPoint x: 87, endPoint y: 501, distance: 107.6
click at [181, 441] on html "Toggle navigation Home Bank Account List Load By Website Group [OXPLAY] ZEUS138…" at bounding box center [350, 220] width 700 height 441
drag, startPoint x: 273, startPoint y: 482, endPoint x: 297, endPoint y: 480, distance: 24.7
click at [278, 441] on html "Toggle navigation Home Bank Account List Load By Website Group [OXPLAY] ZEUS138…" at bounding box center [350, 220] width 700 height 441
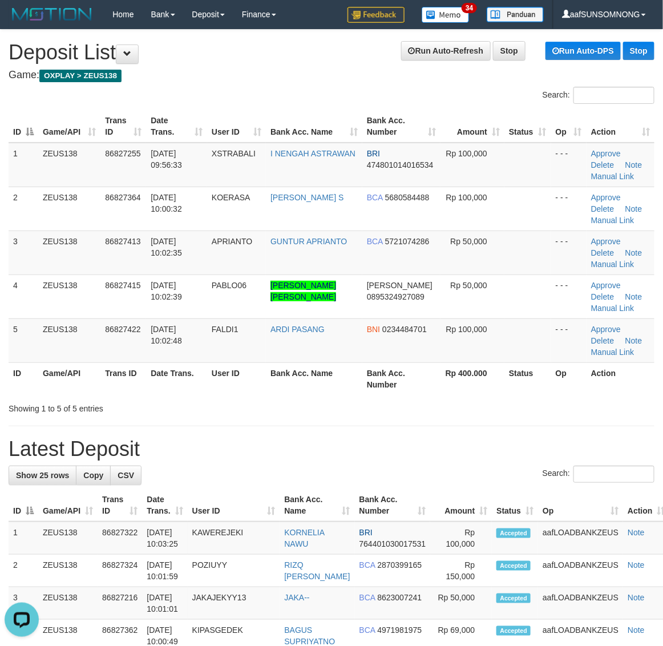
drag, startPoint x: 343, startPoint y: 435, endPoint x: 668, endPoint y: 452, distance: 326.4
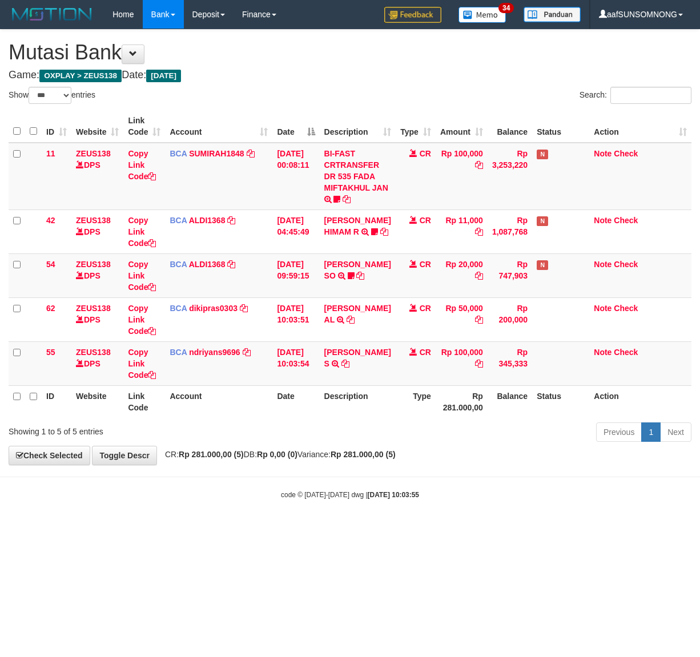
select select "***"
click at [315, 478] on body "Toggle navigation Home Bank Account List Load By Website Group [OXPLAY] ZEUS138…" at bounding box center [350, 264] width 700 height 529
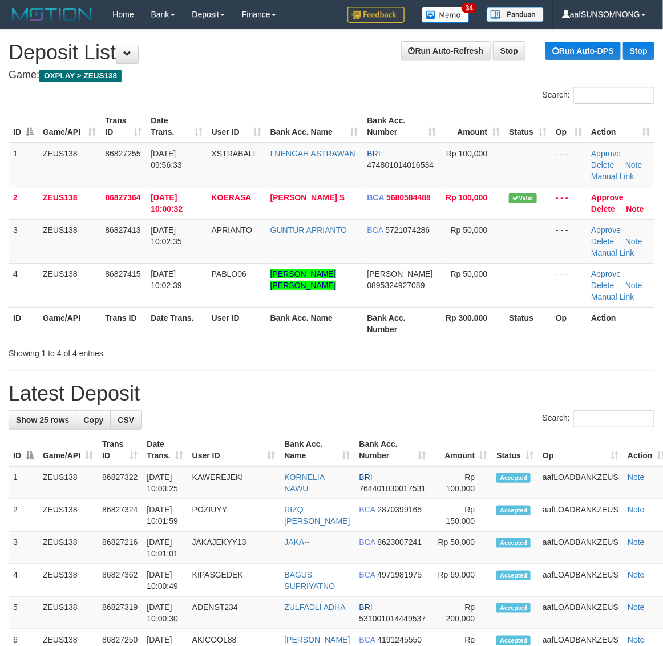
drag, startPoint x: 446, startPoint y: 350, endPoint x: 672, endPoint y: 340, distance: 225.7
click at [452, 350] on div "Showing 1 to 4 of 4 entries" at bounding box center [331, 351] width 663 height 16
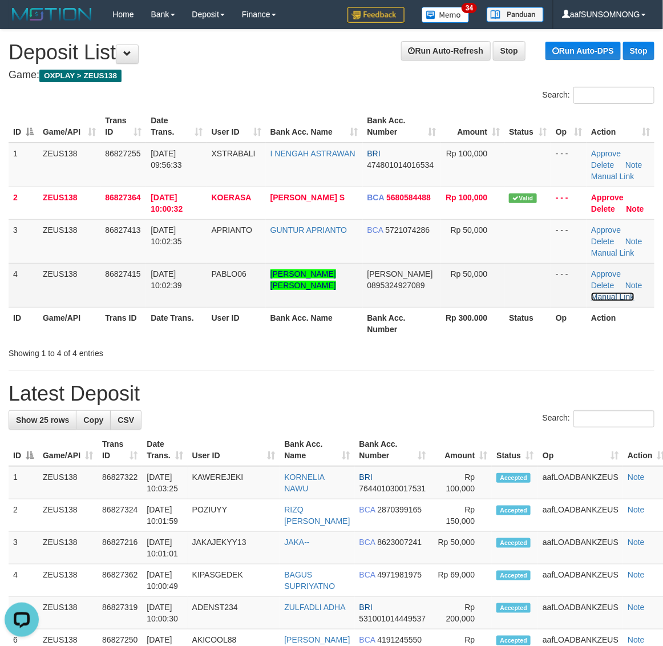
click at [623, 297] on link "Manual Link" at bounding box center [612, 296] width 43 height 9
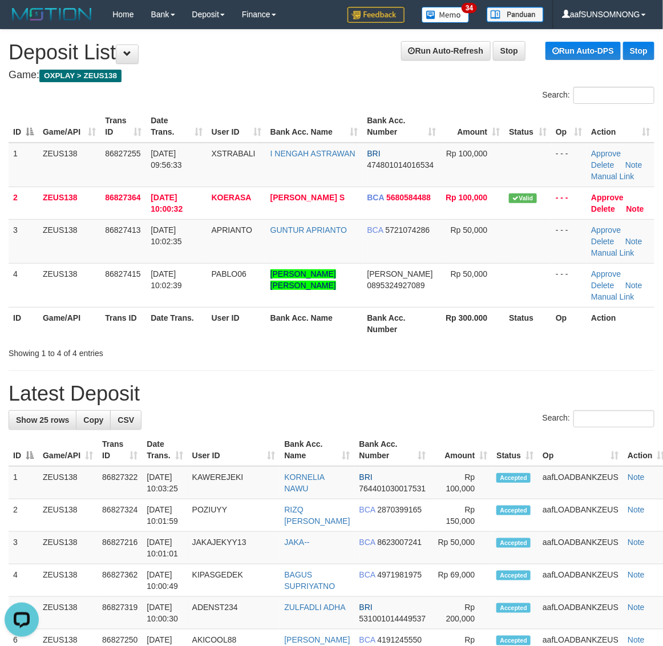
drag, startPoint x: 400, startPoint y: 377, endPoint x: 530, endPoint y: 412, distance: 134.0
drag, startPoint x: 397, startPoint y: 315, endPoint x: 672, endPoint y: 401, distance: 287.8
click at [418, 315] on th "Bank Acc. Number" at bounding box center [402, 323] width 78 height 33
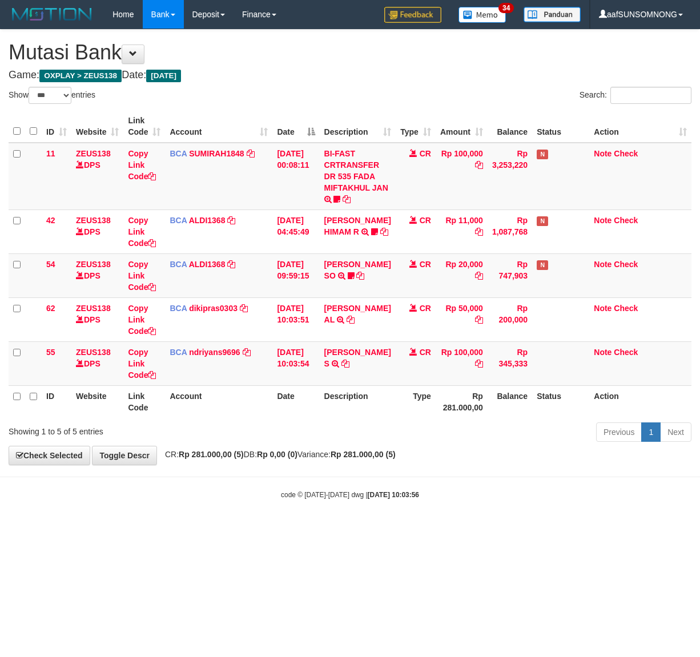
select select "***"
click at [349, 362] on icon at bounding box center [345, 364] width 8 height 8
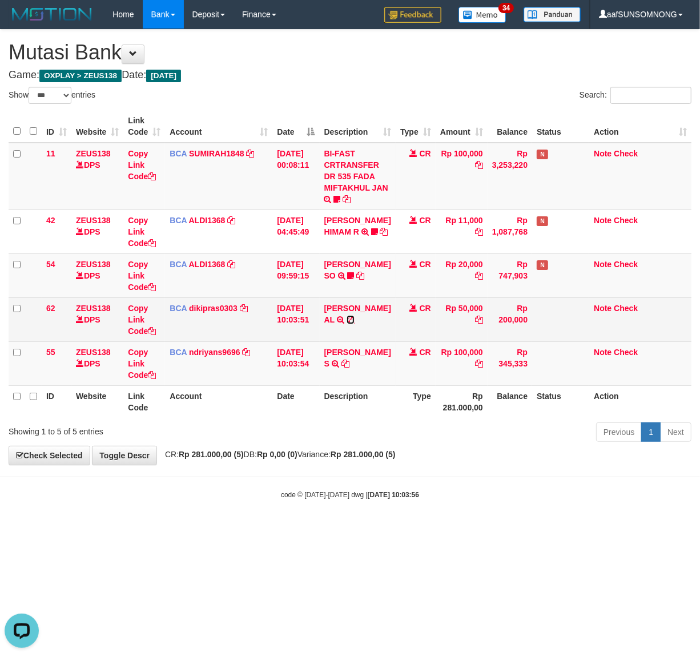
drag, startPoint x: 329, startPoint y: 332, endPoint x: 172, endPoint y: 335, distance: 156.4
click at [347, 324] on icon at bounding box center [351, 320] width 8 height 8
drag, startPoint x: 133, startPoint y: 324, endPoint x: 72, endPoint y: 317, distance: 61.5
click at [133, 323] on td "Copy Link Code" at bounding box center [144, 319] width 42 height 44
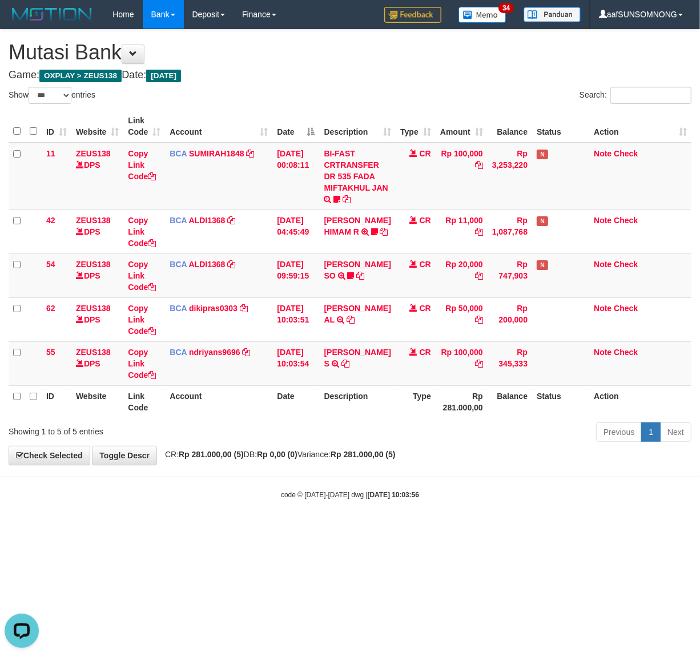
click at [292, 529] on html "Toggle navigation Home Bank Account List Load By Website Group [OXPLAY] ZEUS138…" at bounding box center [350, 264] width 700 height 529
drag, startPoint x: 337, startPoint y: 520, endPoint x: 696, endPoint y: 547, distance: 360.1
click at [333, 521] on body "Toggle navigation Home Bank Account List Load By Website Group [OXPLAY] ZEUS138…" at bounding box center [350, 264] width 700 height 529
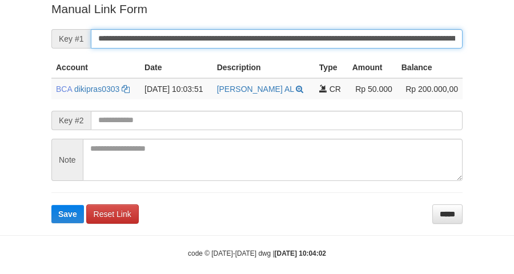
click at [51, 205] on button "Save" at bounding box center [67, 214] width 33 height 18
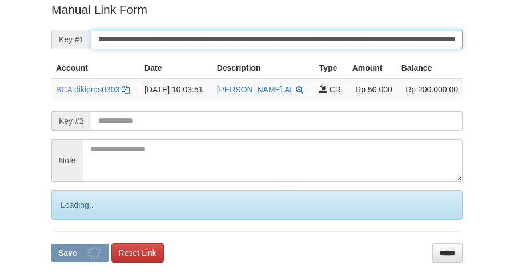
click at [51, 244] on button "Save" at bounding box center [80, 253] width 58 height 18
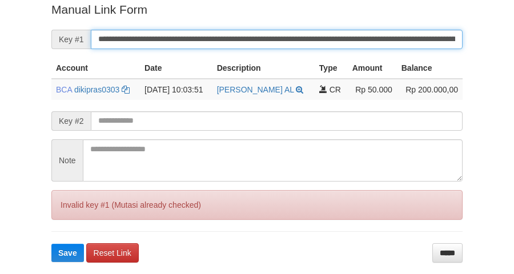
click at [51, 244] on button "Save" at bounding box center [67, 253] width 33 height 18
click at [119, 44] on input "**********" at bounding box center [277, 39] width 372 height 19
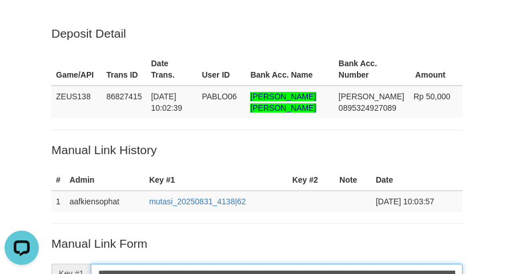
scroll to position [0, 0]
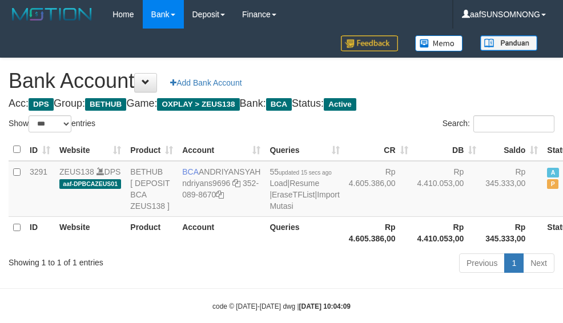
select select "***"
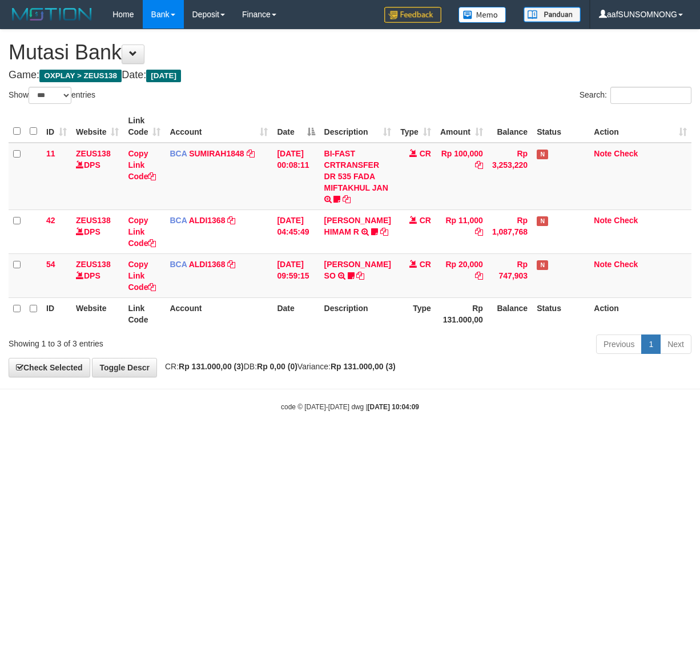
select select "***"
click at [245, 434] on body "Toggle navigation Home Bank Account List Load By Website Group [OXPLAY] ZEUS138…" at bounding box center [350, 220] width 700 height 441
drag, startPoint x: 217, startPoint y: 478, endPoint x: 591, endPoint y: 447, distance: 375.2
click at [223, 441] on html "Toggle navigation Home Bank Account List Load By Website Group [OXPLAY] ZEUS138…" at bounding box center [350, 220] width 700 height 441
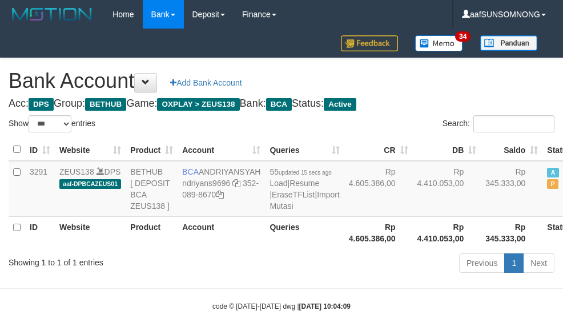
select select "***"
click at [230, 249] on th "Account" at bounding box center [221, 232] width 87 height 33
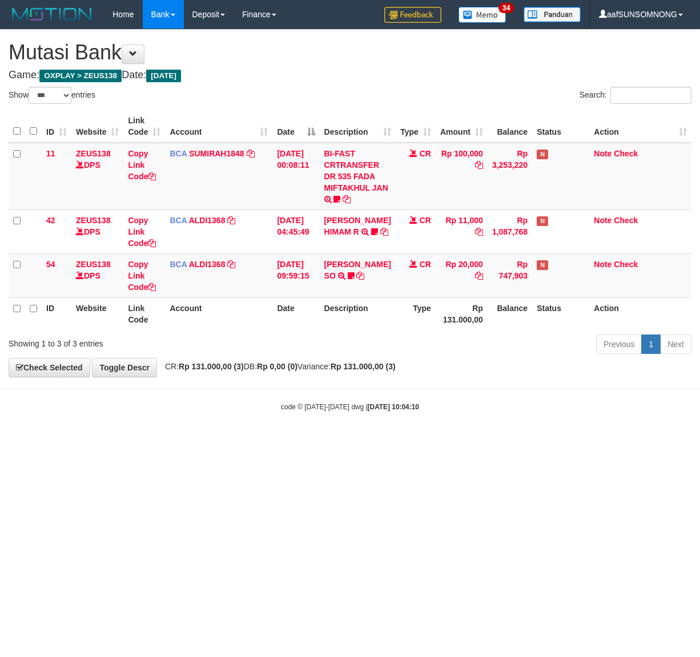
select select "***"
click at [104, 441] on html "Toggle navigation Home Bank Account List Load By Website Group [OXPLAY] ZEUS138…" at bounding box center [350, 220] width 700 height 441
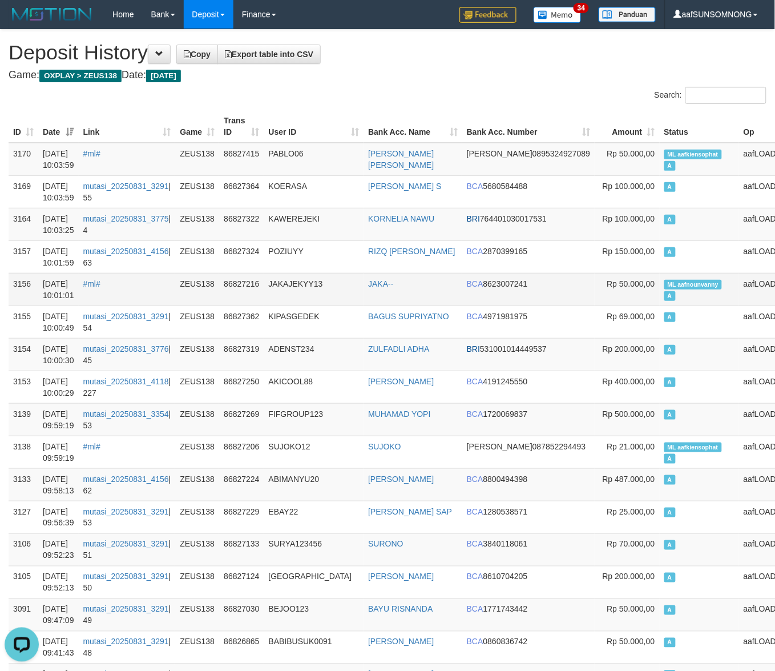
click at [660, 293] on td "ML aafnounvanny A" at bounding box center [699, 289] width 79 height 33
click at [660, 292] on td "ML aafnounvanny A" at bounding box center [699, 289] width 79 height 33
click at [660, 159] on td "ML aafkiensophat A" at bounding box center [699, 159] width 79 height 33
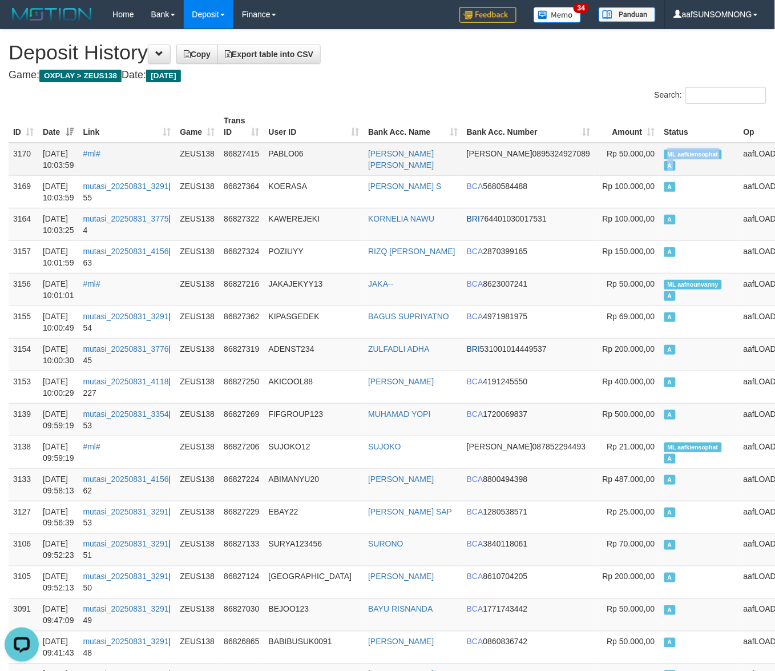
click at [660, 159] on td "ML aafkiensophat A" at bounding box center [699, 159] width 79 height 33
copy td "ML aafkiensophat A"
click at [313, 421] on td "FIFGROUP123" at bounding box center [314, 419] width 100 height 33
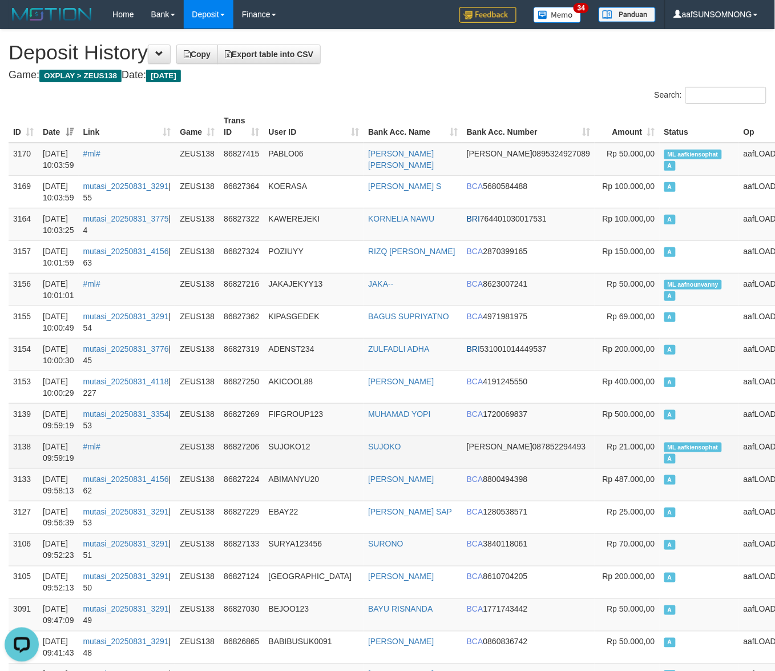
click at [349, 464] on td "SUJOKO12" at bounding box center [314, 452] width 100 height 33
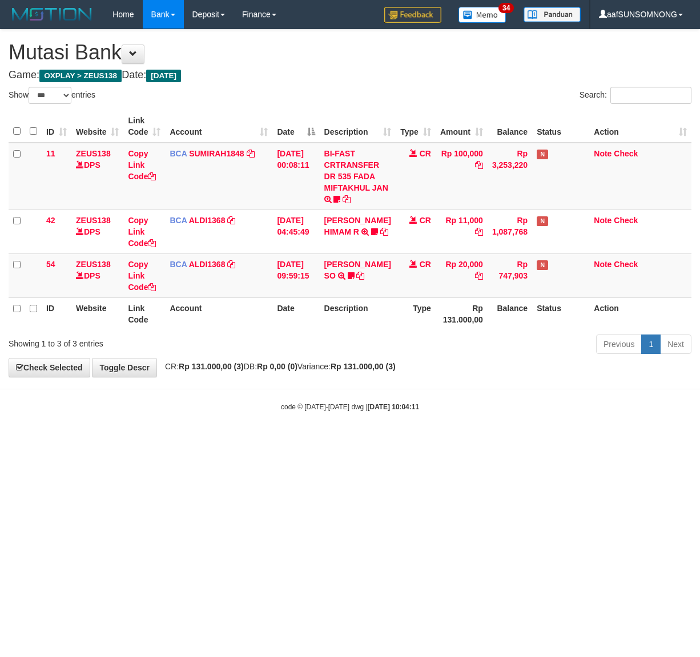
select select "***"
click at [370, 441] on html "Toggle navigation Home Bank Account List Load By Website Group [OXPLAY] ZEUS138…" at bounding box center [350, 220] width 700 height 441
drag, startPoint x: 303, startPoint y: 466, endPoint x: 685, endPoint y: 509, distance: 384.4
click at [320, 441] on html "Toggle navigation Home Bank Account List Load By Website Group [OXPLAY] ZEUS138…" at bounding box center [350, 220] width 700 height 441
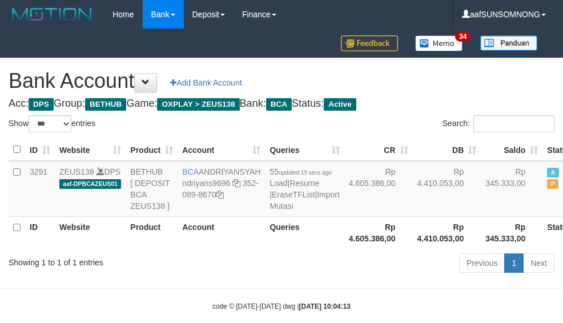
select select "***"
click at [270, 277] on div "Previous 1 Next" at bounding box center [398, 264] width 311 height 25
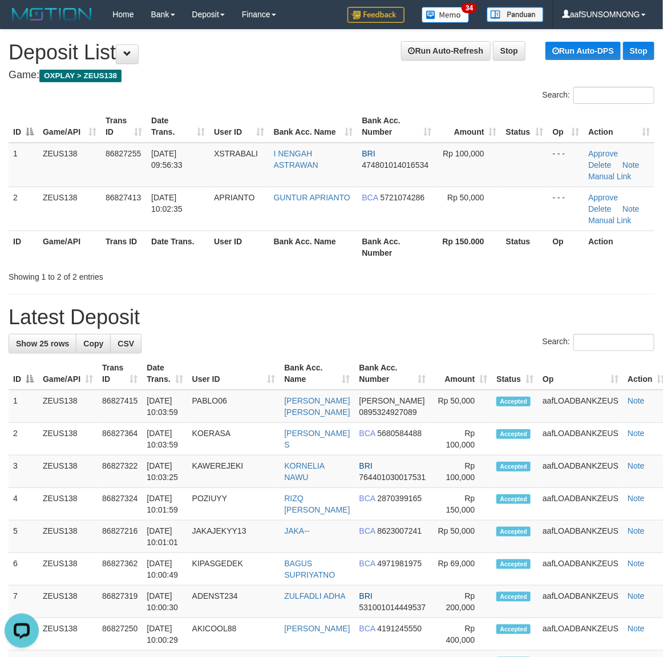
drag, startPoint x: 351, startPoint y: 237, endPoint x: 670, endPoint y: 351, distance: 338.2
click at [380, 249] on tr "ID Game/API Trans ID Date Trans. User ID Bank Acc. Name Bank Acc. Number Rp 150…" at bounding box center [332, 247] width 646 height 33
drag, startPoint x: 431, startPoint y: 260, endPoint x: 481, endPoint y: 287, distance: 56.4
click at [442, 260] on div "Search: ID Game/API Trans ID Date Trans. User ID Bank Acc. Name Bank Acc. Numbe…" at bounding box center [332, 185] width 646 height 196
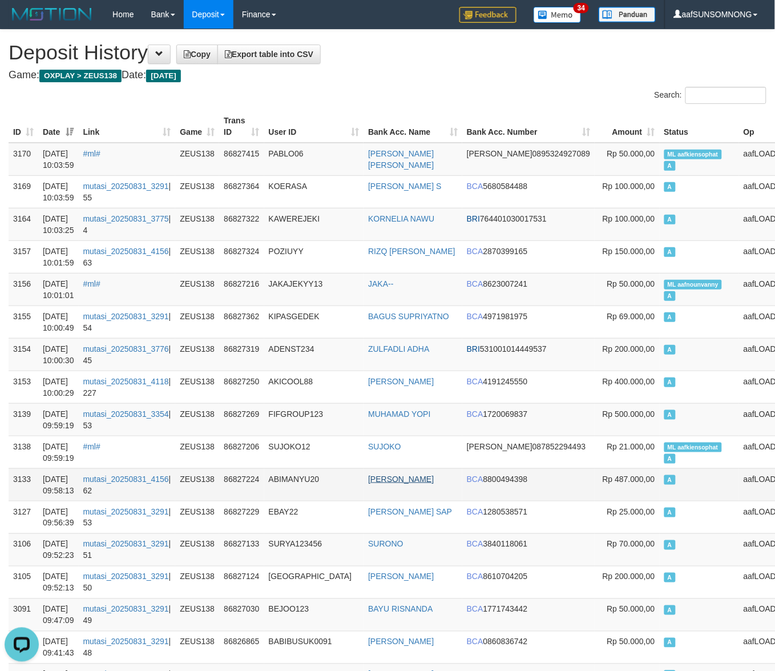
drag, startPoint x: 352, startPoint y: 460, endPoint x: 427, endPoint y: 480, distance: 77.8
click at [349, 457] on td "SUJOKO12" at bounding box center [314, 452] width 100 height 33
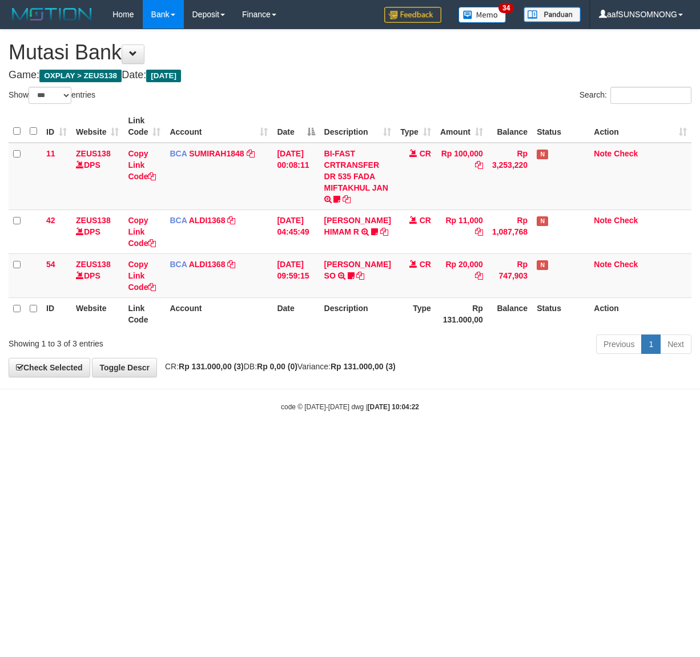
select select "***"
drag, startPoint x: 249, startPoint y: 514, endPoint x: 110, endPoint y: 422, distance: 167.0
click at [257, 441] on html "Toggle navigation Home Bank Account List Load By Website Group [OXPLAY] ZEUS138…" at bounding box center [350, 220] width 700 height 441
drag, startPoint x: 209, startPoint y: 472, endPoint x: 263, endPoint y: 478, distance: 54.5
click at [219, 441] on html "Toggle navigation Home Bank Account List Load By Website Group [OXPLAY] ZEUS138…" at bounding box center [350, 220] width 700 height 441
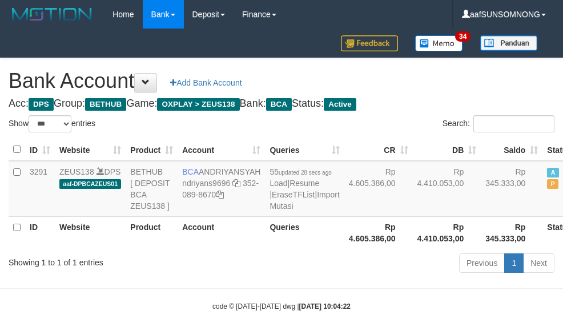
select select "***"
drag, startPoint x: 188, startPoint y: 241, endPoint x: 190, endPoint y: 270, distance: 29.1
click at [186, 217] on td "BCA [GEOGRAPHIC_DATA] ndriyans9696 352-089-8670" at bounding box center [221, 189] width 87 height 56
drag, startPoint x: 190, startPoint y: 273, endPoint x: 155, endPoint y: 281, distance: 36.4
click at [196, 249] on th "Account" at bounding box center [221, 232] width 87 height 33
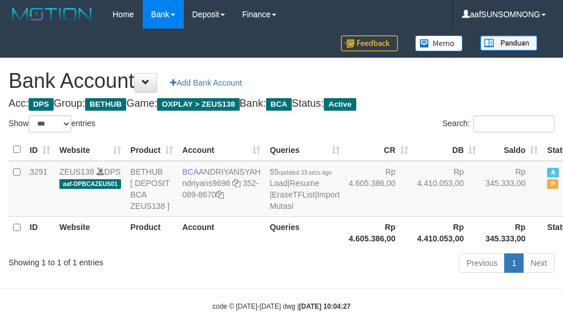
select select "***"
click at [164, 249] on th "Product" at bounding box center [152, 232] width 52 height 33
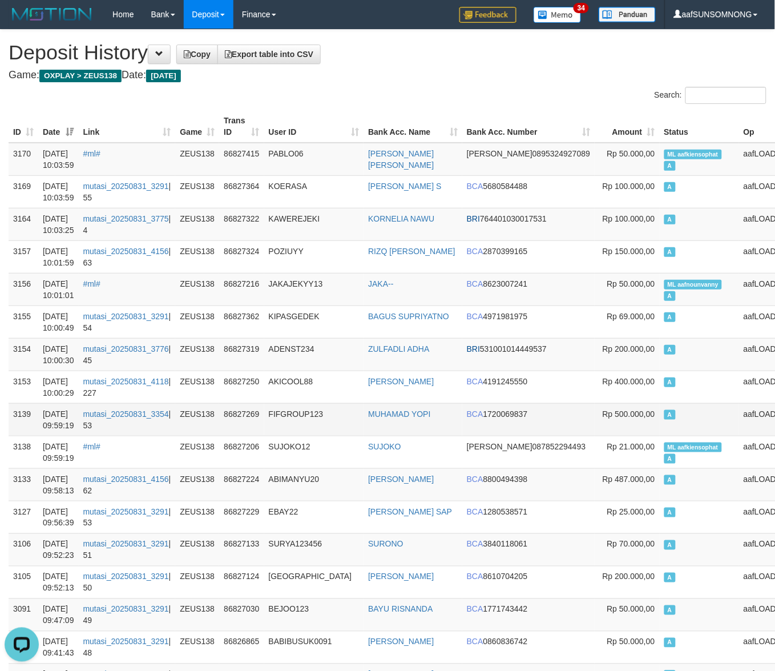
click at [355, 413] on td "FIFGROUP123" at bounding box center [314, 419] width 100 height 33
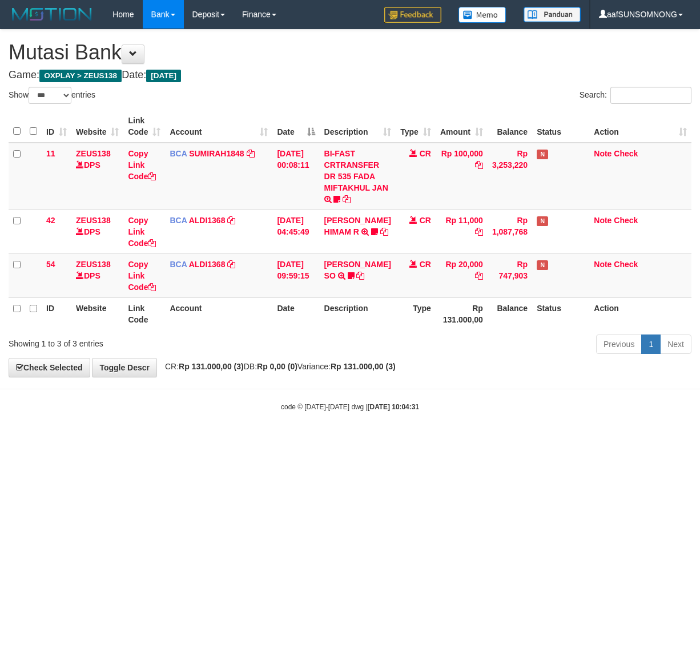
select select "***"
drag, startPoint x: 320, startPoint y: 421, endPoint x: 240, endPoint y: 415, distance: 80.1
click at [323, 422] on body "Toggle navigation Home Bank Account List Load By Website Group [OXPLAY] ZEUS138…" at bounding box center [350, 220] width 700 height 441
drag, startPoint x: 312, startPoint y: 463, endPoint x: 357, endPoint y: 469, distance: 44.9
click at [327, 441] on html "Toggle navigation Home Bank Account List Load By Website Group [OXPLAY] ZEUS138…" at bounding box center [350, 220] width 700 height 441
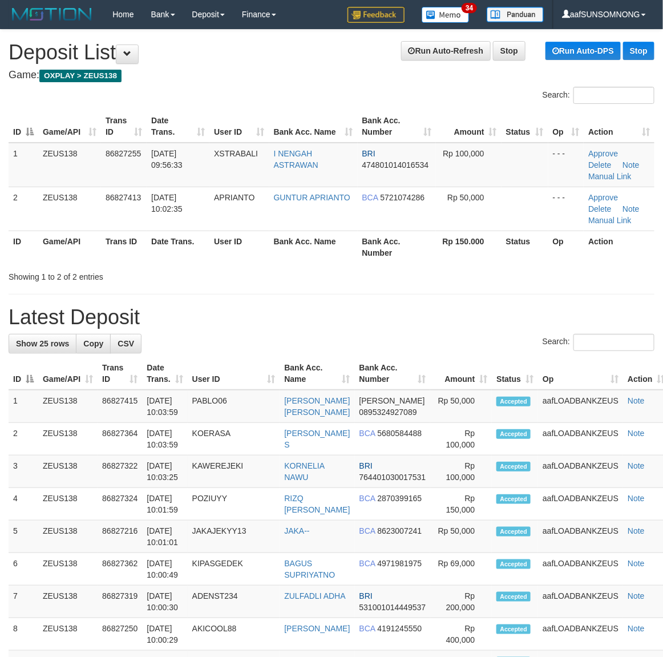
drag, startPoint x: 452, startPoint y: 281, endPoint x: 493, endPoint y: 289, distance: 41.4
click at [486, 288] on div "**********" at bounding box center [331, 661] width 663 height 1262
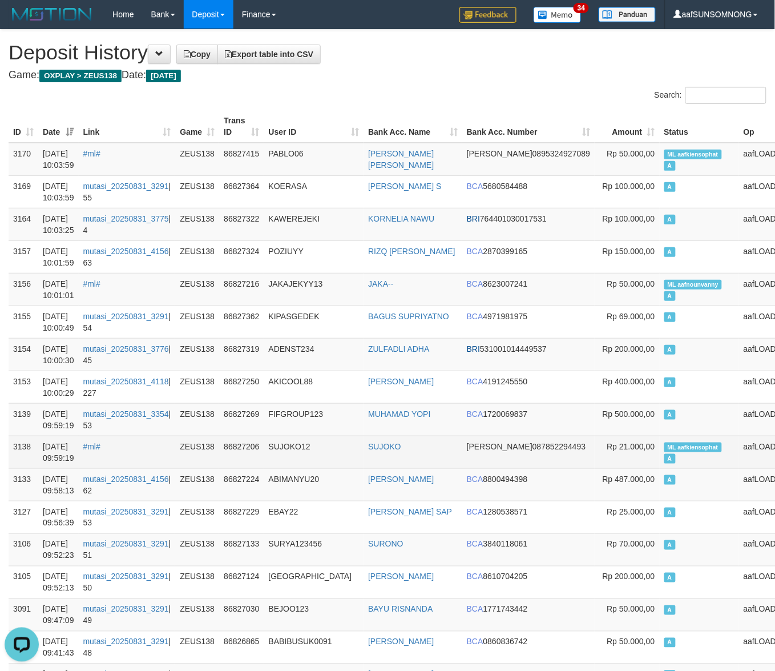
drag, startPoint x: 341, startPoint y: 441, endPoint x: 435, endPoint y: 446, distance: 94.3
click at [347, 441] on td "SUJOKO12" at bounding box center [314, 452] width 100 height 33
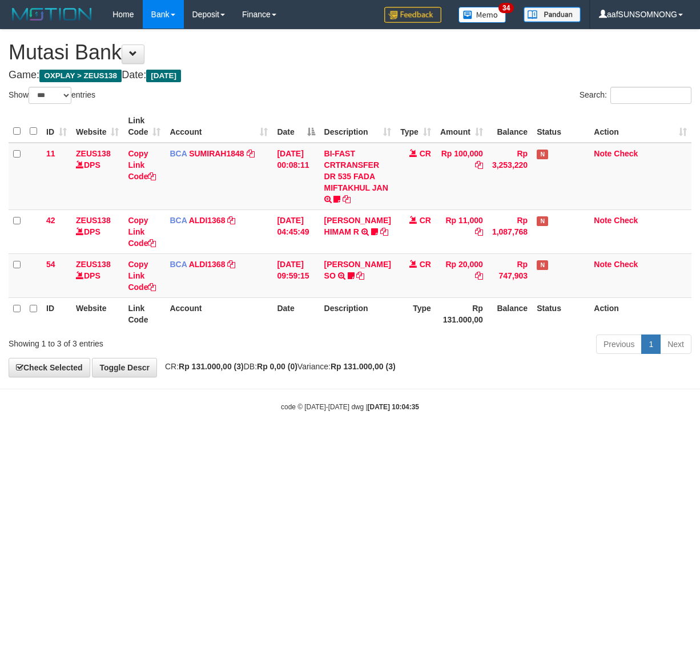
select select "***"
click at [294, 441] on html "Toggle navigation Home Bank Account List Load By Website Group [OXPLAY] ZEUS138…" at bounding box center [350, 220] width 700 height 441
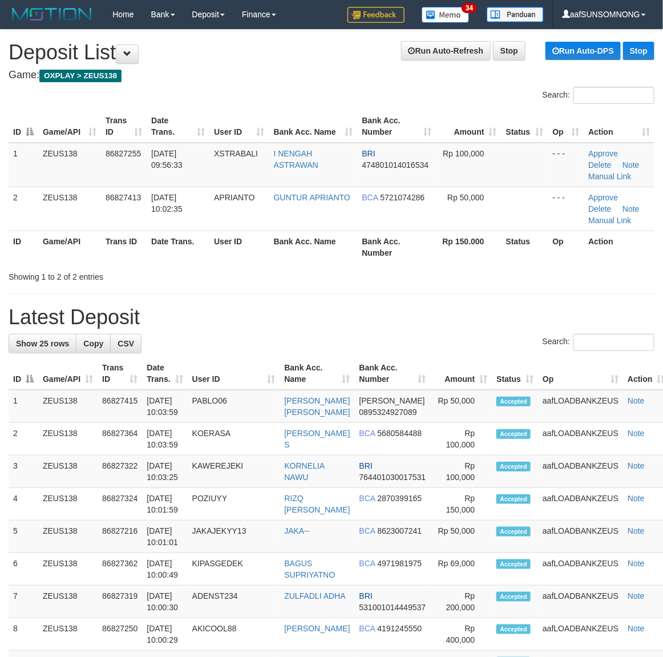
drag, startPoint x: 428, startPoint y: 370, endPoint x: 463, endPoint y: 381, distance: 36.6
click at [430, 370] on th "Amount" at bounding box center [461, 373] width 62 height 33
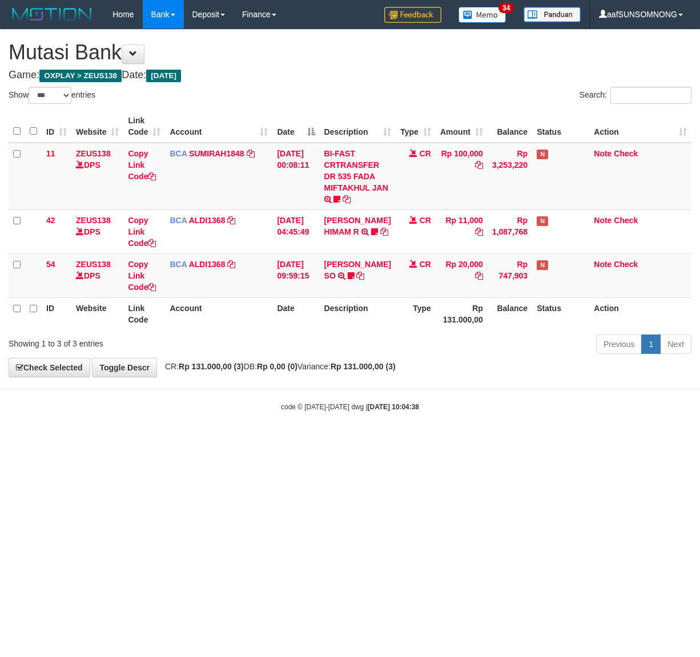
select select "***"
click at [324, 441] on html "Toggle navigation Home Bank Account List Load By Website Group [OXPLAY] ZEUS138…" at bounding box center [350, 220] width 700 height 441
drag, startPoint x: 331, startPoint y: 467, endPoint x: 349, endPoint y: 467, distance: 17.7
click at [337, 441] on html "Toggle navigation Home Bank Account List Load By Website Group [OXPLAY] ZEUS138…" at bounding box center [350, 220] width 700 height 441
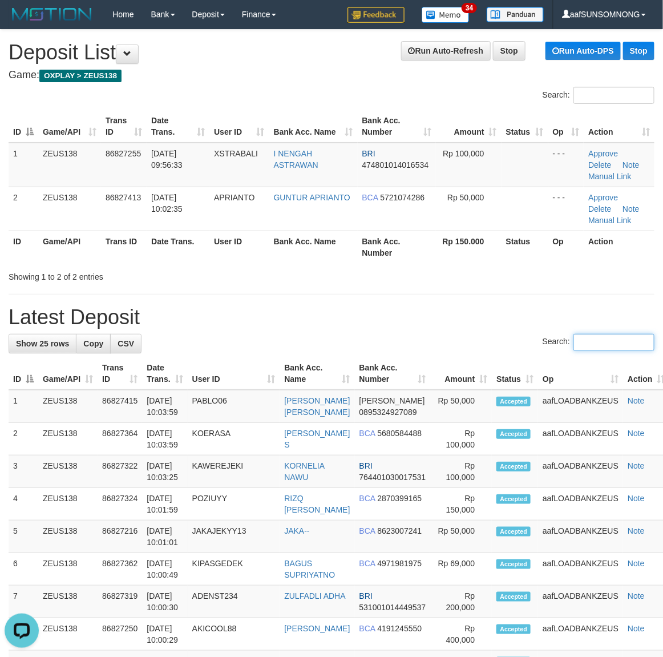
drag, startPoint x: 582, startPoint y: 339, endPoint x: 587, endPoint y: 335, distance: 6.1
click at [585, 335] on input "Search:" at bounding box center [614, 342] width 81 height 17
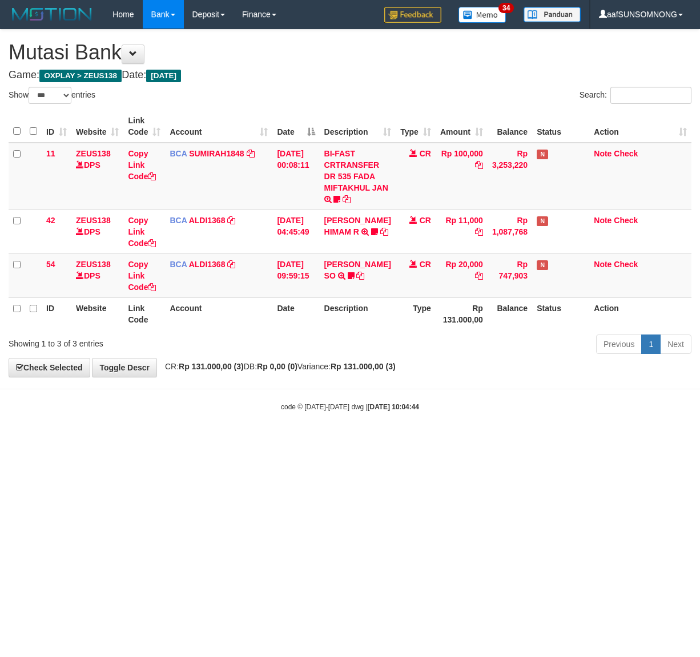
select select "***"
click at [279, 434] on body "Toggle navigation Home Bank Account List Load By Website Group [OXPLAY] ZEUS138…" at bounding box center [350, 220] width 700 height 441
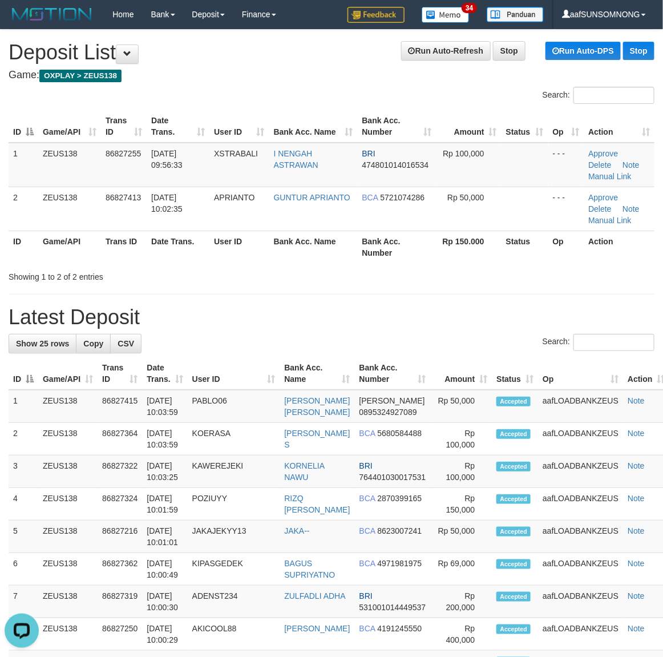
click at [477, 312] on h1 "Latest Deposit" at bounding box center [332, 317] width 646 height 23
drag, startPoint x: 476, startPoint y: 301, endPoint x: 486, endPoint y: 304, distance: 11.1
click at [477, 301] on div "**********" at bounding box center [331, 661] width 663 height 1262
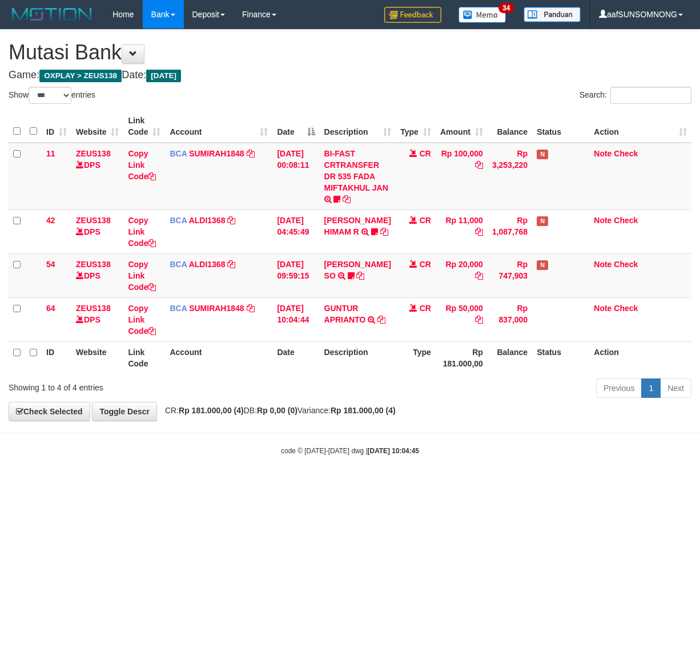
select select "***"
drag, startPoint x: 0, startPoint y: 0, endPoint x: 297, endPoint y: 438, distance: 529.0
click at [296, 437] on body "Toggle navigation Home Bank Account List Load By Website Group [OXPLAY] ZEUS138…" at bounding box center [350, 242] width 700 height 485
drag, startPoint x: 292, startPoint y: 440, endPoint x: 297, endPoint y: 434, distance: 7.7
click at [293, 440] on body "Toggle navigation Home Bank Account List Load By Website Group [OXPLAY] ZEUS138…" at bounding box center [350, 242] width 700 height 485
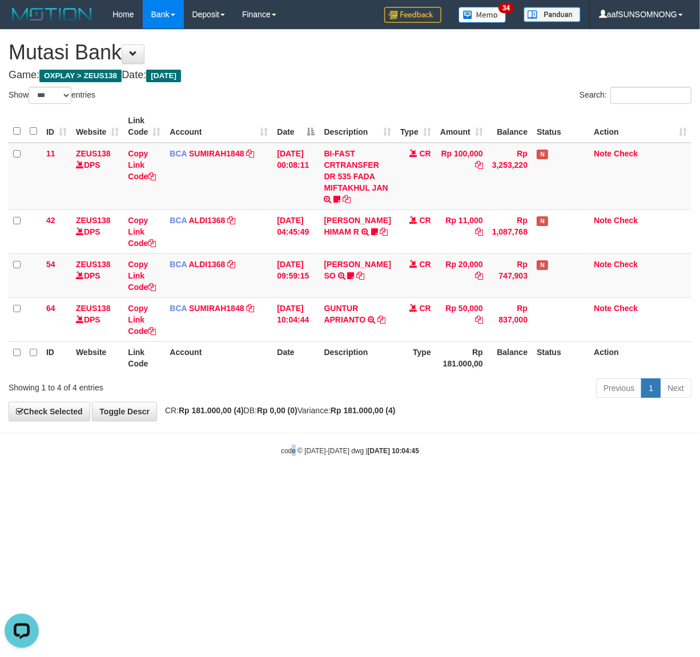
click at [292, 438] on body "Toggle navigation Home Bank Account List Load By Website Group [OXPLAY] ZEUS138…" at bounding box center [350, 242] width 700 height 485
select select "***"
click at [307, 440] on body "Toggle navigation Home Bank Account List Load By Website Group [OXPLAY] ZEUS138…" at bounding box center [350, 242] width 700 height 485
select select "***"
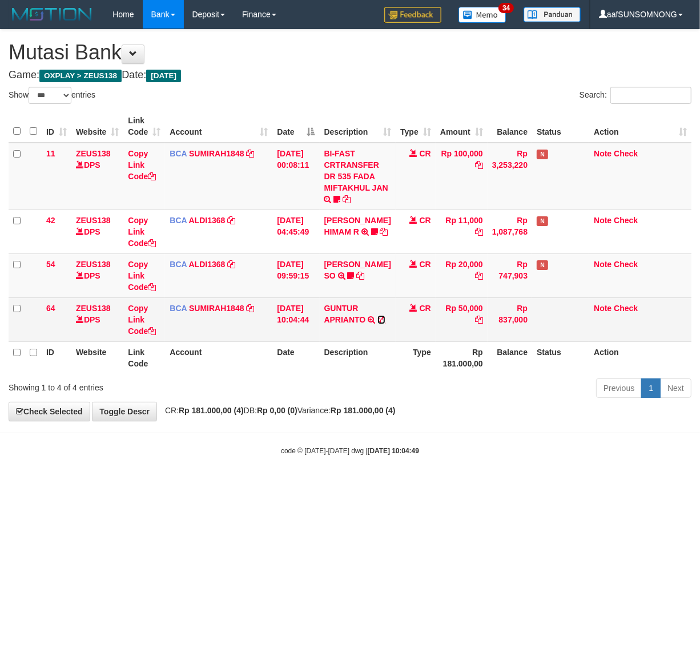
click at [377, 324] on icon at bounding box center [381, 320] width 8 height 8
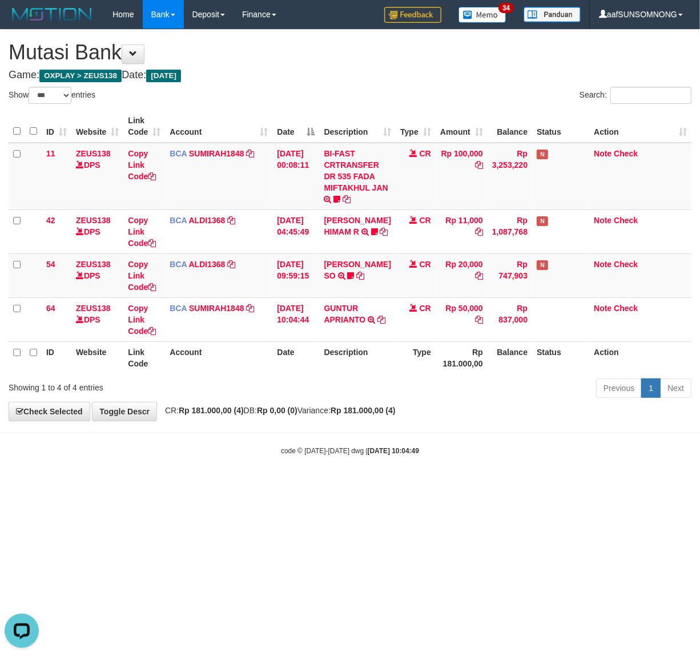
click at [160, 446] on div "code © 2012-2018 dwg | 2025/08/31 10:04:49" at bounding box center [350, 450] width 700 height 11
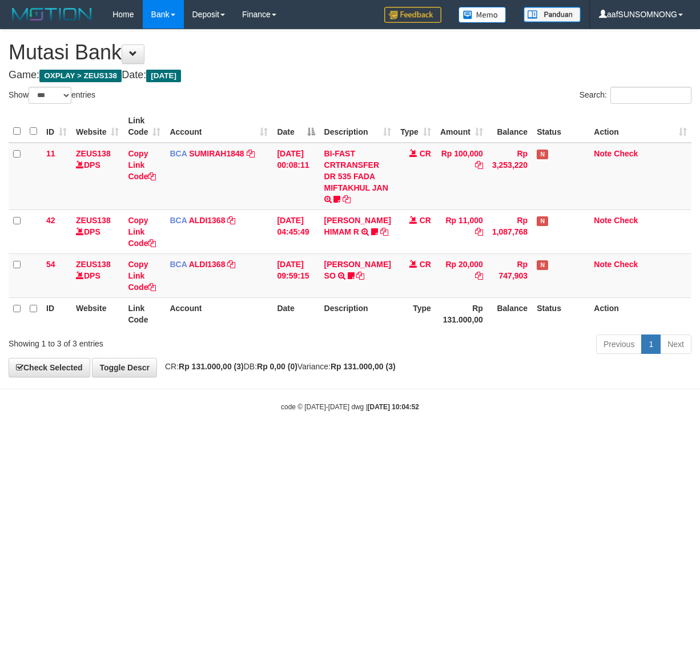
select select "***"
click at [188, 441] on html "Toggle navigation Home Bank Account List Load By Website Group [OXPLAY] ZEUS138…" at bounding box center [350, 220] width 700 height 441
drag, startPoint x: 224, startPoint y: 521, endPoint x: 243, endPoint y: 518, distance: 18.4
click at [235, 441] on html "Toggle navigation Home Bank Account List Load By Website Group [OXPLAY] ZEUS138…" at bounding box center [350, 220] width 700 height 441
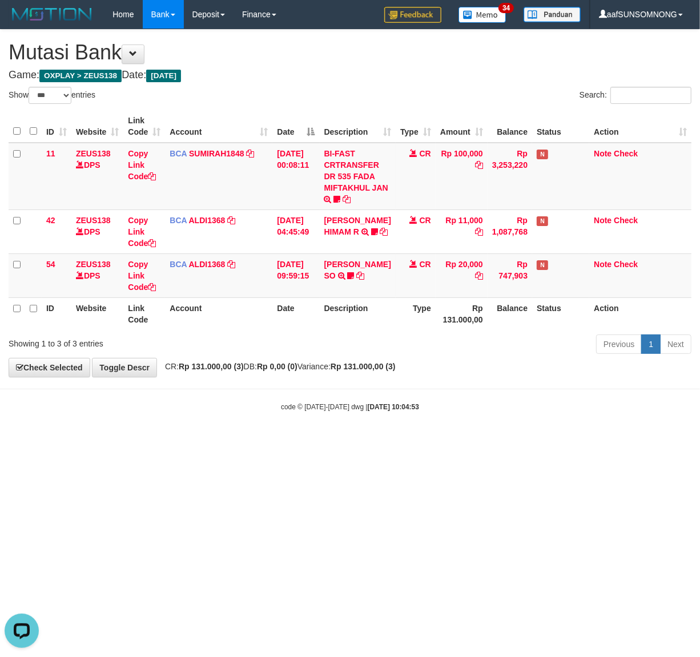
drag, startPoint x: 257, startPoint y: 540, endPoint x: 695, endPoint y: 589, distance: 440.5
click at [309, 441] on html "Toggle navigation Home Bank Account List Load By Website Group [OXPLAY] ZEUS138…" at bounding box center [350, 220] width 700 height 441
drag, startPoint x: 320, startPoint y: 498, endPoint x: 324, endPoint y: 503, distance: 6.1
click at [321, 441] on html "Toggle navigation Home Bank Account List Load By Website Group [OXPLAY] ZEUS138…" at bounding box center [350, 220] width 700 height 441
click at [184, 441] on html "Toggle navigation Home Bank Account List Load By Website Group [OXPLAY] ZEUS138…" at bounding box center [350, 220] width 700 height 441
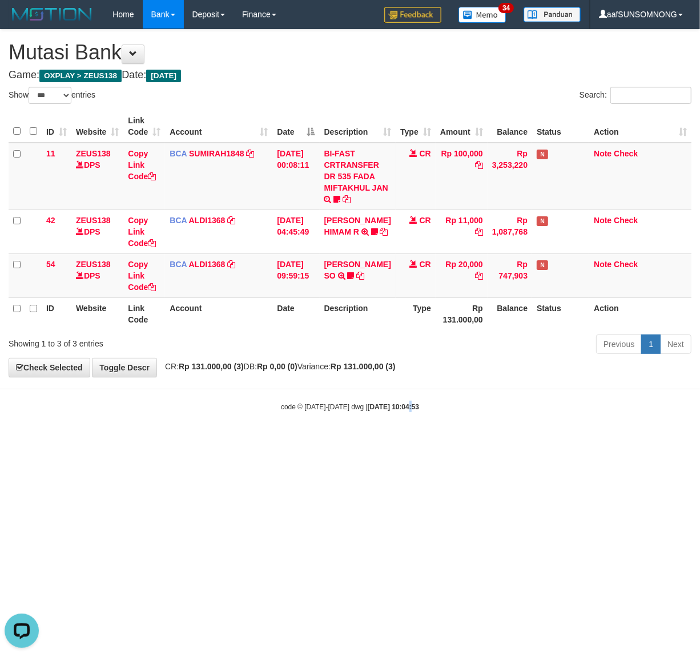
drag, startPoint x: 397, startPoint y: 471, endPoint x: 406, endPoint y: 470, distance: 9.2
click at [404, 441] on html "Toggle navigation Home Bank Account List Load By Website Group [OXPLAY] ZEUS138…" at bounding box center [350, 220] width 700 height 441
drag, startPoint x: 201, startPoint y: 501, endPoint x: 192, endPoint y: 503, distance: 8.9
click at [198, 441] on html "Toggle navigation Home Bank Account List Load By Website Group [OXPLAY] ZEUS138…" at bounding box center [350, 220] width 700 height 441
click at [151, 441] on html "Toggle navigation Home Bank Account List Load By Website Group [OXPLAY] ZEUS138…" at bounding box center [350, 220] width 700 height 441
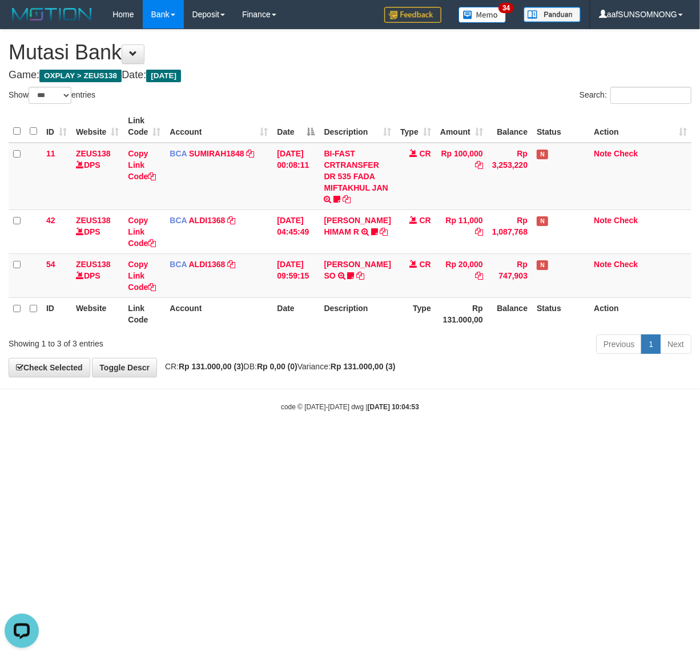
drag, startPoint x: 213, startPoint y: 523, endPoint x: 207, endPoint y: 522, distance: 6.4
click at [207, 441] on html "Toggle navigation Home Bank Account List Load By Website Group [OXPLAY] ZEUS138…" at bounding box center [350, 220] width 700 height 441
click at [203, 441] on html "Toggle navigation Home Bank Account List Load By Website Group [OXPLAY] ZEUS138…" at bounding box center [350, 220] width 700 height 441
drag, startPoint x: 221, startPoint y: 497, endPoint x: 655, endPoint y: 531, distance: 435.7
click at [225, 441] on html "Toggle navigation Home Bank Account List Load By Website Group [OXPLAY] ZEUS138…" at bounding box center [350, 220] width 700 height 441
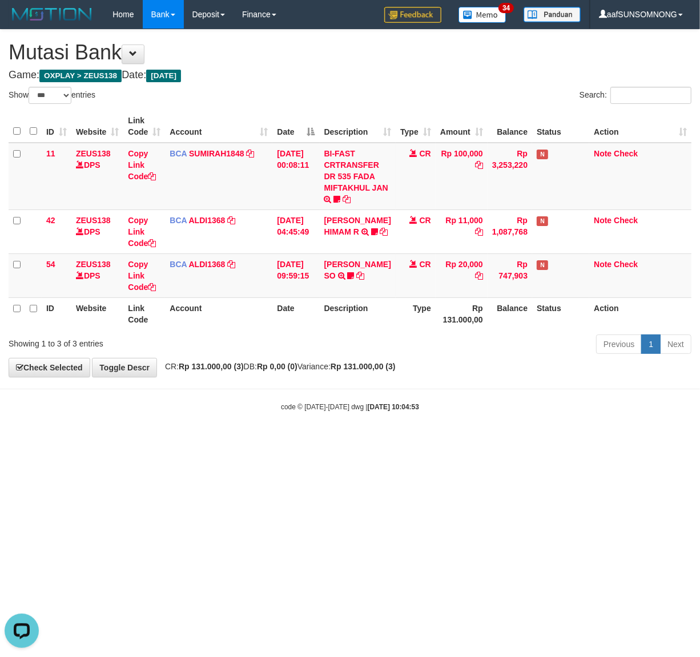
click at [264, 441] on html "Toggle navigation Home Bank Account List Load By Website Group [OXPLAY] ZEUS138…" at bounding box center [350, 220] width 700 height 441
click at [261, 441] on html "Toggle navigation Home Bank Account List Load By Website Group [OXPLAY] ZEUS138…" at bounding box center [350, 220] width 700 height 441
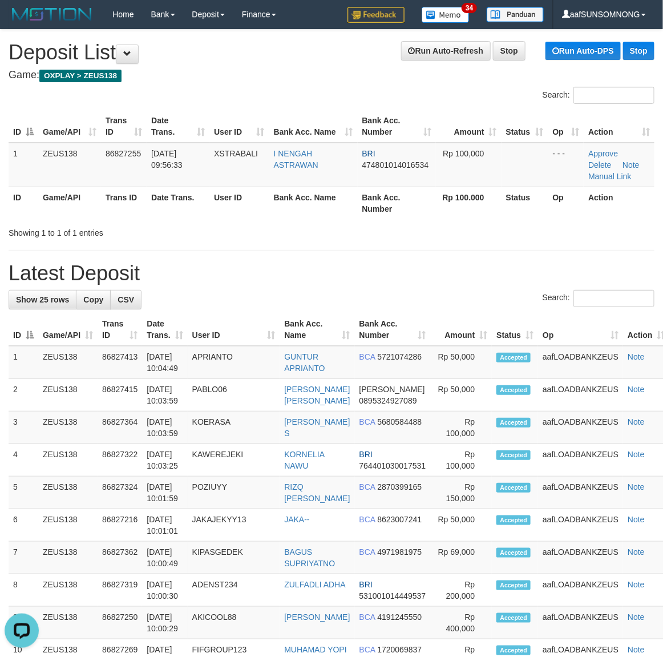
drag, startPoint x: 414, startPoint y: 292, endPoint x: 672, endPoint y: 390, distance: 275.9
click at [418, 292] on div "Search:" at bounding box center [332, 300] width 646 height 20
drag, startPoint x: 312, startPoint y: 233, endPoint x: 341, endPoint y: 243, distance: 31.2
click at [324, 238] on div "**********" at bounding box center [331, 639] width 663 height 1218
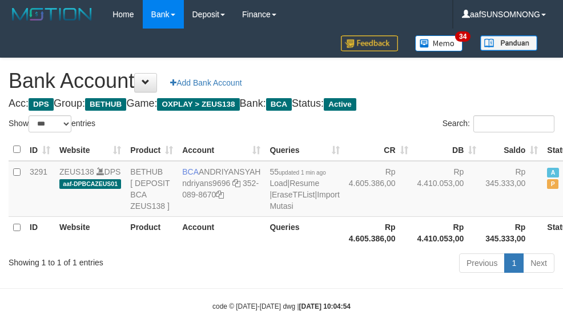
select select "***"
drag, startPoint x: 194, startPoint y: 304, endPoint x: 261, endPoint y: 303, distance: 66.8
click at [207, 277] on div "Showing 1 to 1 of 1 entries Previous 1 Next" at bounding box center [281, 264] width 563 height 25
select select "***"
click at [264, 252] on div "ID Website Product Account Queries CR [PERSON_NAME] Status Action 3291 ZEUS138 …" at bounding box center [281, 193] width 563 height 117
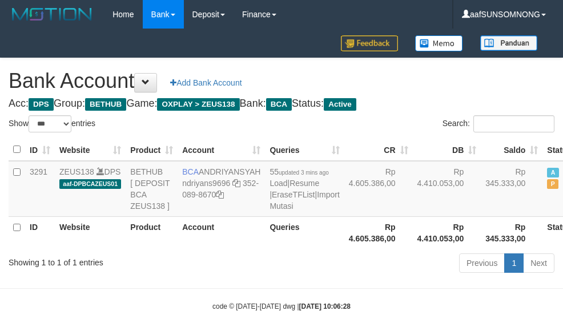
select select "***"
click at [188, 249] on th "Account" at bounding box center [221, 232] width 87 height 33
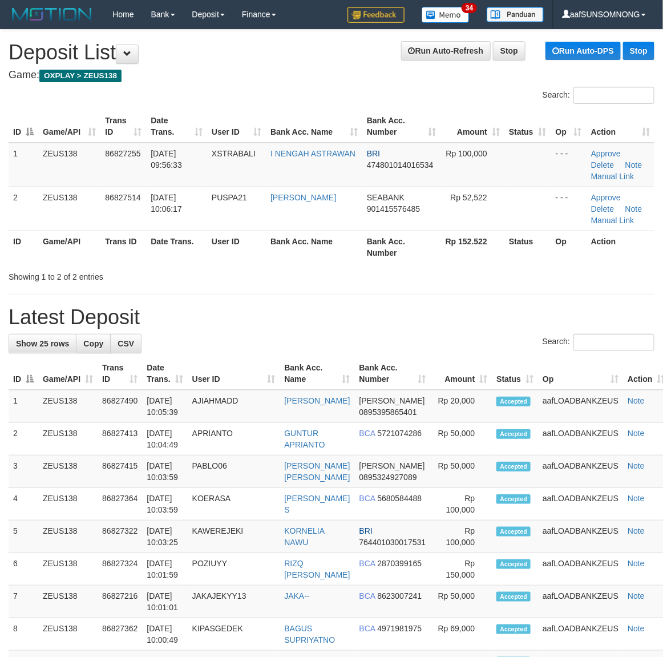
drag, startPoint x: 438, startPoint y: 293, endPoint x: 521, endPoint y: 317, distance: 86.2
click at [442, 294] on hr at bounding box center [332, 294] width 646 height 1
drag, startPoint x: 445, startPoint y: 353, endPoint x: 670, endPoint y: 469, distance: 252.8
drag, startPoint x: 417, startPoint y: 295, endPoint x: 449, endPoint y: 304, distance: 33.8
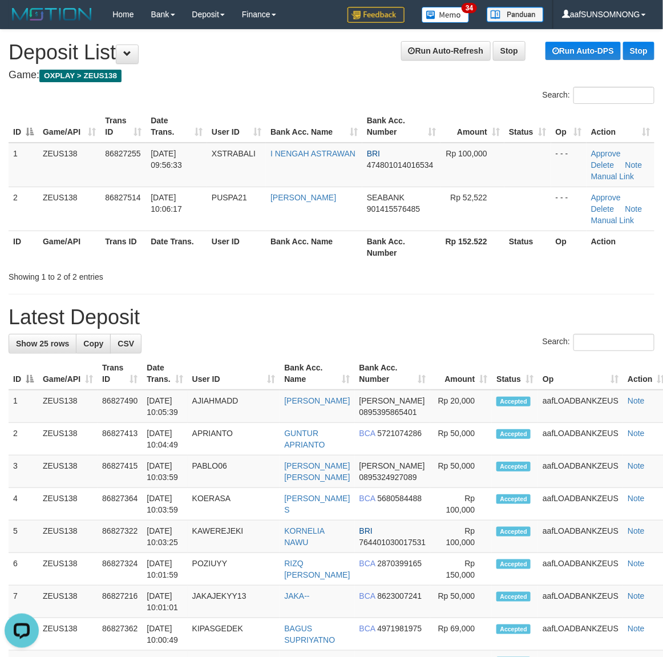
click at [437, 300] on div "**********" at bounding box center [331, 661] width 663 height 1262
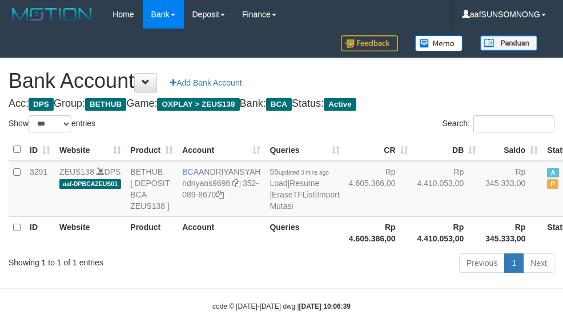
select select "***"
drag, startPoint x: 207, startPoint y: 283, endPoint x: 224, endPoint y: 187, distance: 97.4
click at [213, 249] on th "Account" at bounding box center [221, 232] width 87 height 33
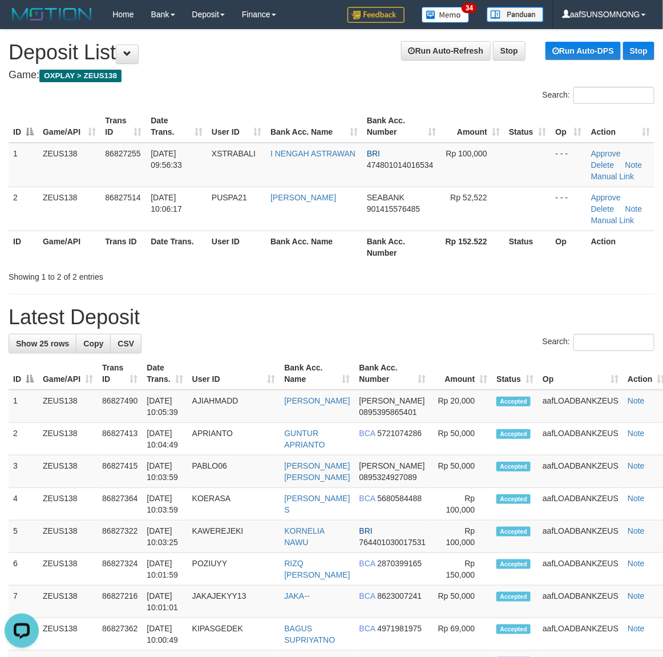
drag, startPoint x: 412, startPoint y: 274, endPoint x: 455, endPoint y: 301, distance: 50.5
click at [416, 275] on div "Showing 1 to 2 of 2 entries" at bounding box center [331, 275] width 663 height 16
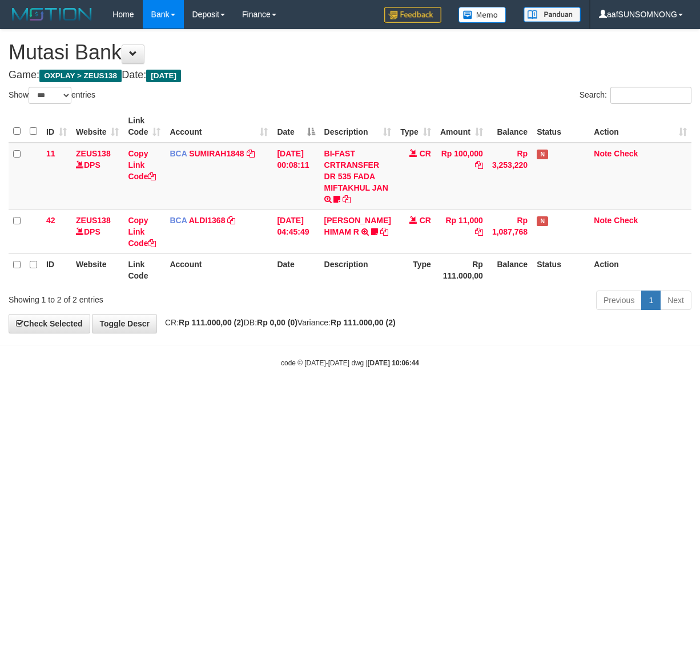
select select "***"
drag, startPoint x: 261, startPoint y: 534, endPoint x: 265, endPoint y: 518, distance: 16.6
click at [272, 397] on html "Toggle navigation Home Bank Account List Load By Website Group [OXPLAY] ZEUS138…" at bounding box center [350, 198] width 700 height 397
select select "***"
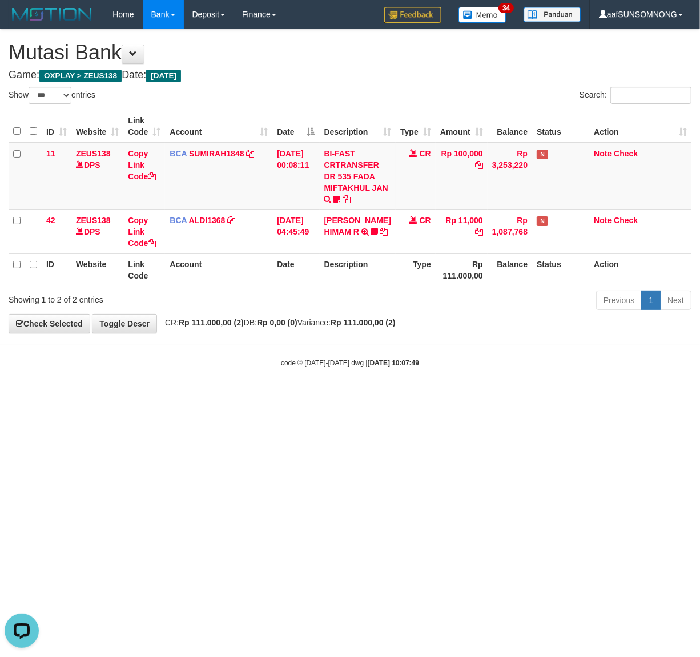
drag, startPoint x: 207, startPoint y: 503, endPoint x: 123, endPoint y: 467, distance: 91.8
click at [217, 397] on html "Toggle navigation Home Bank Account List Load By Website Group [OXPLAY] ZEUS138…" at bounding box center [350, 198] width 700 height 397
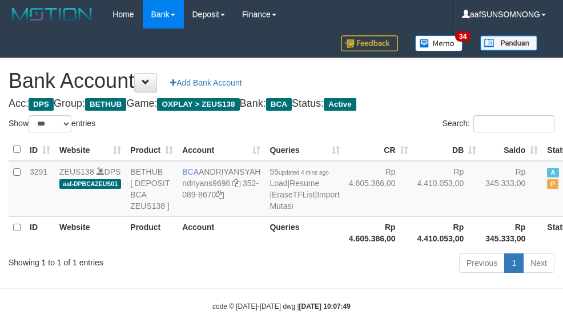
select select "***"
click at [199, 249] on th "Account" at bounding box center [221, 232] width 87 height 33
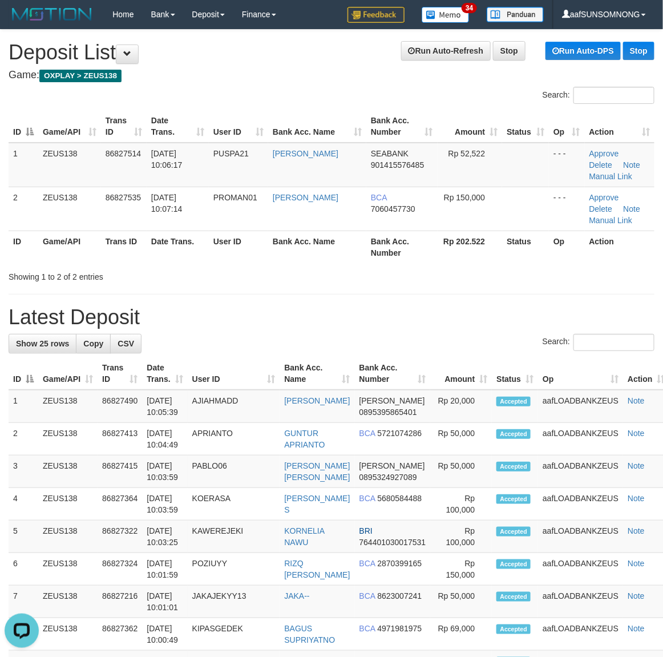
drag, startPoint x: 489, startPoint y: 300, endPoint x: 609, endPoint y: 340, distance: 126.2
click at [521, 309] on div "**********" at bounding box center [331, 661] width 663 height 1262
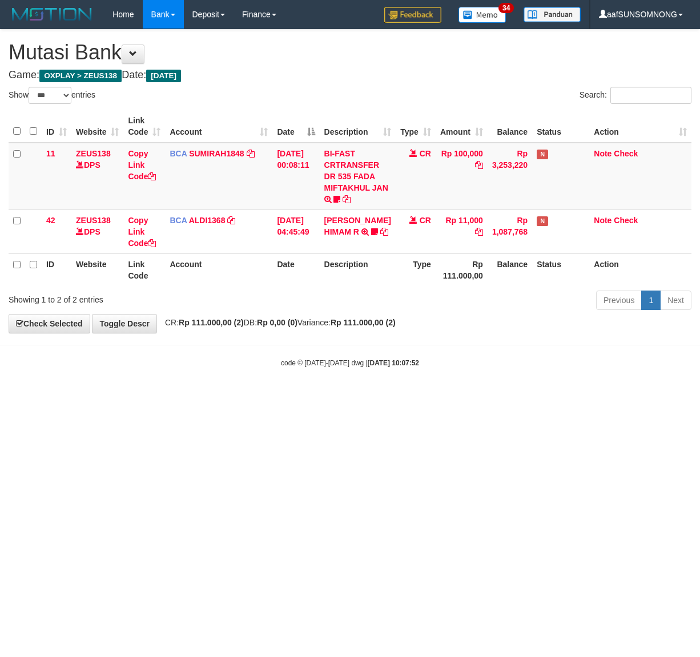
select select "***"
drag, startPoint x: 230, startPoint y: 463, endPoint x: 204, endPoint y: 435, distance: 38.0
click at [237, 397] on html "Toggle navigation Home Bank Account List Load By Website Group [OXPLAY] ZEUS138…" at bounding box center [350, 198] width 700 height 397
